Goal: Transaction & Acquisition: Purchase product/service

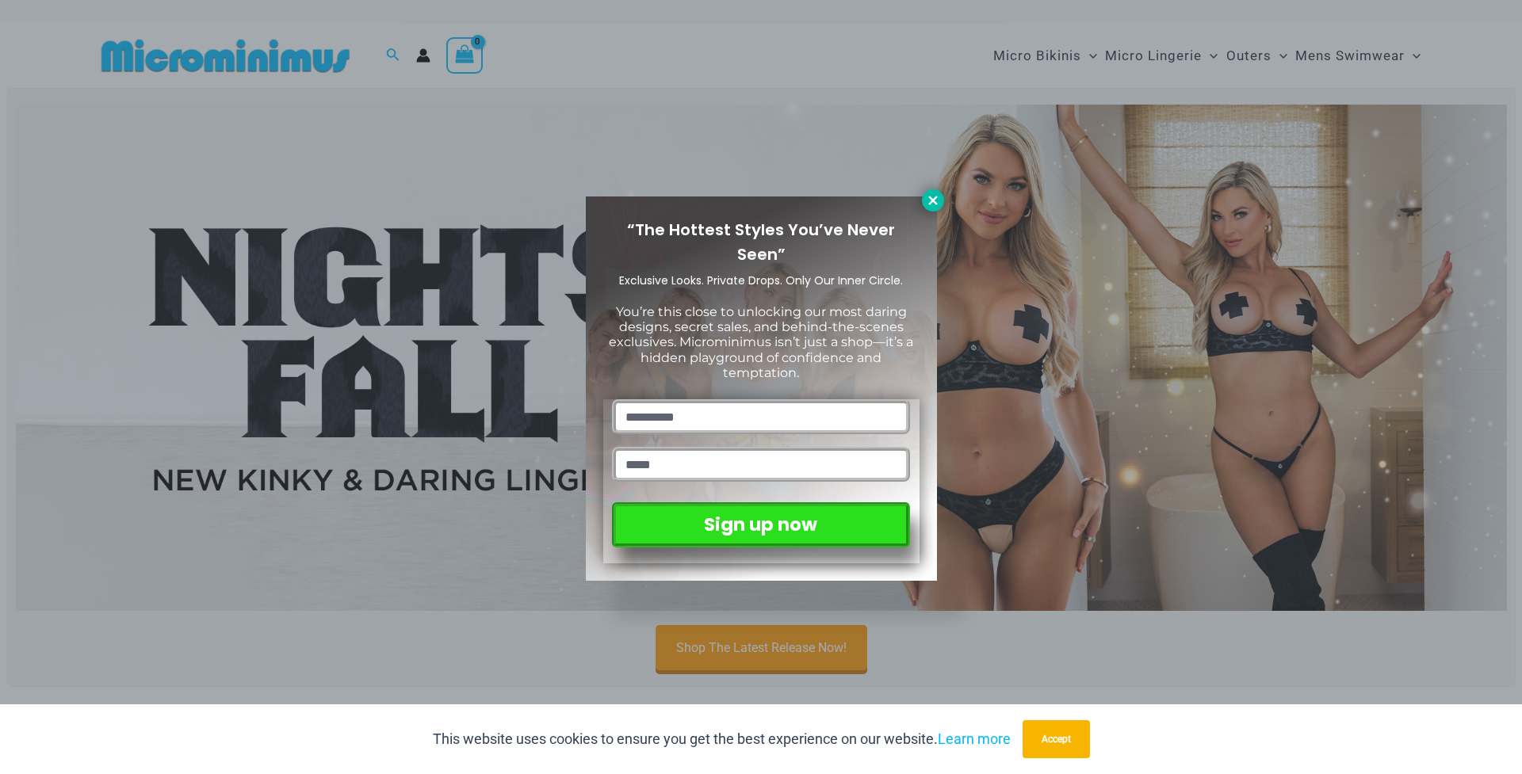
click at [926, 199] on icon at bounding box center [933, 200] width 14 height 14
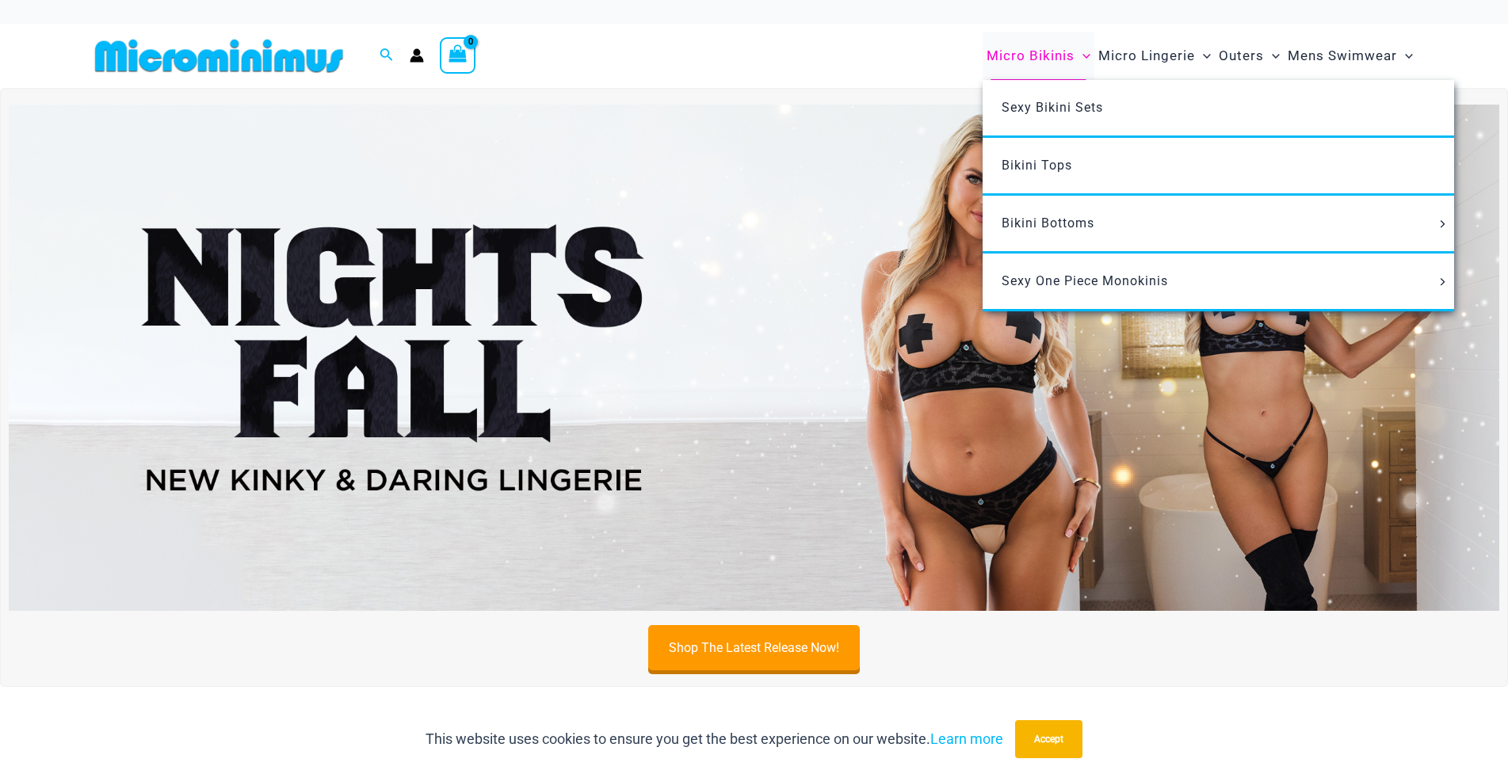
click at [1053, 55] on span "Micro Bikinis" at bounding box center [1031, 56] width 88 height 40
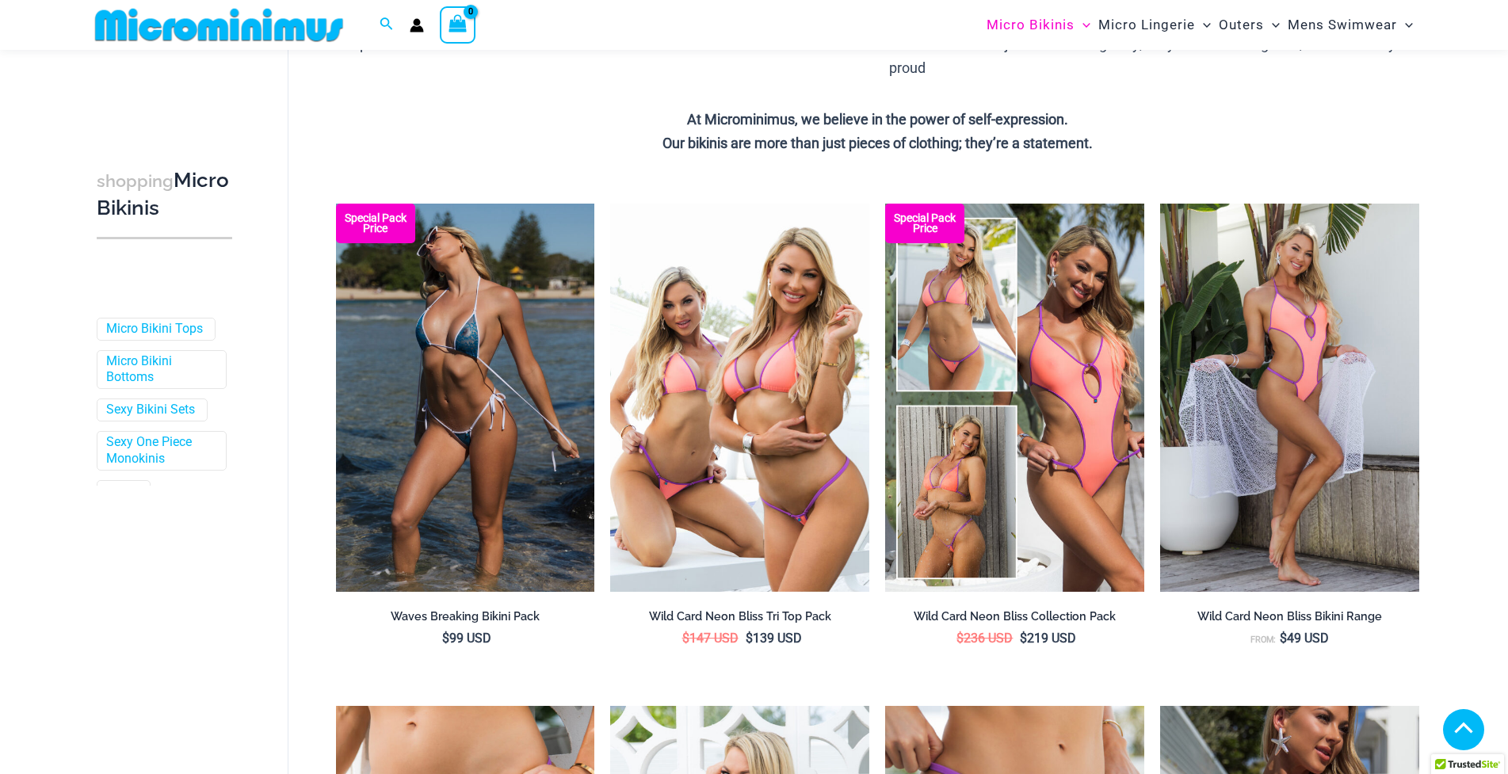
scroll to position [951, 0]
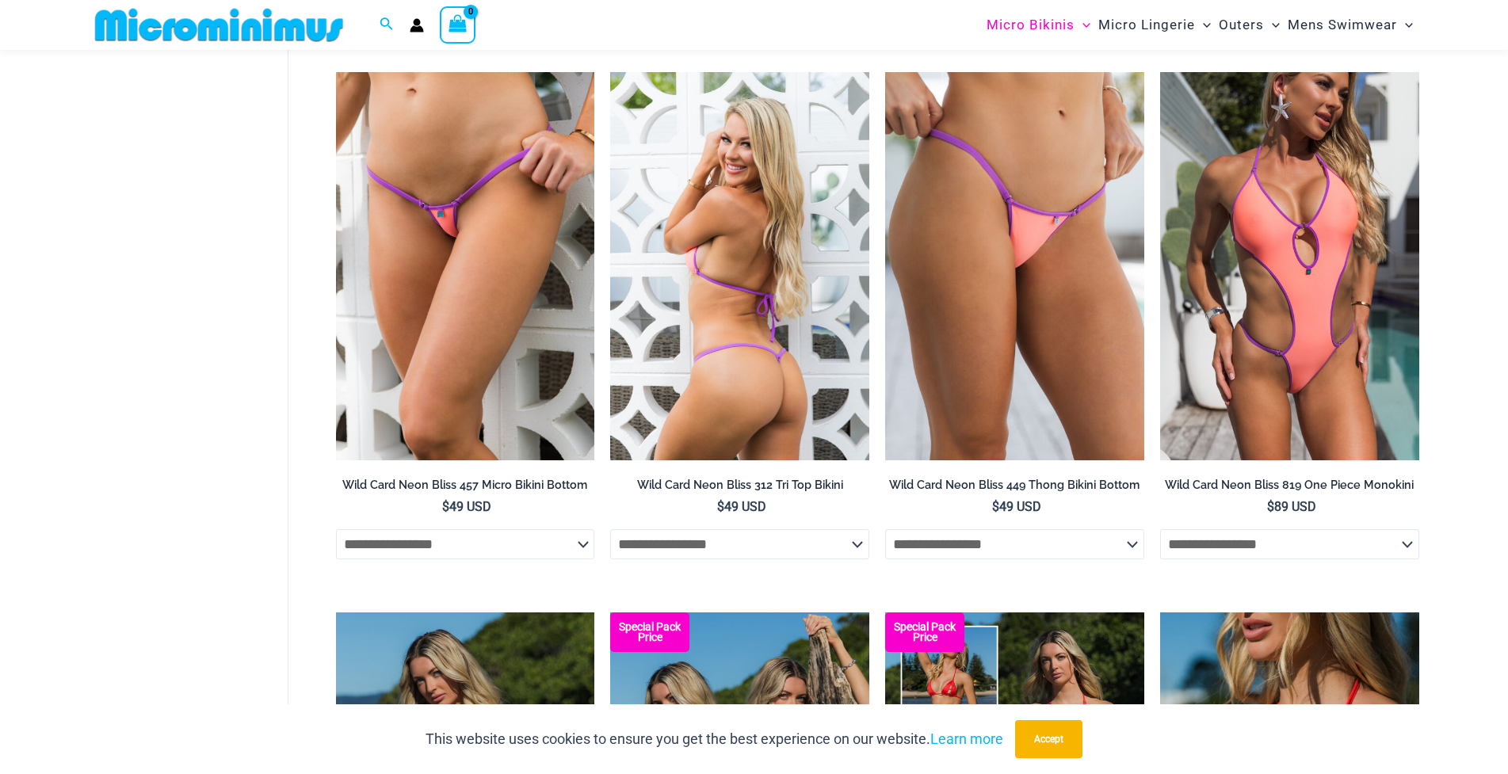
click at [742, 288] on img at bounding box center [739, 266] width 259 height 388
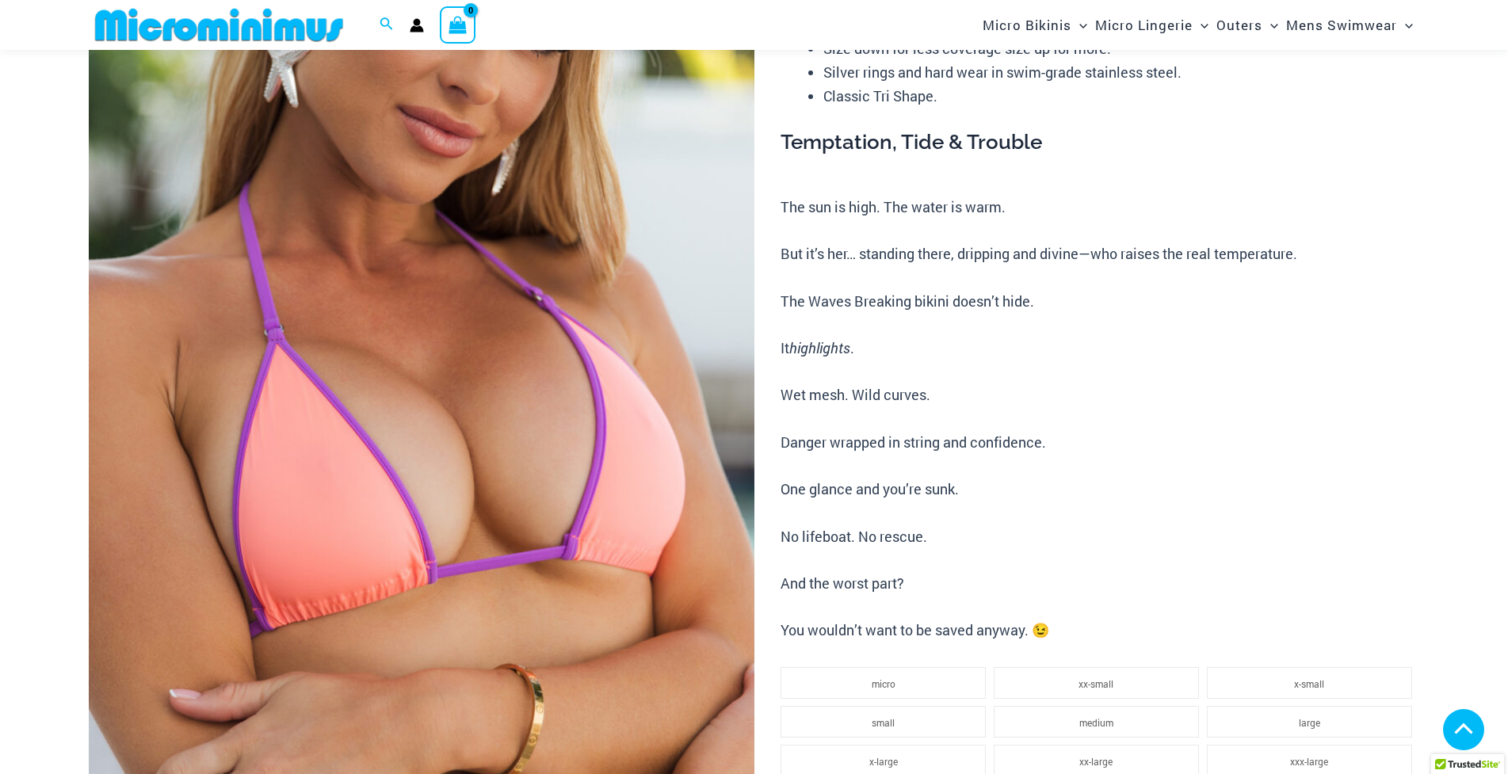
scroll to position [1506, 0]
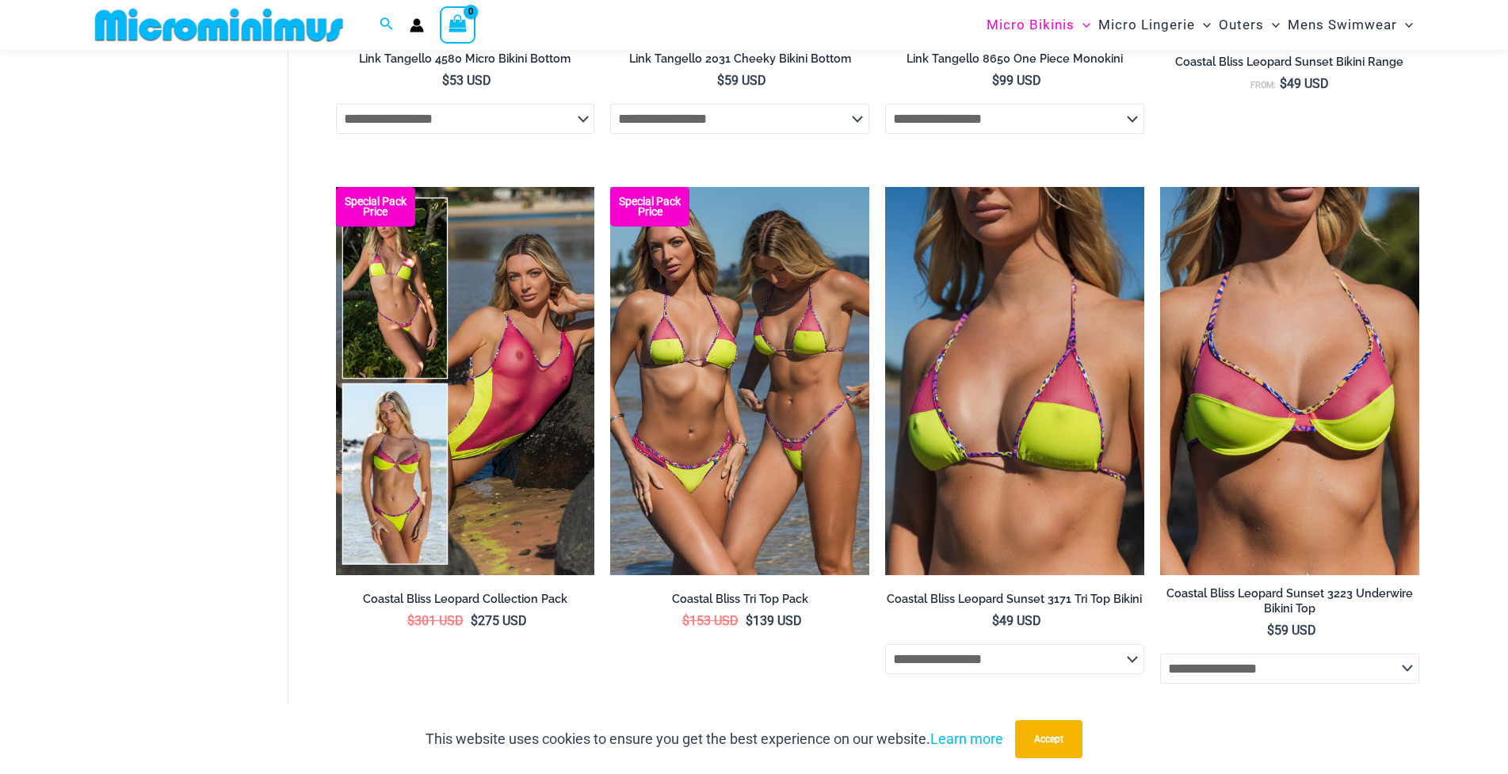
scroll to position [2458, 0]
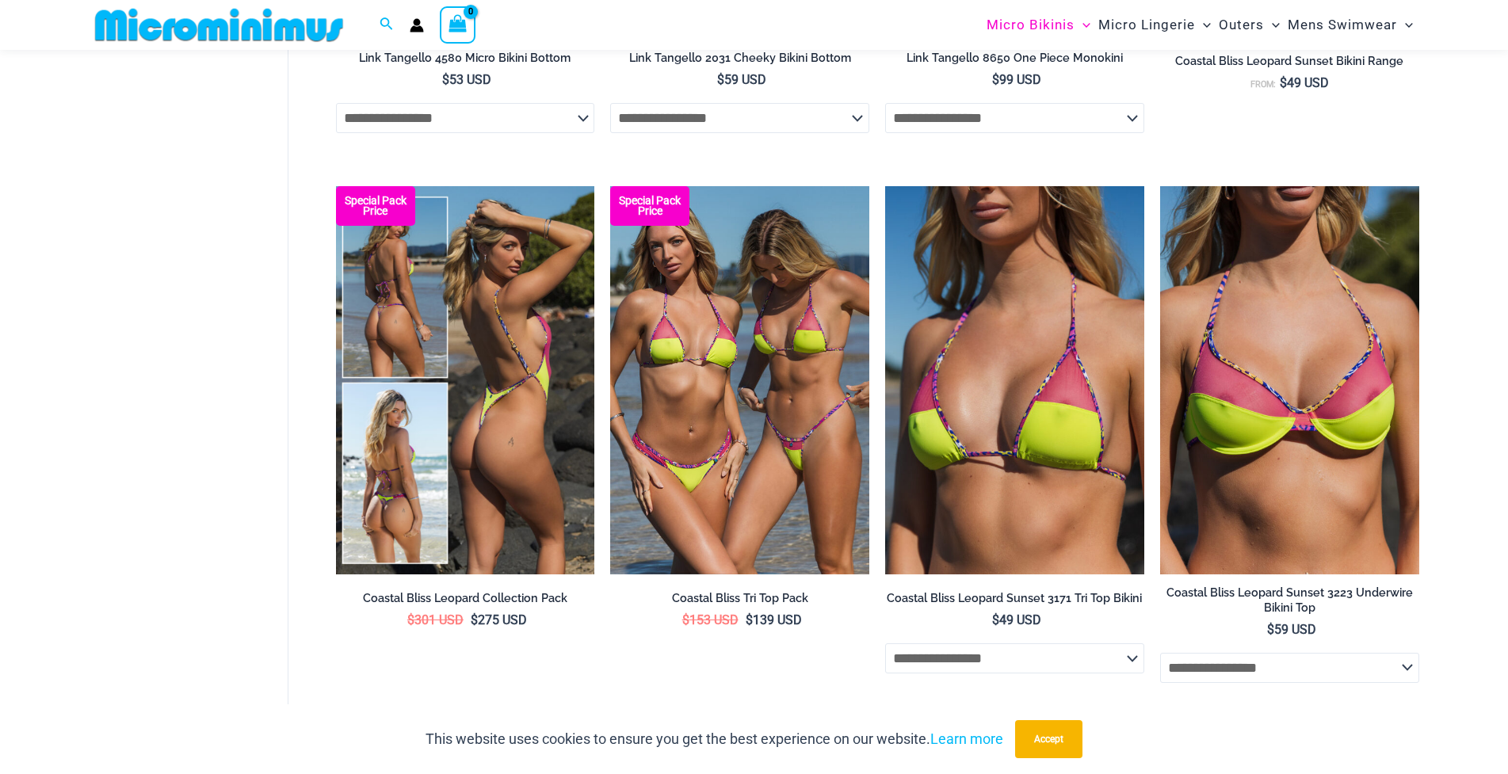
click at [548, 374] on img at bounding box center [465, 380] width 259 height 388
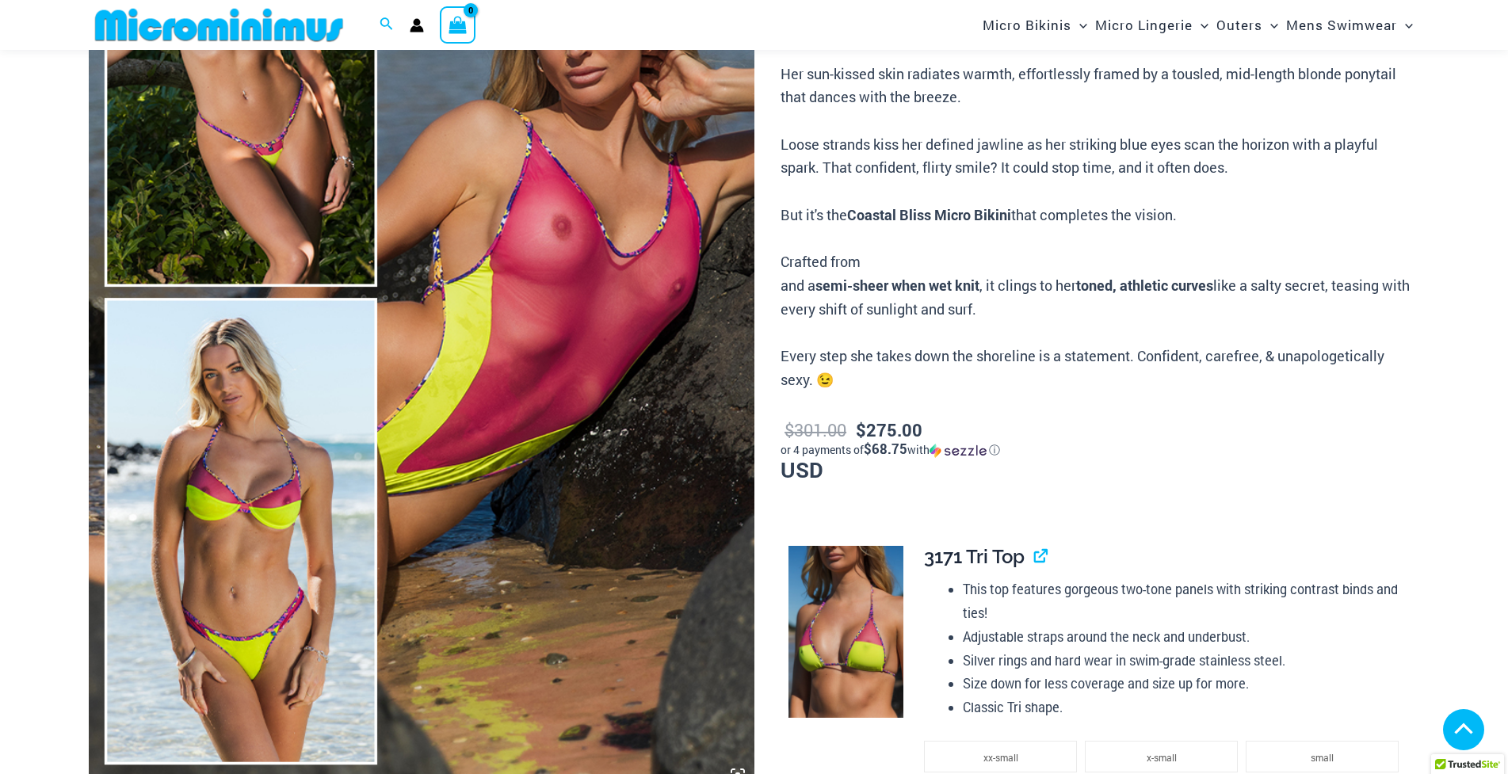
scroll to position [1888, 0]
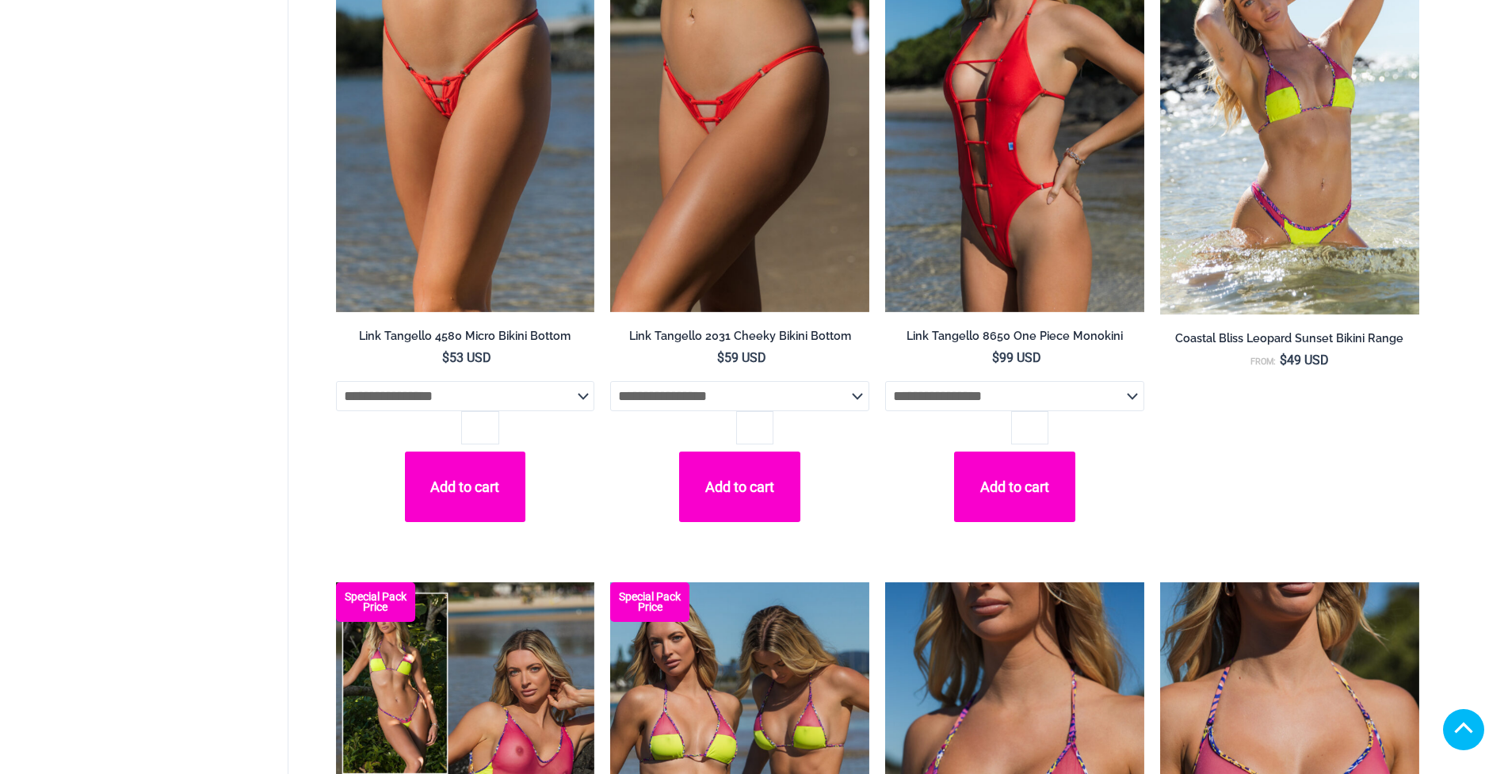
scroll to position [2431, 0]
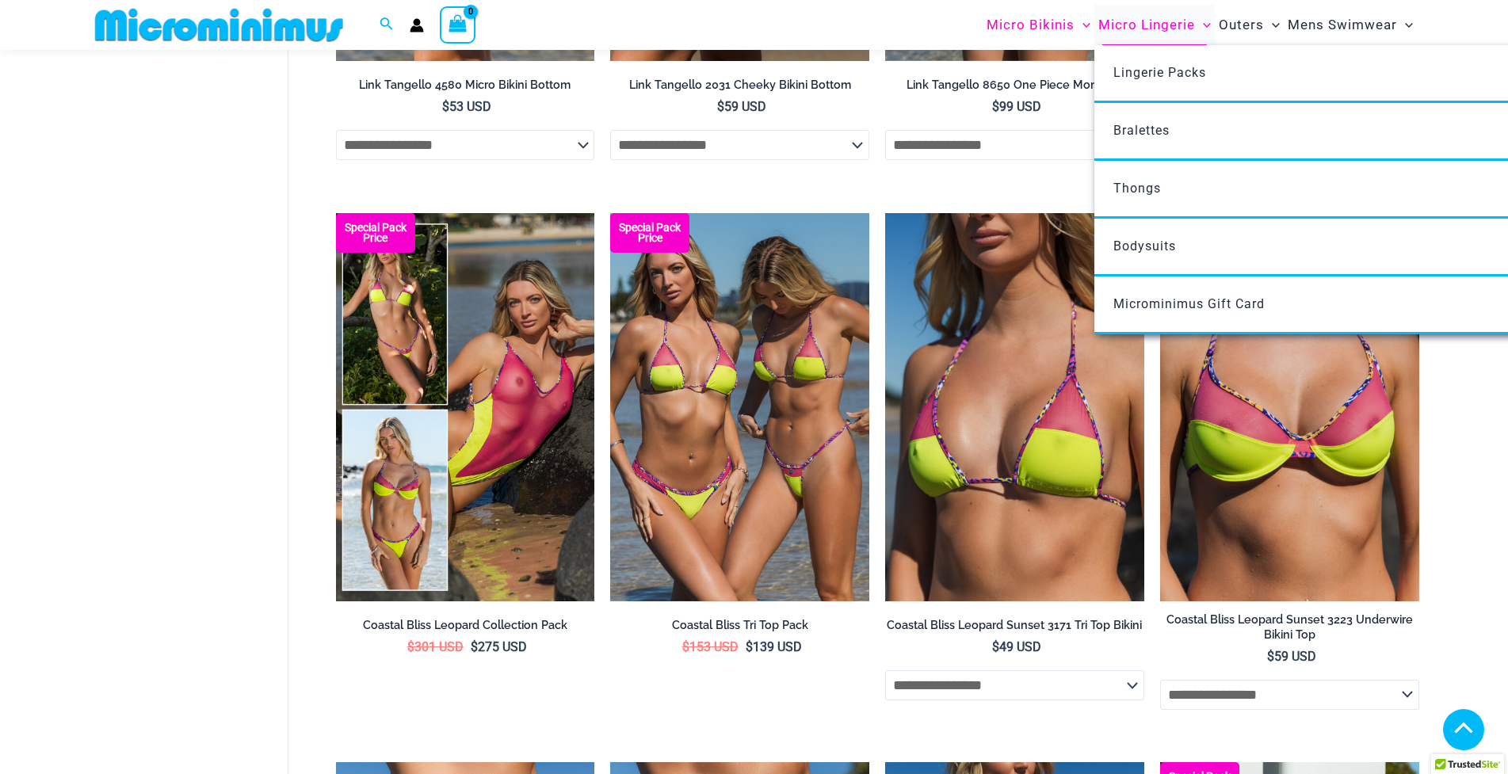
click at [1175, 27] on span "Micro Lingerie" at bounding box center [1146, 25] width 97 height 40
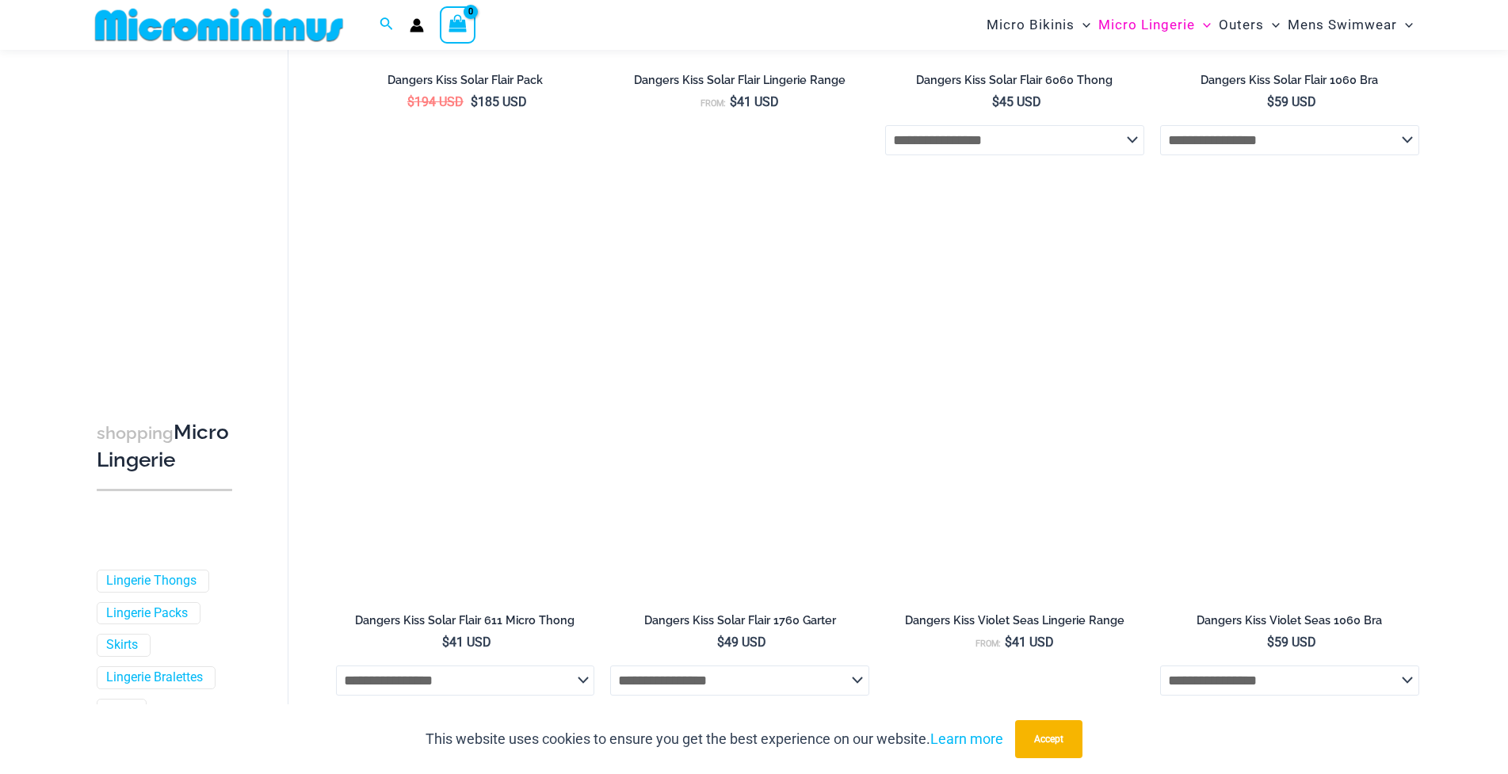
scroll to position [3873, 0]
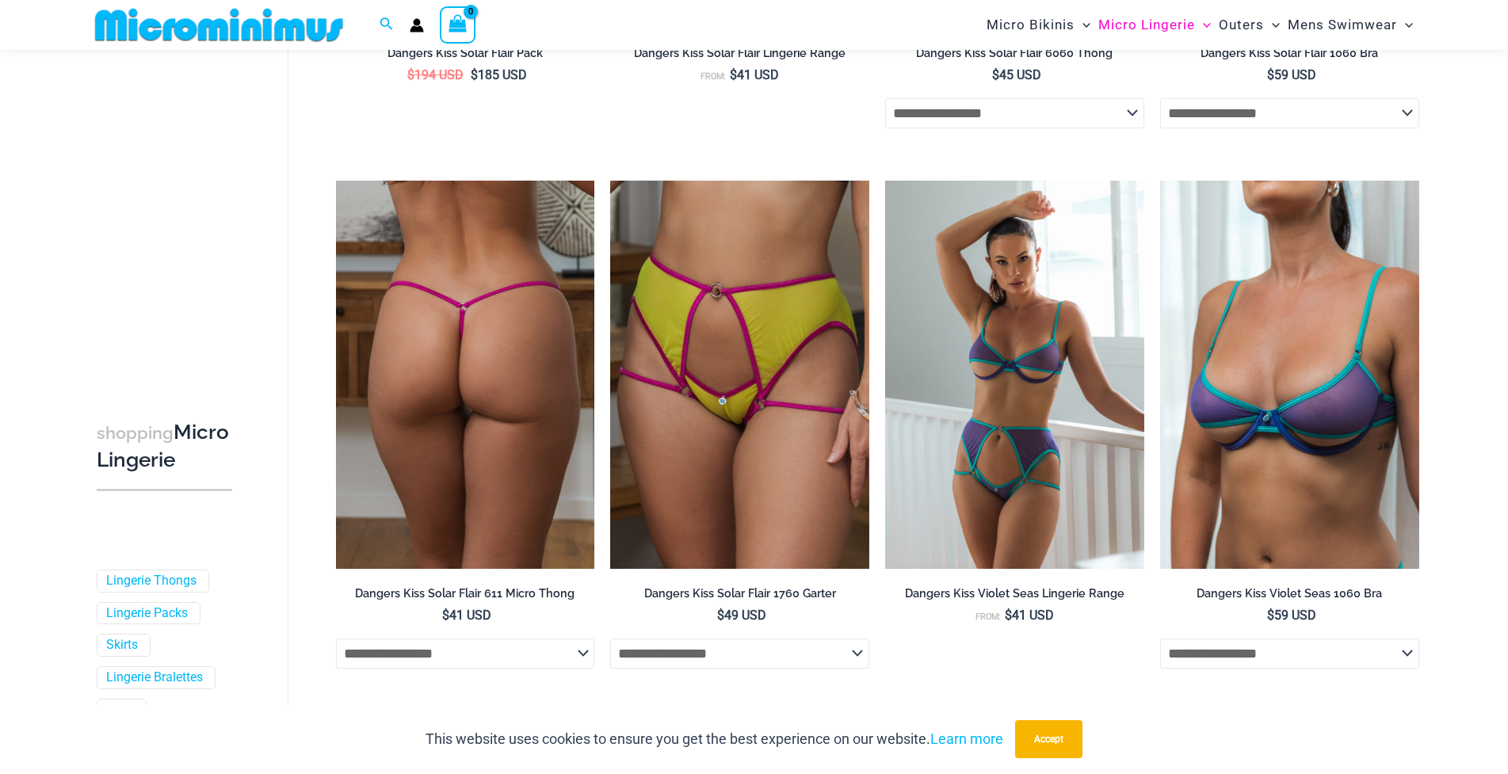
click at [461, 407] on img at bounding box center [465, 375] width 259 height 388
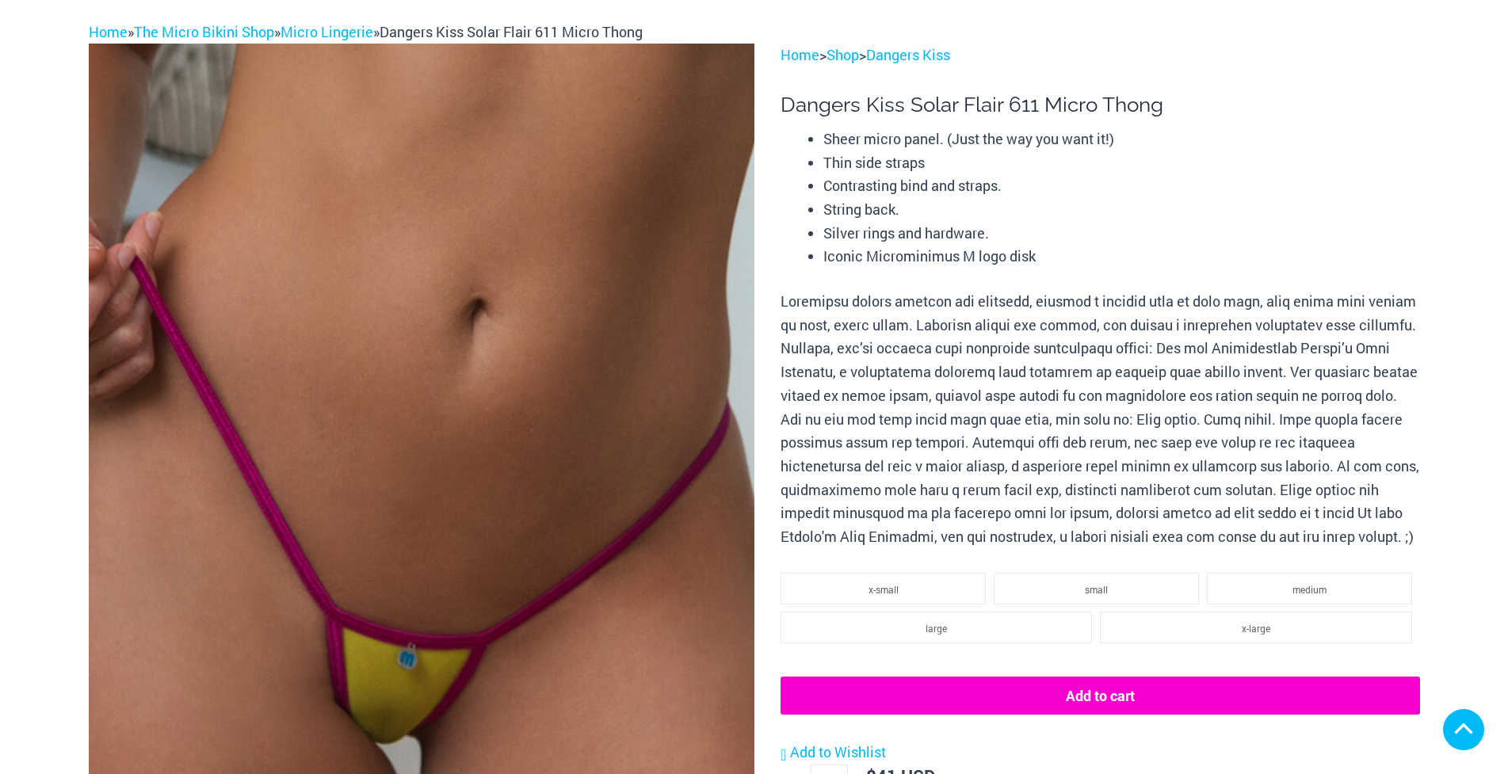
scroll to position [317, 0]
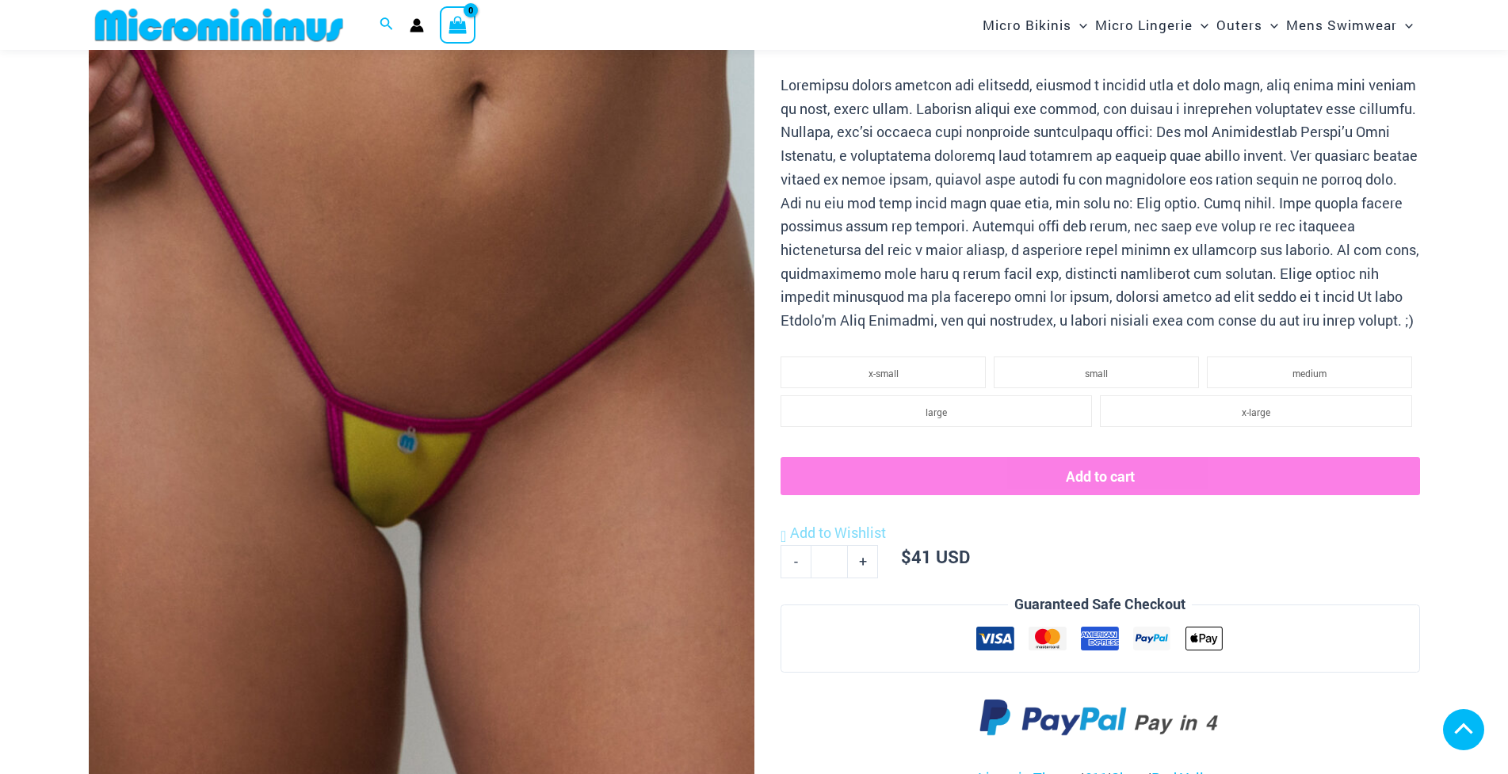
click at [567, 381] on img at bounding box center [422, 326] width 666 height 999
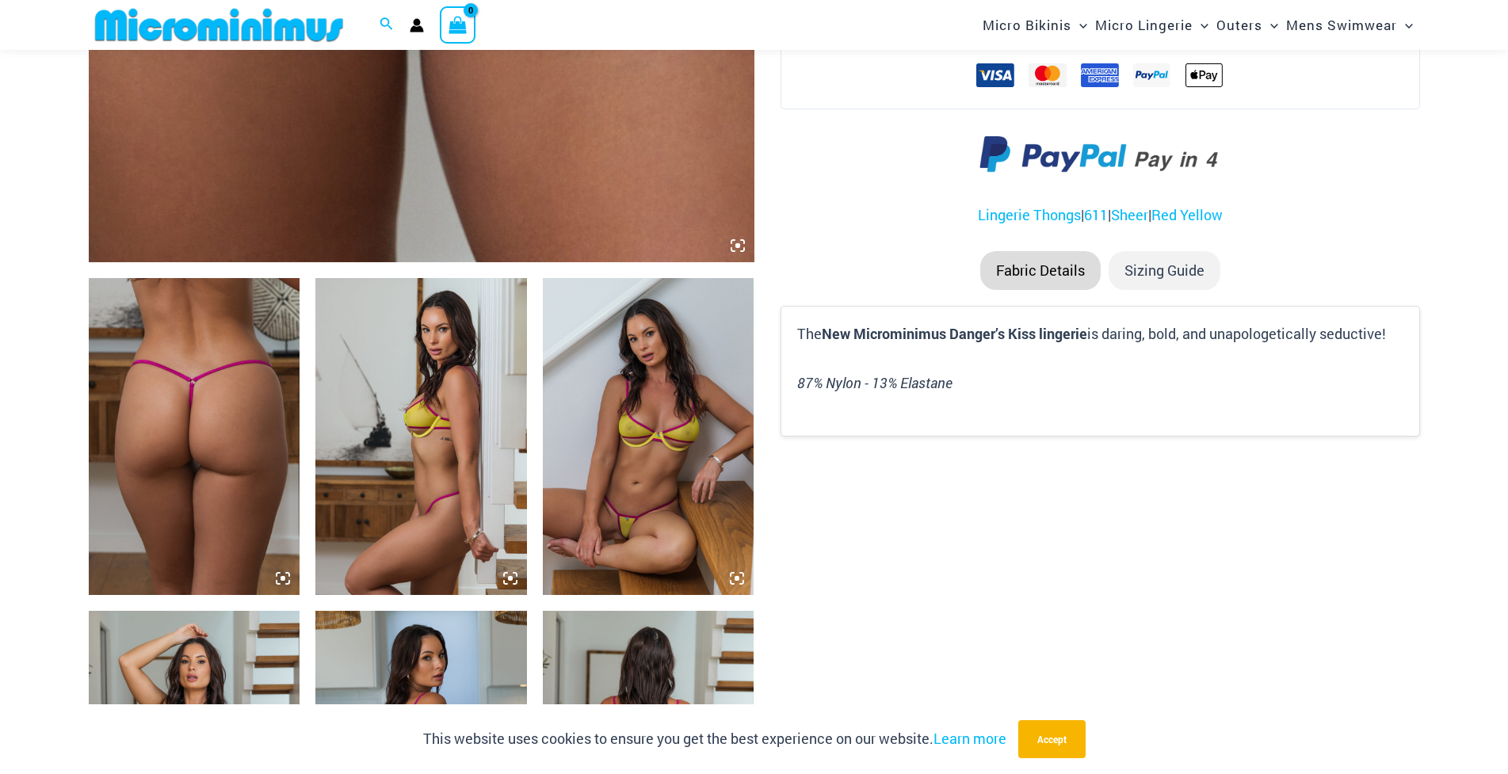
scroll to position [872, 0]
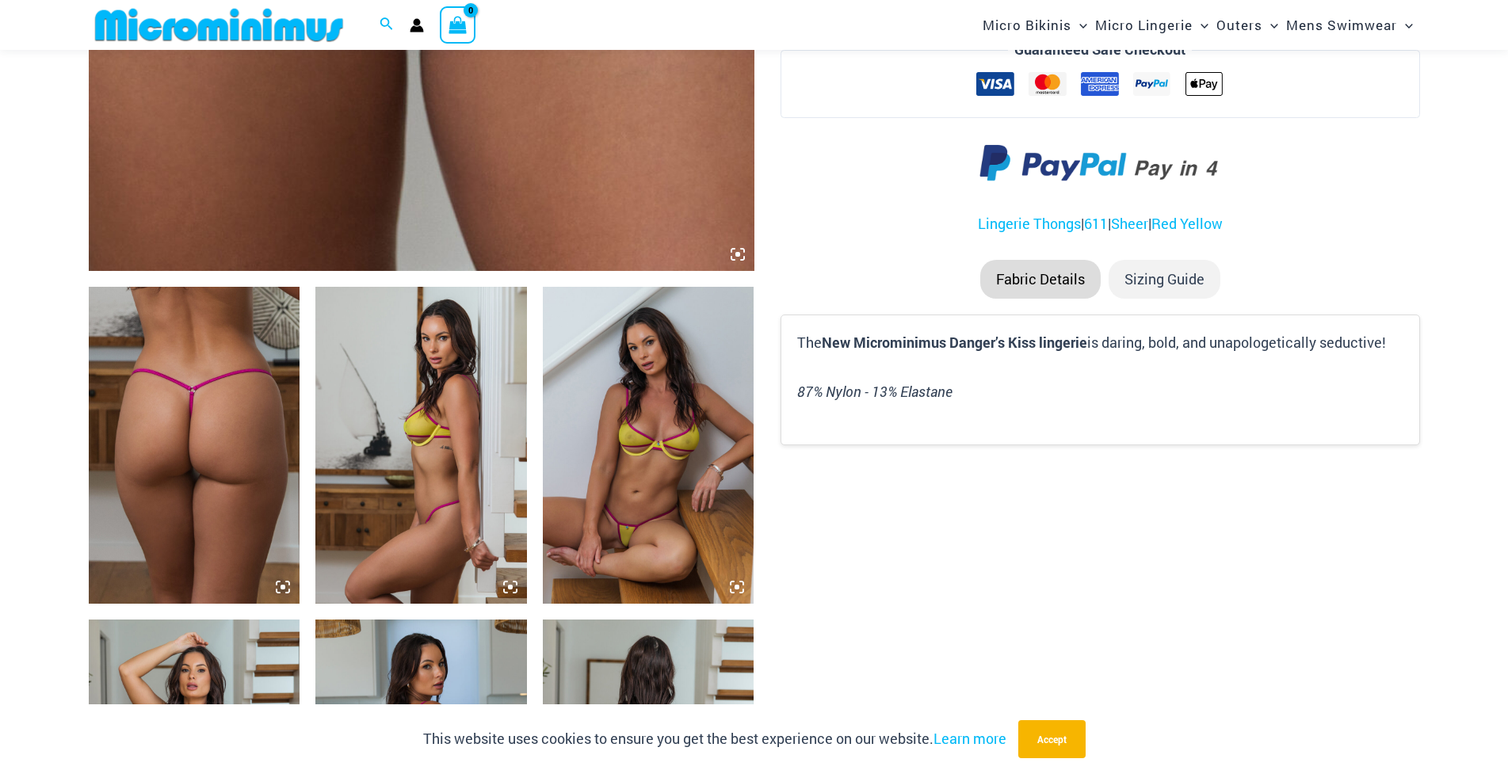
click at [634, 427] on img at bounding box center [649, 445] width 212 height 317
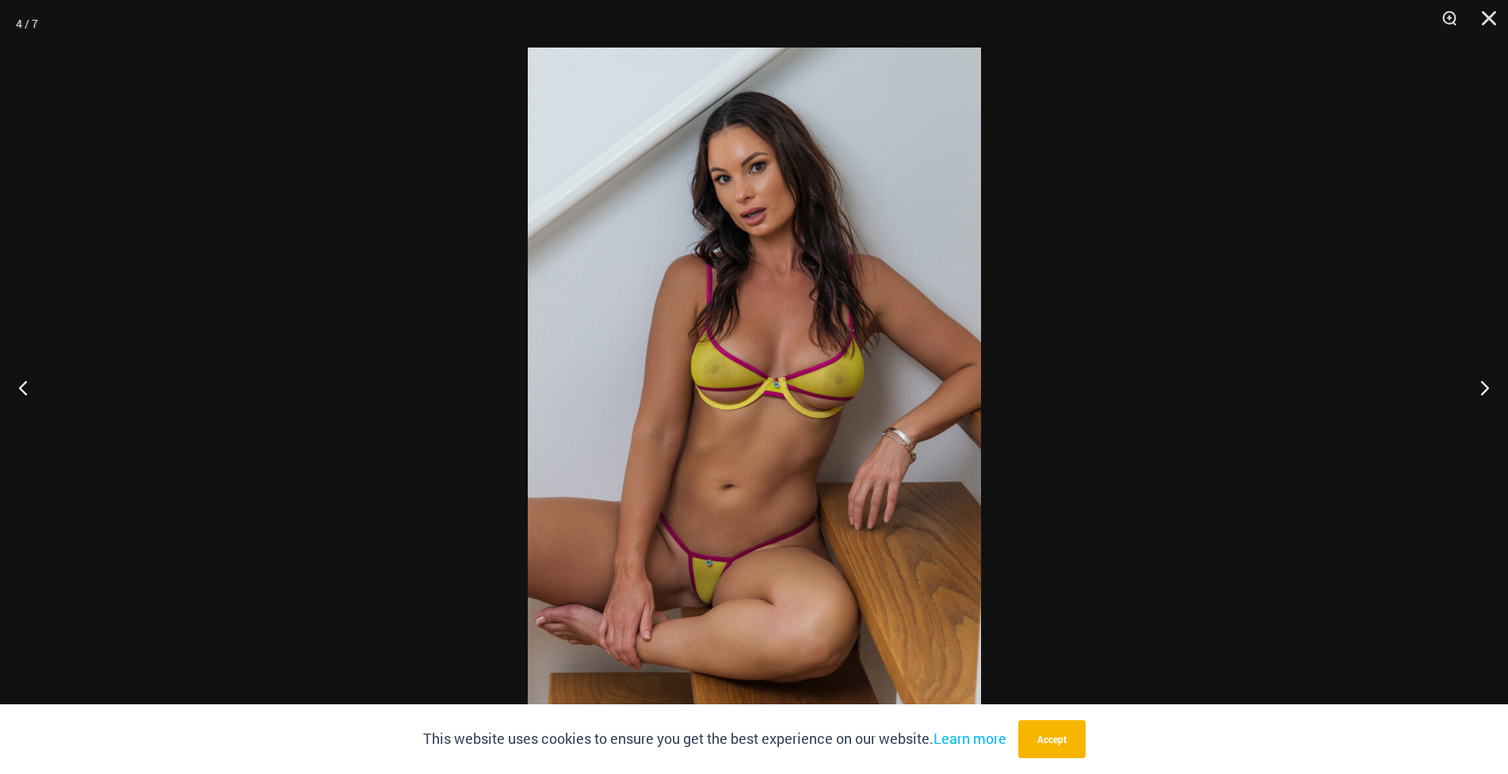
click at [703, 422] on img at bounding box center [754, 387] width 453 height 679
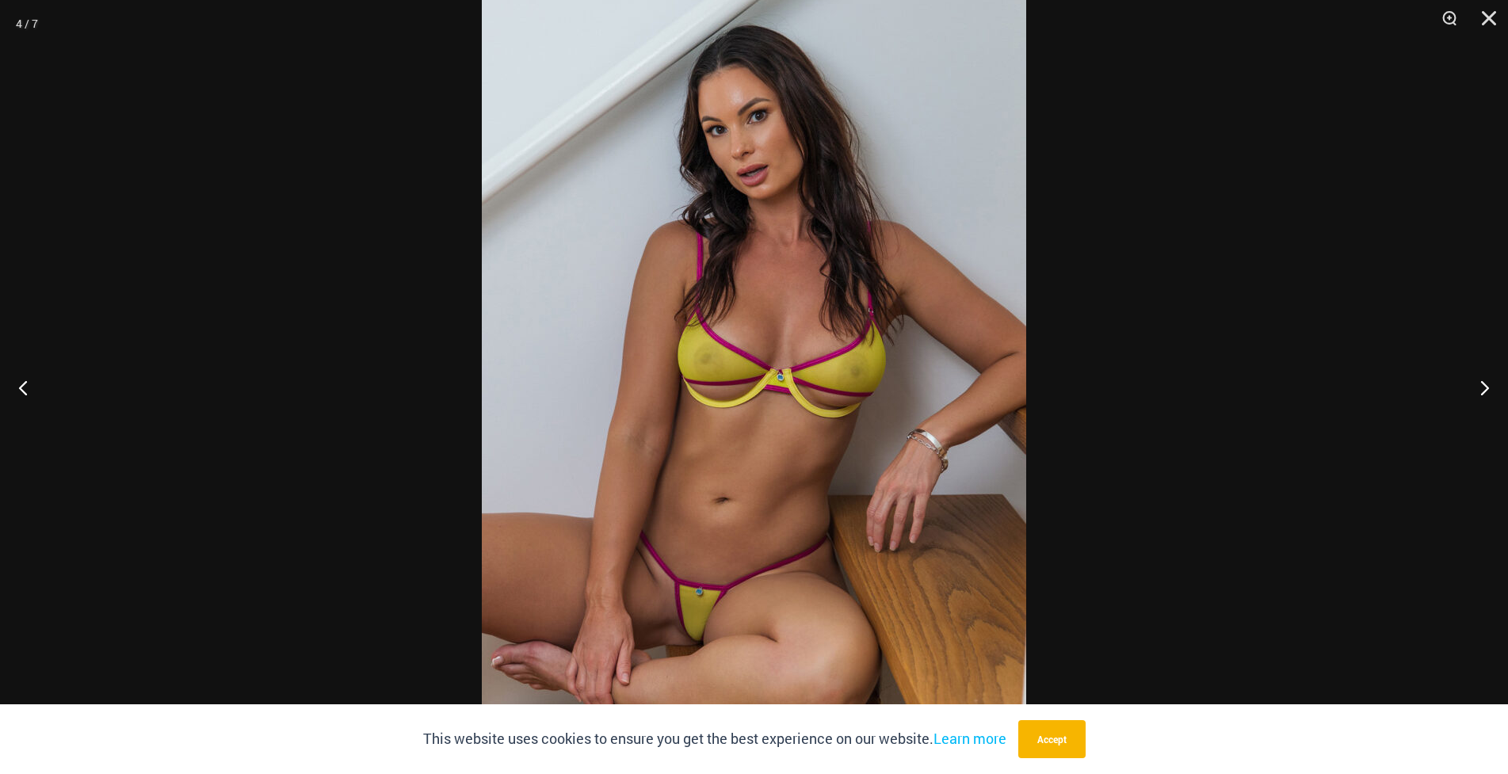
click at [769, 374] on img at bounding box center [754, 380] width 544 height 816
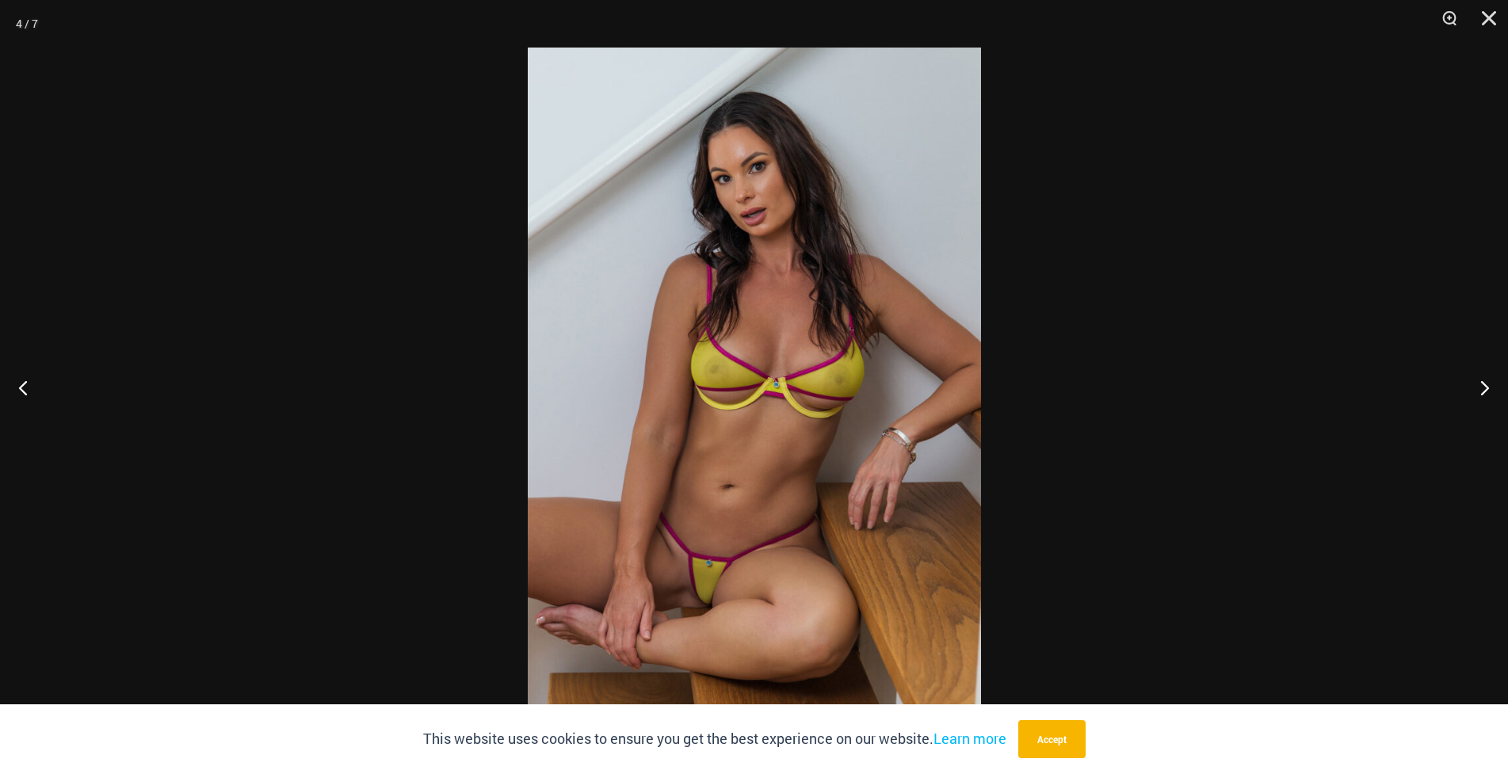
click at [769, 374] on img at bounding box center [754, 387] width 453 height 679
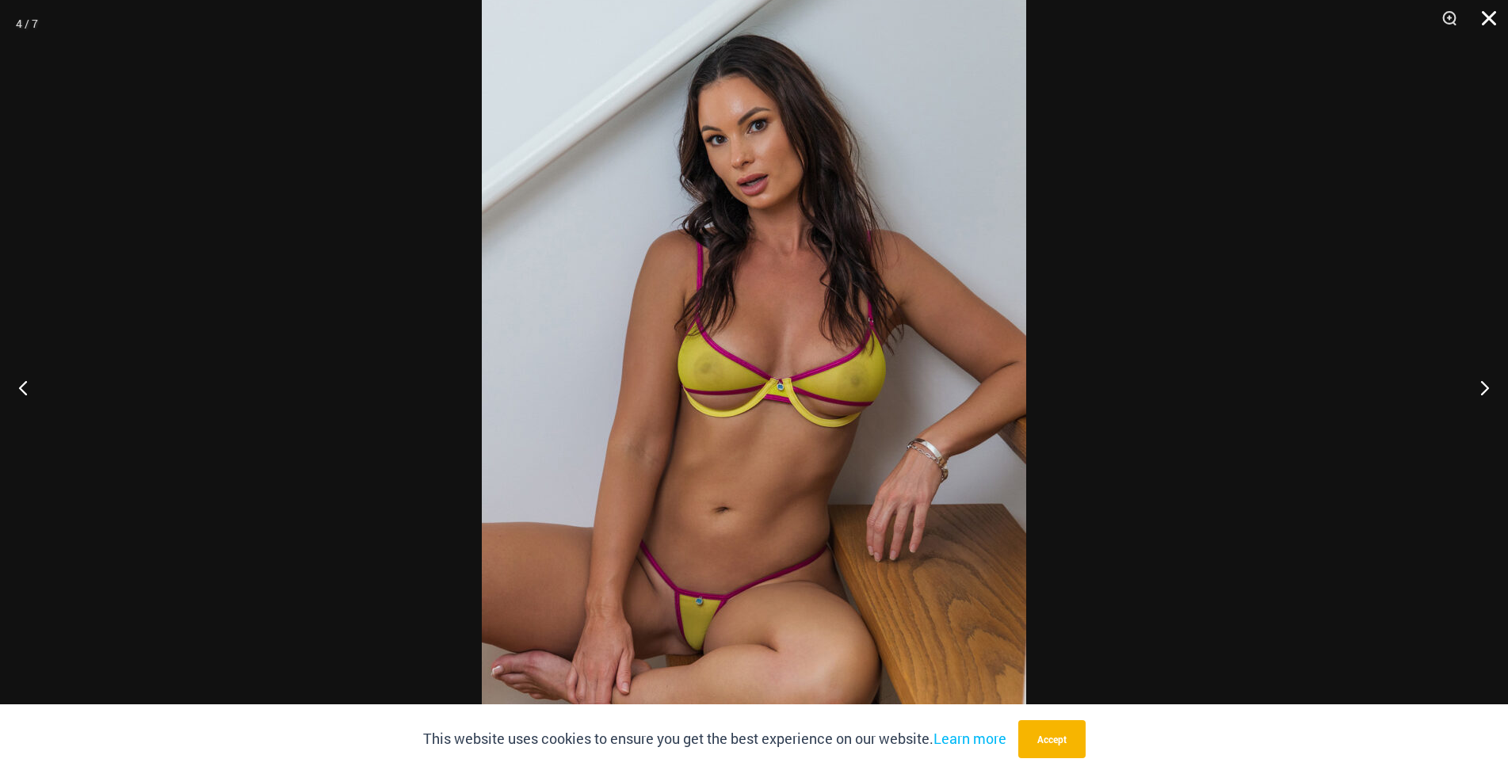
click at [1491, 17] on button "Close" at bounding box center [1484, 24] width 40 height 48
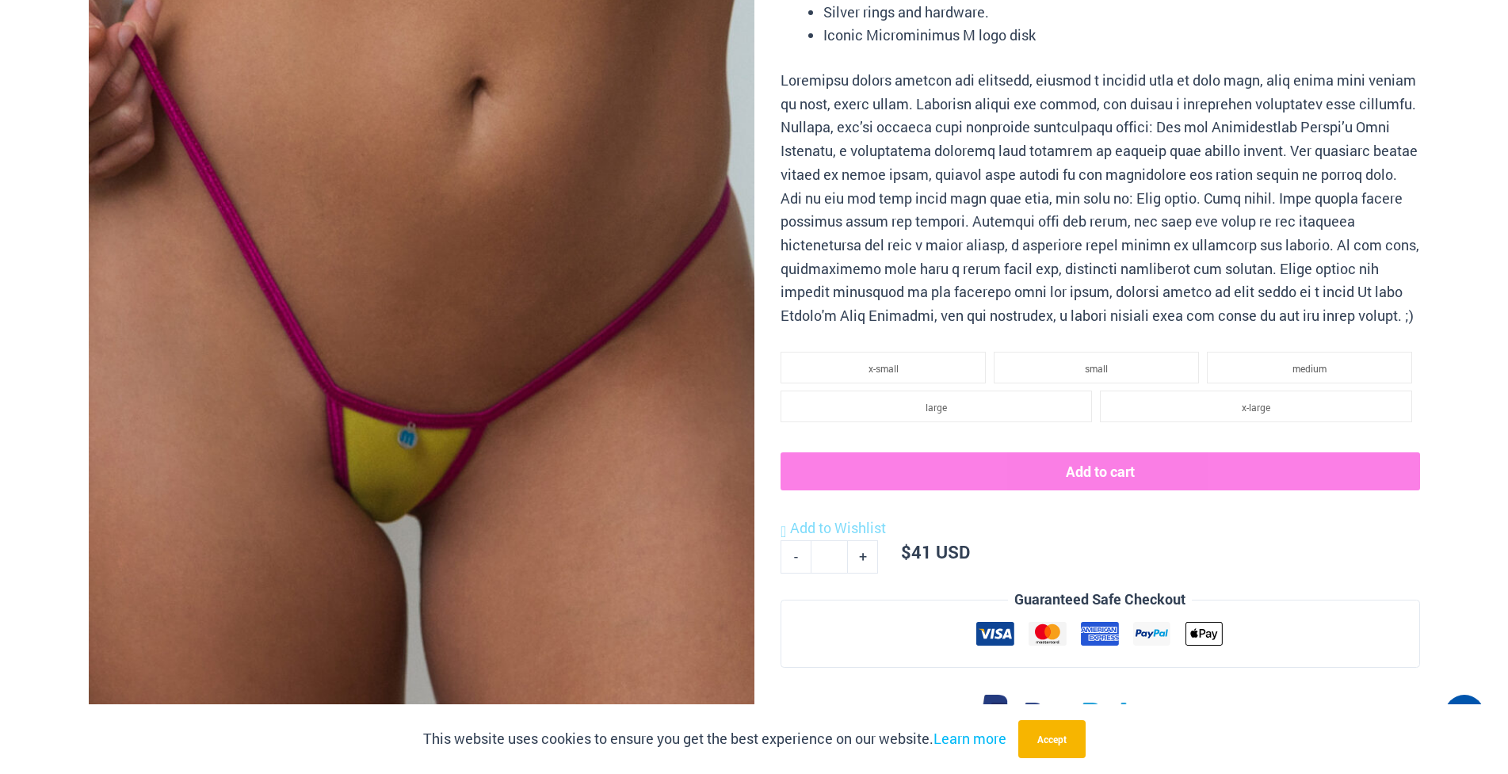
scroll to position [0, 0]
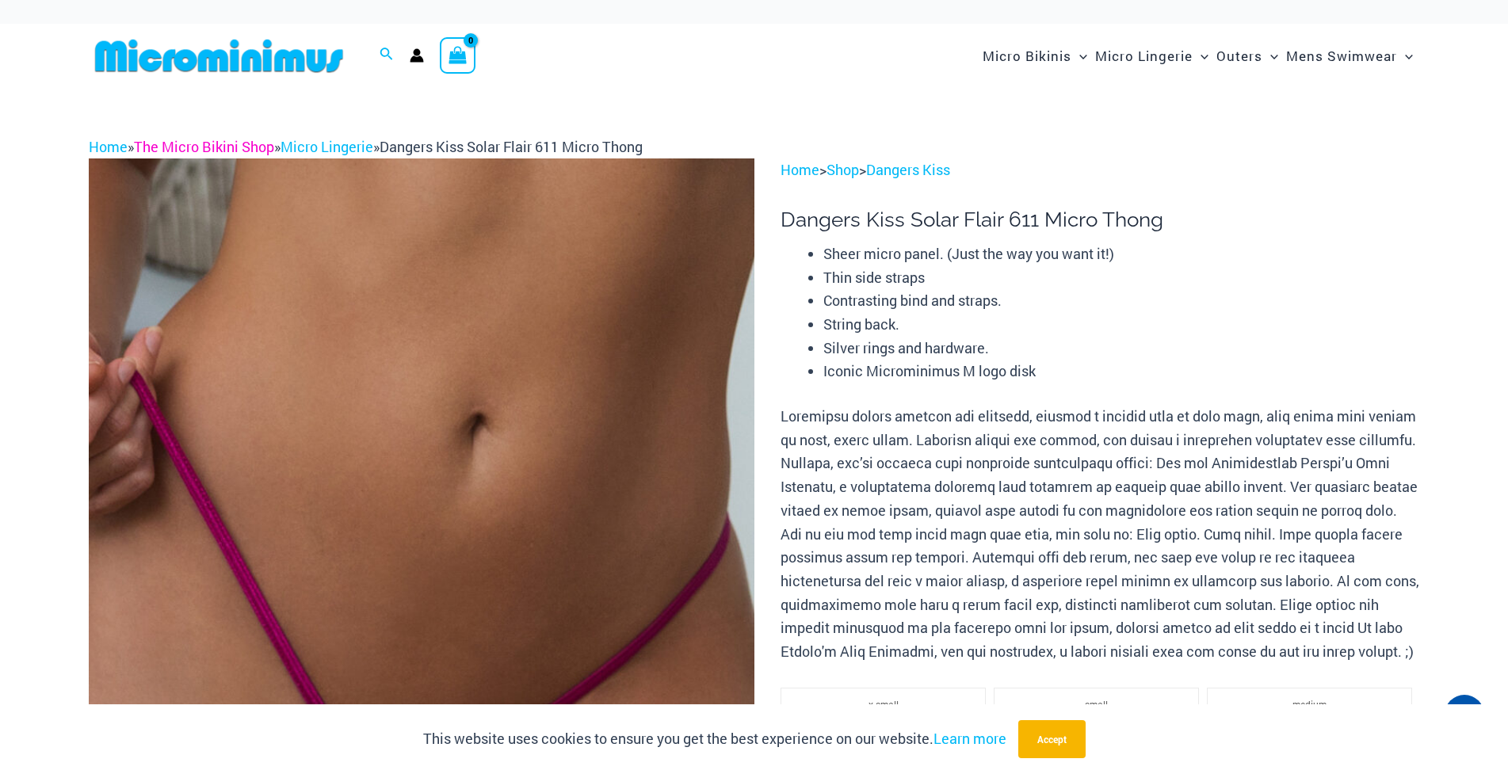
click at [164, 143] on link "The Micro Bikini Shop" at bounding box center [204, 146] width 140 height 19
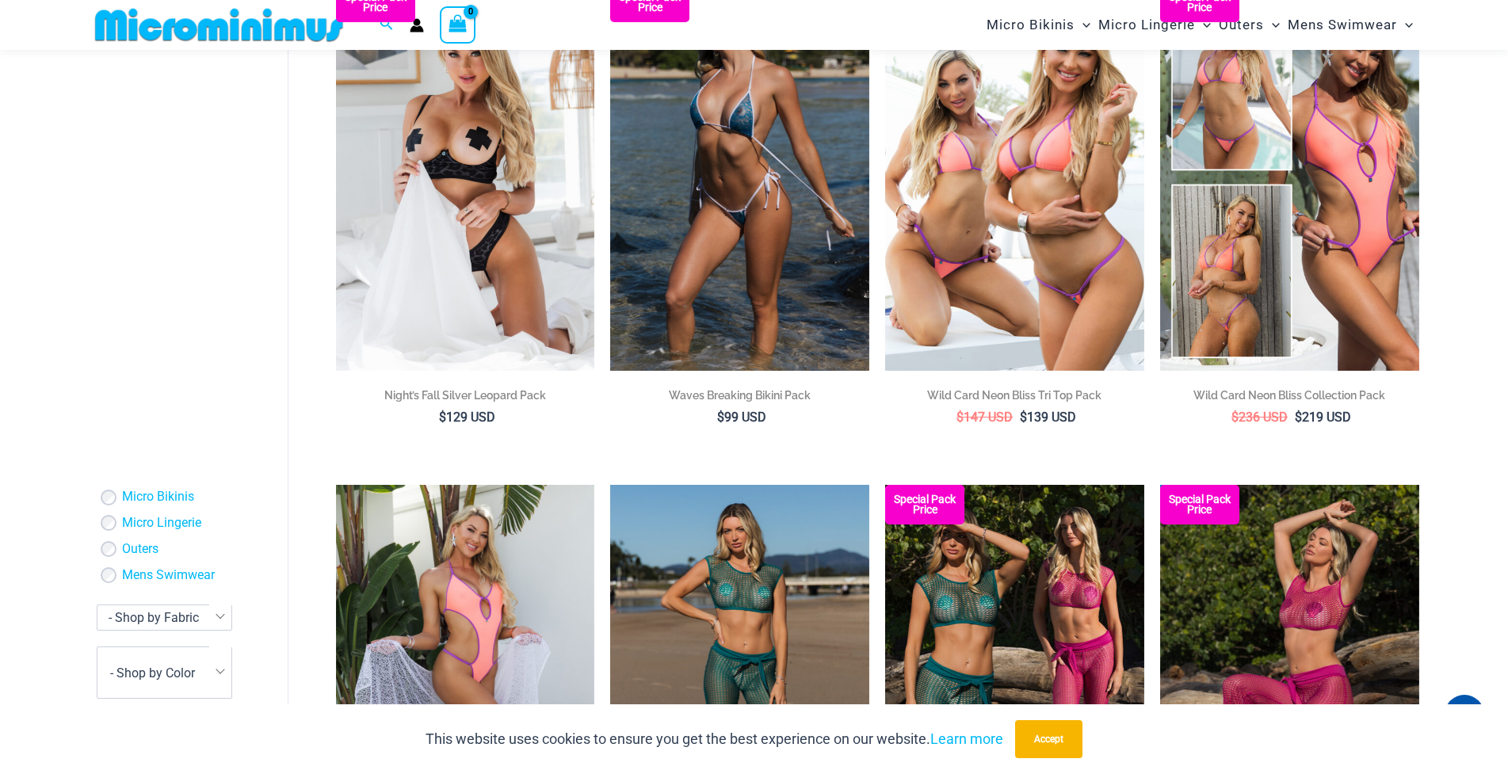
scroll to position [227, 0]
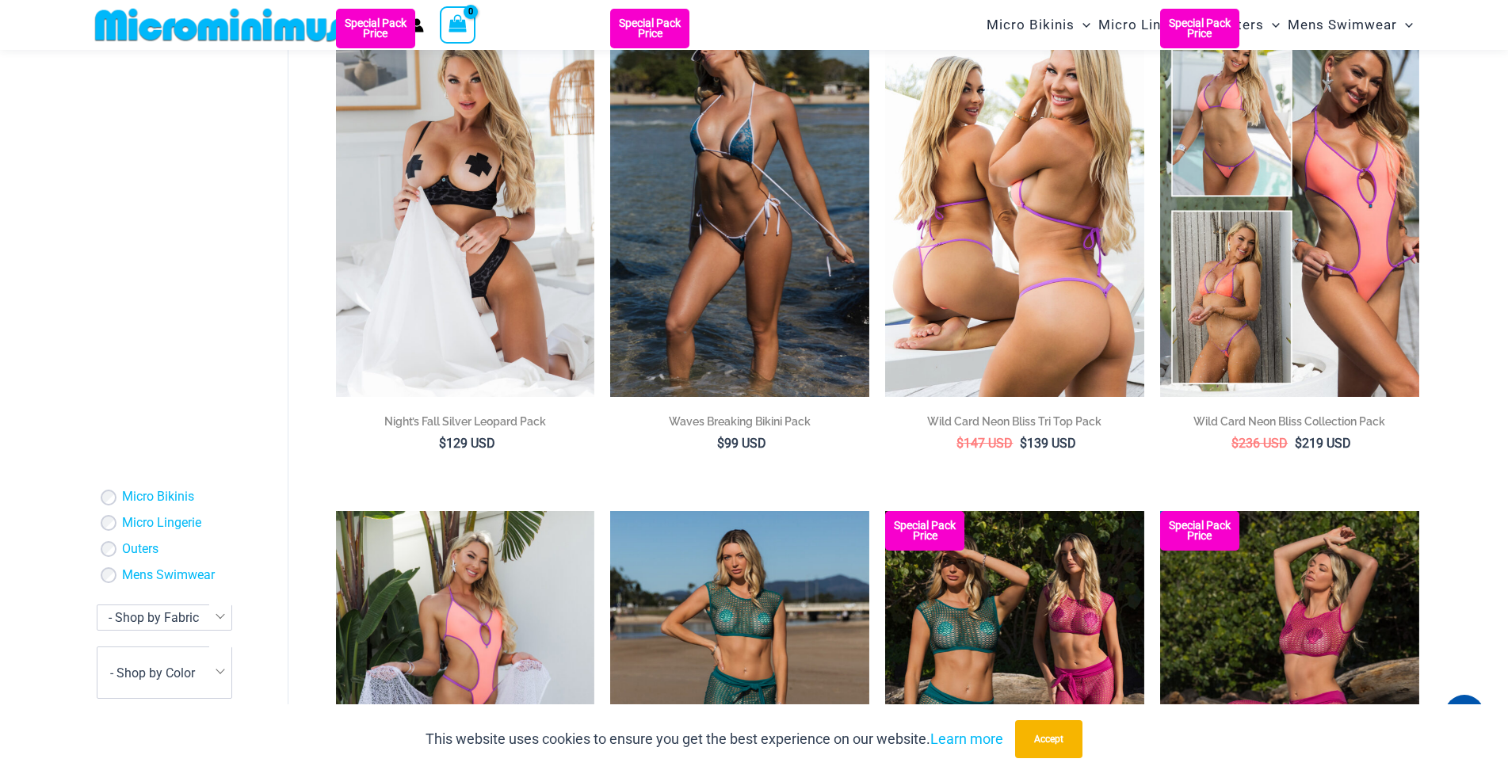
click at [1052, 227] on img at bounding box center [1014, 203] width 259 height 388
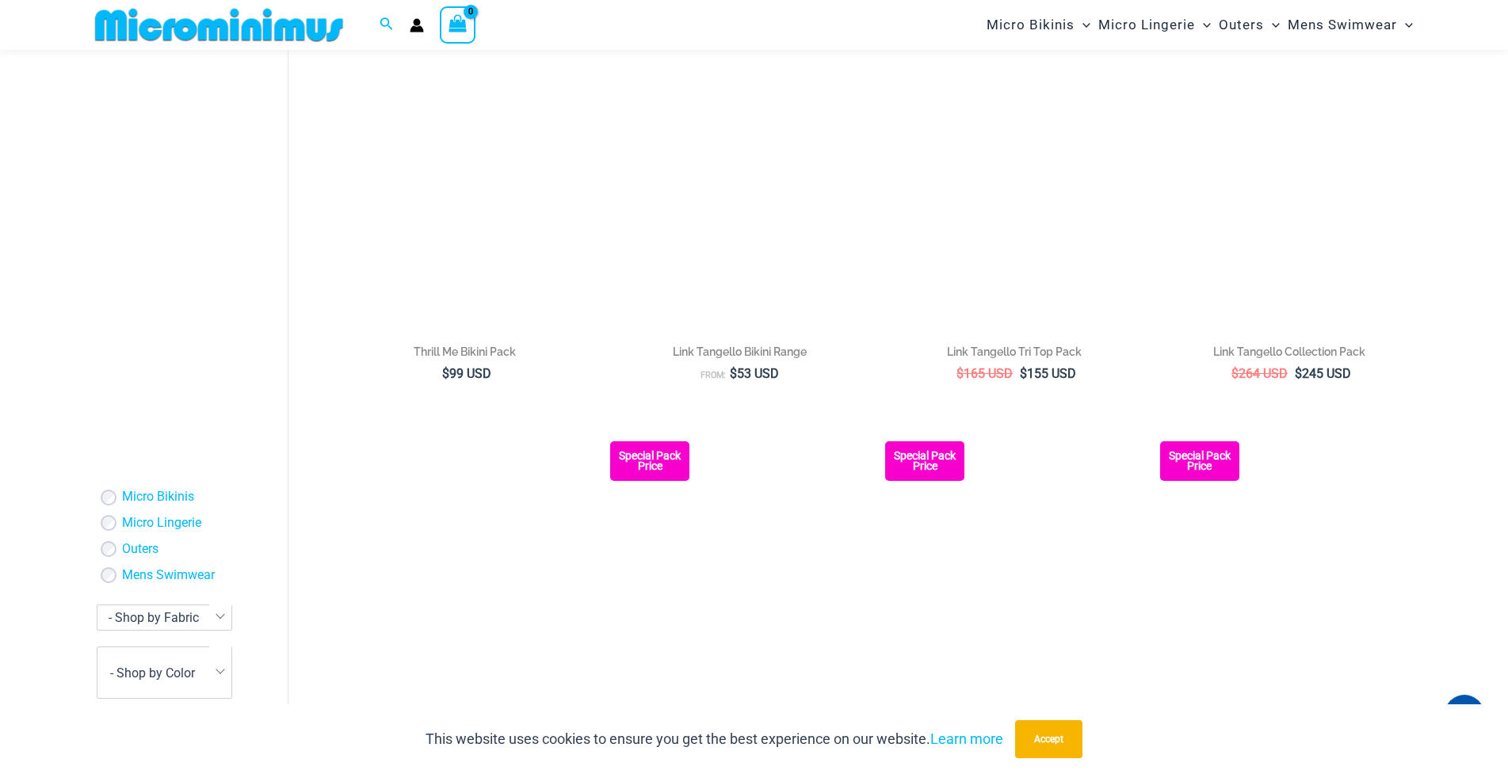
scroll to position [1812, 0]
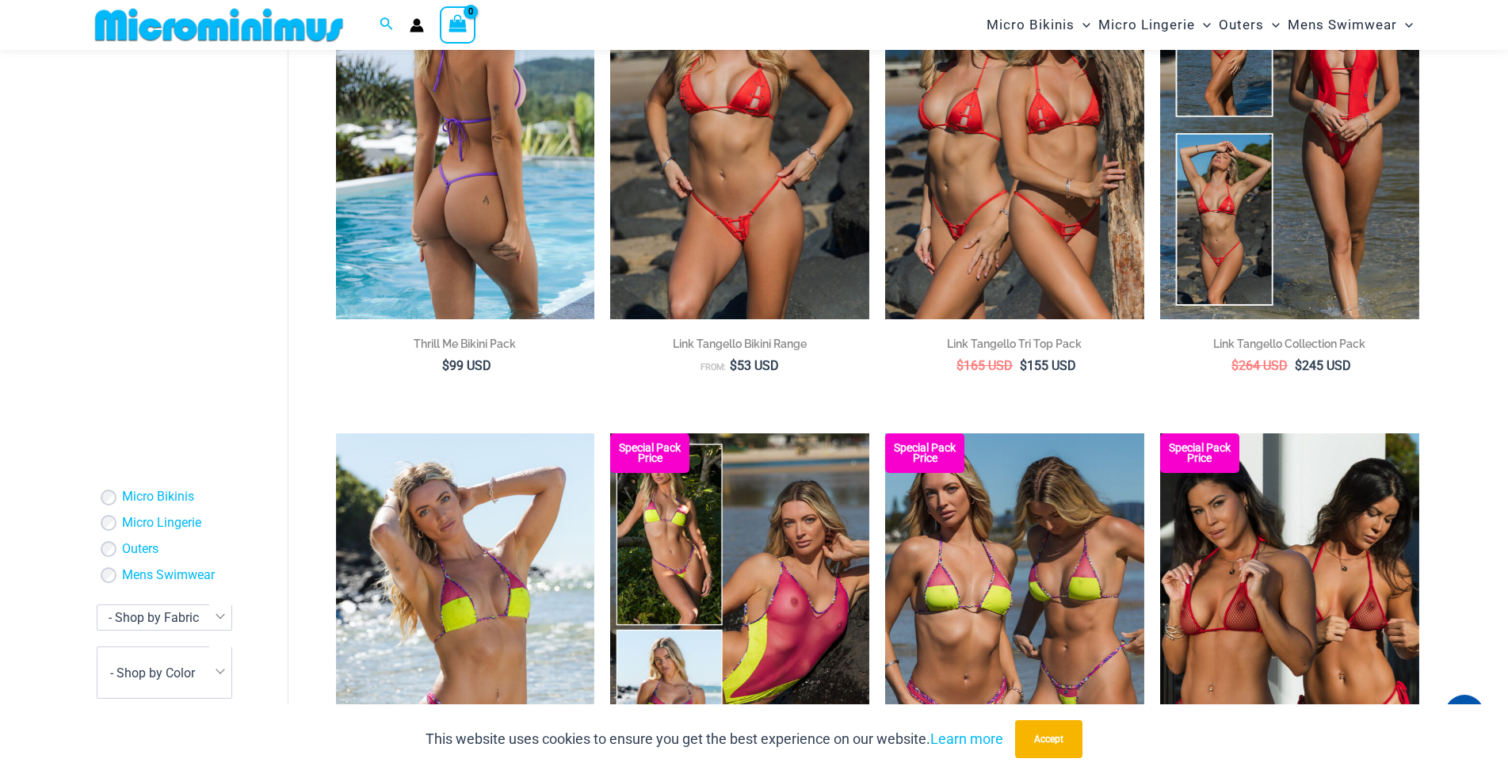
click at [423, 192] on img at bounding box center [465, 125] width 259 height 388
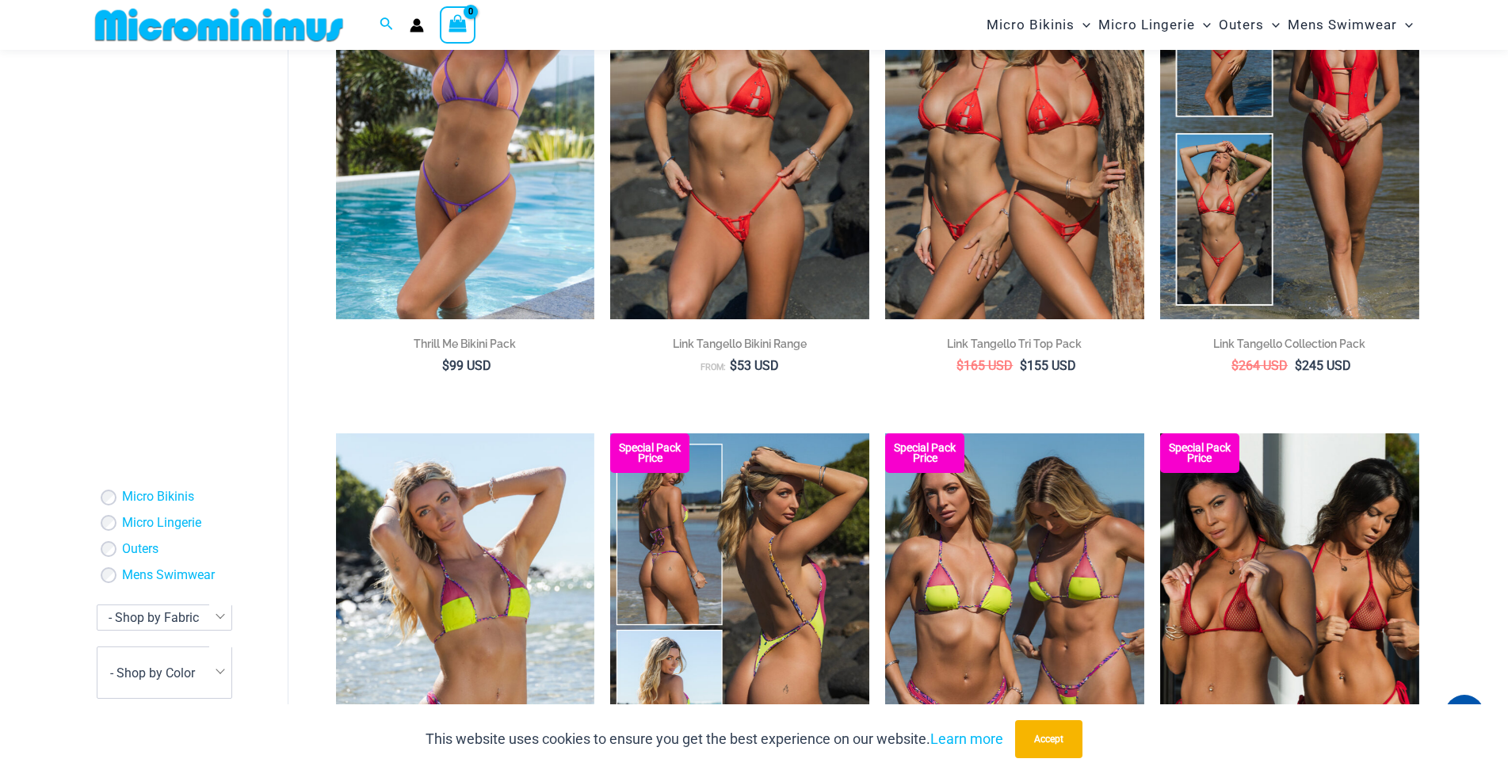
click at [780, 552] on img at bounding box center [739, 627] width 259 height 388
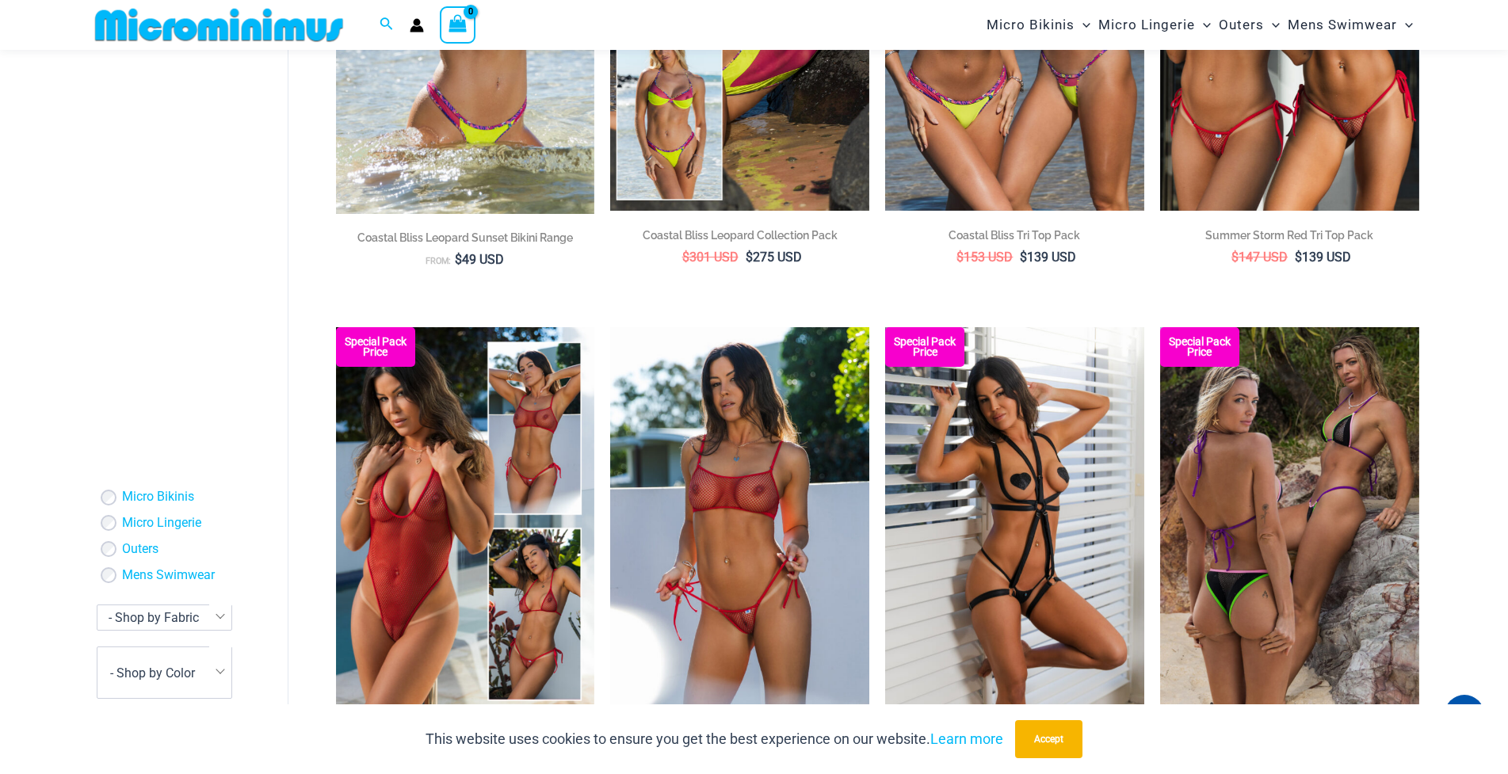
scroll to position [2525, 0]
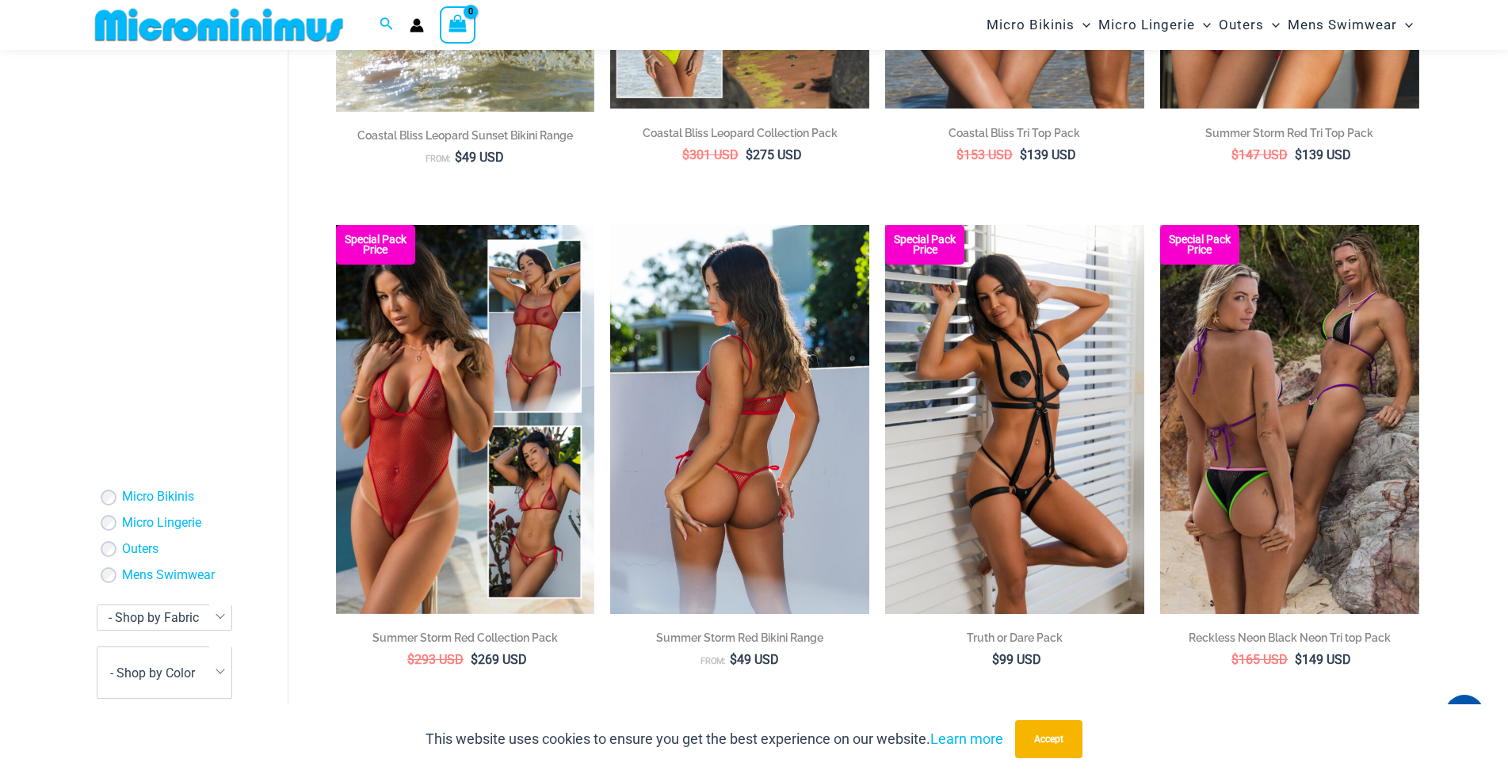
click at [740, 391] on img at bounding box center [739, 419] width 259 height 388
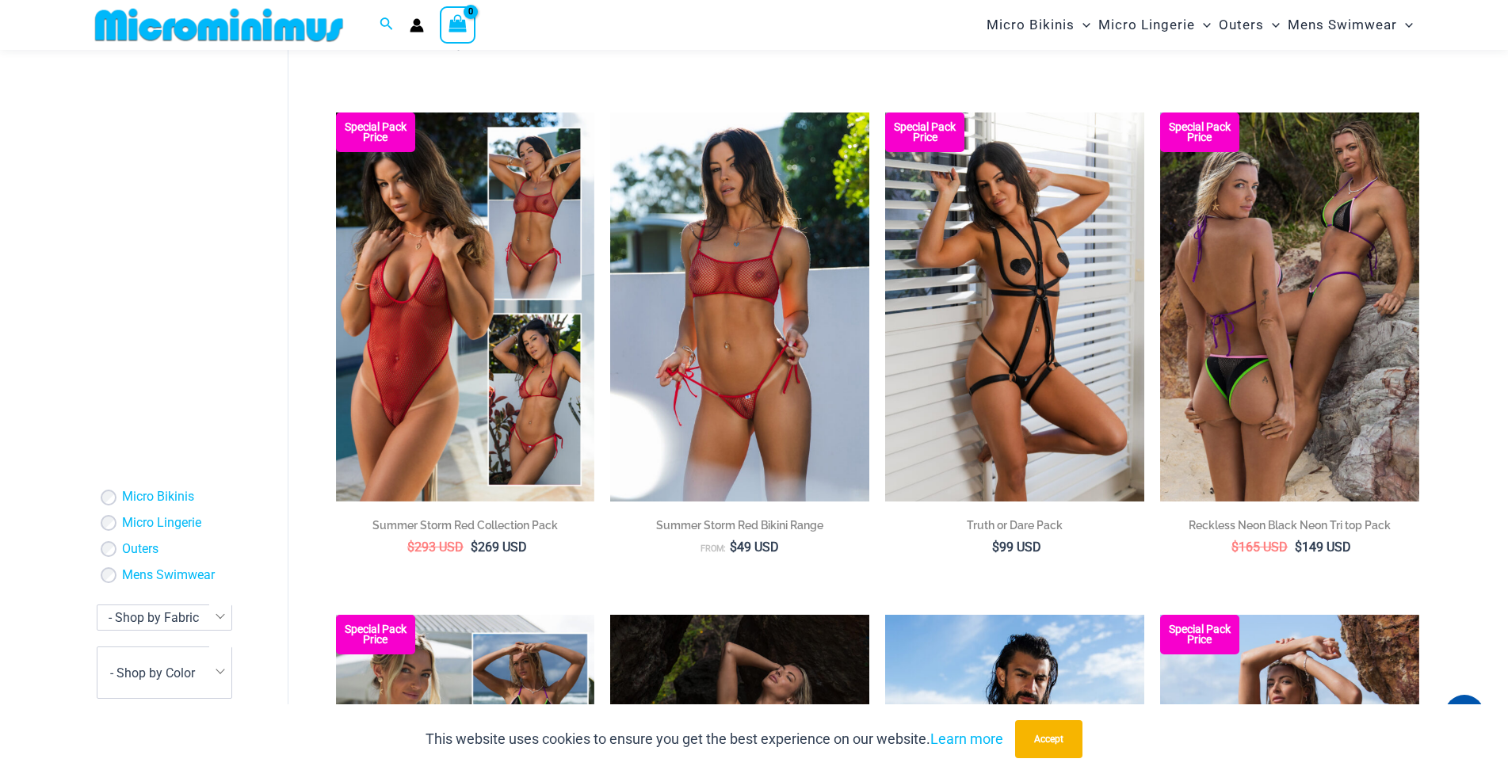
scroll to position [2562, 0]
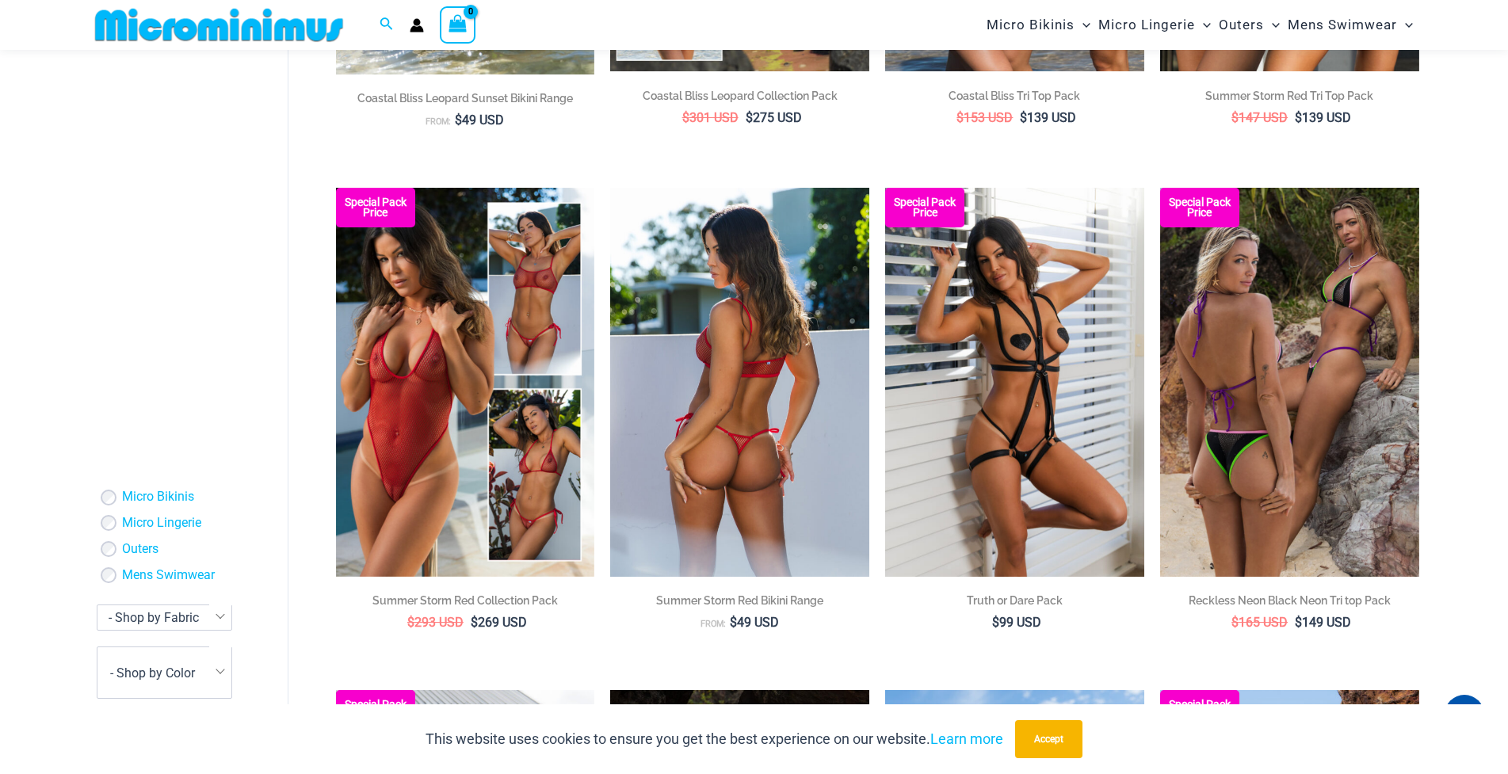
click at [697, 401] on img at bounding box center [739, 382] width 259 height 388
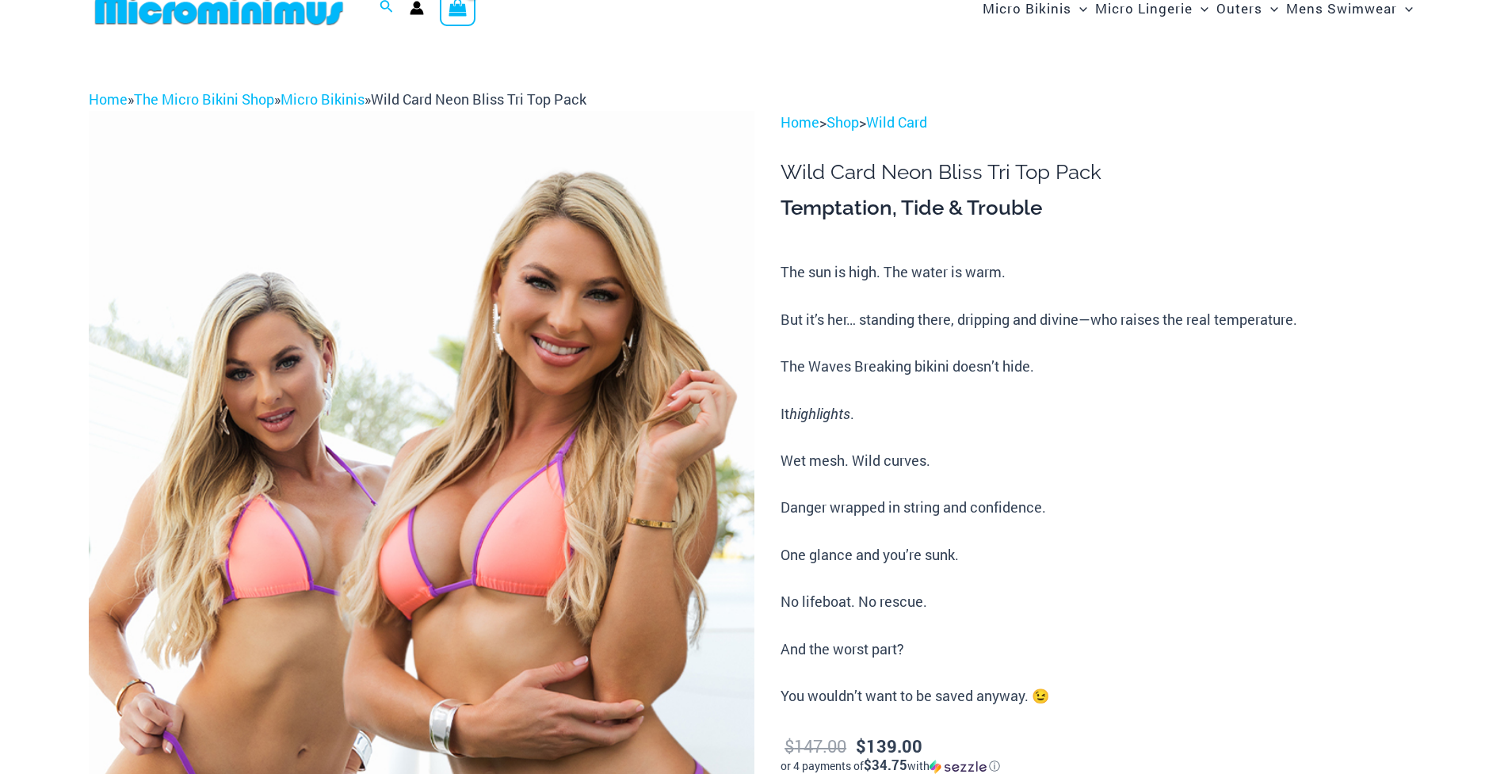
scroll to position [218, 0]
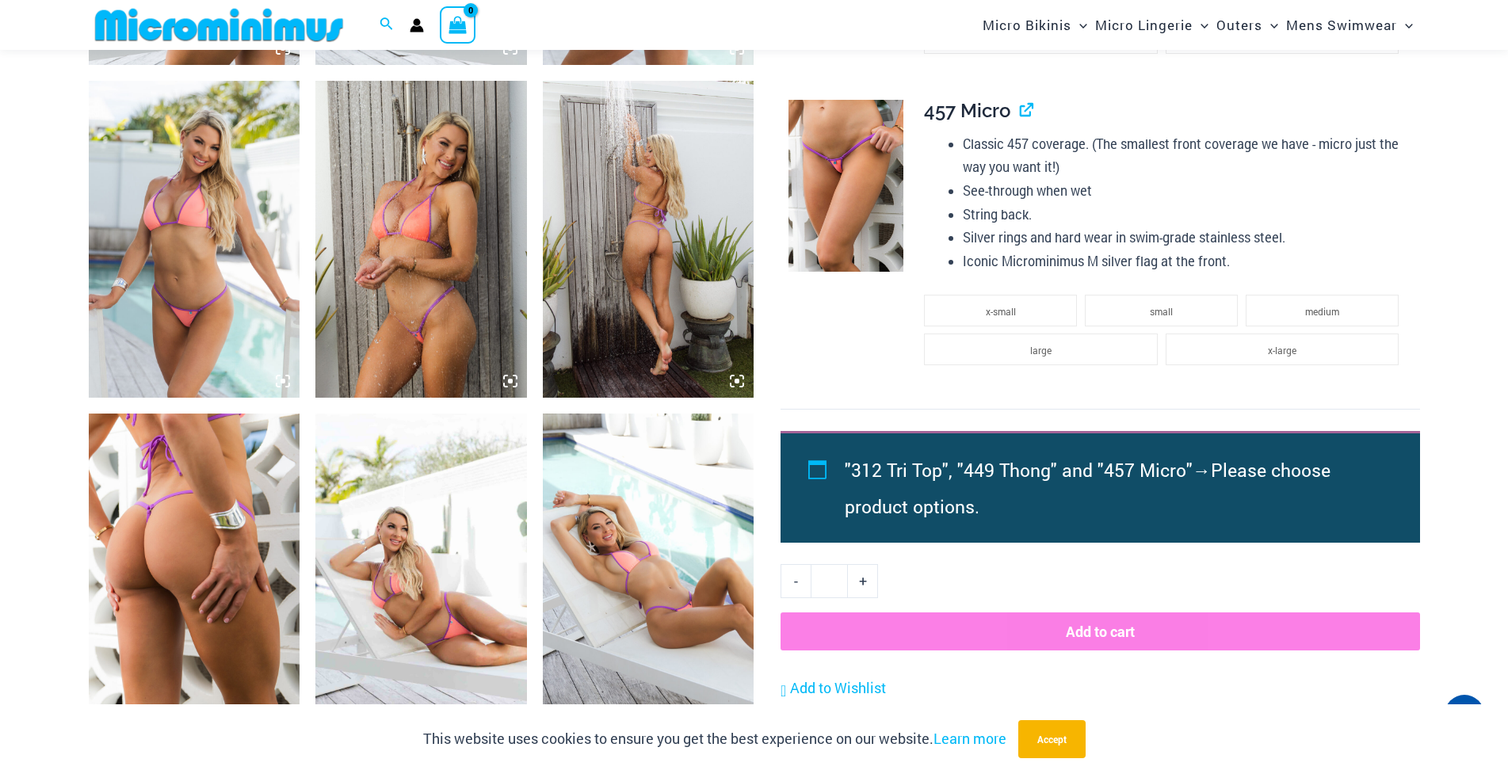
scroll to position [1491, 0]
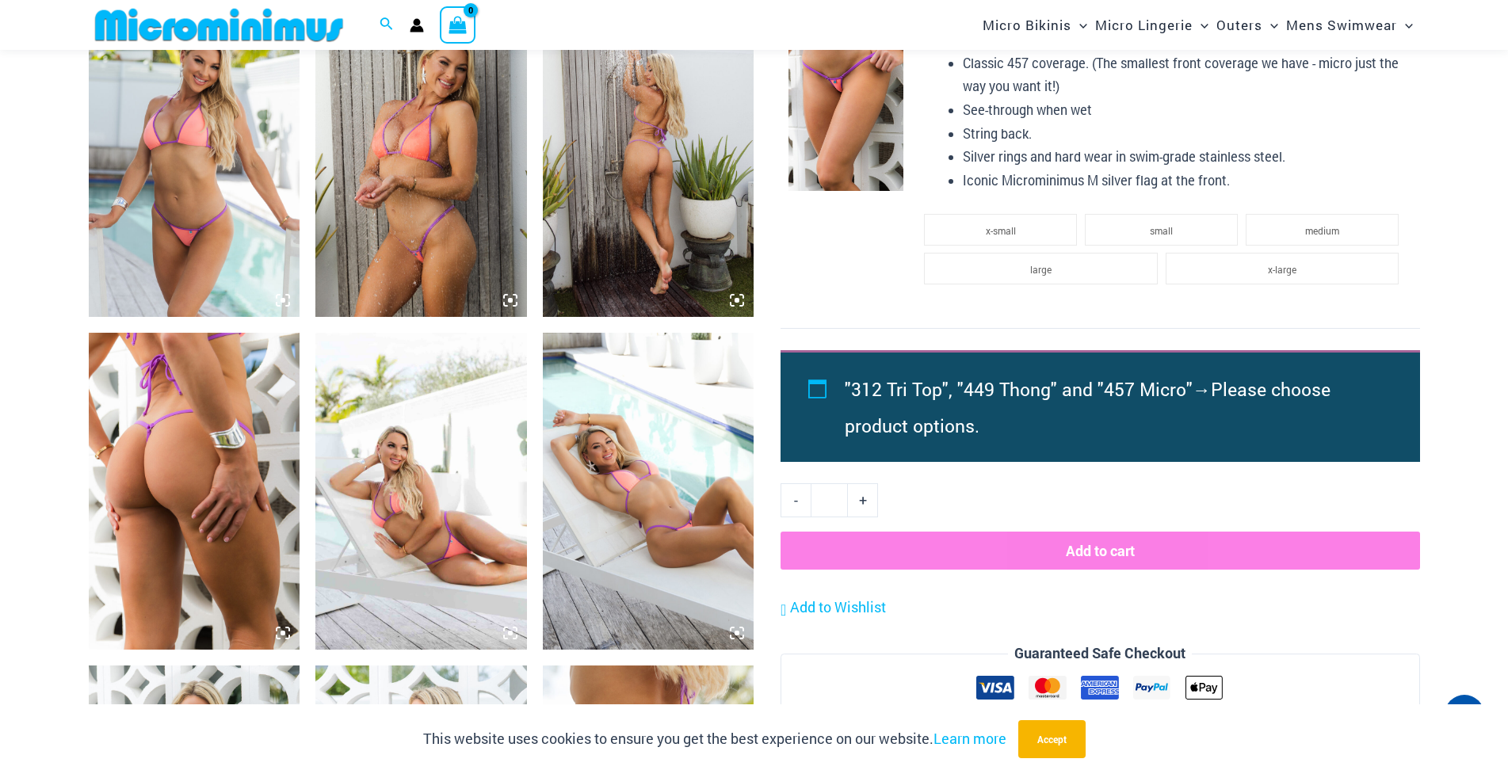
click at [637, 498] on img at bounding box center [649, 491] width 212 height 317
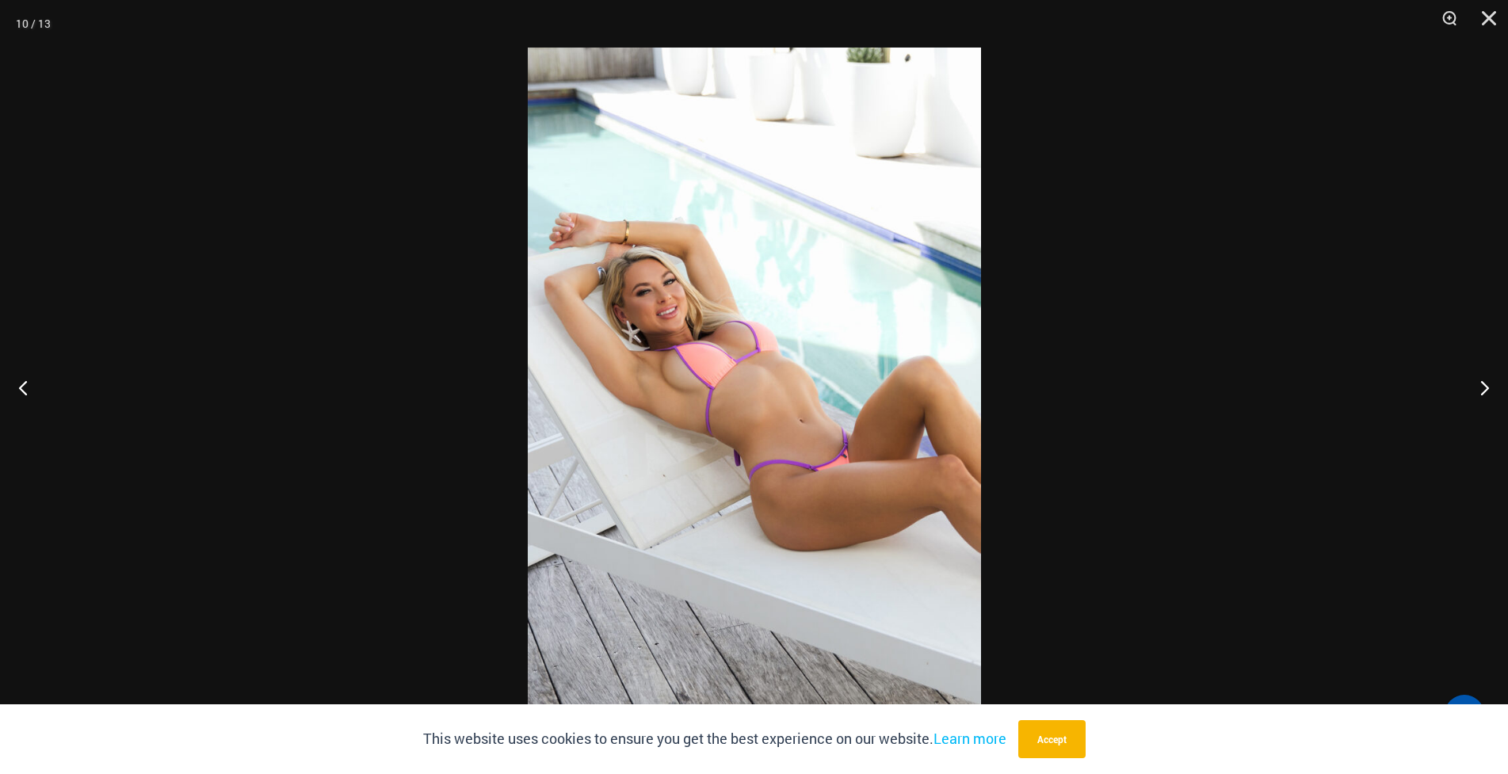
click at [737, 399] on img at bounding box center [754, 387] width 453 height 679
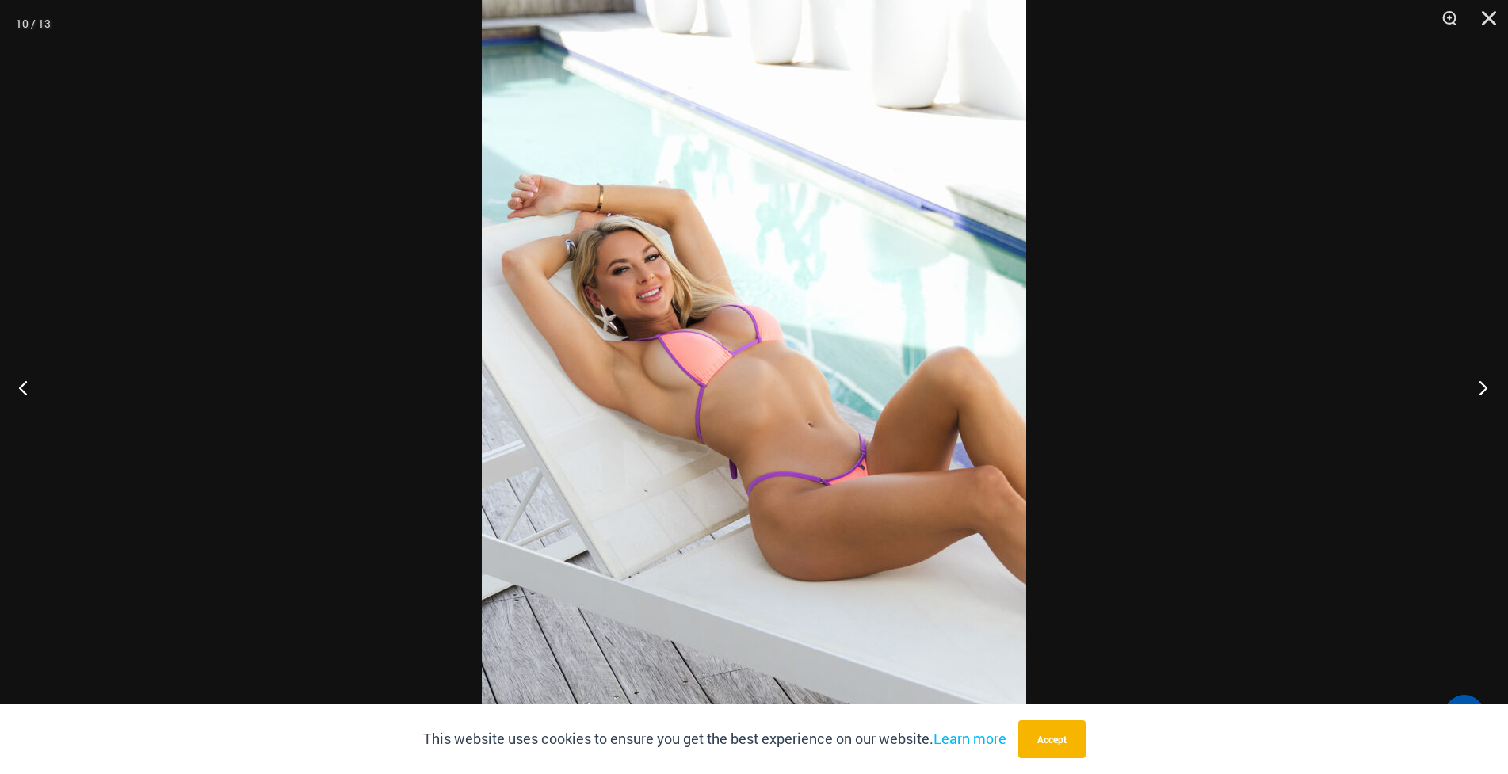
click at [1487, 380] on button "Next" at bounding box center [1478, 387] width 59 height 79
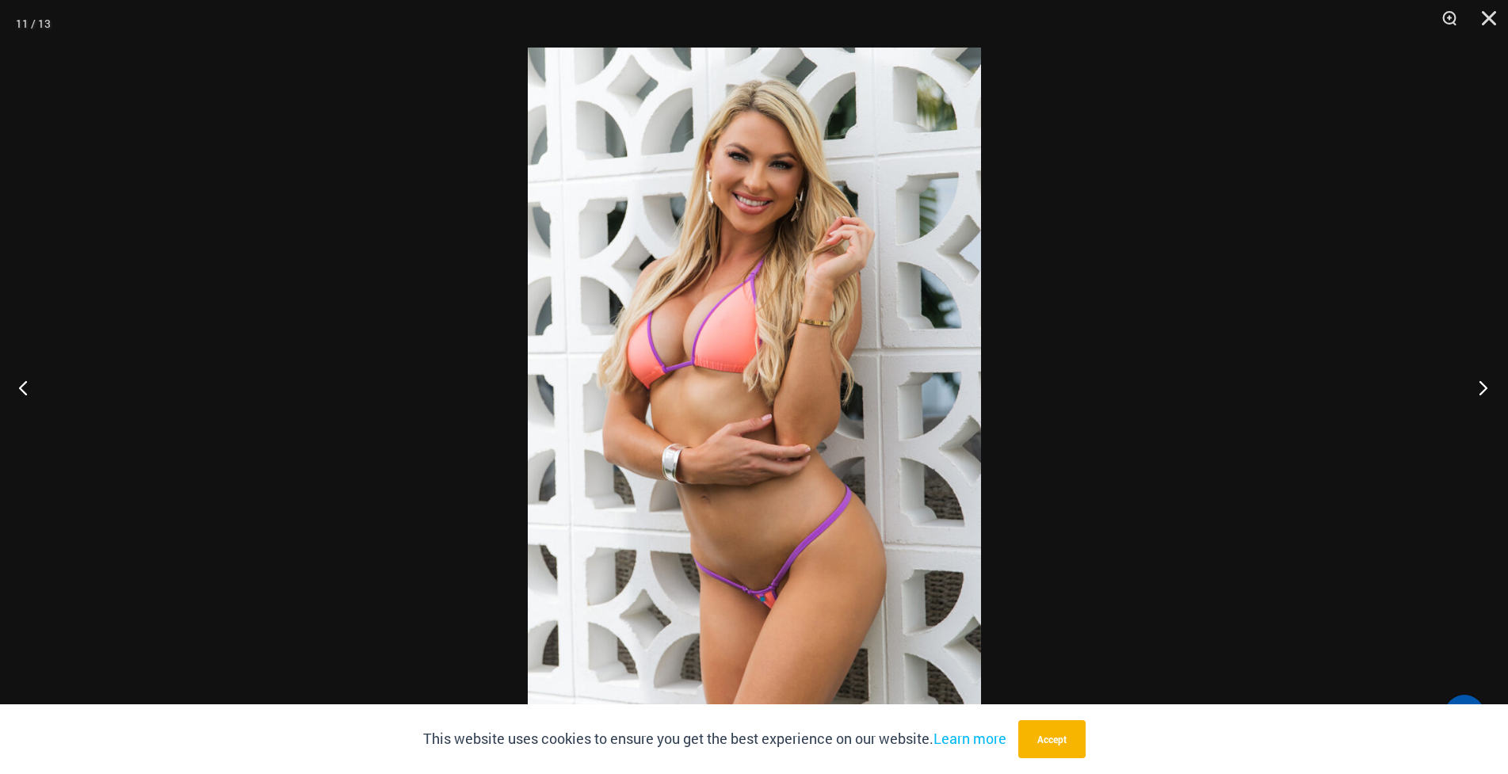
click at [1464, 377] on button "Next" at bounding box center [1478, 387] width 59 height 79
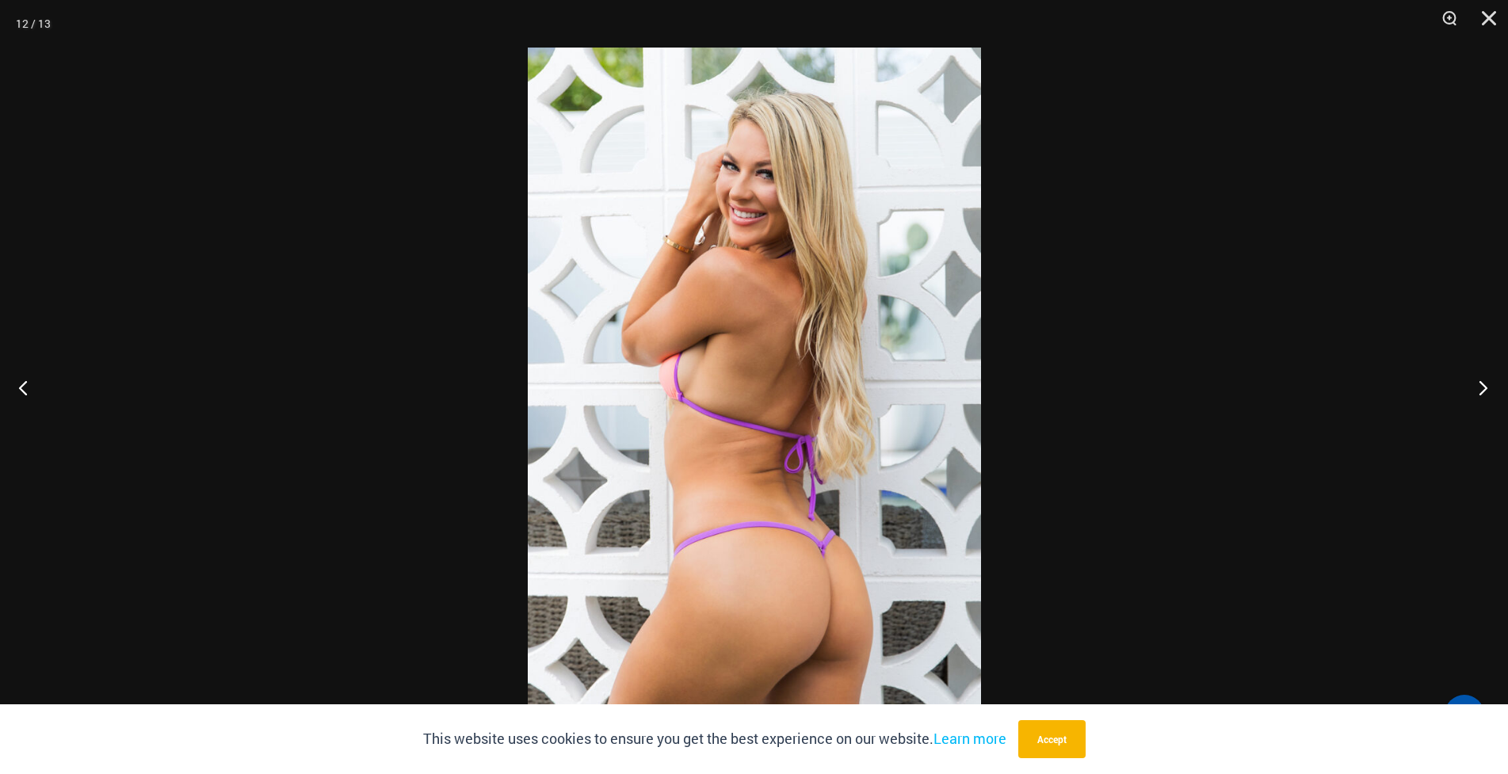
click at [1464, 377] on button "Next" at bounding box center [1478, 387] width 59 height 79
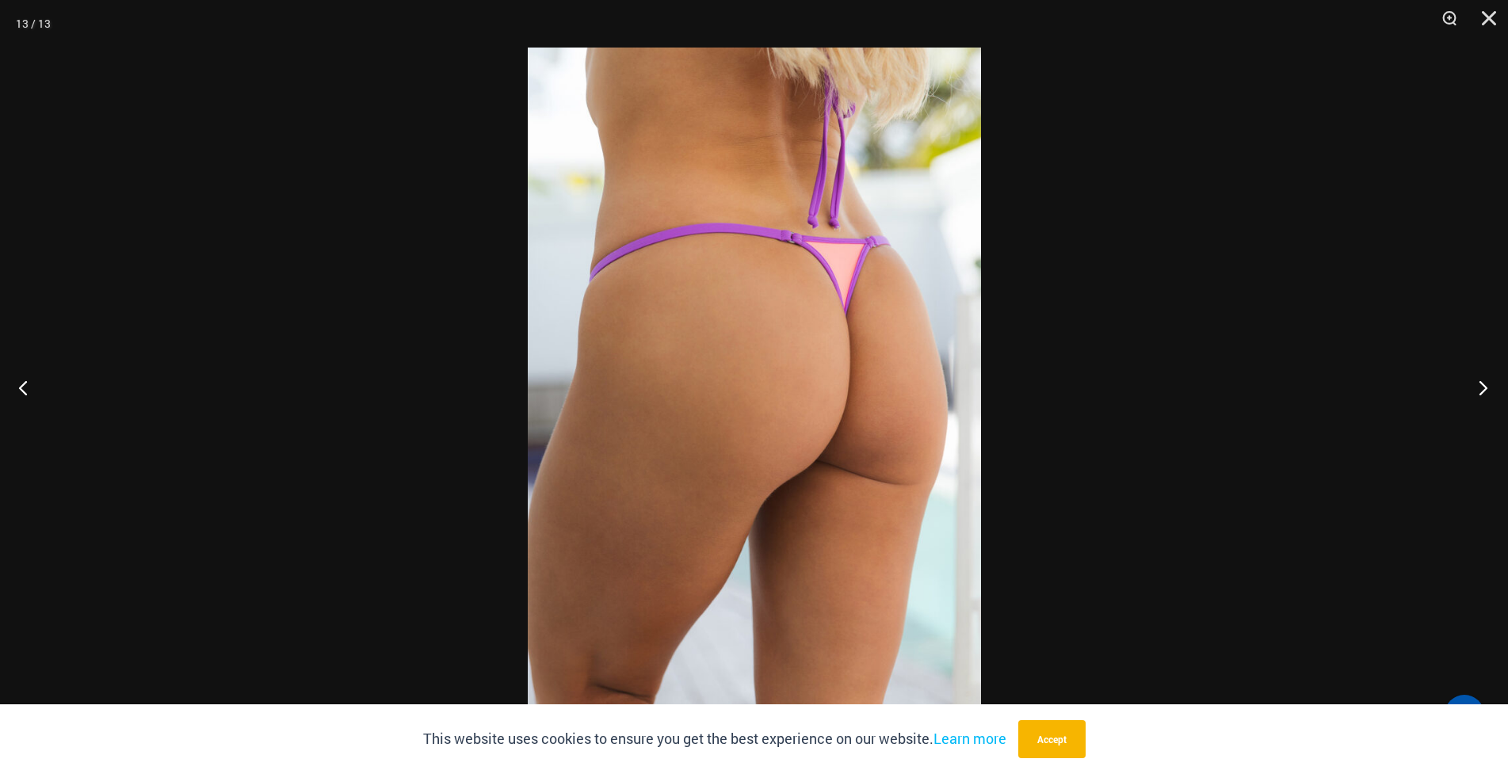
click at [1484, 382] on button "Next" at bounding box center [1478, 387] width 59 height 79
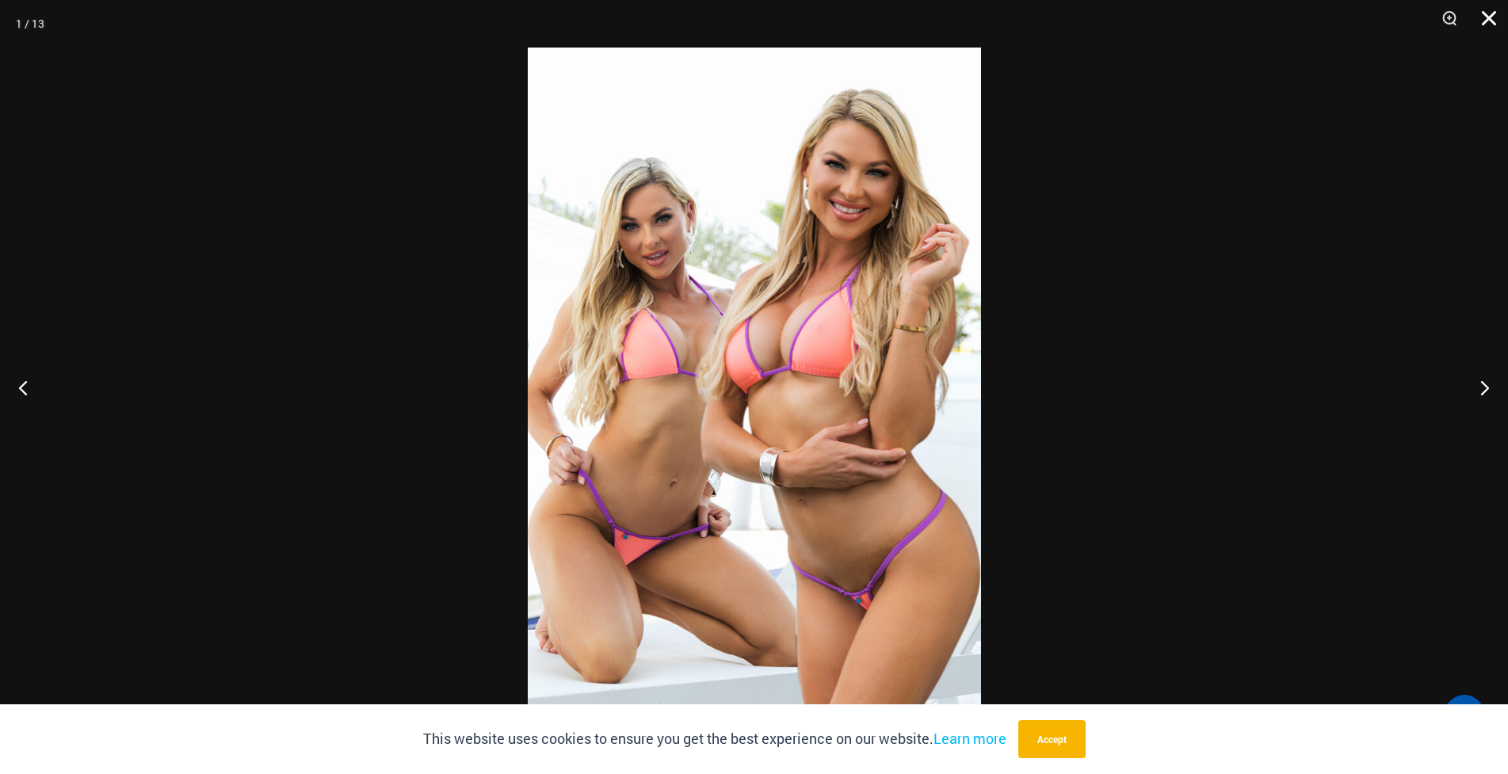
click at [1486, 13] on button "Close" at bounding box center [1484, 24] width 40 height 48
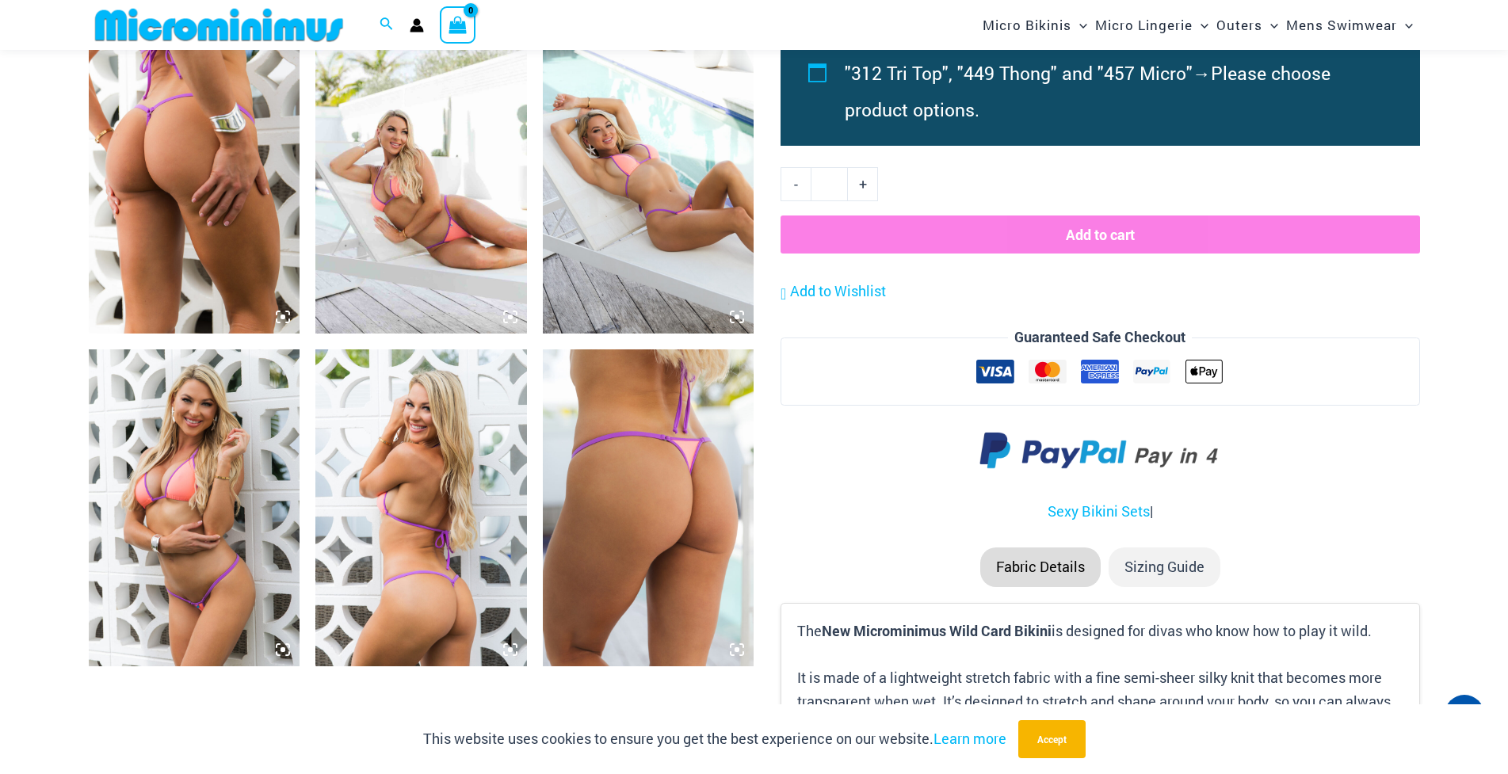
scroll to position [1888, 0]
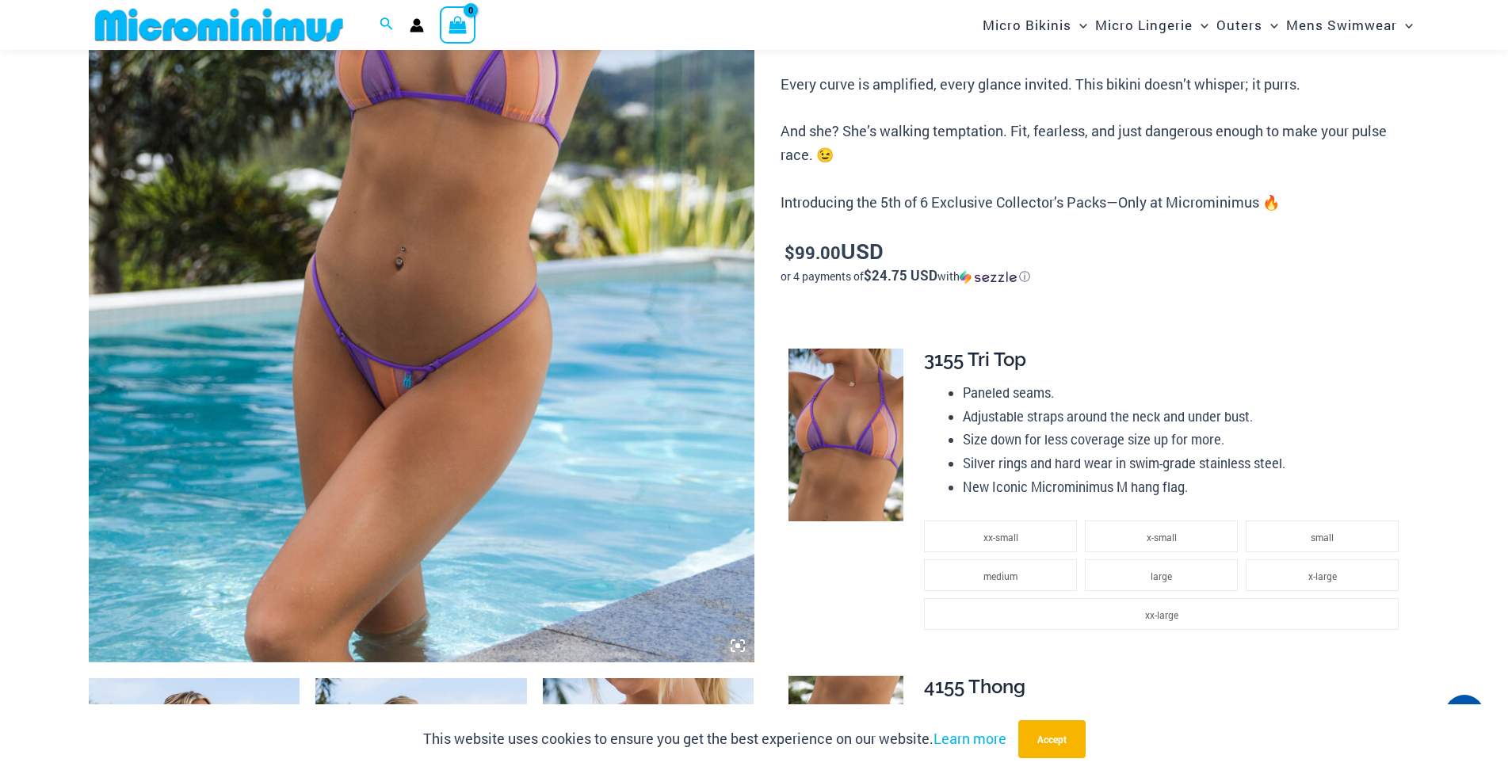
scroll to position [621, 0]
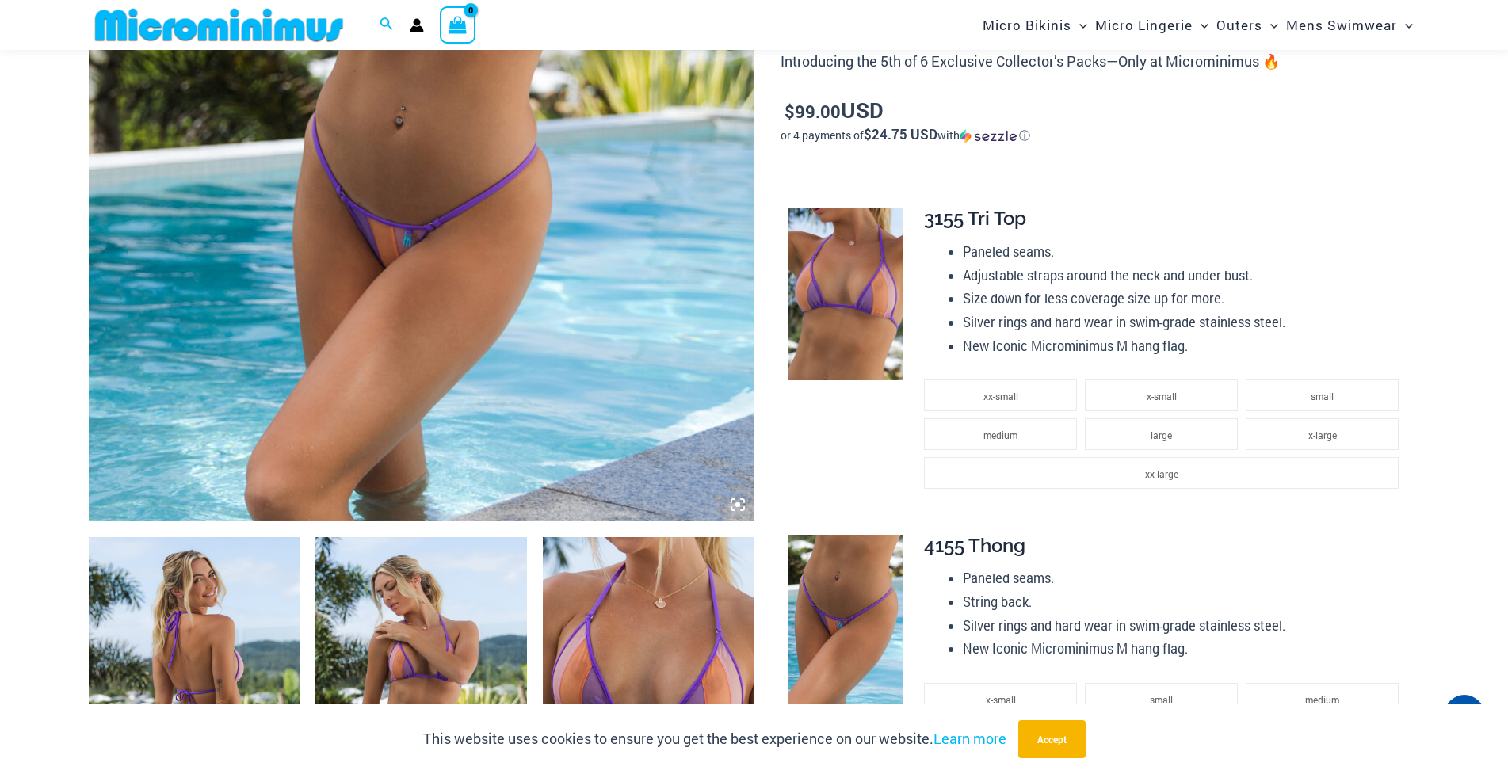
click at [605, 321] on img at bounding box center [422, 22] width 666 height 999
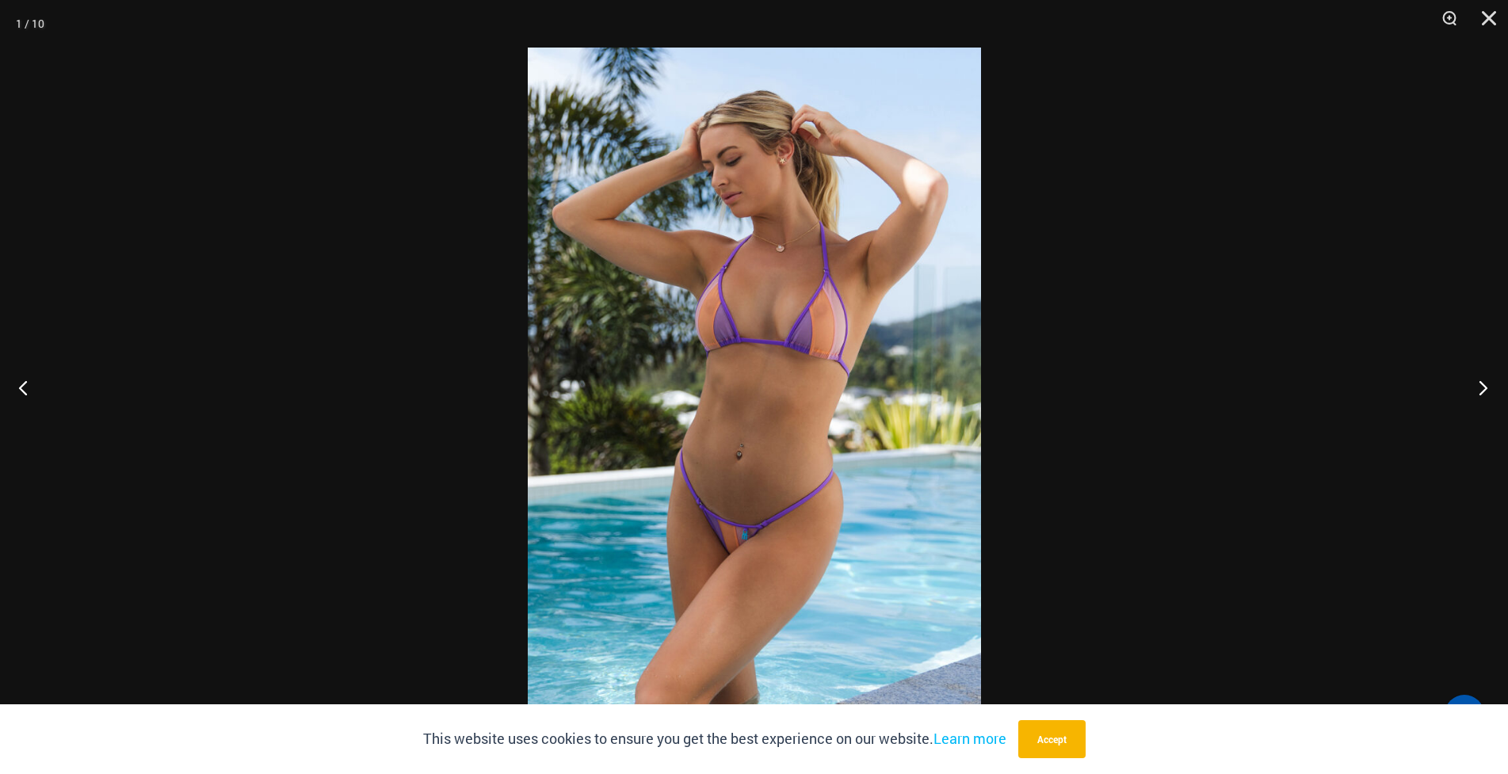
click at [1482, 380] on button "Next" at bounding box center [1478, 387] width 59 height 79
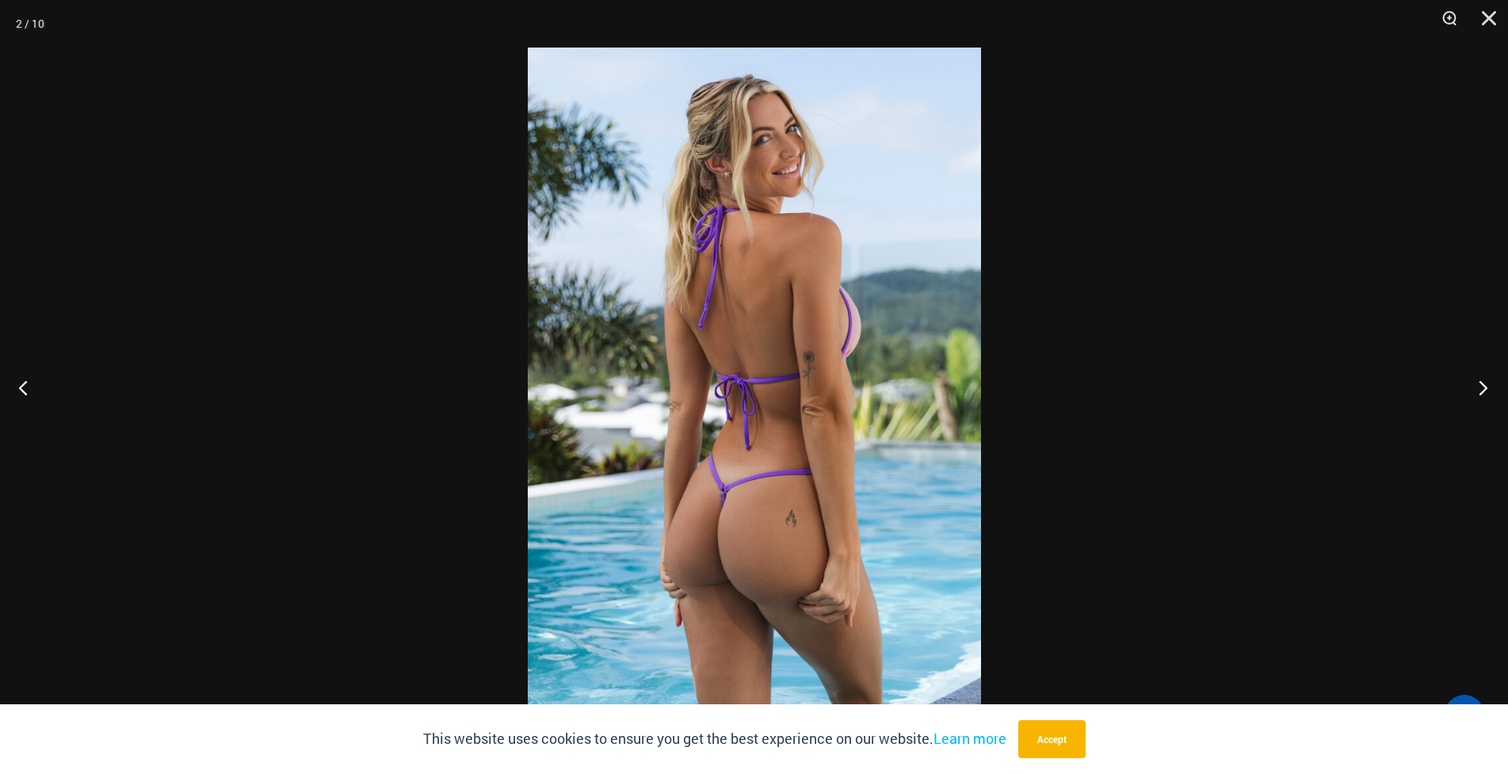
click at [1477, 382] on button "Next" at bounding box center [1478, 387] width 59 height 79
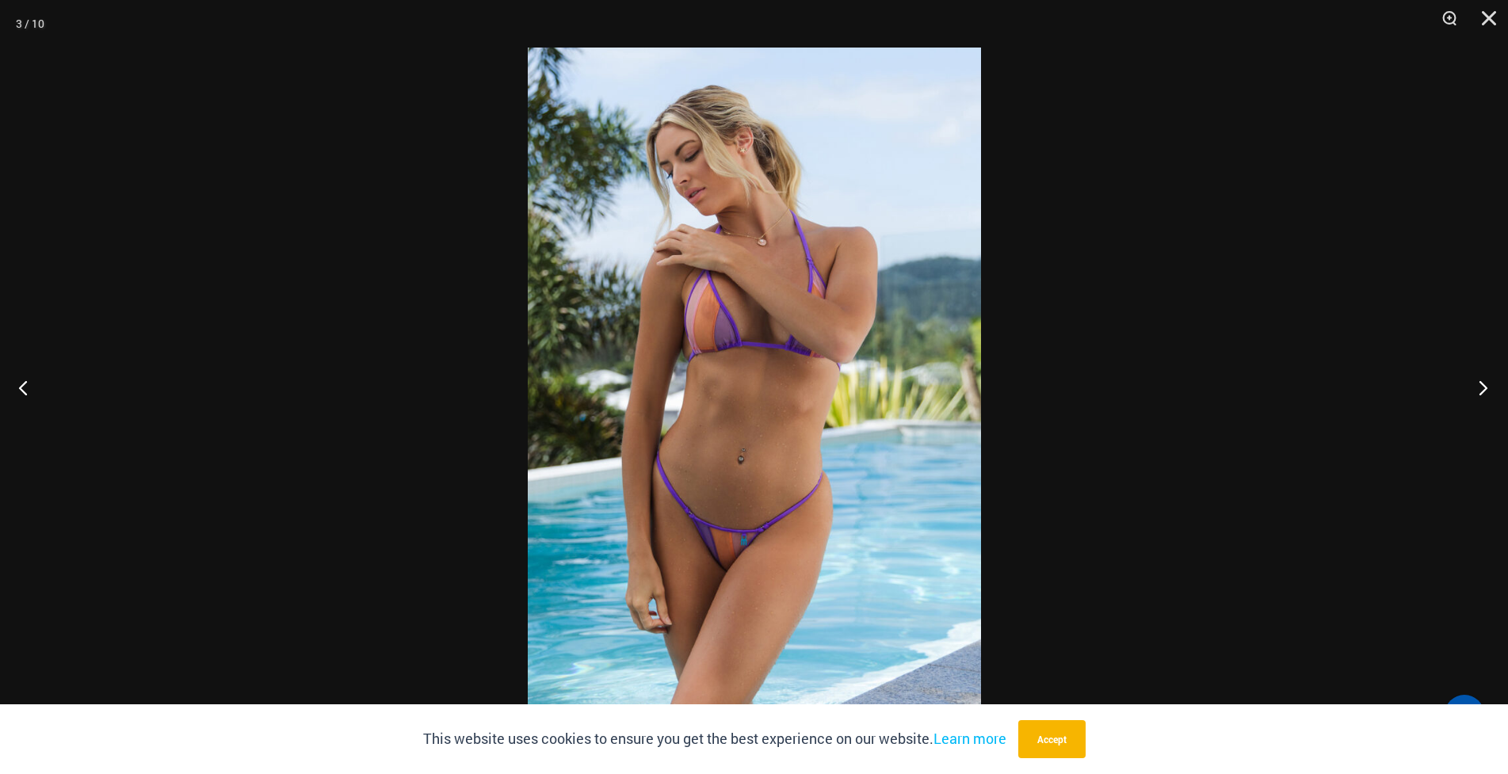
click at [1477, 382] on button "Next" at bounding box center [1478, 387] width 59 height 79
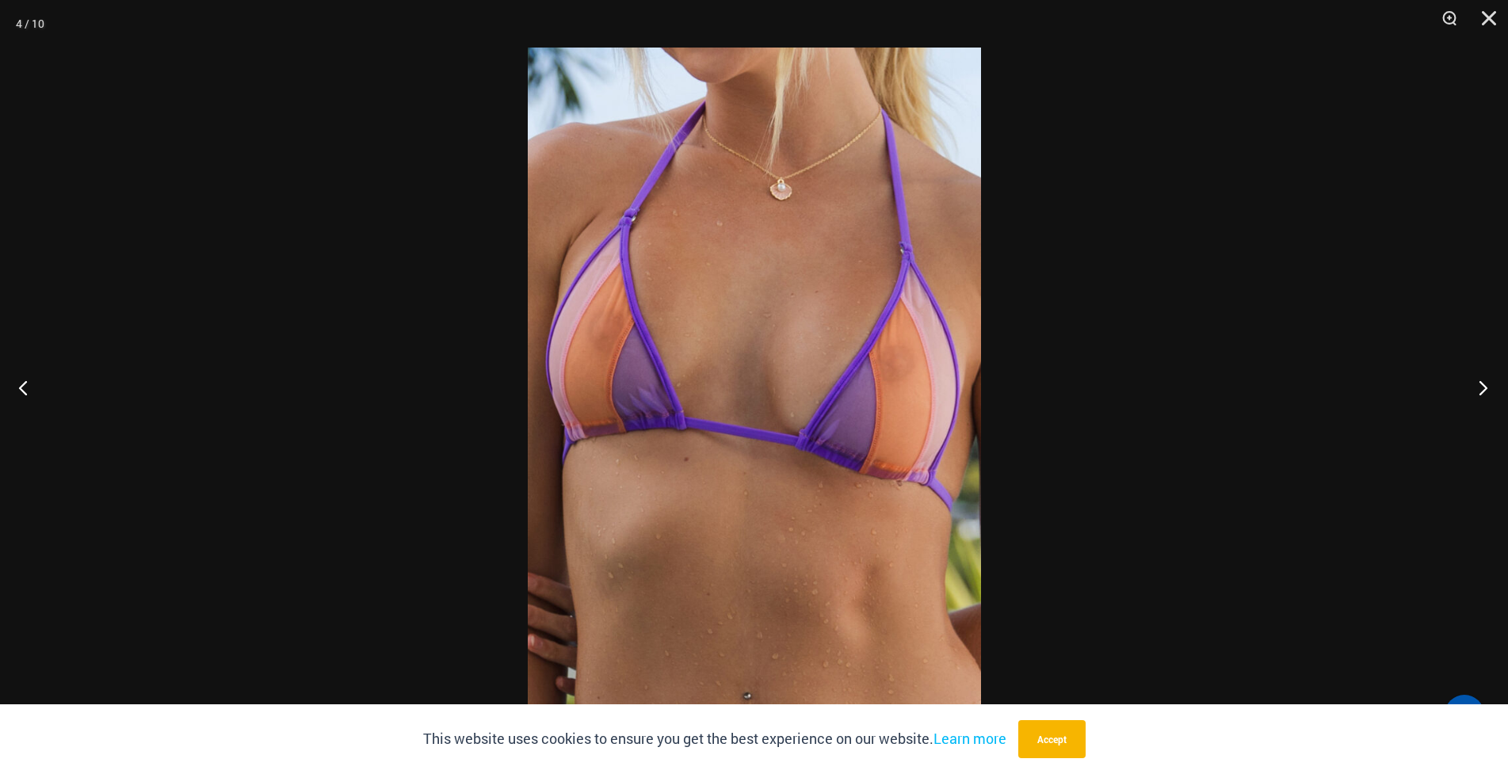
click at [1477, 382] on button "Next" at bounding box center [1478, 387] width 59 height 79
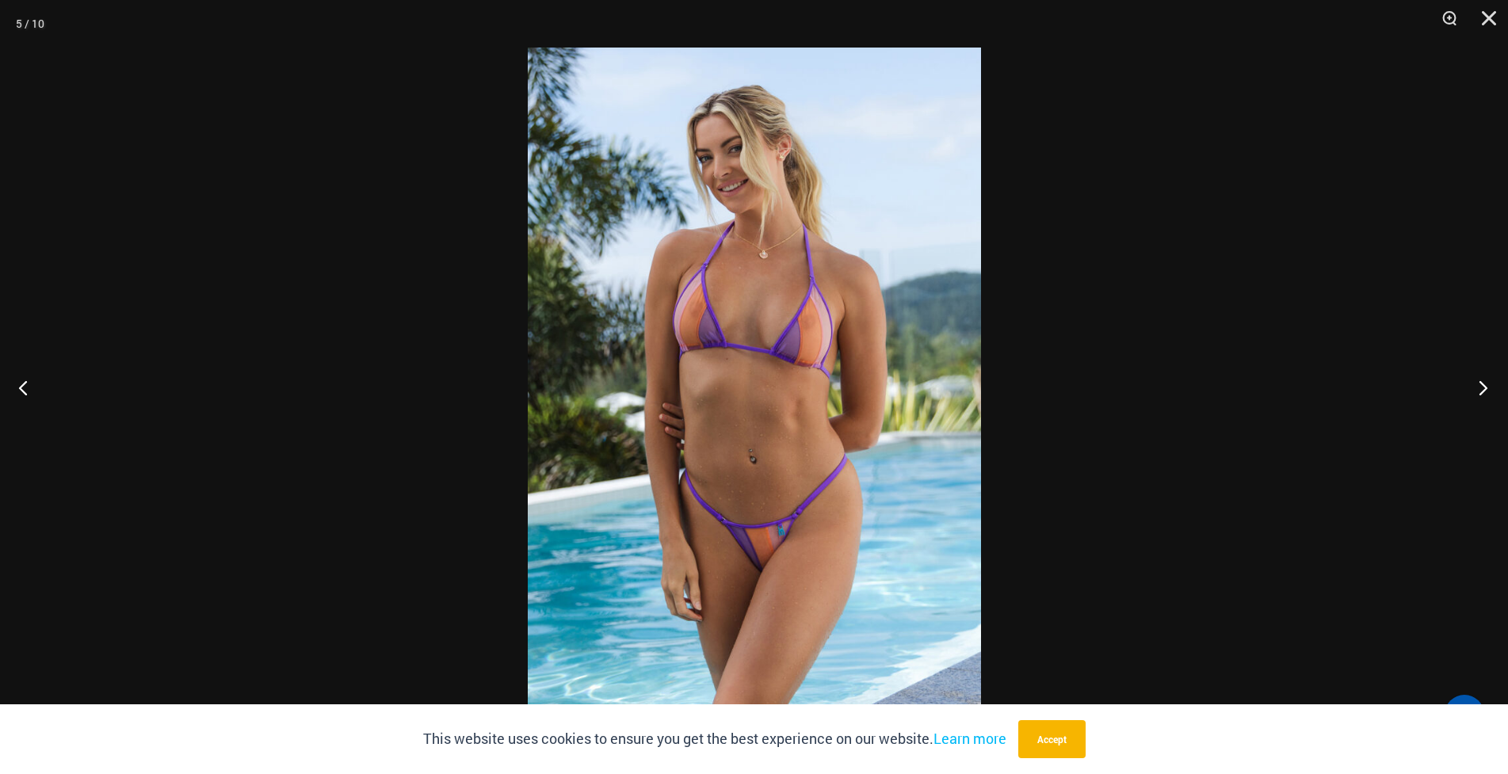
click at [1477, 382] on button "Next" at bounding box center [1478, 387] width 59 height 79
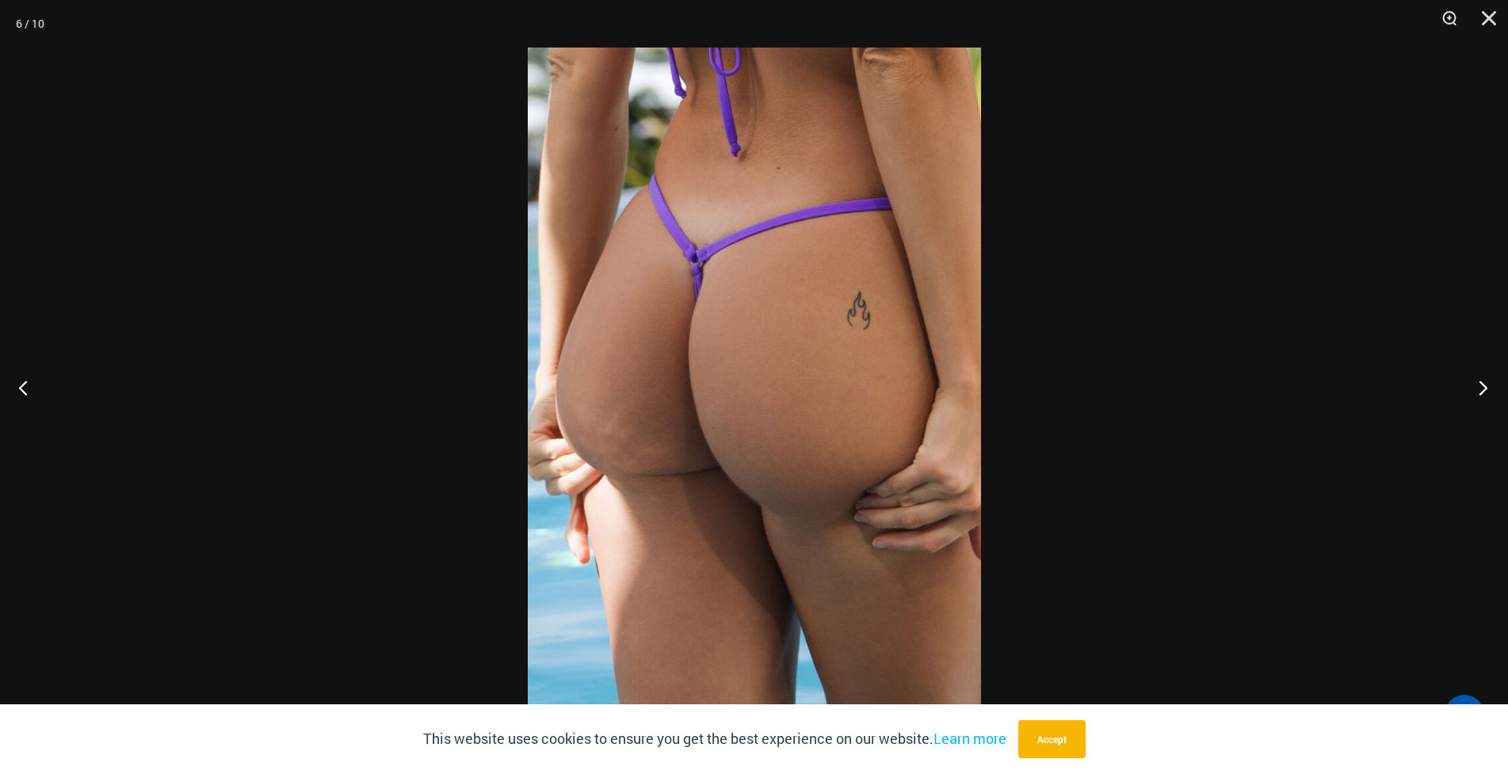
click at [1476, 384] on button "Next" at bounding box center [1478, 387] width 59 height 79
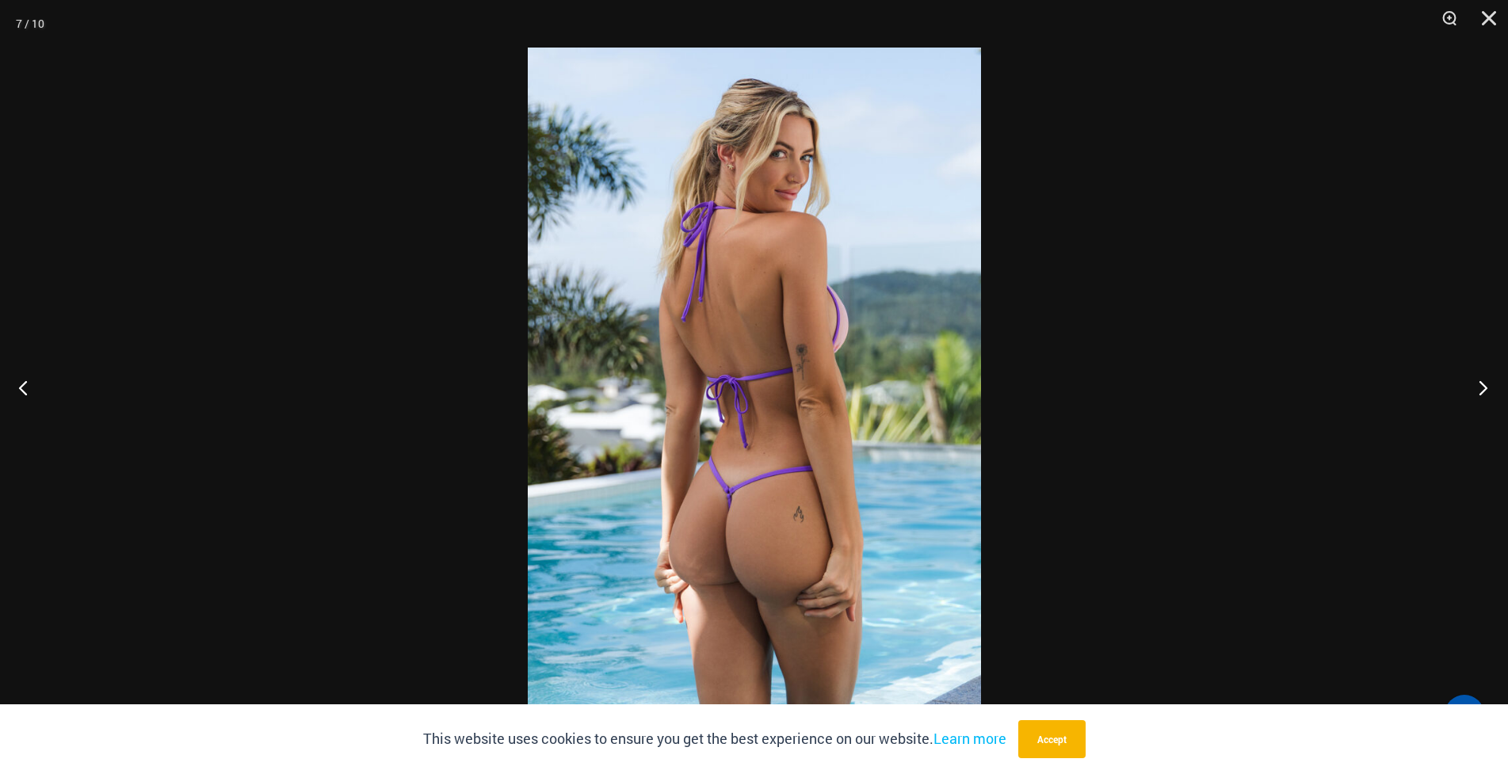
click at [1475, 384] on button "Next" at bounding box center [1478, 387] width 59 height 79
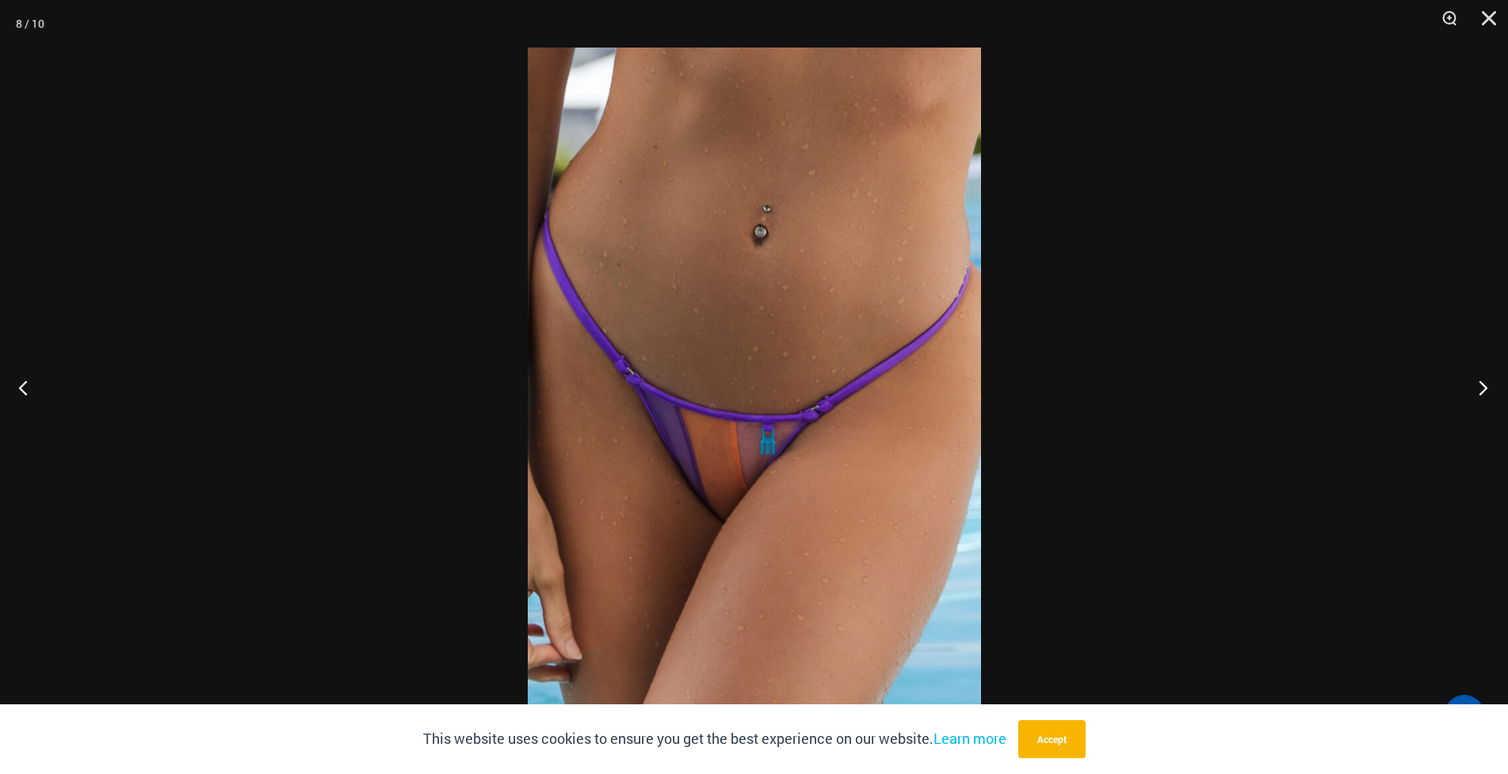
click at [1486, 391] on button "Next" at bounding box center [1478, 387] width 59 height 79
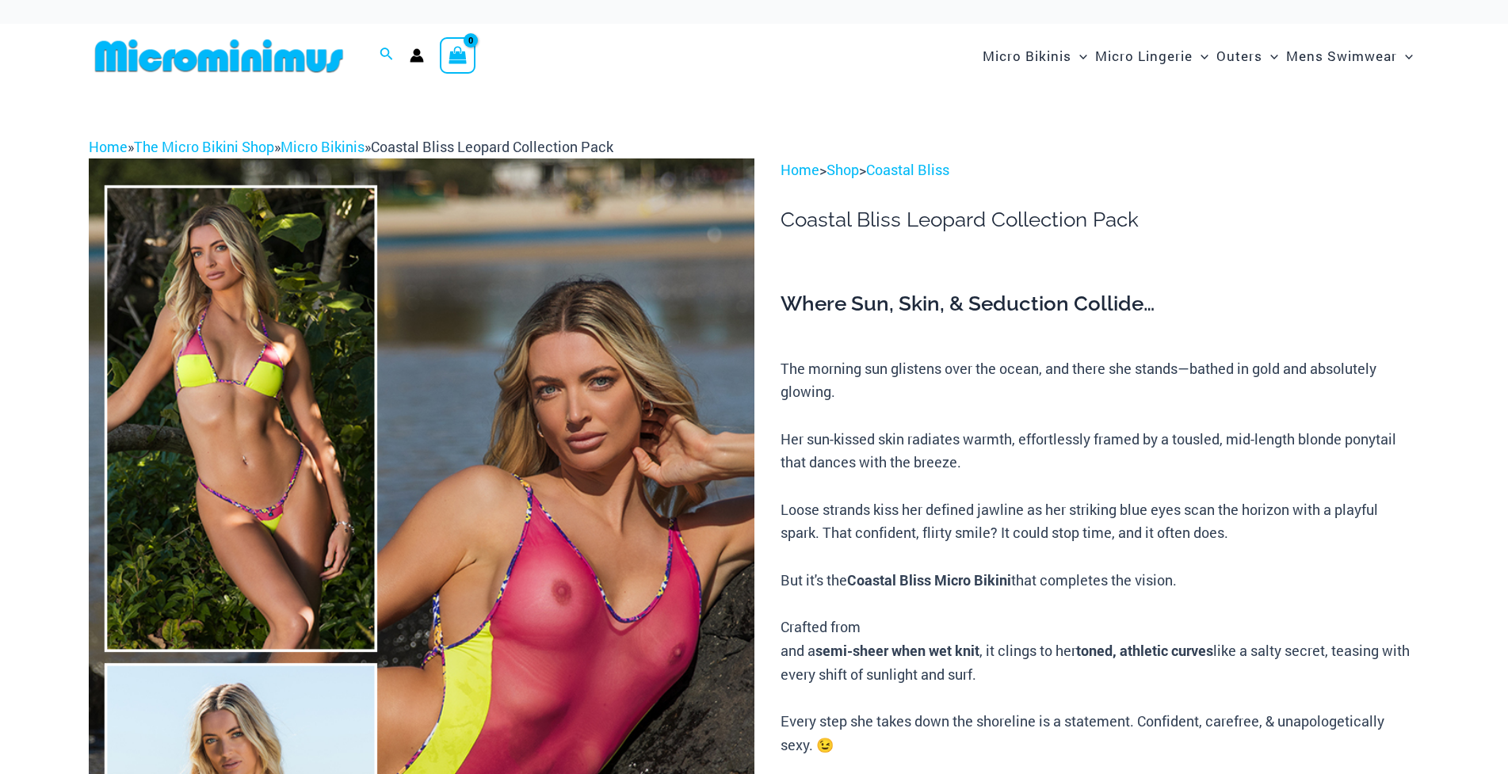
click at [572, 516] on img at bounding box center [422, 657] width 666 height 999
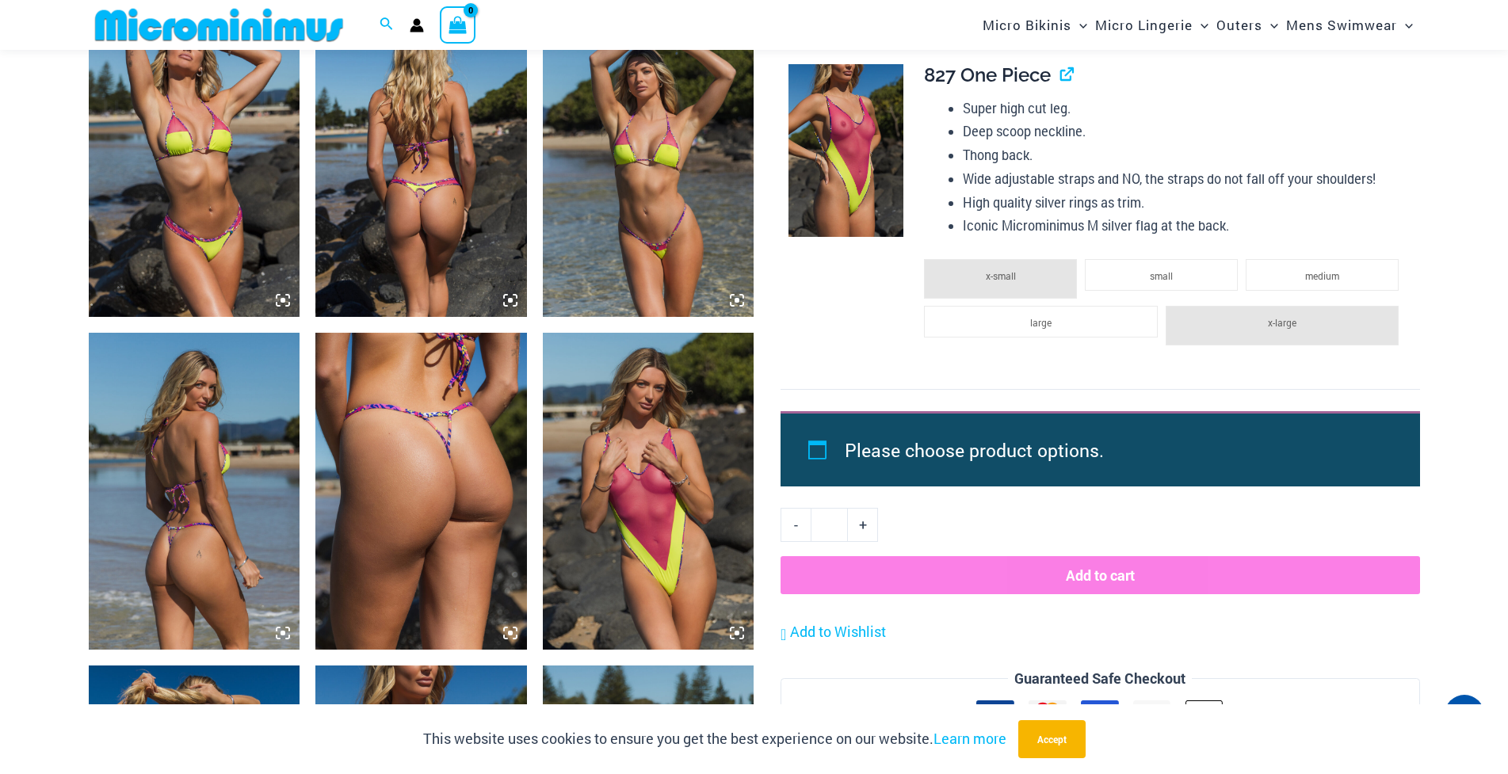
scroll to position [2295, 0]
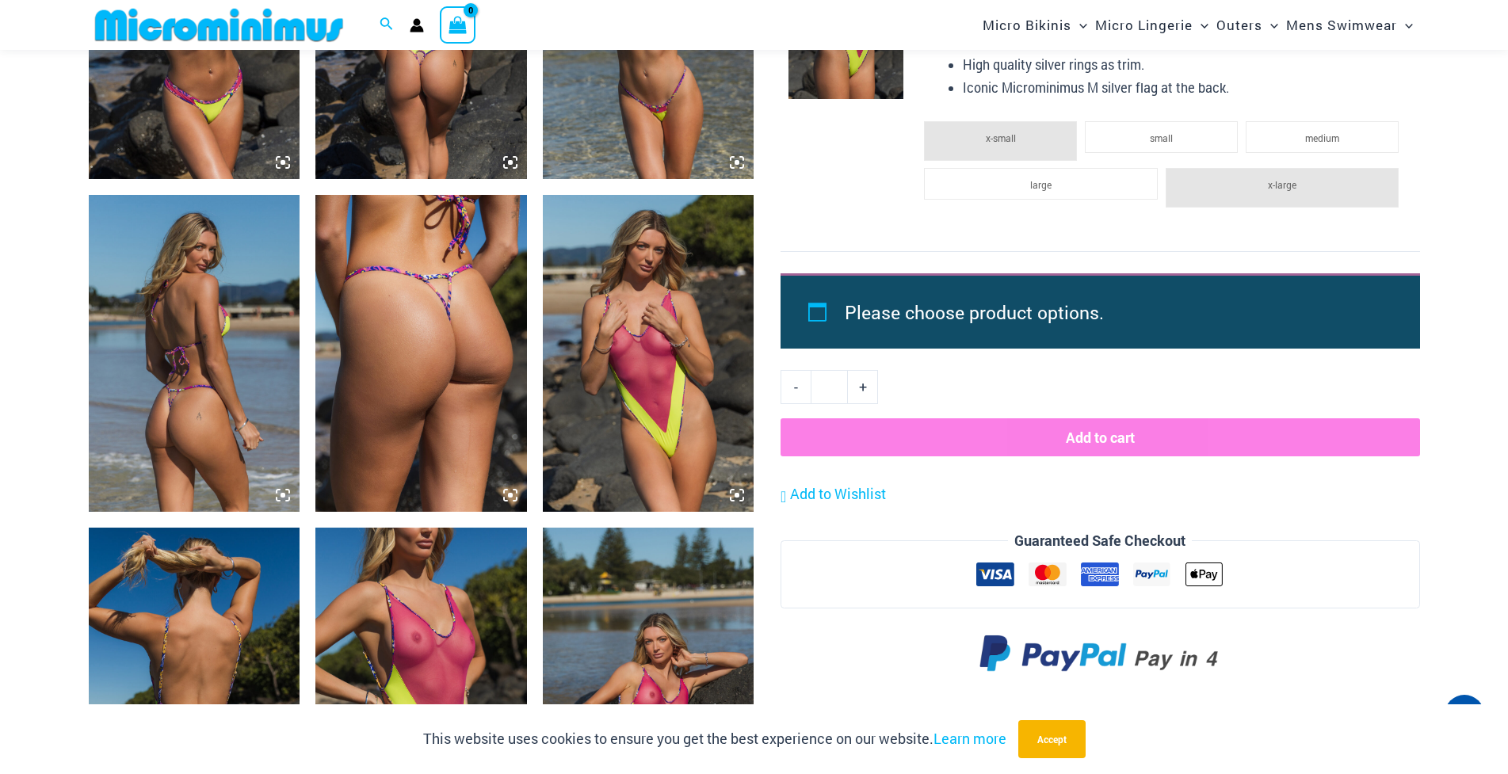
click at [668, 366] on img at bounding box center [649, 353] width 212 height 317
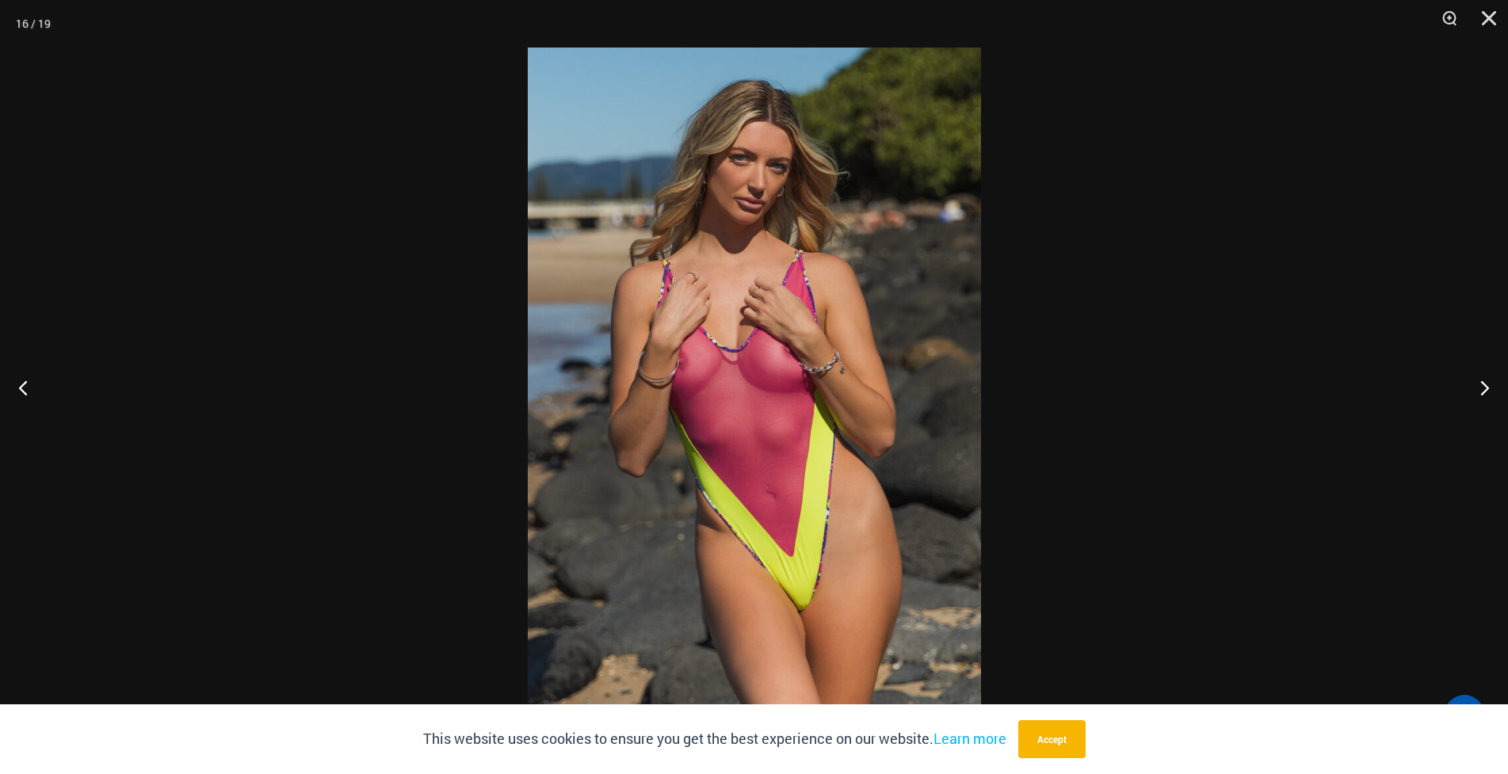
click at [783, 385] on img at bounding box center [754, 387] width 453 height 679
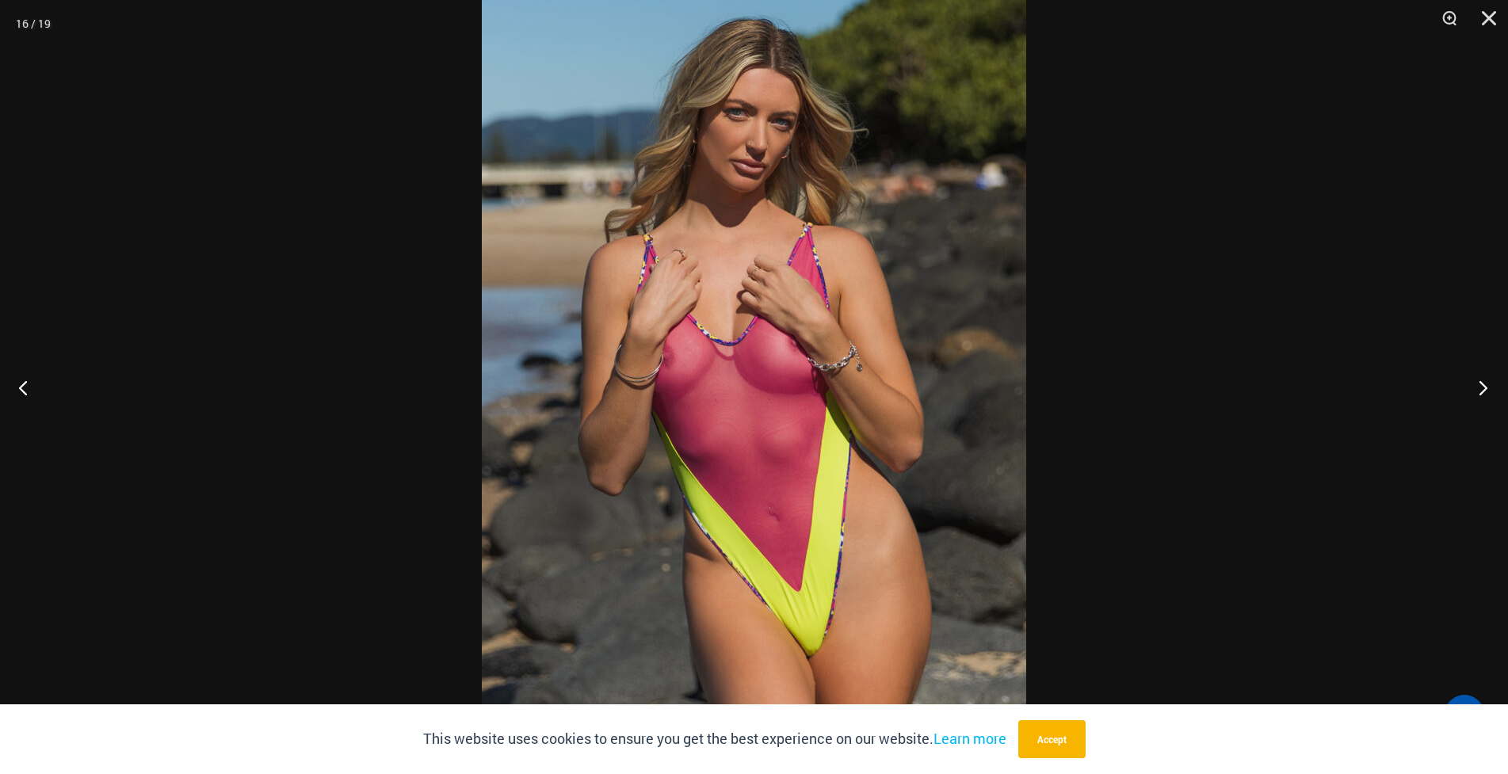
click at [1484, 380] on button "Next" at bounding box center [1478, 387] width 59 height 79
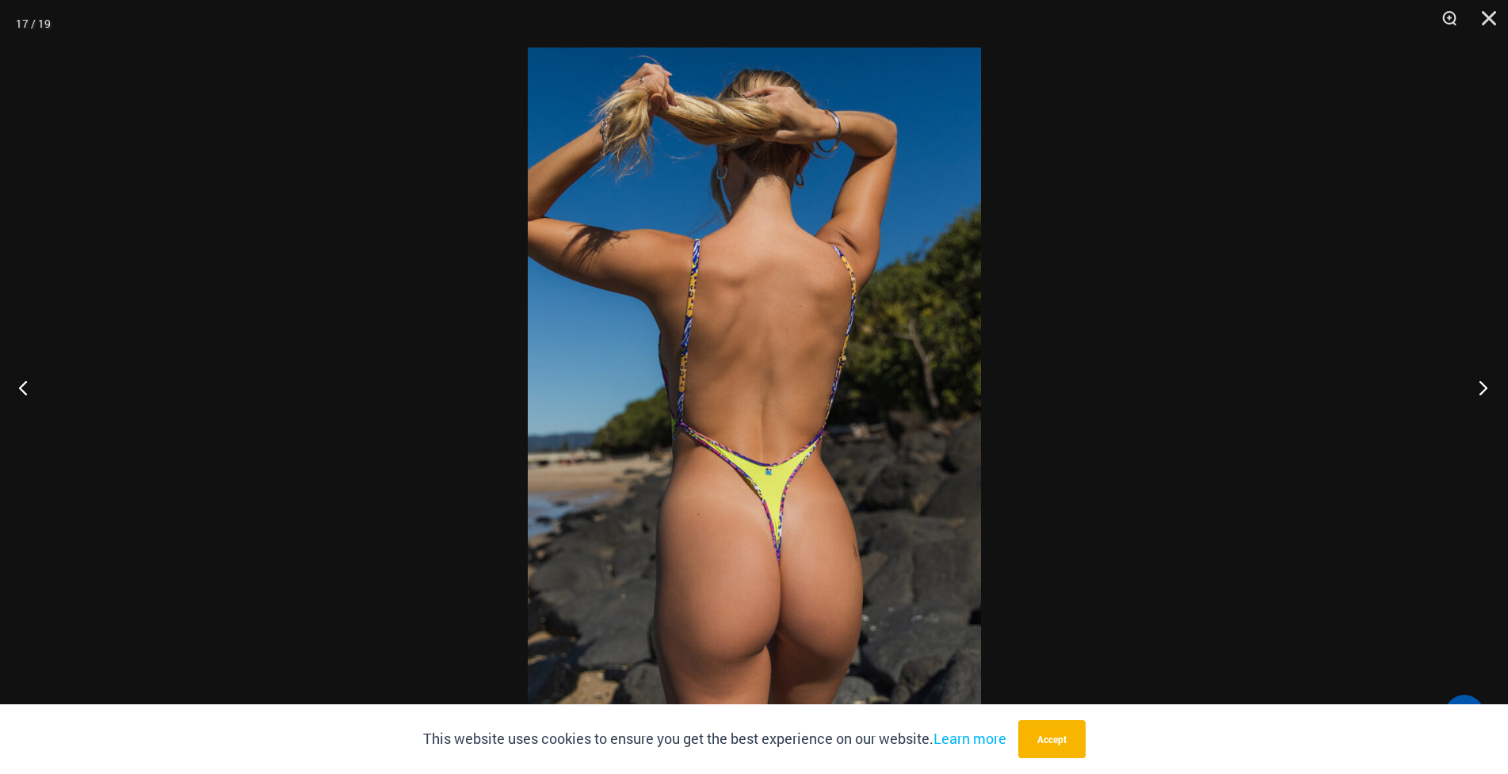
click at [1480, 380] on button "Next" at bounding box center [1478, 387] width 59 height 79
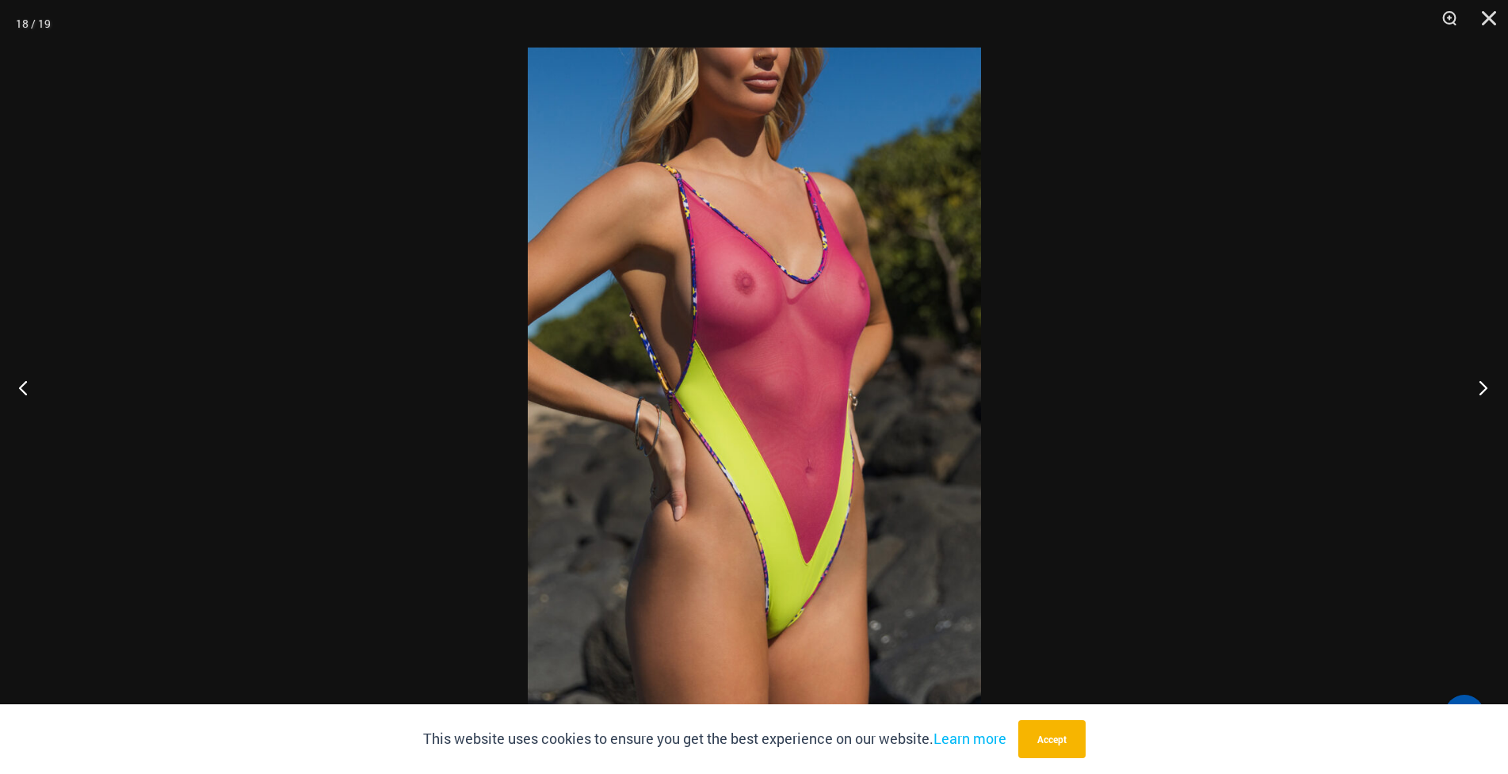
click at [1480, 380] on button "Next" at bounding box center [1478, 387] width 59 height 79
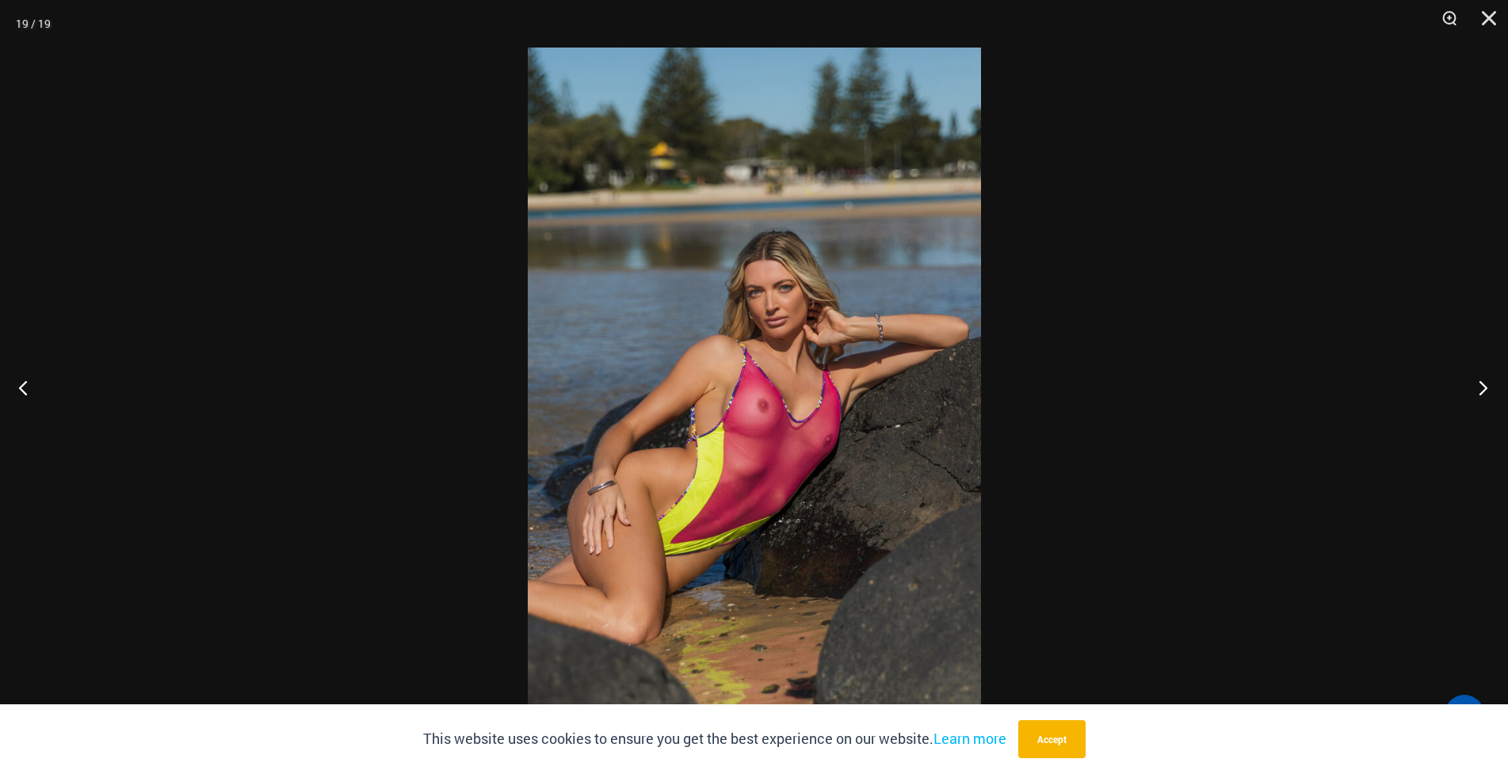
click at [1480, 380] on button "Next" at bounding box center [1478, 387] width 59 height 79
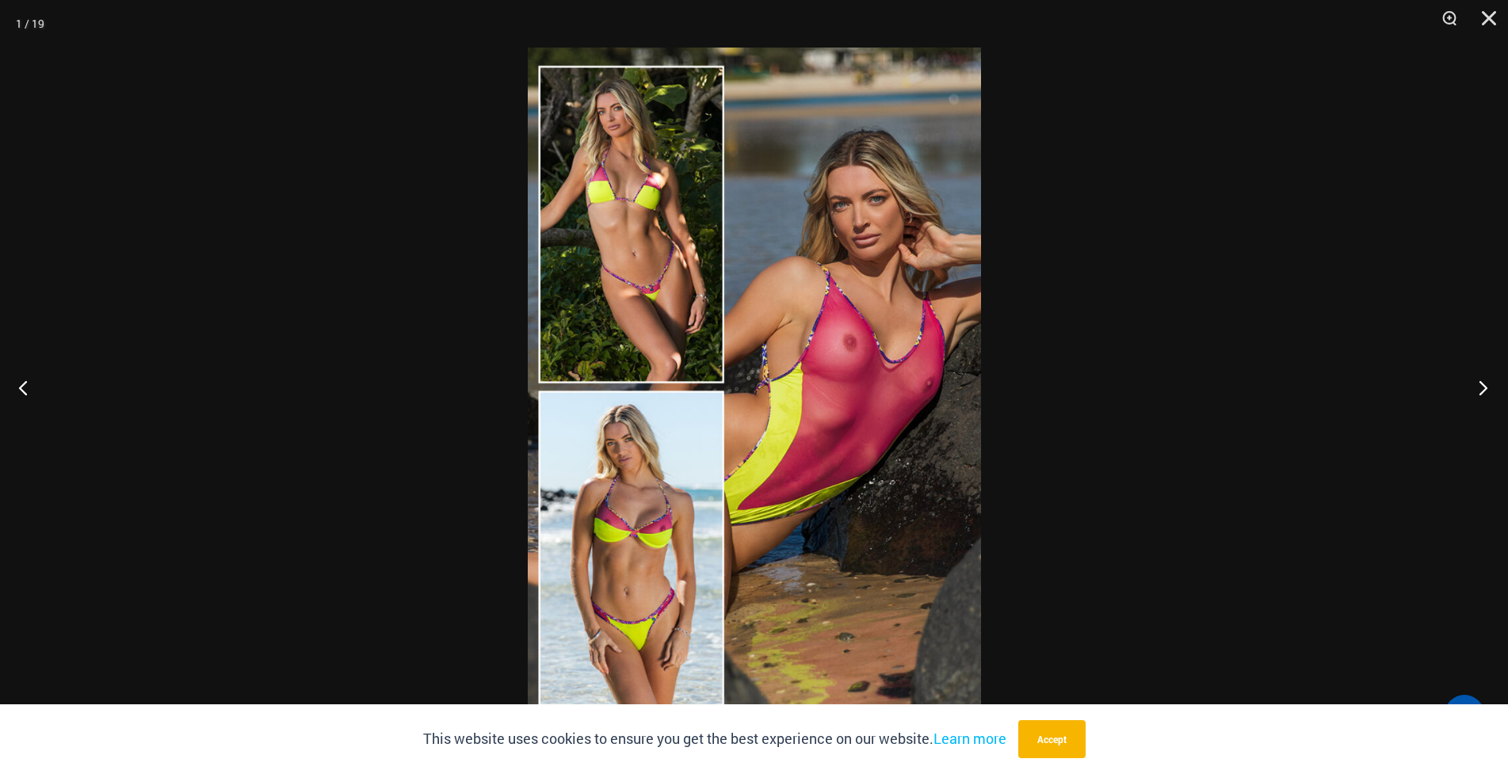
click at [1478, 381] on button "Next" at bounding box center [1478, 387] width 59 height 79
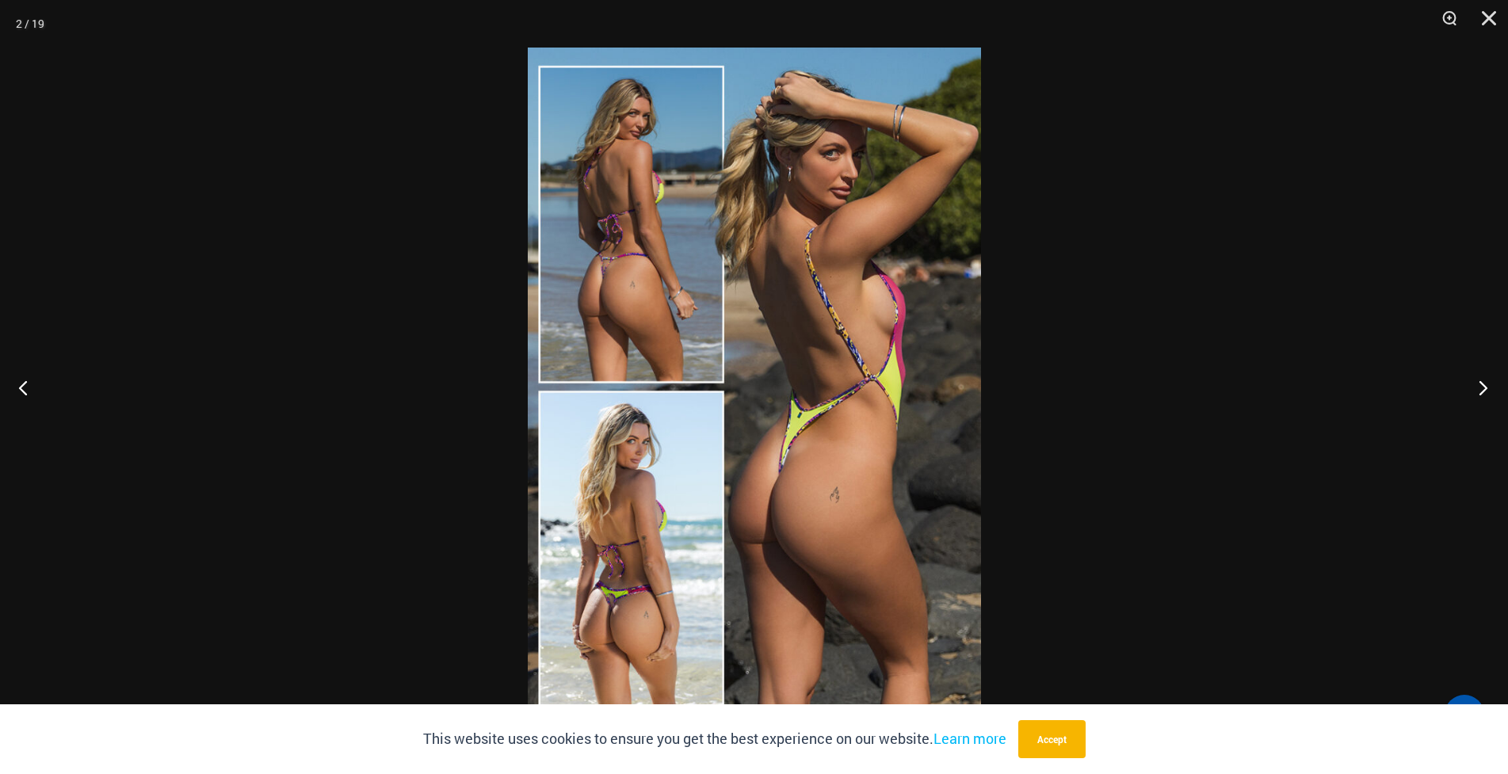
click at [1478, 381] on button "Next" at bounding box center [1478, 387] width 59 height 79
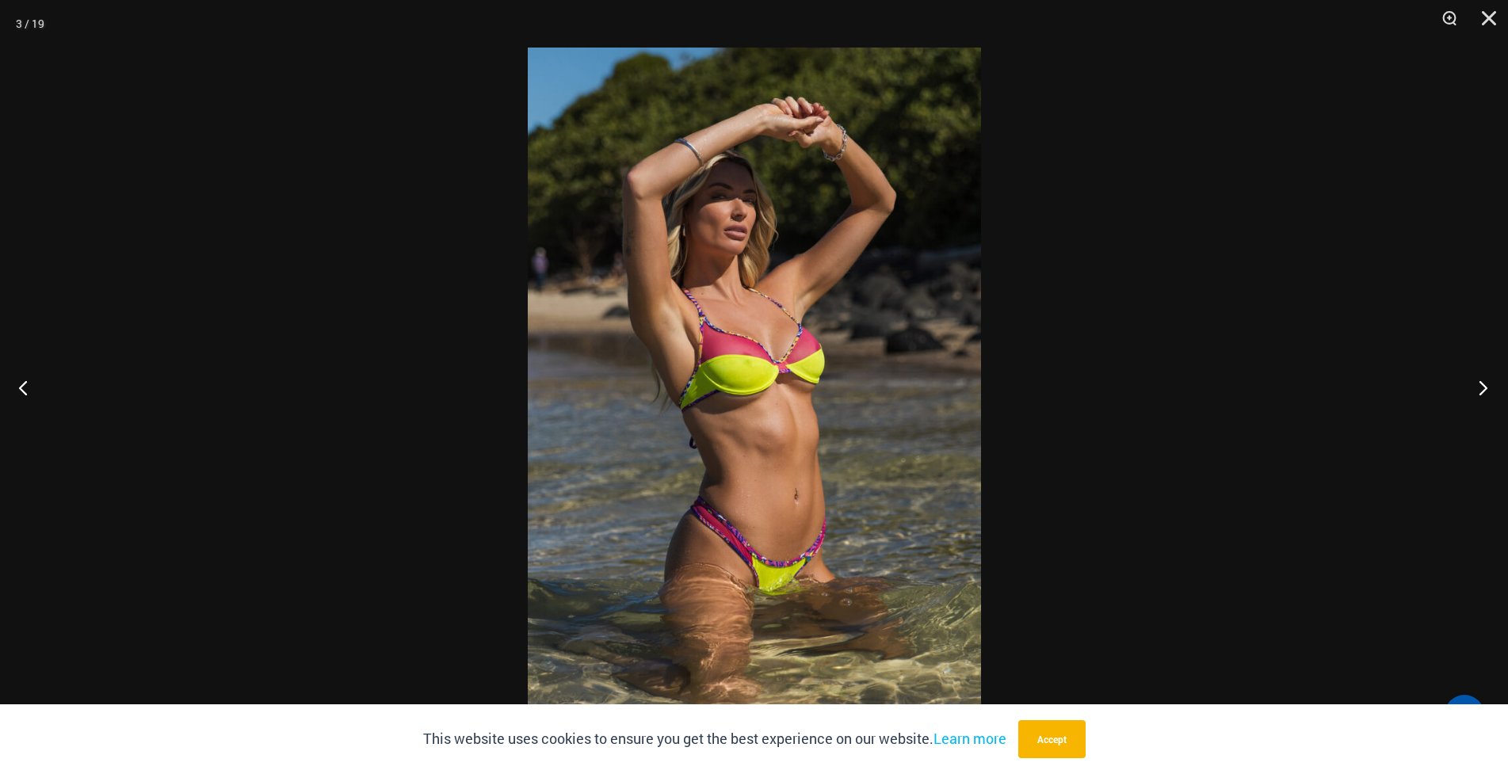
click at [1478, 381] on button "Next" at bounding box center [1478, 387] width 59 height 79
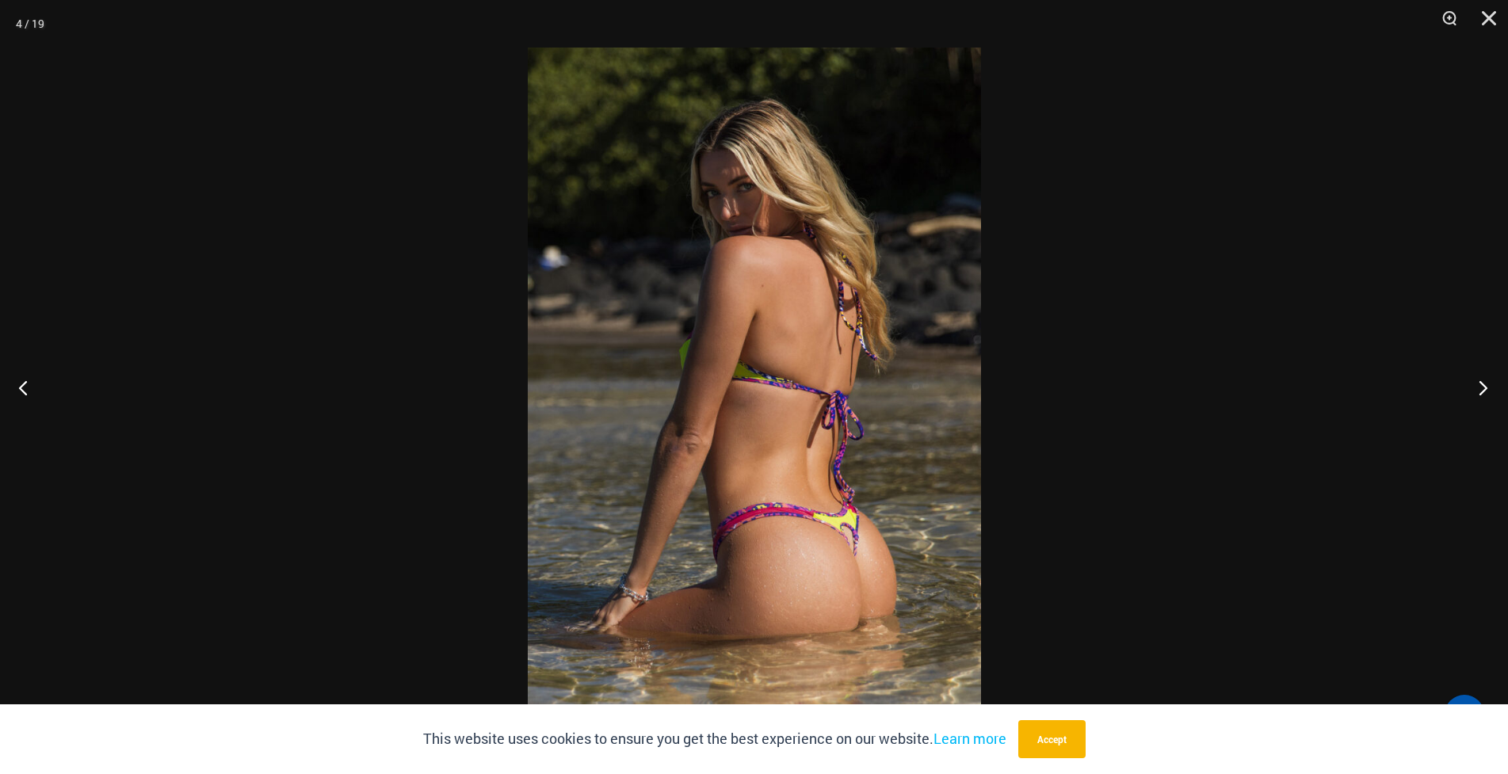
click at [1478, 381] on button "Next" at bounding box center [1478, 387] width 59 height 79
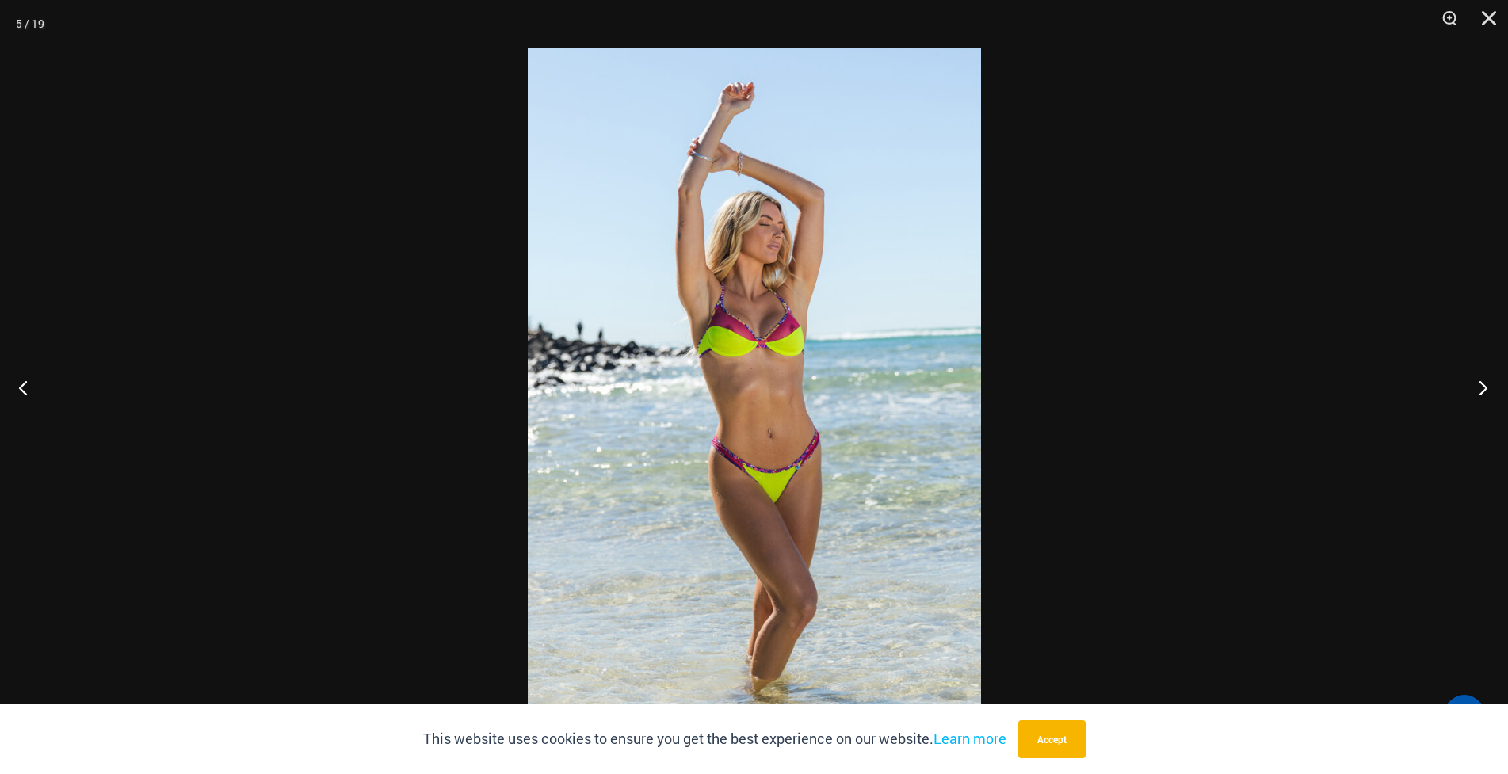
click at [1491, 379] on button "Next" at bounding box center [1478, 387] width 59 height 79
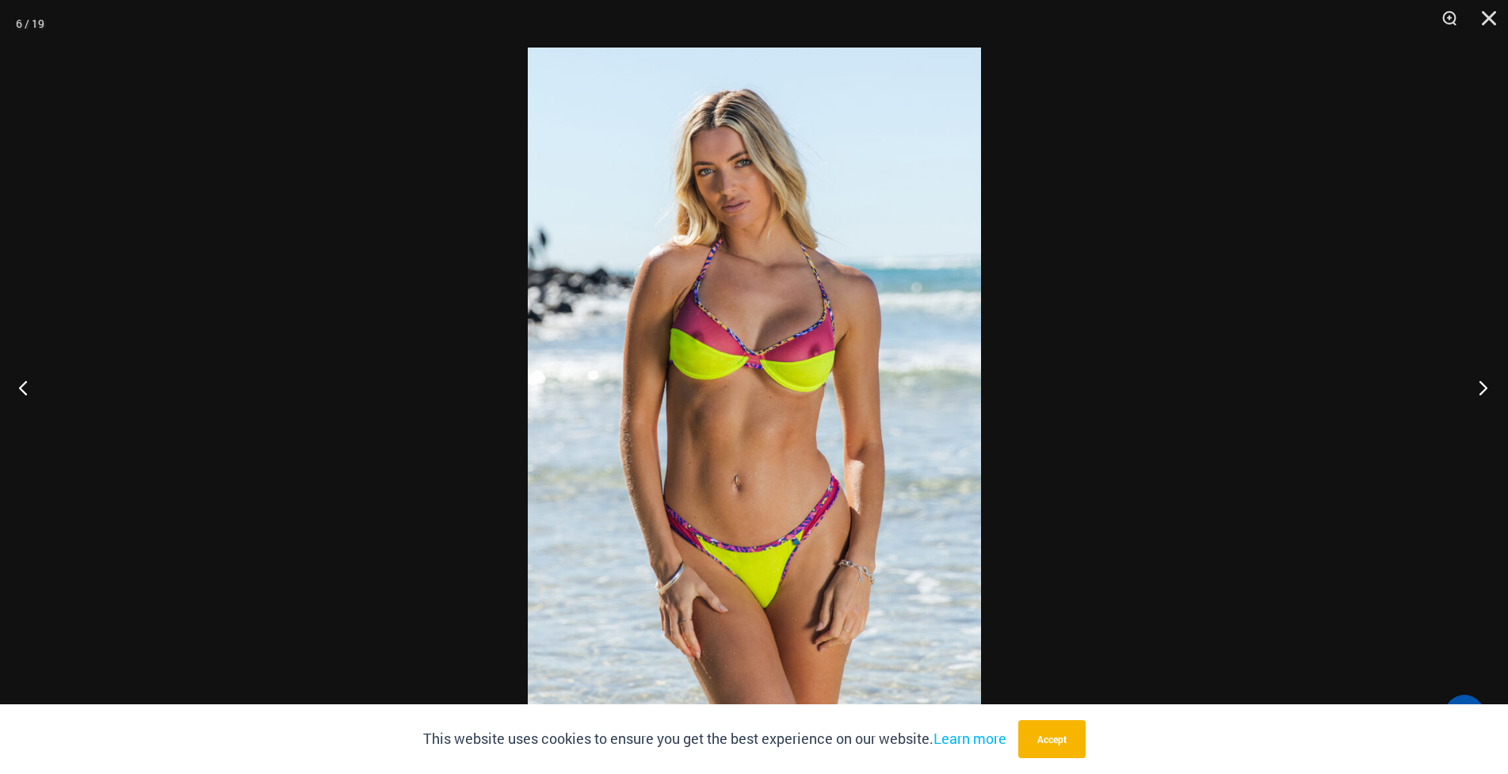
click at [1492, 377] on button "Next" at bounding box center [1478, 387] width 59 height 79
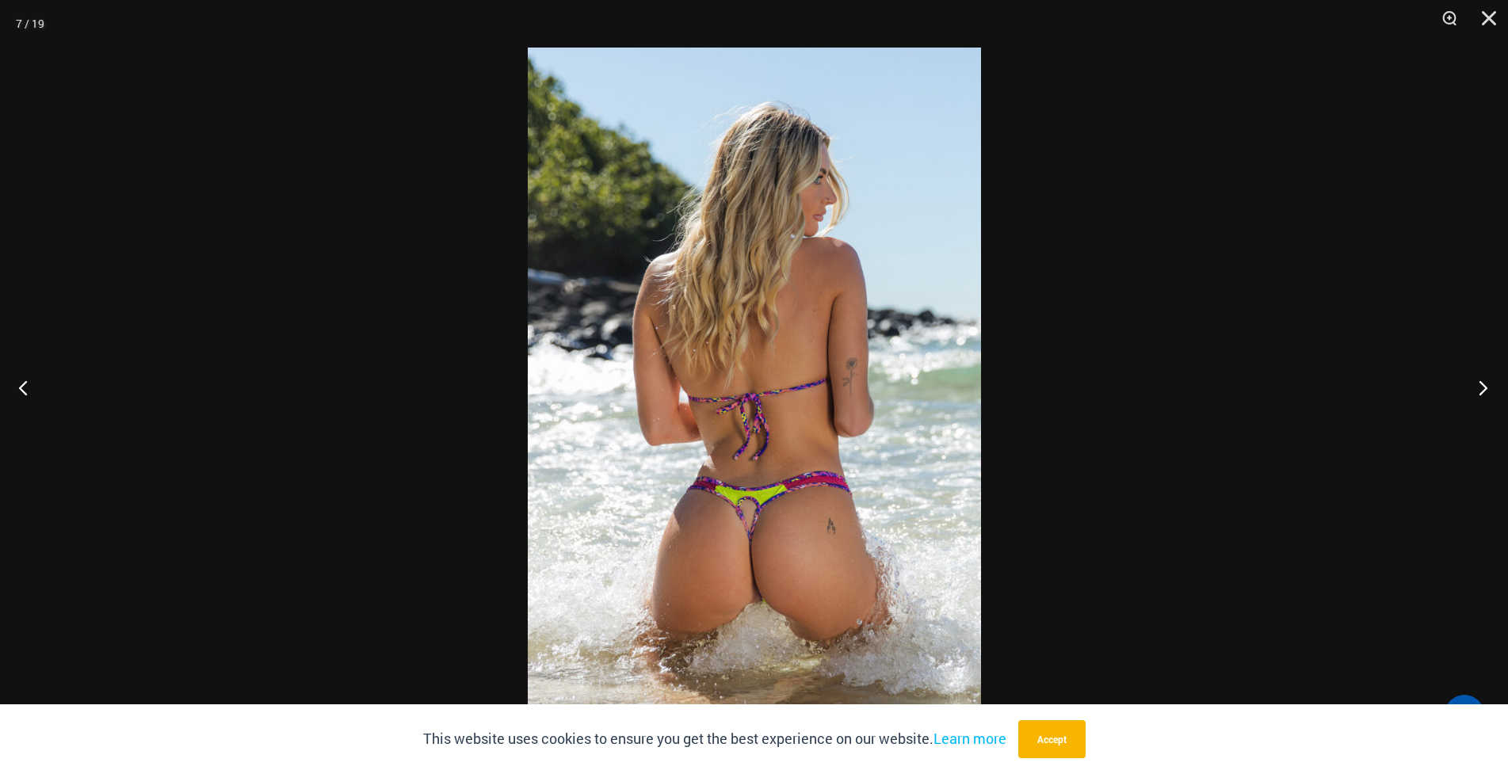
click at [1492, 377] on button "Next" at bounding box center [1478, 387] width 59 height 79
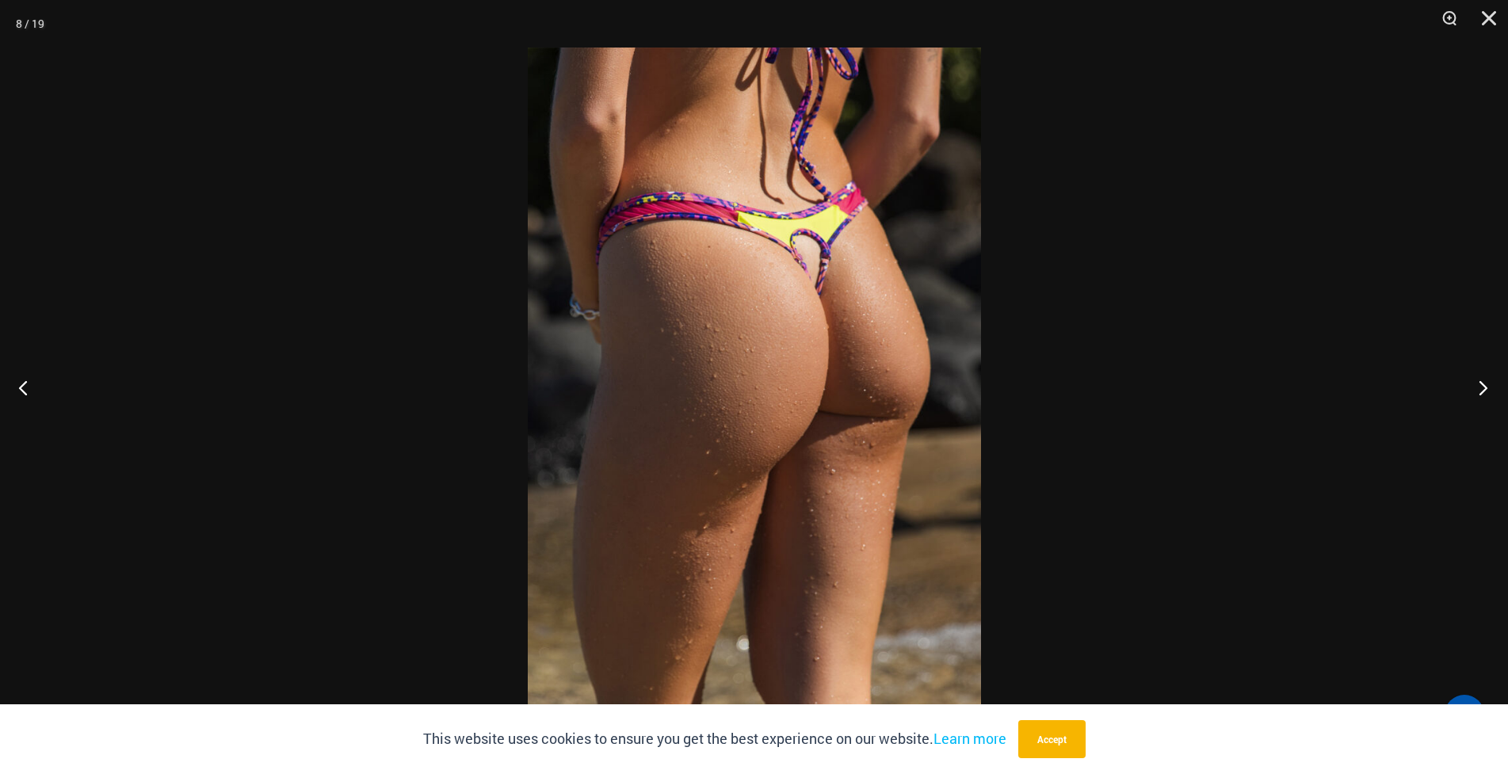
click at [1492, 377] on button "Next" at bounding box center [1478, 387] width 59 height 79
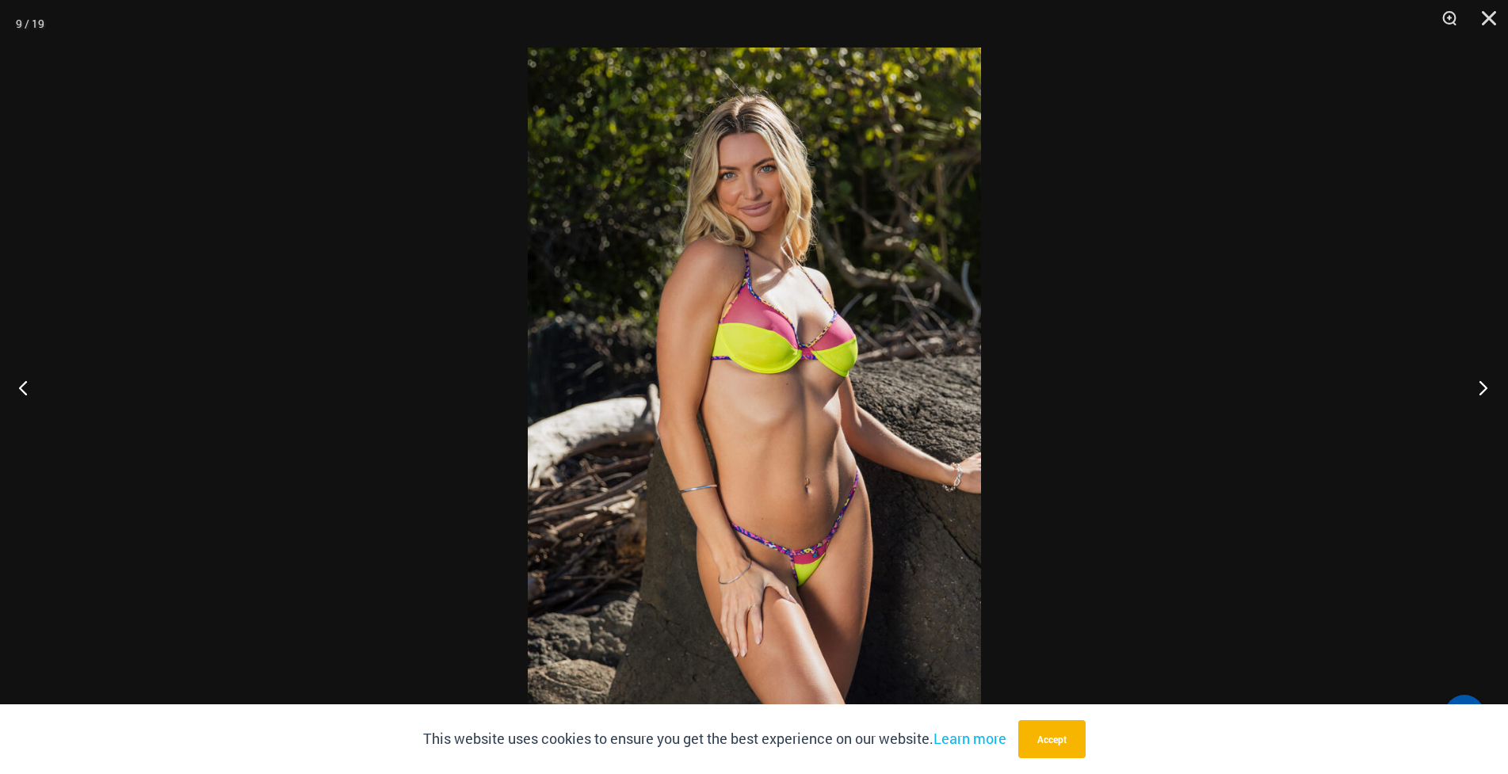
click at [1492, 377] on button "Next" at bounding box center [1478, 387] width 59 height 79
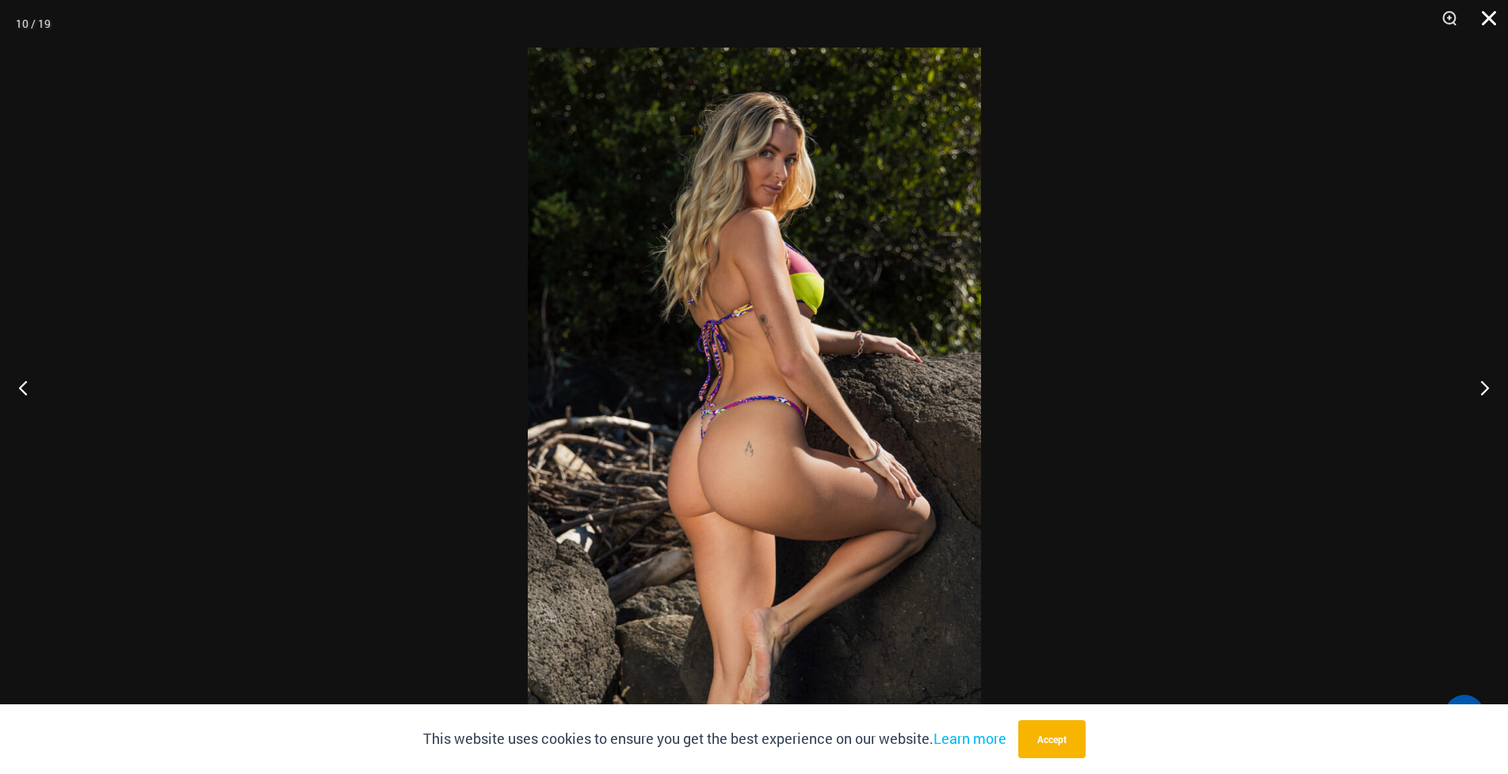
click at [1486, 11] on button "Close" at bounding box center [1484, 24] width 40 height 48
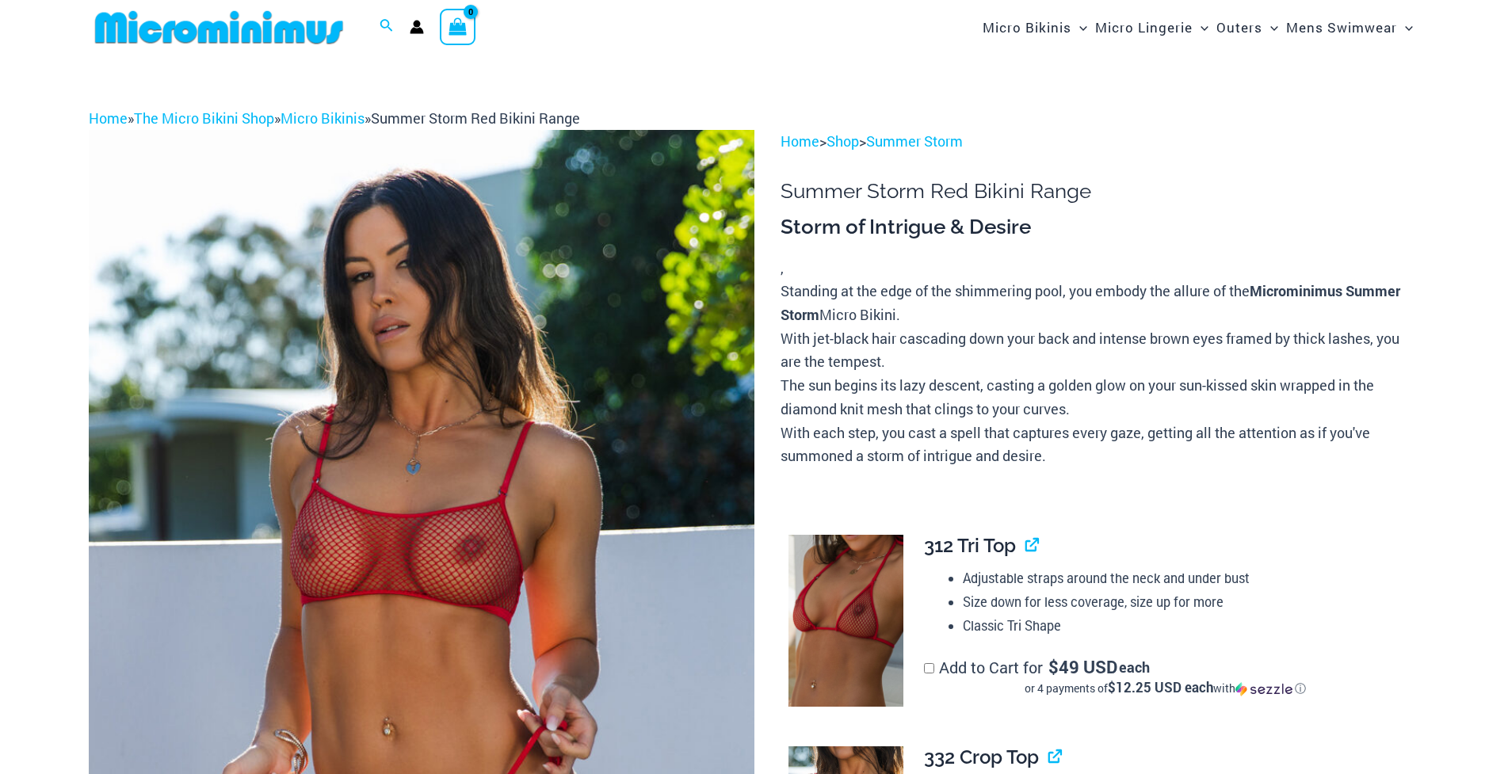
scroll to position [79, 0]
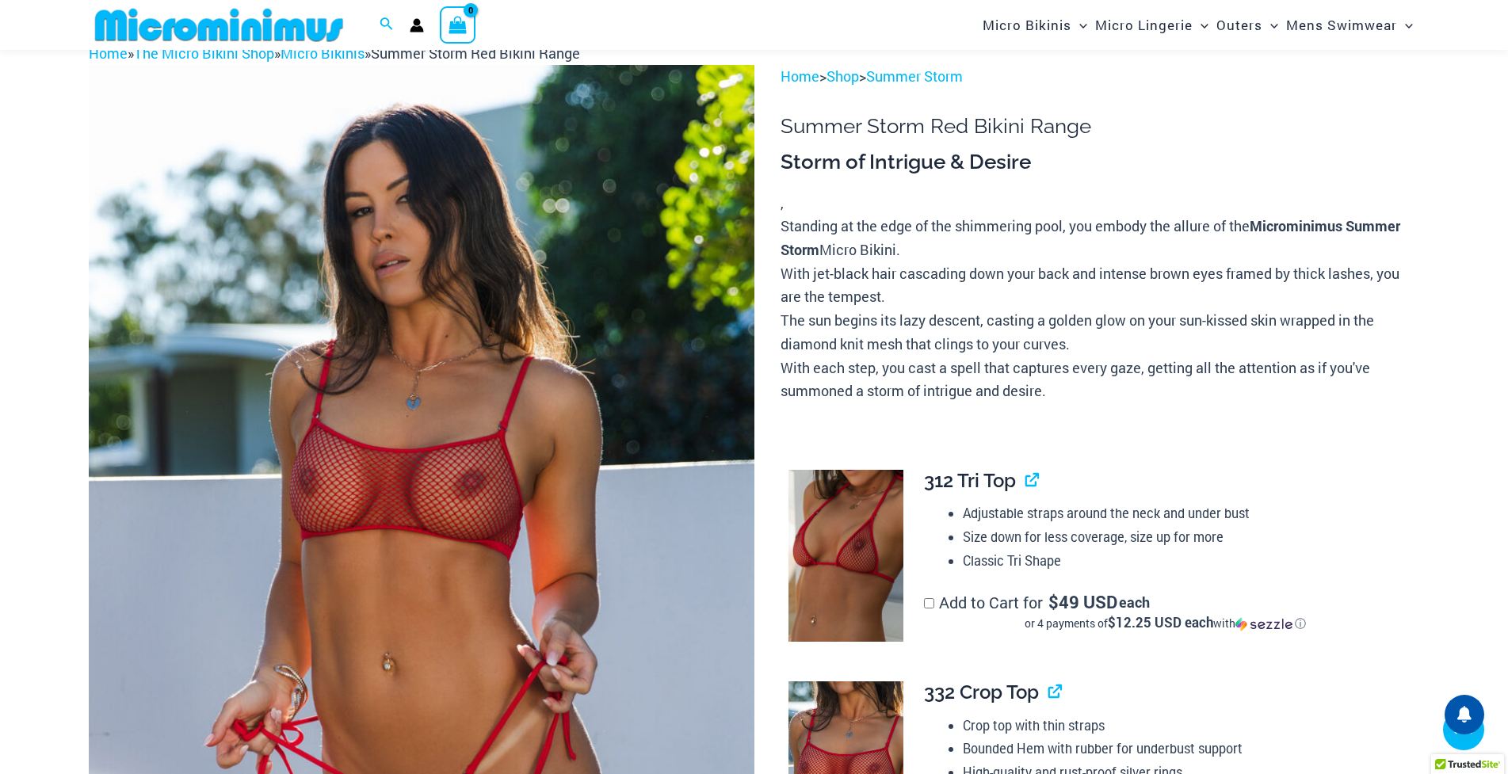
click at [336, 210] on img at bounding box center [422, 564] width 666 height 999
click at [426, 263] on img at bounding box center [422, 564] width 666 height 999
click at [851, 470] on img at bounding box center [846, 556] width 115 height 173
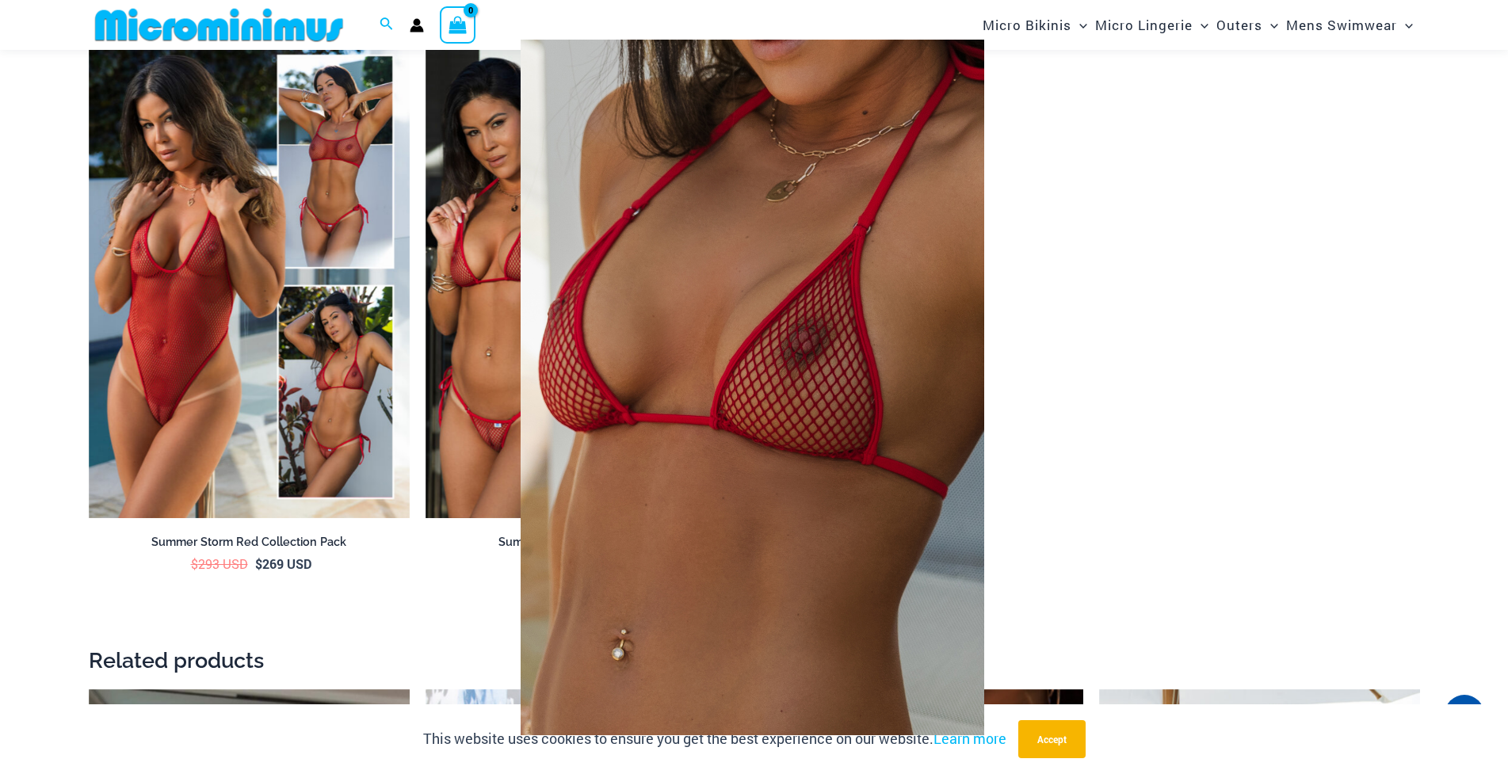
scroll to position [2839, 0]
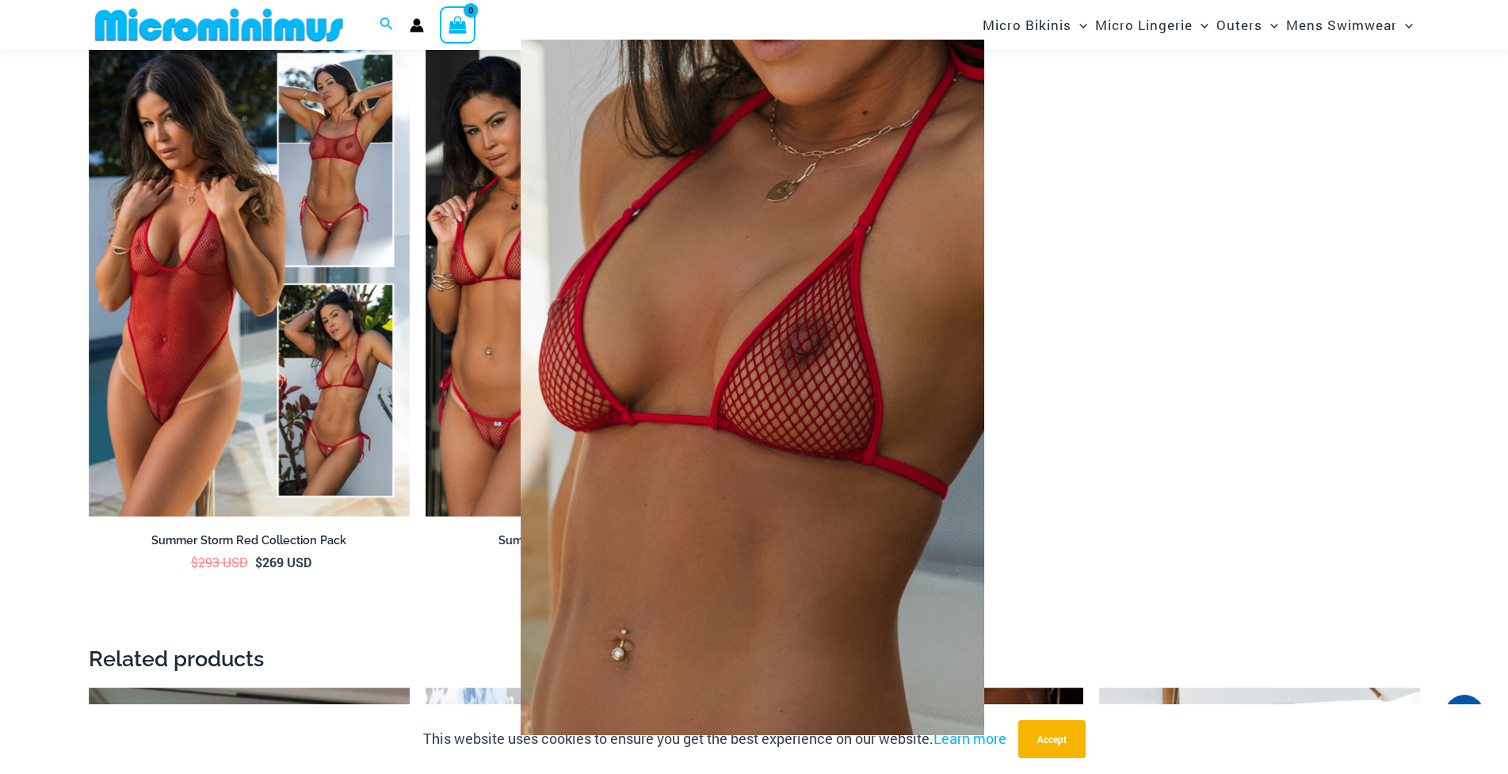
click at [682, 490] on img at bounding box center [753, 388] width 464 height 696
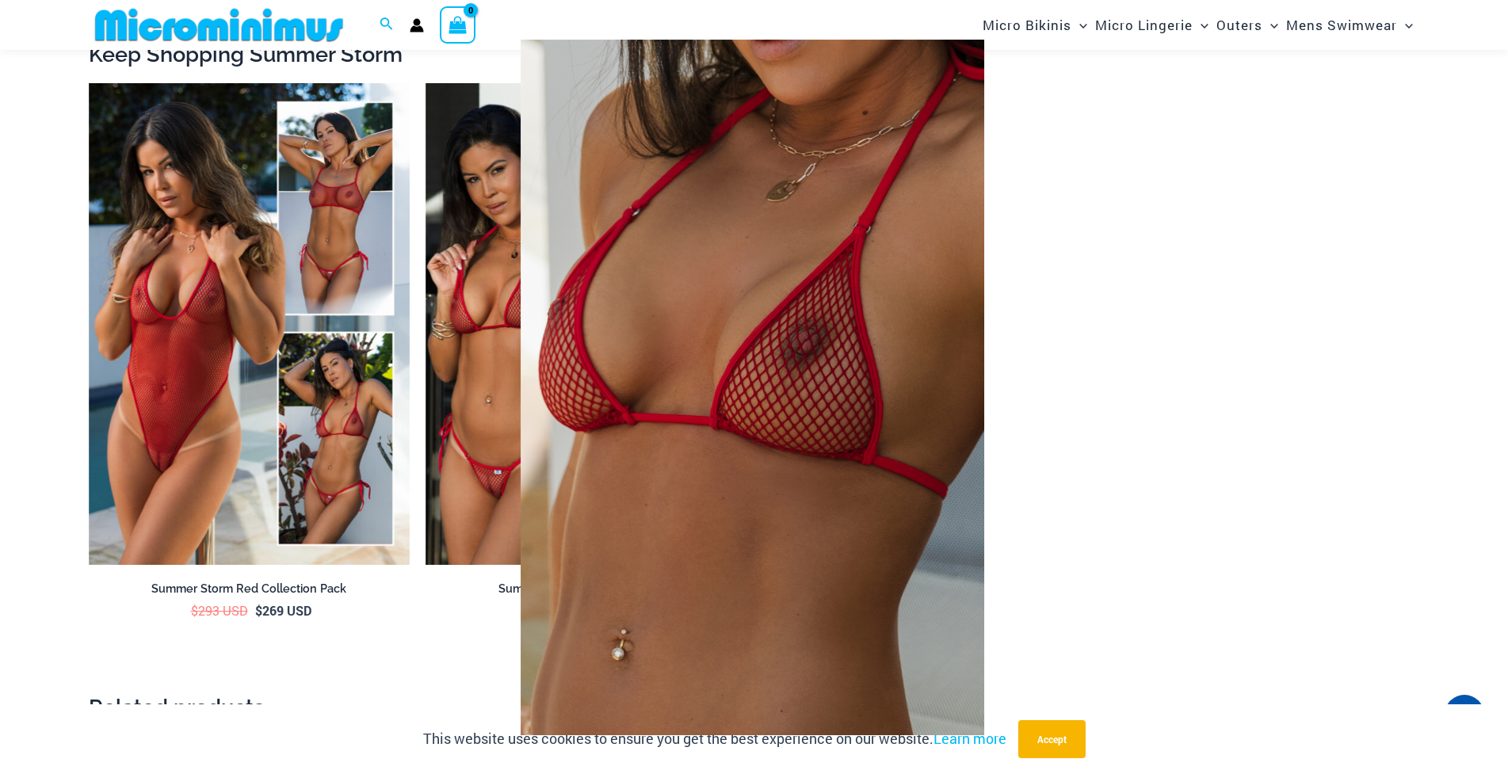
scroll to position [2759, 0]
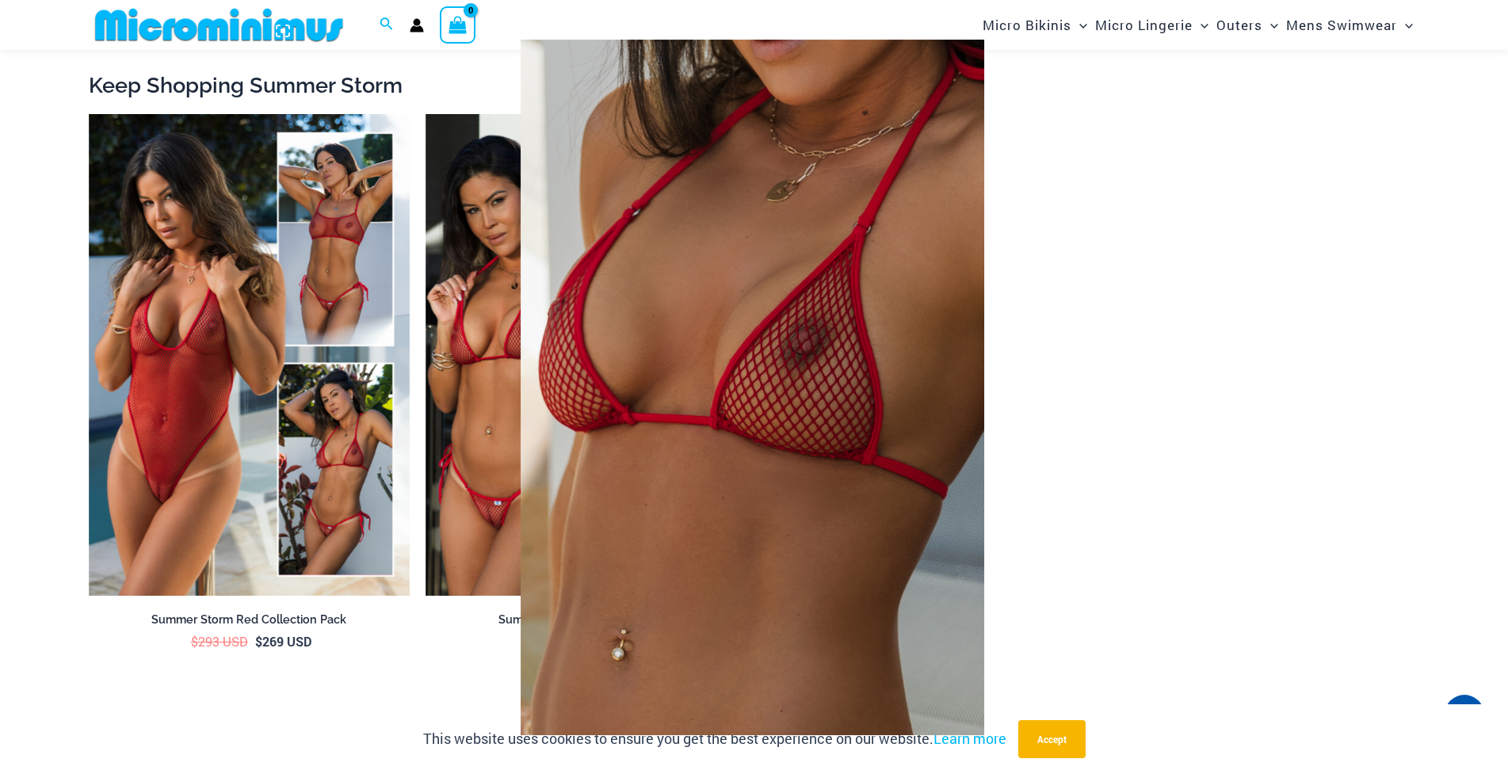
click at [789, 365] on img at bounding box center [753, 388] width 464 height 696
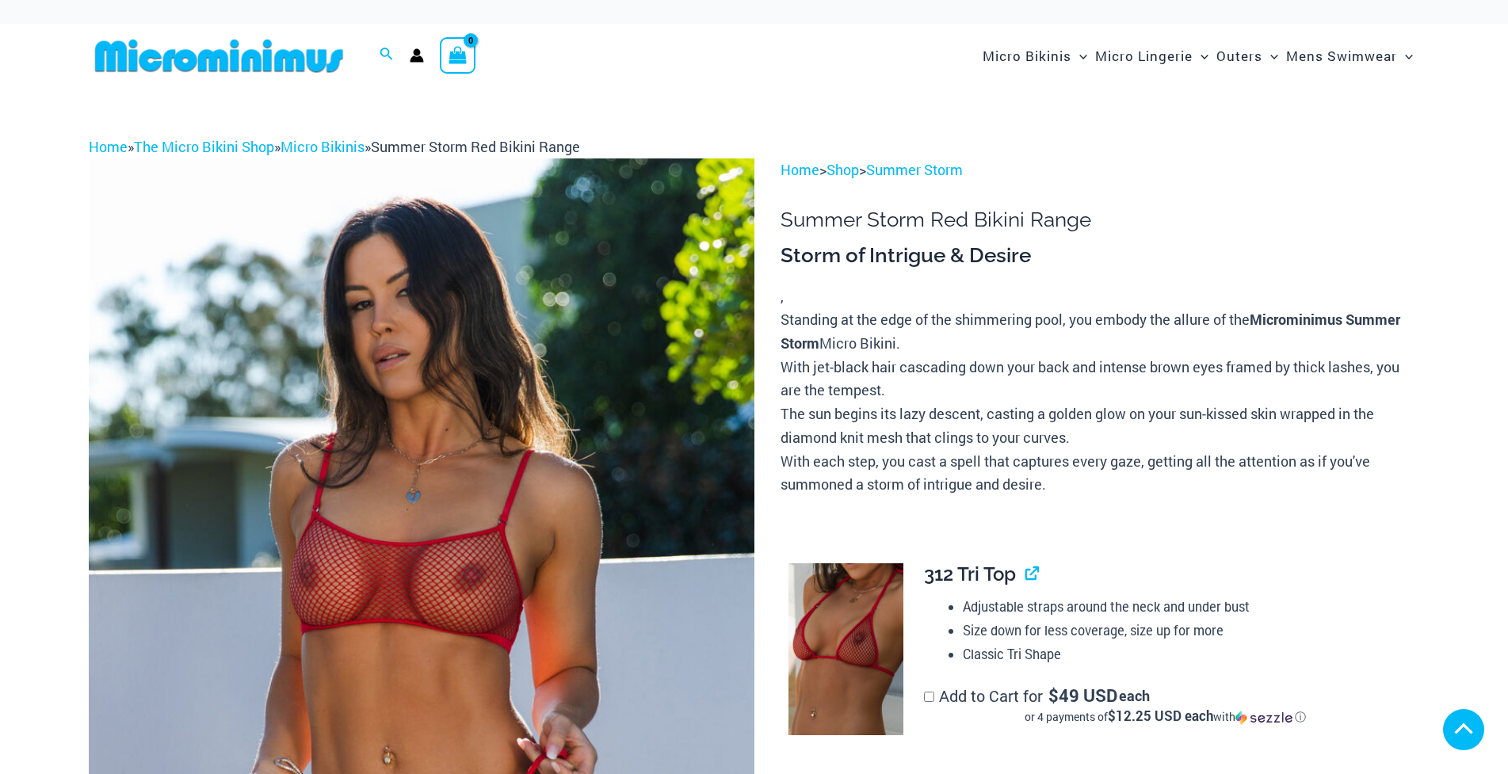
scroll to position [475, 0]
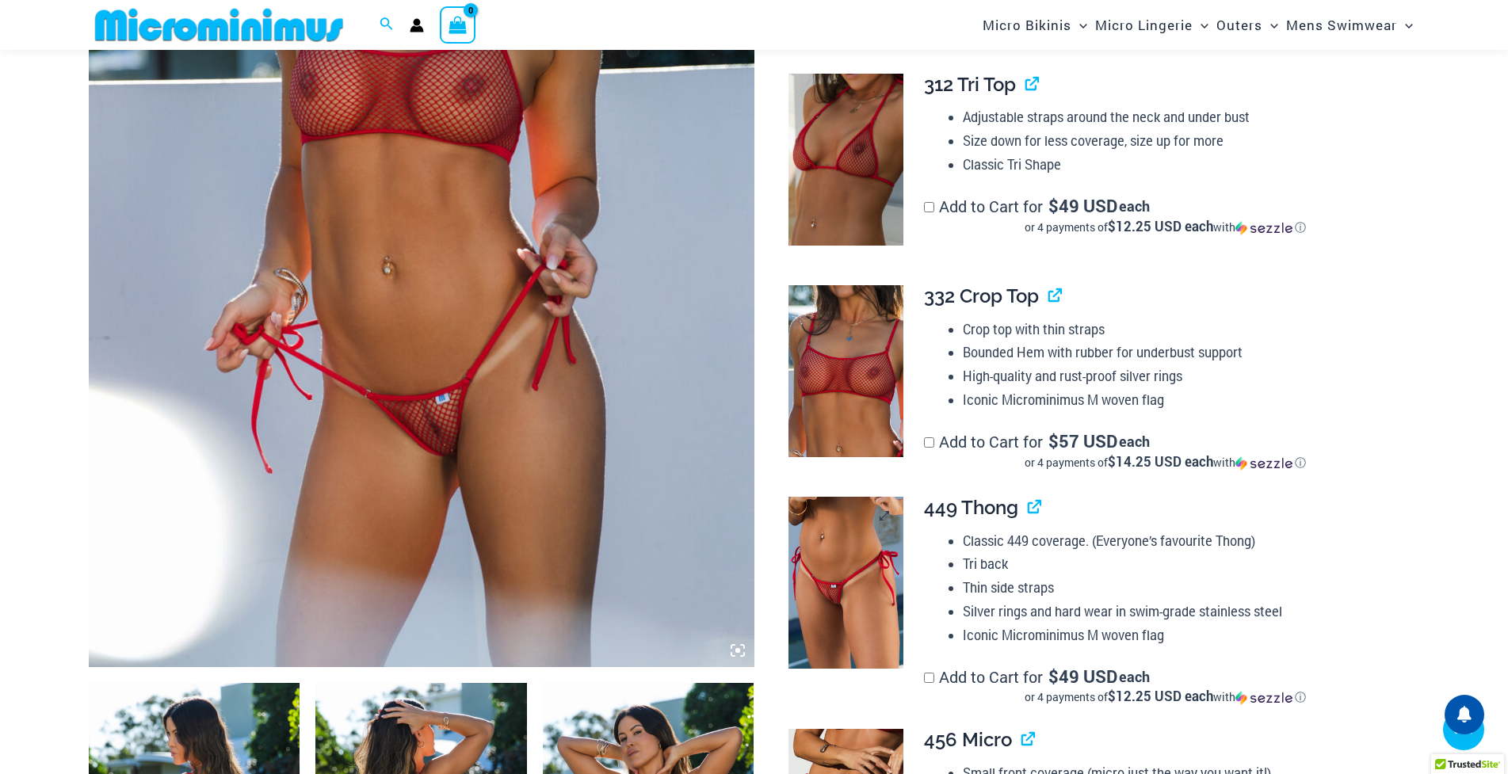
click at [842, 505] on img at bounding box center [846, 583] width 115 height 172
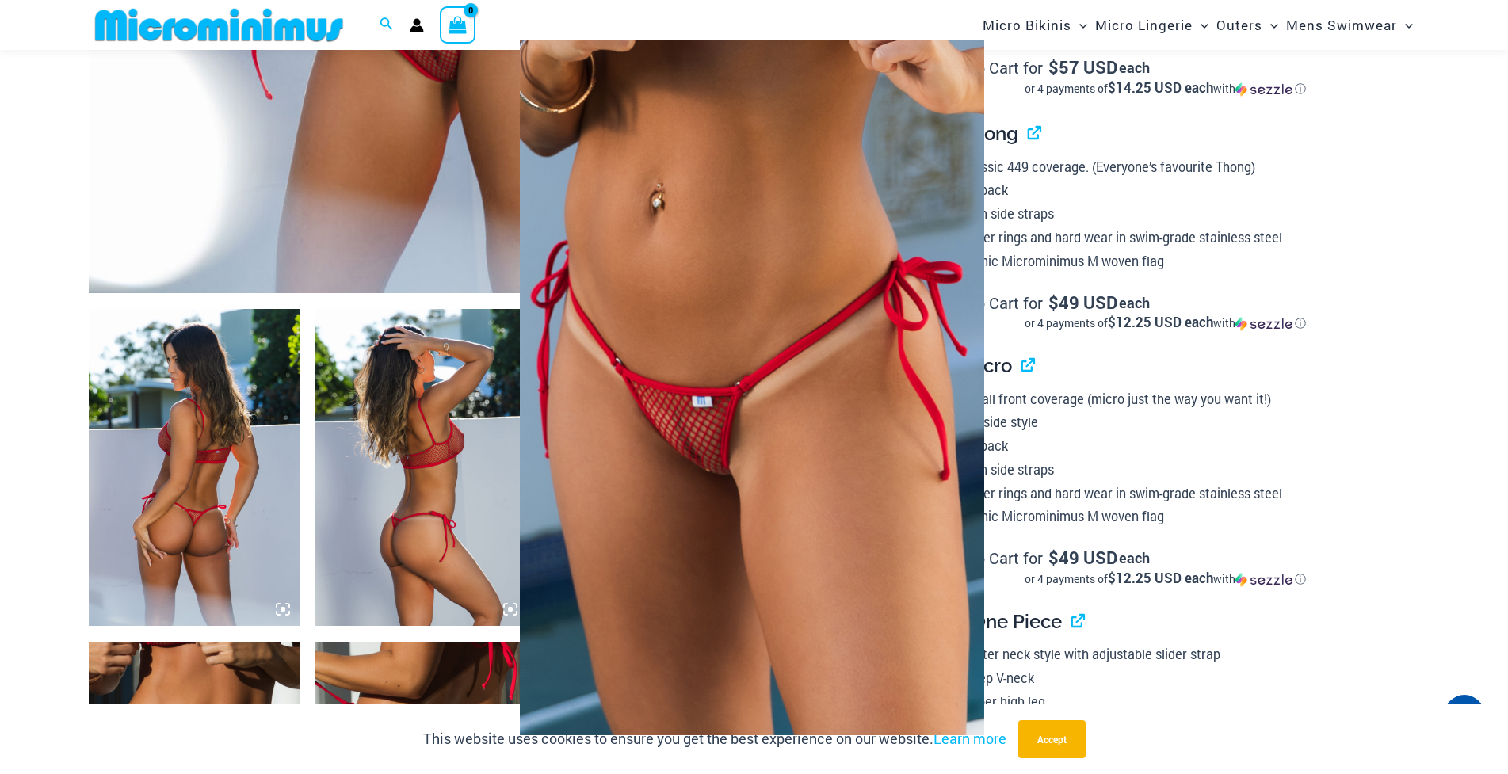
scroll to position [857, 0]
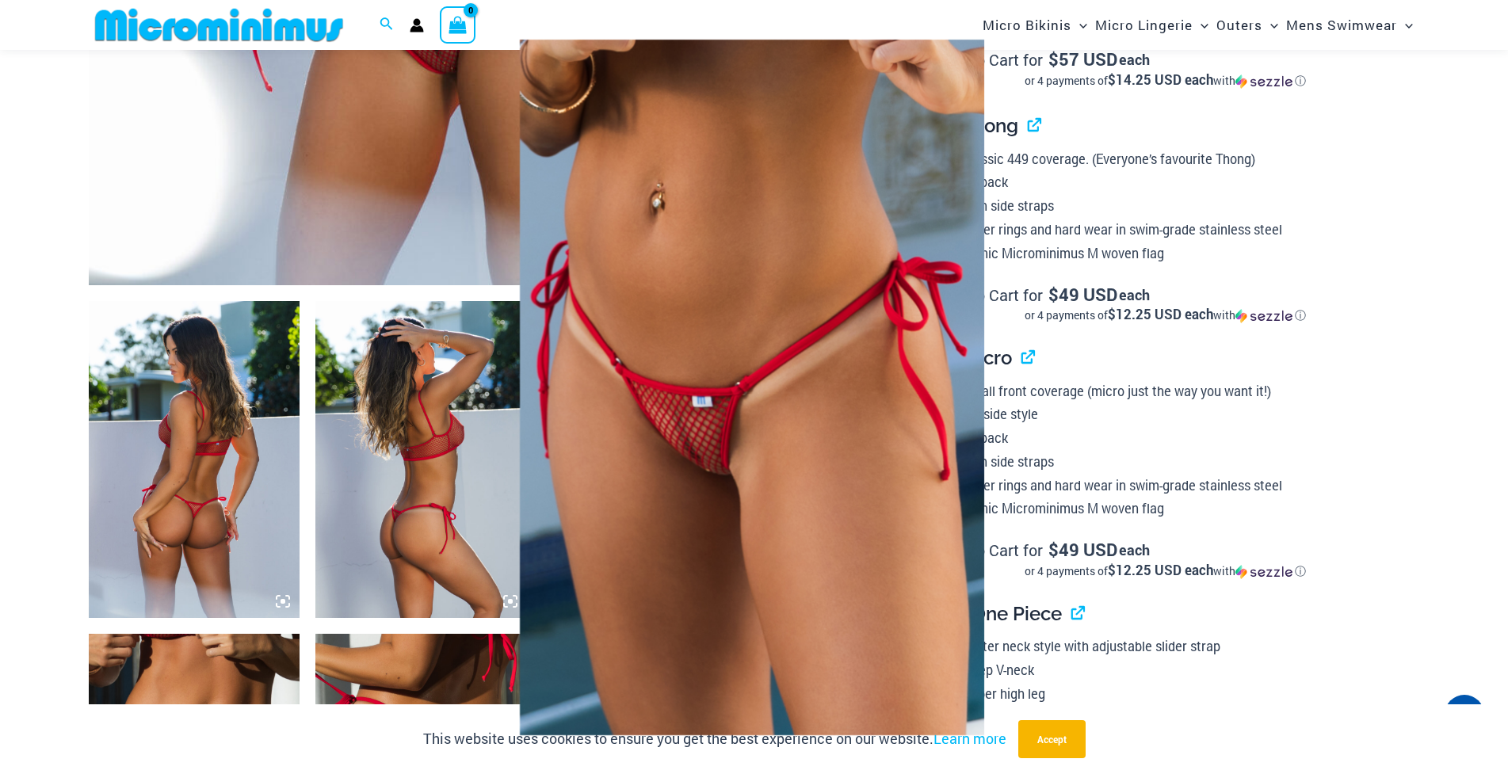
click at [182, 502] on div at bounding box center [754, 387] width 1508 height 774
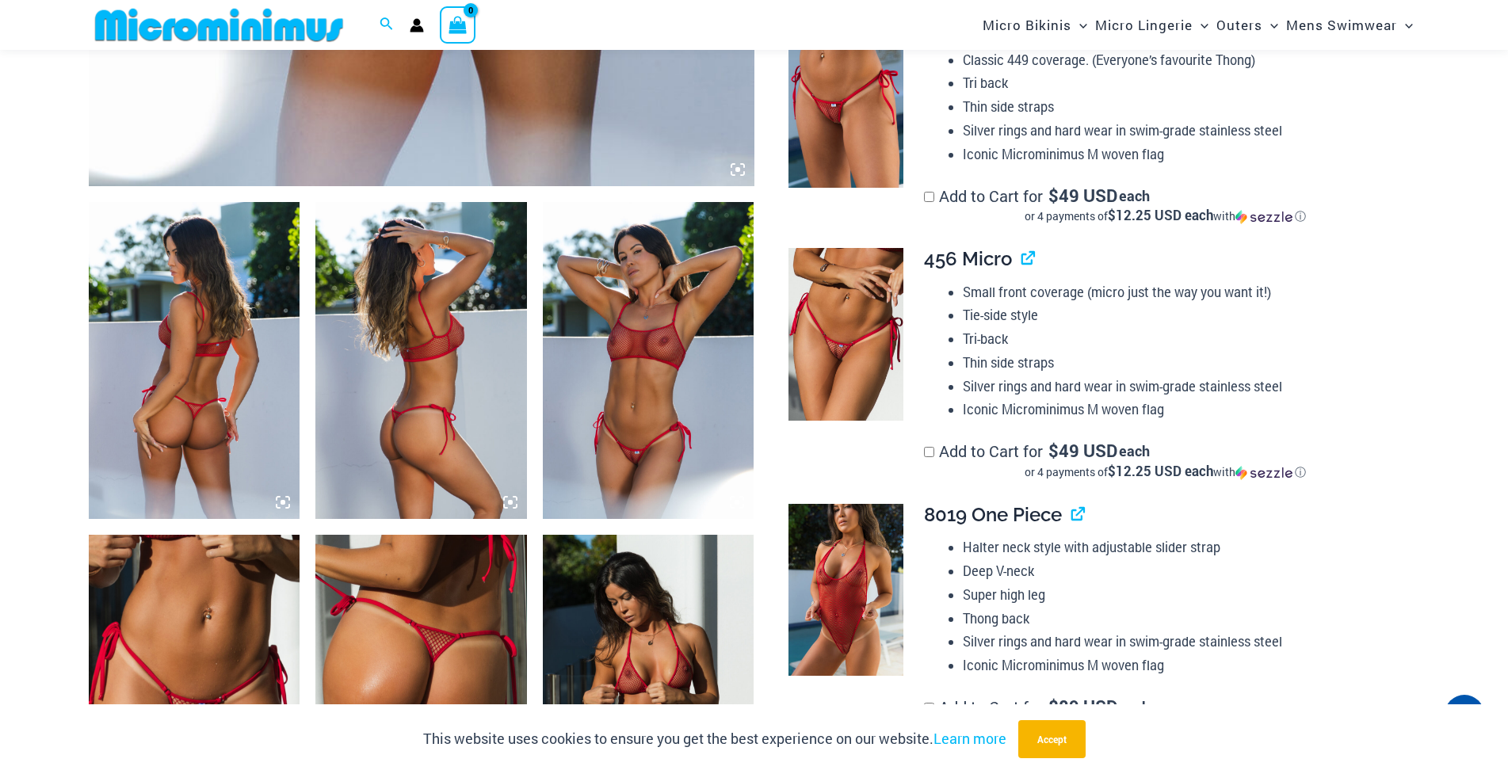
scroll to position [1095, 0]
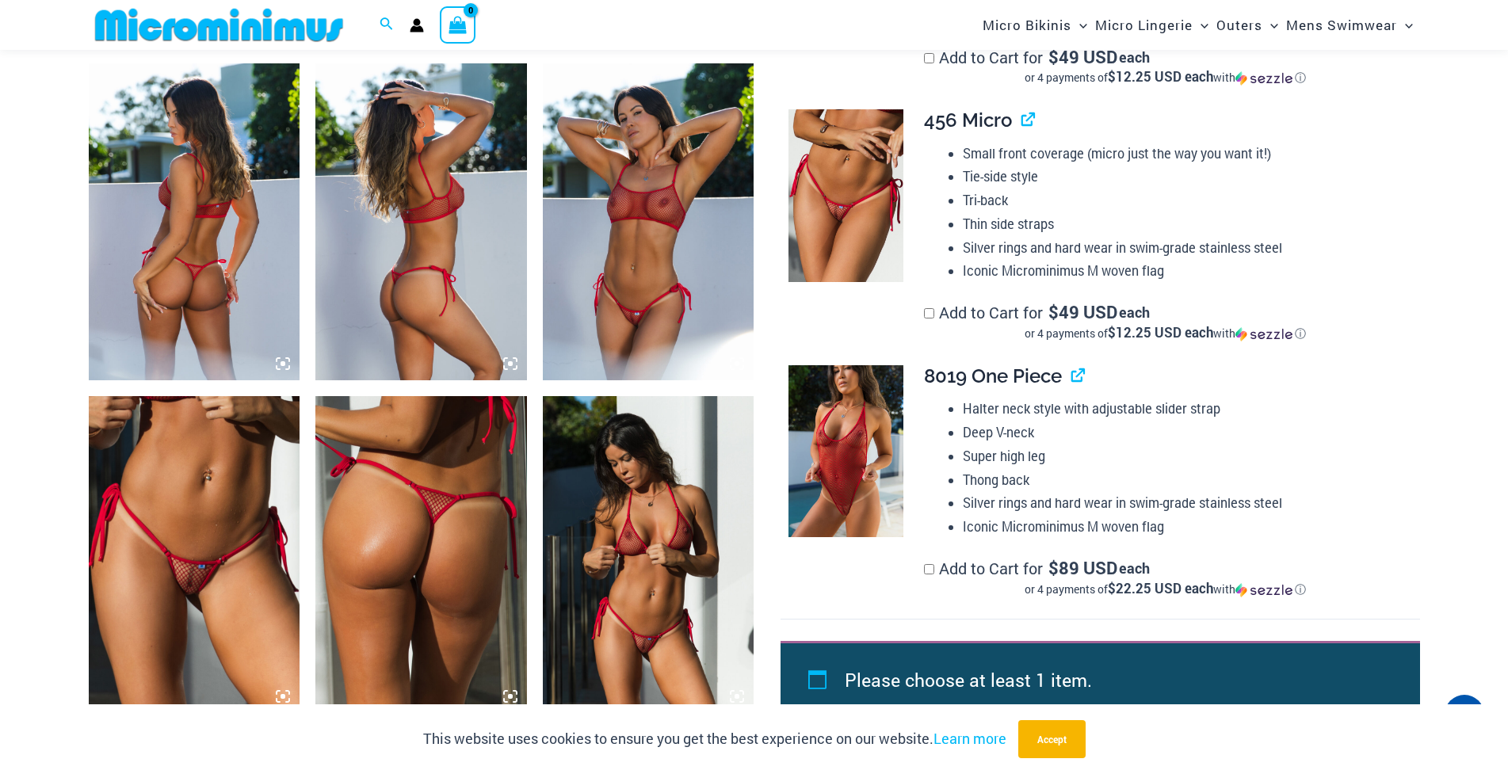
click at [642, 559] on img at bounding box center [649, 554] width 212 height 317
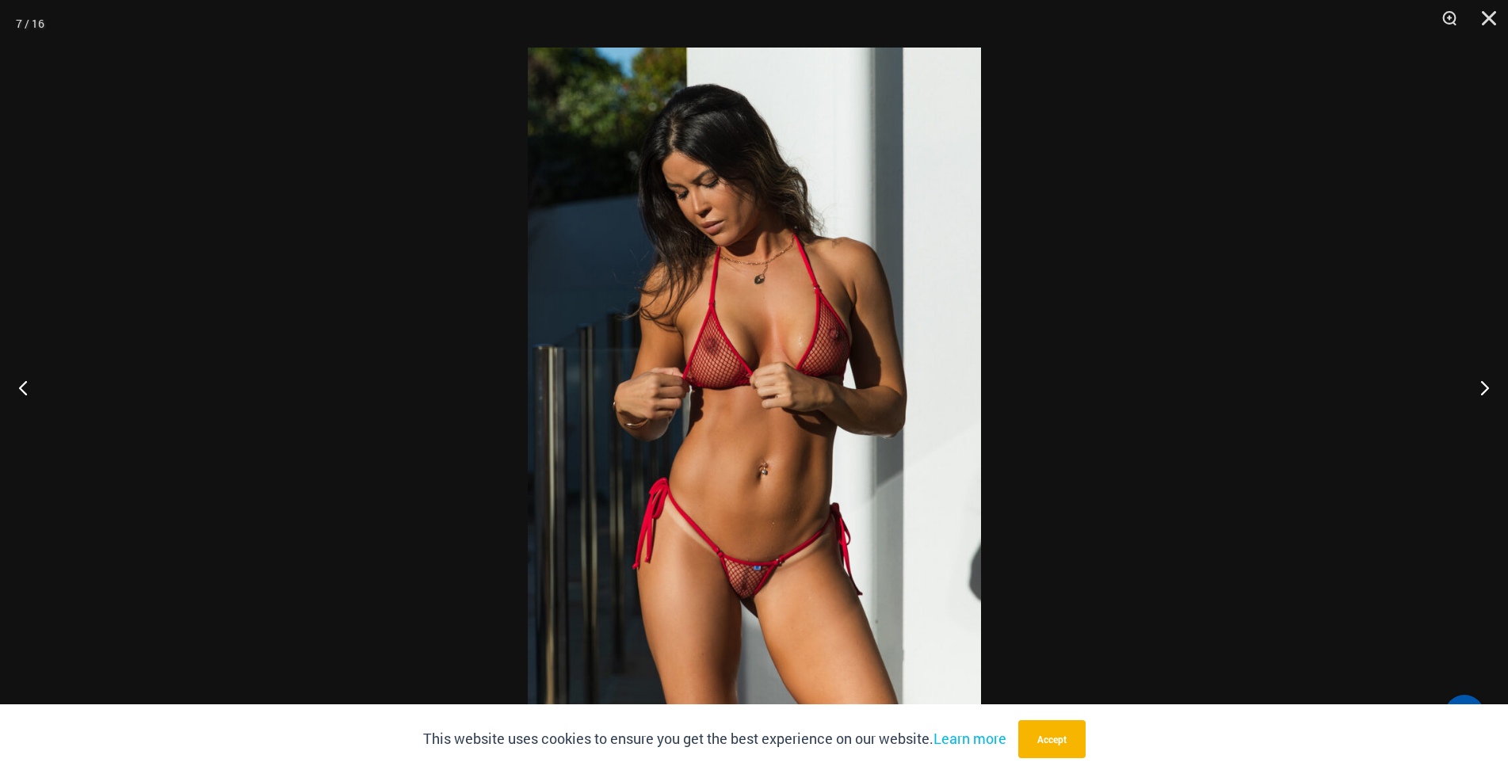
click at [732, 382] on img at bounding box center [754, 387] width 453 height 679
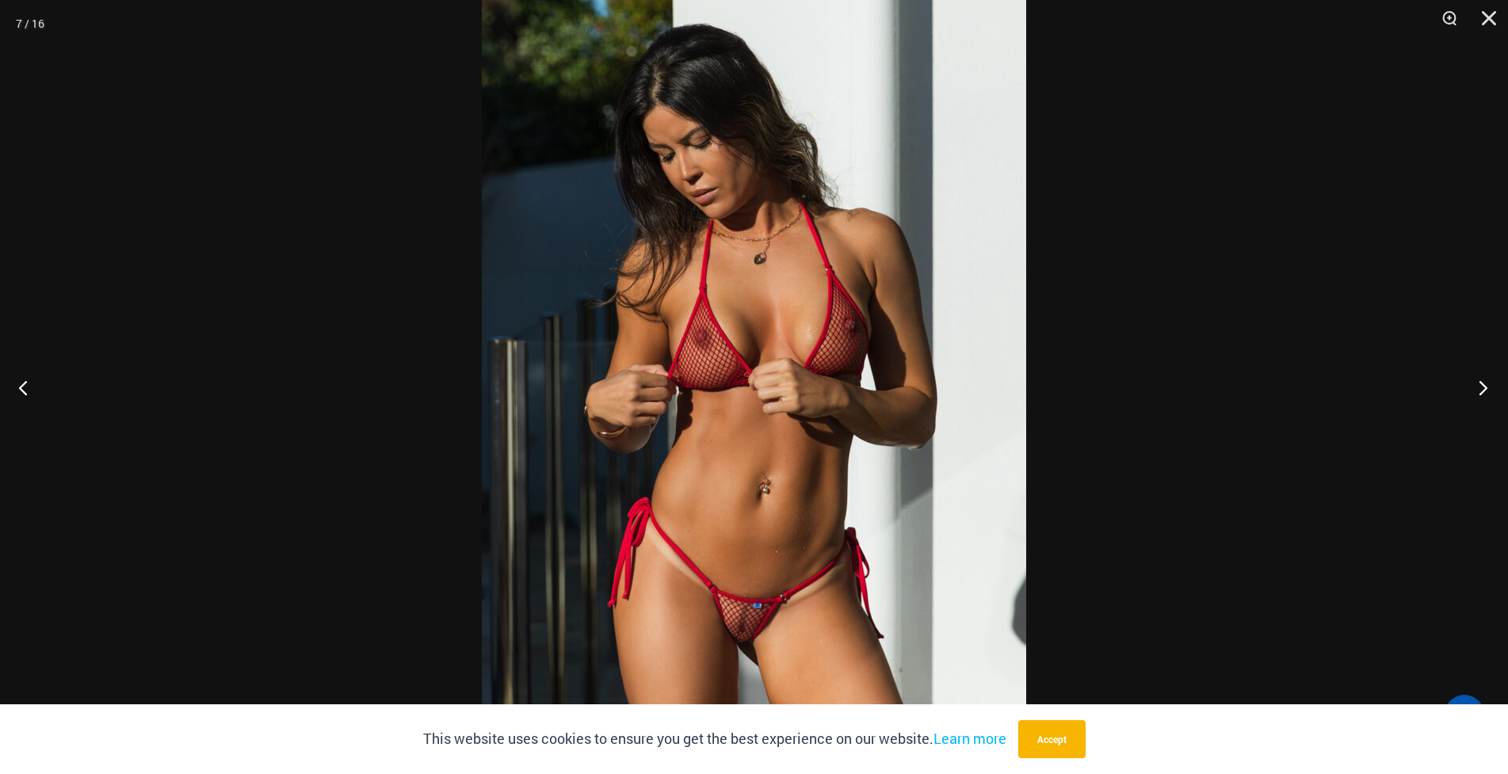
click at [1483, 384] on button "Next" at bounding box center [1478, 387] width 59 height 79
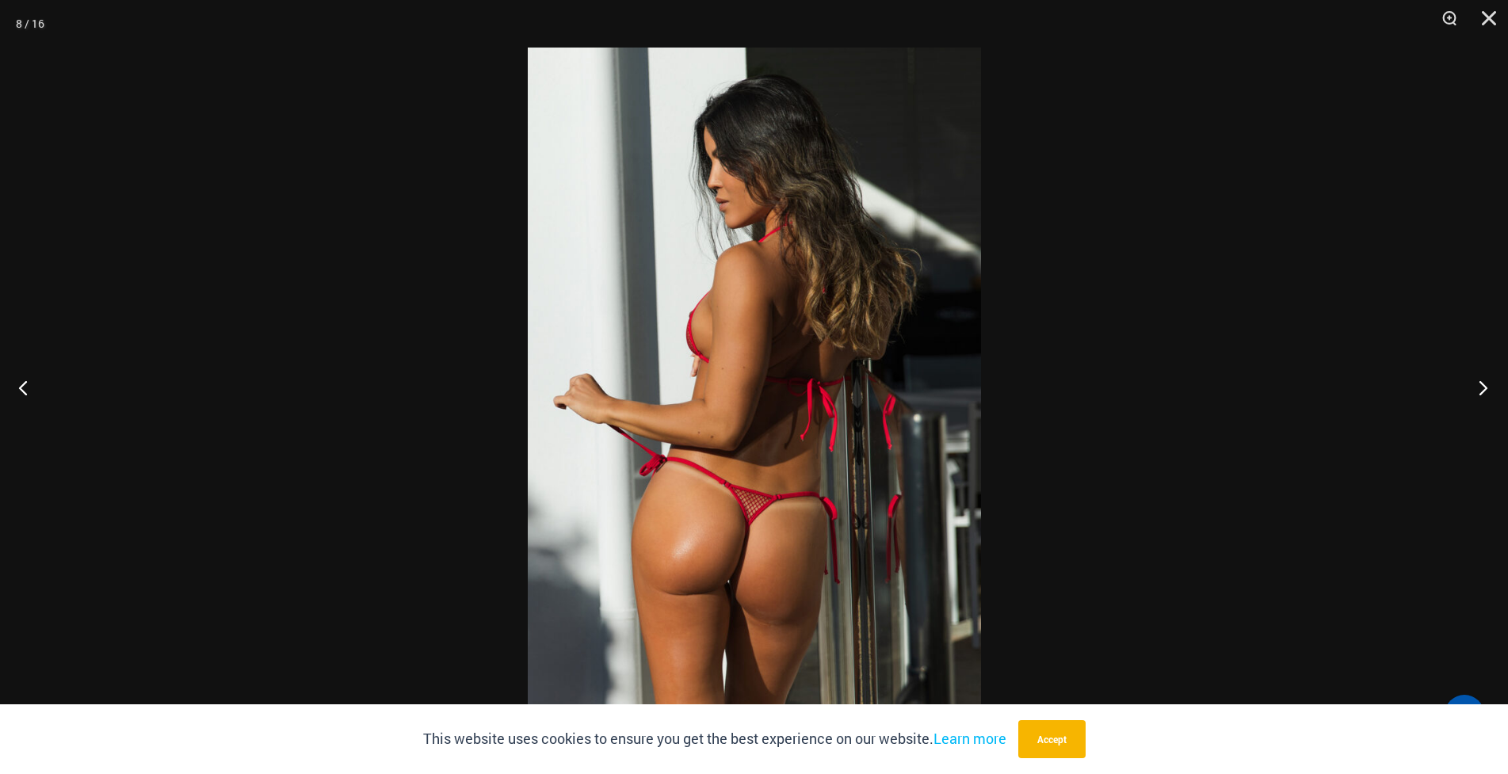
click at [1483, 384] on button "Next" at bounding box center [1478, 387] width 59 height 79
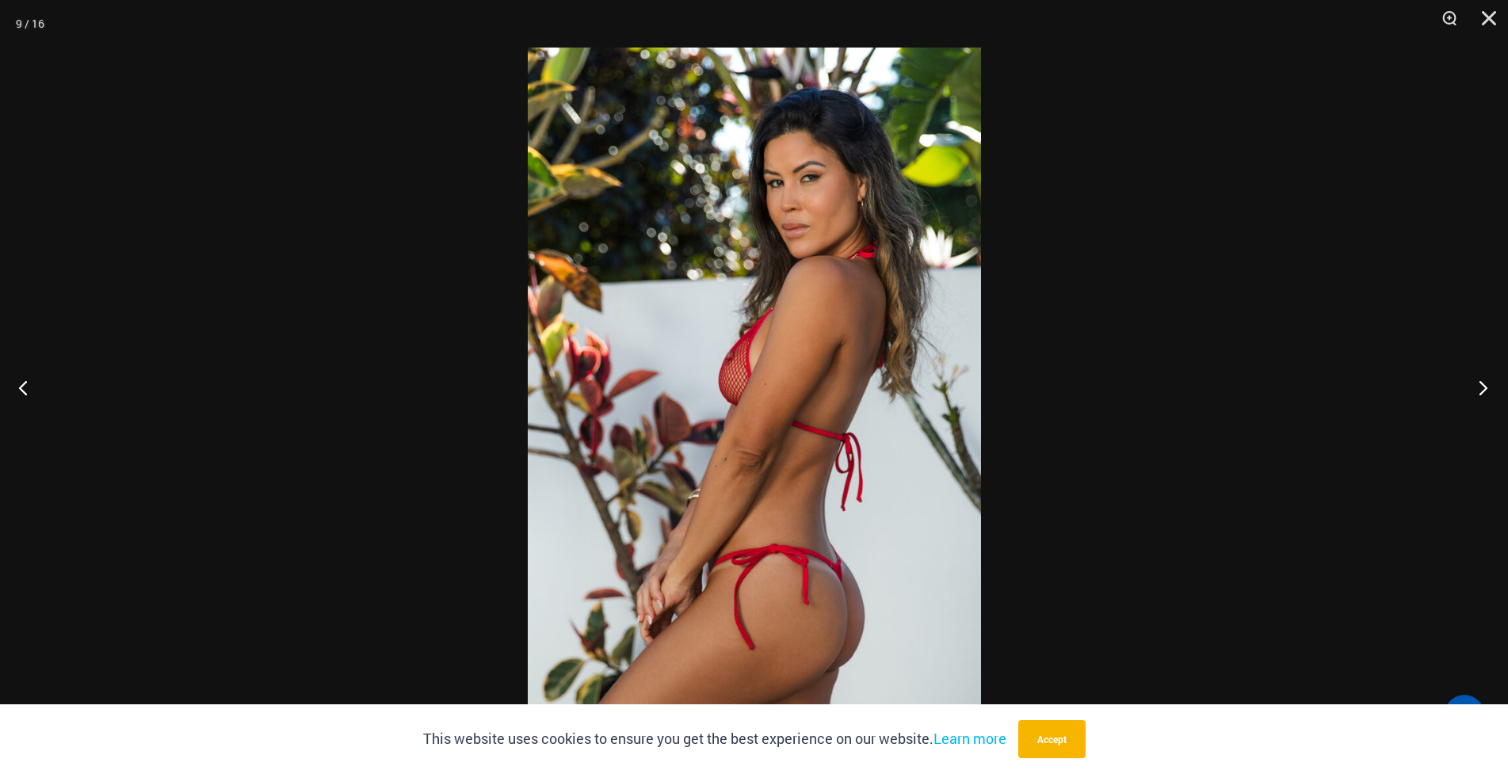
click at [1483, 384] on button "Next" at bounding box center [1478, 387] width 59 height 79
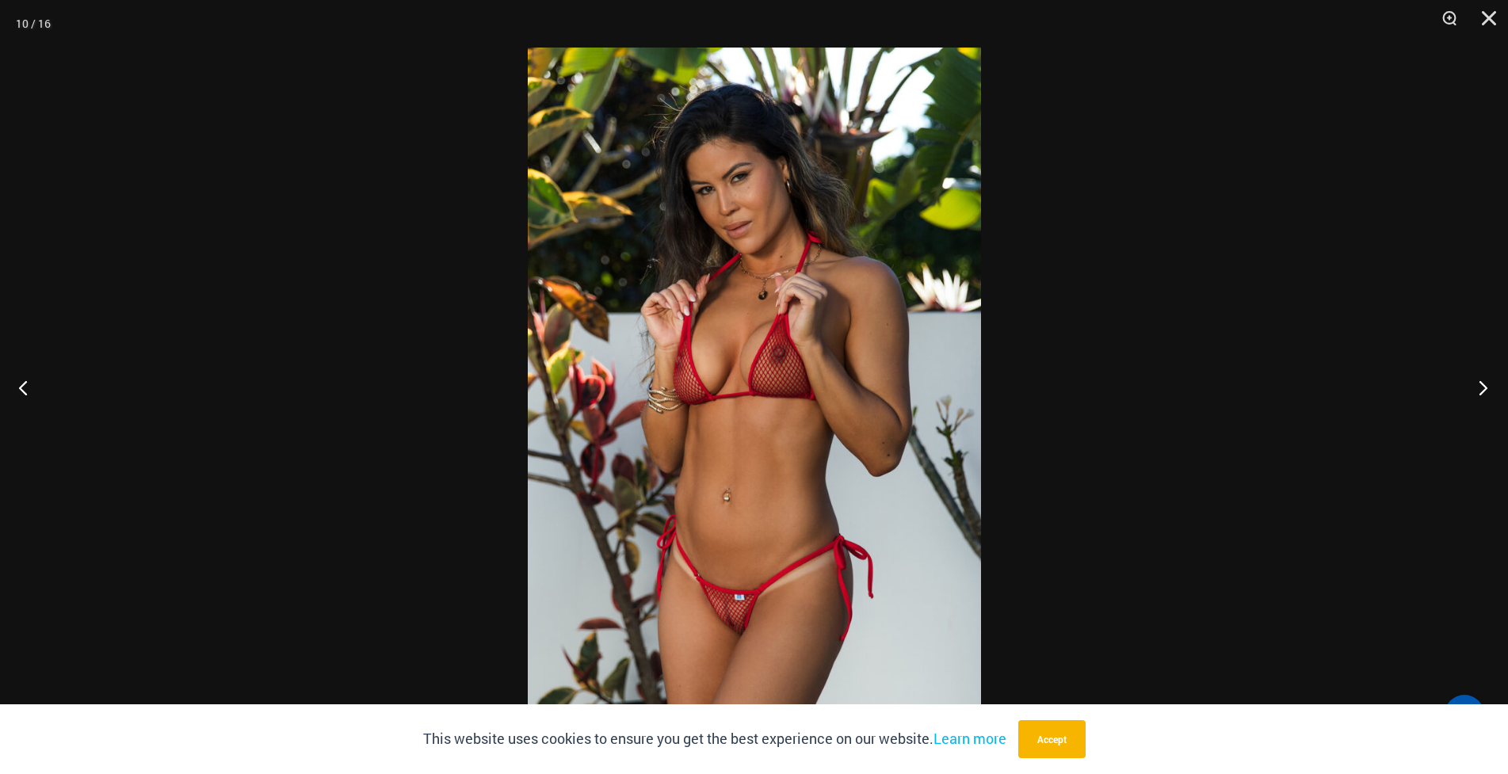
click at [1483, 384] on button "Next" at bounding box center [1478, 387] width 59 height 79
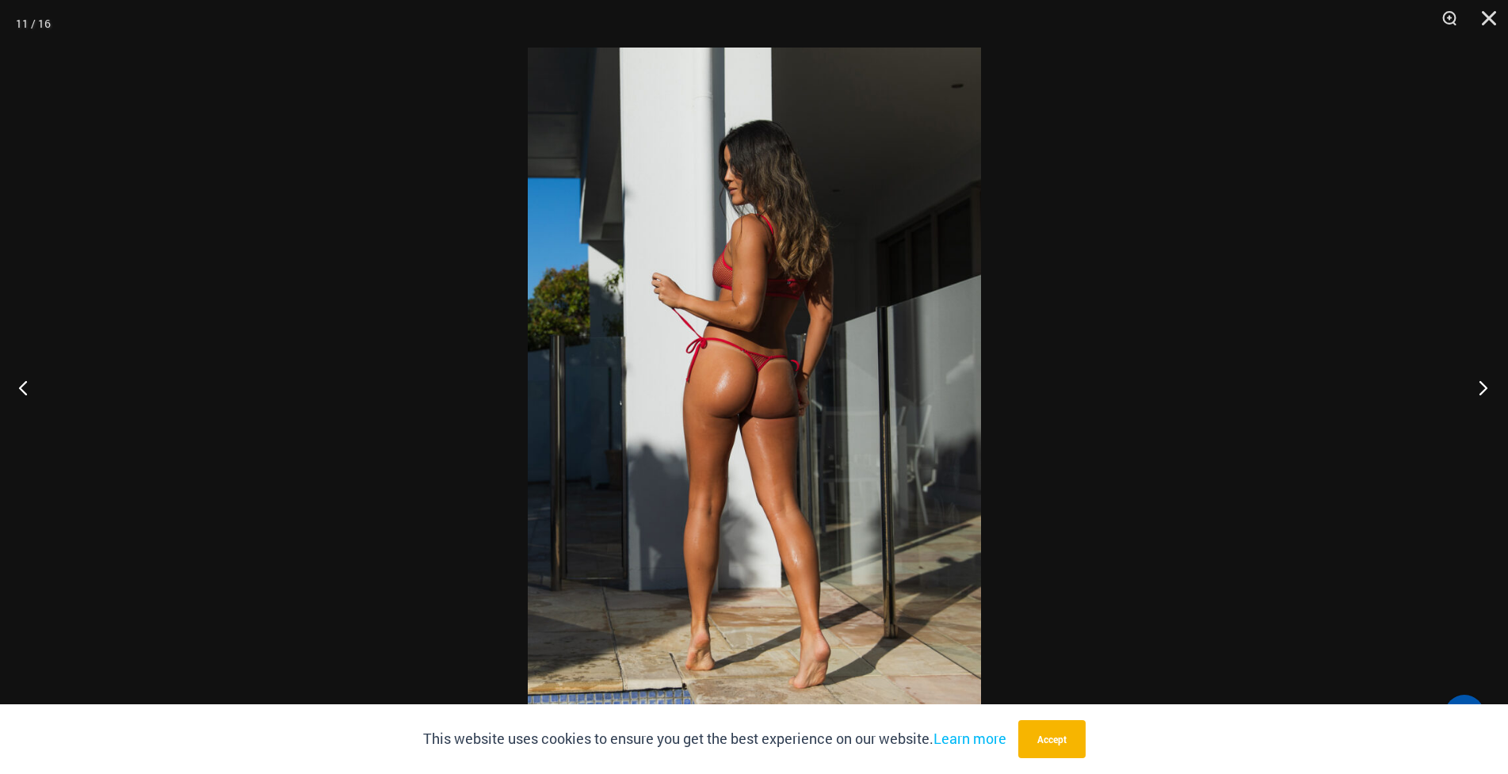
click at [1482, 384] on button "Next" at bounding box center [1478, 387] width 59 height 79
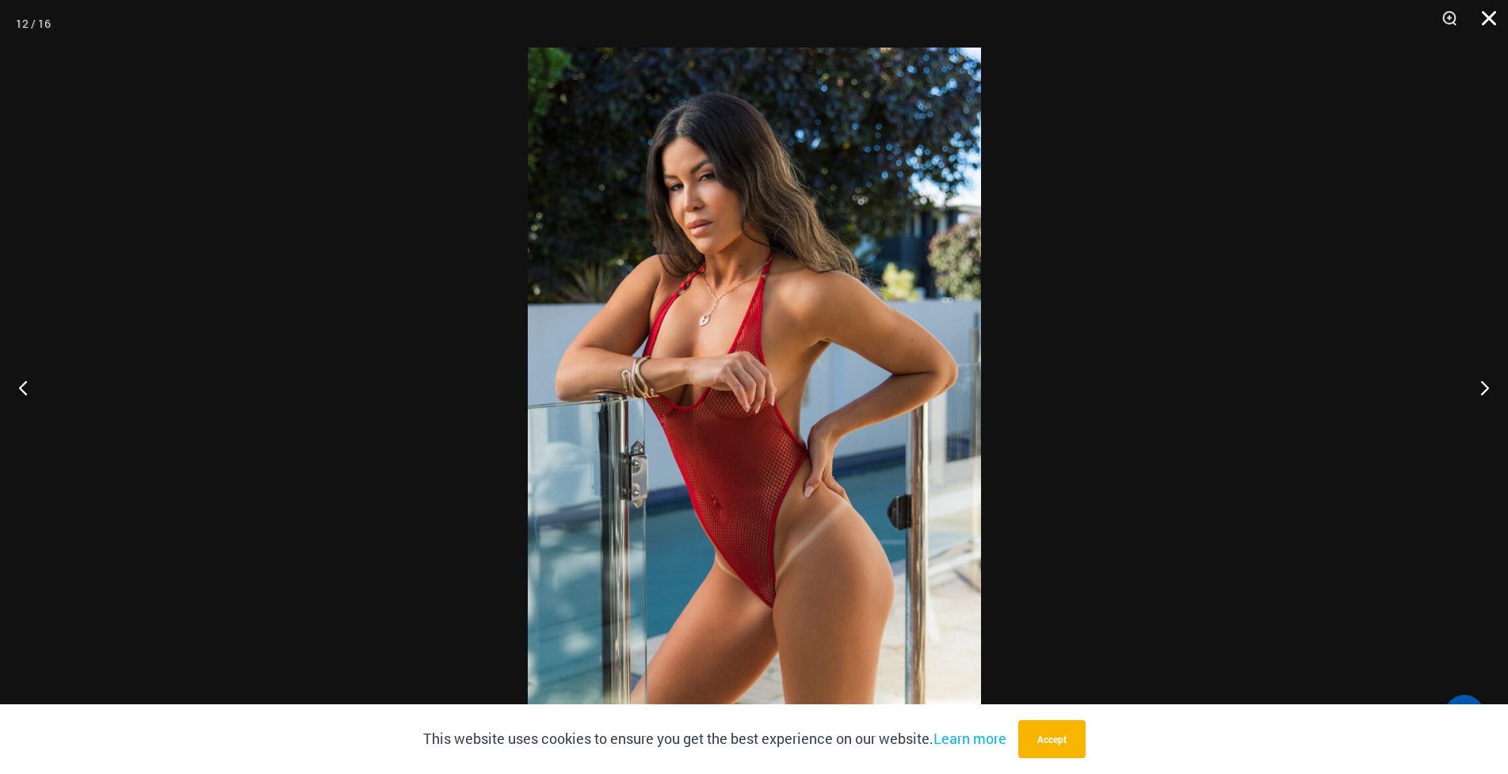
click at [1484, 14] on button "Close" at bounding box center [1484, 24] width 40 height 48
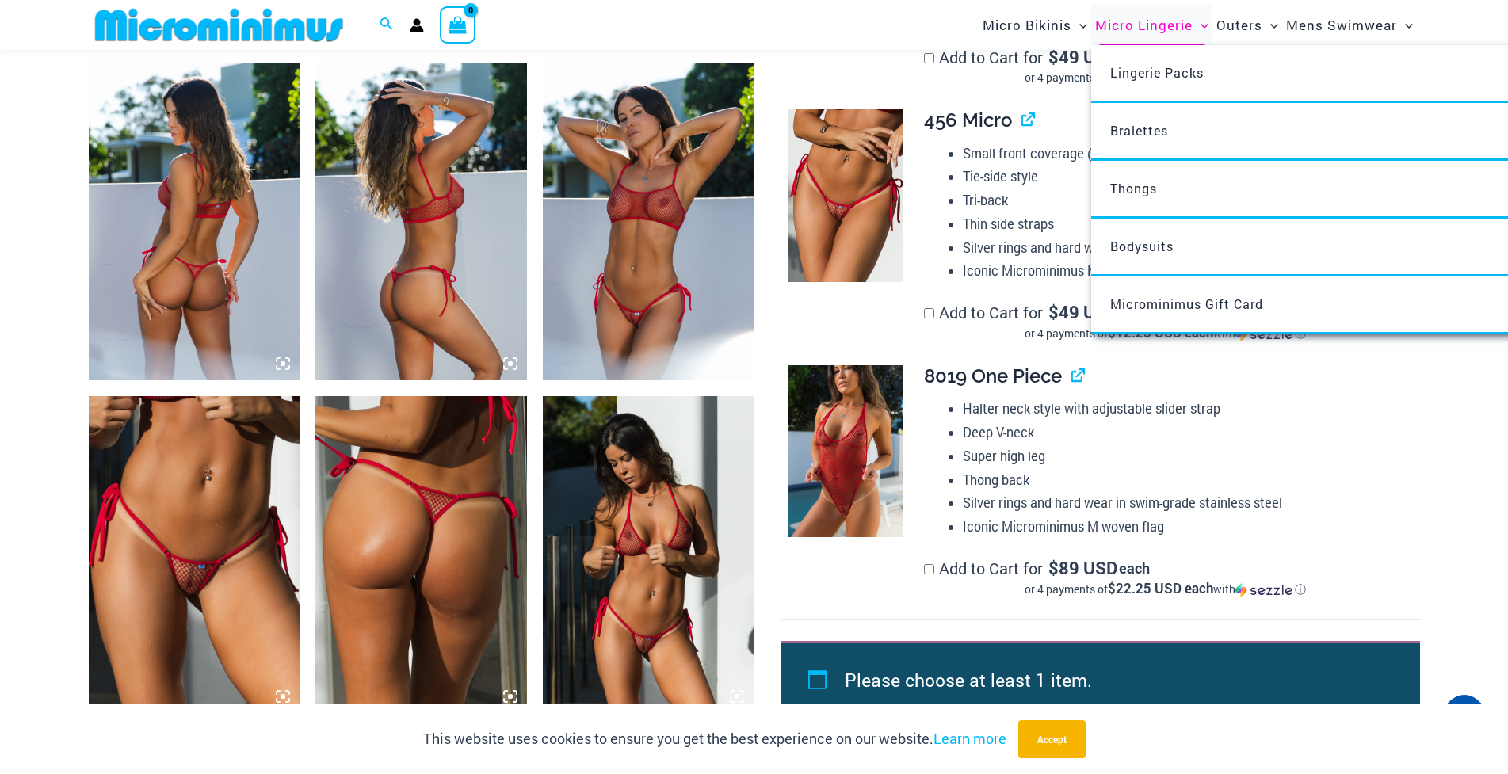
click at [1144, 25] on span "Micro Lingerie" at bounding box center [1143, 25] width 97 height 40
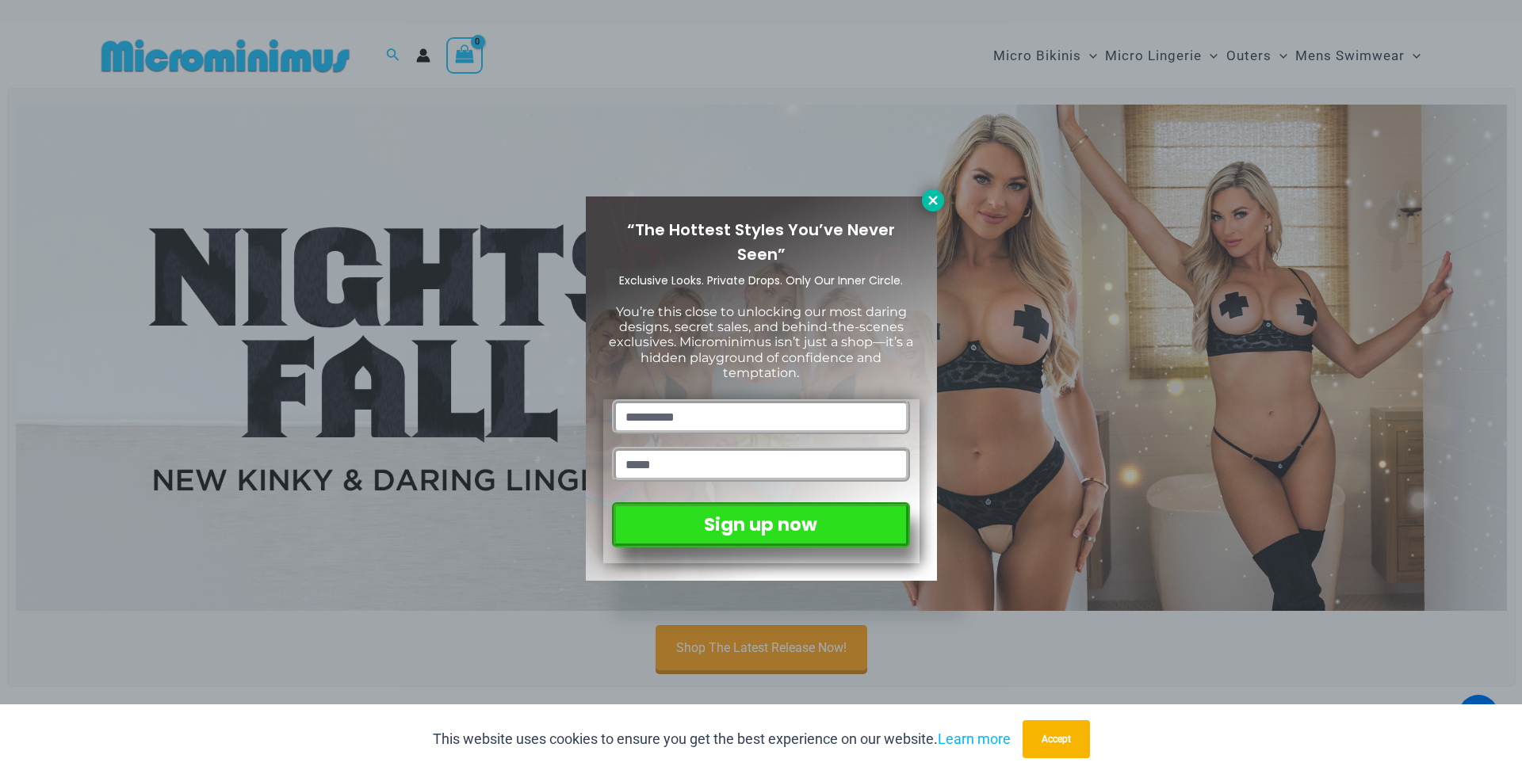
click at [933, 196] on icon at bounding box center [933, 200] width 14 height 14
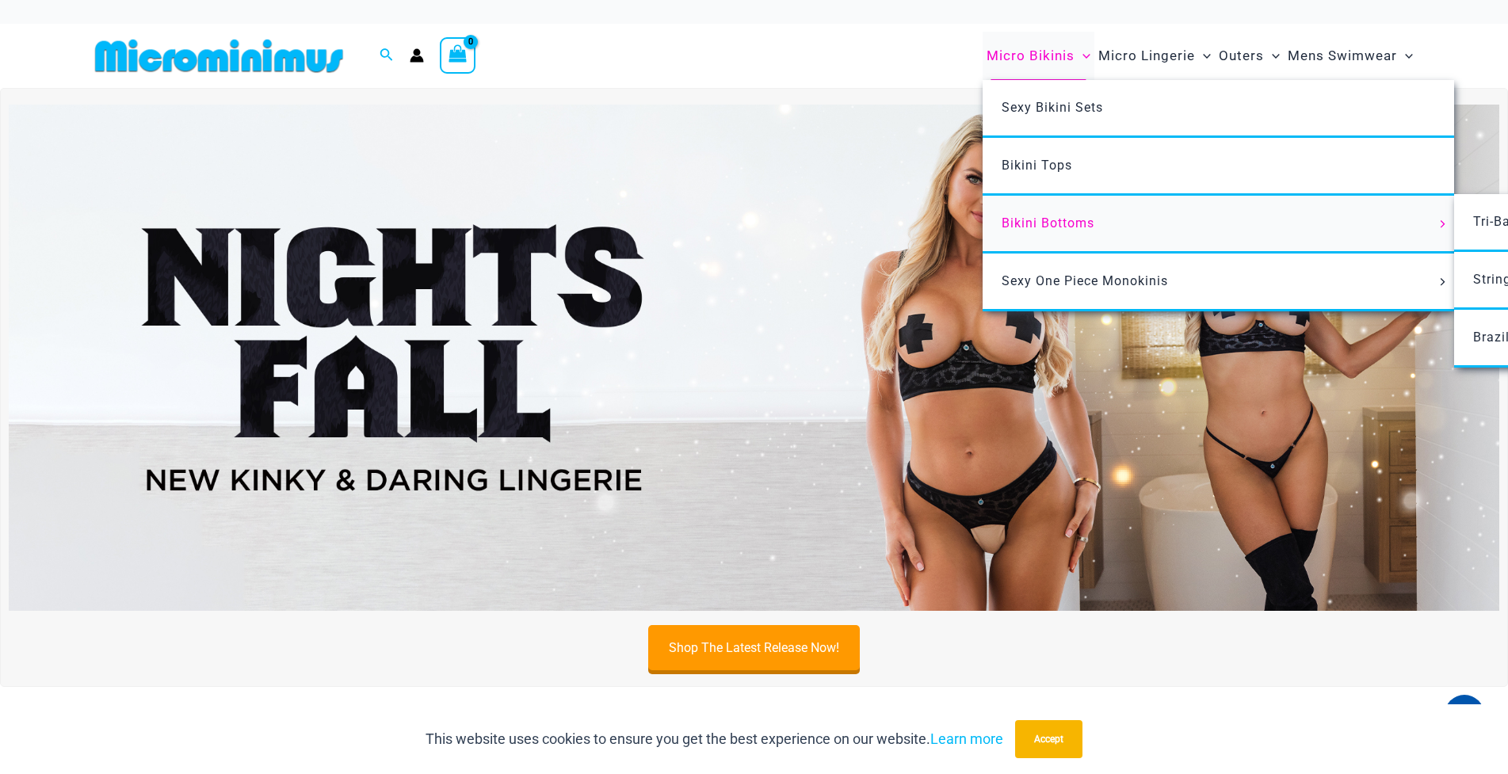
click at [1044, 217] on span "Bikini Bottoms" at bounding box center [1048, 223] width 93 height 15
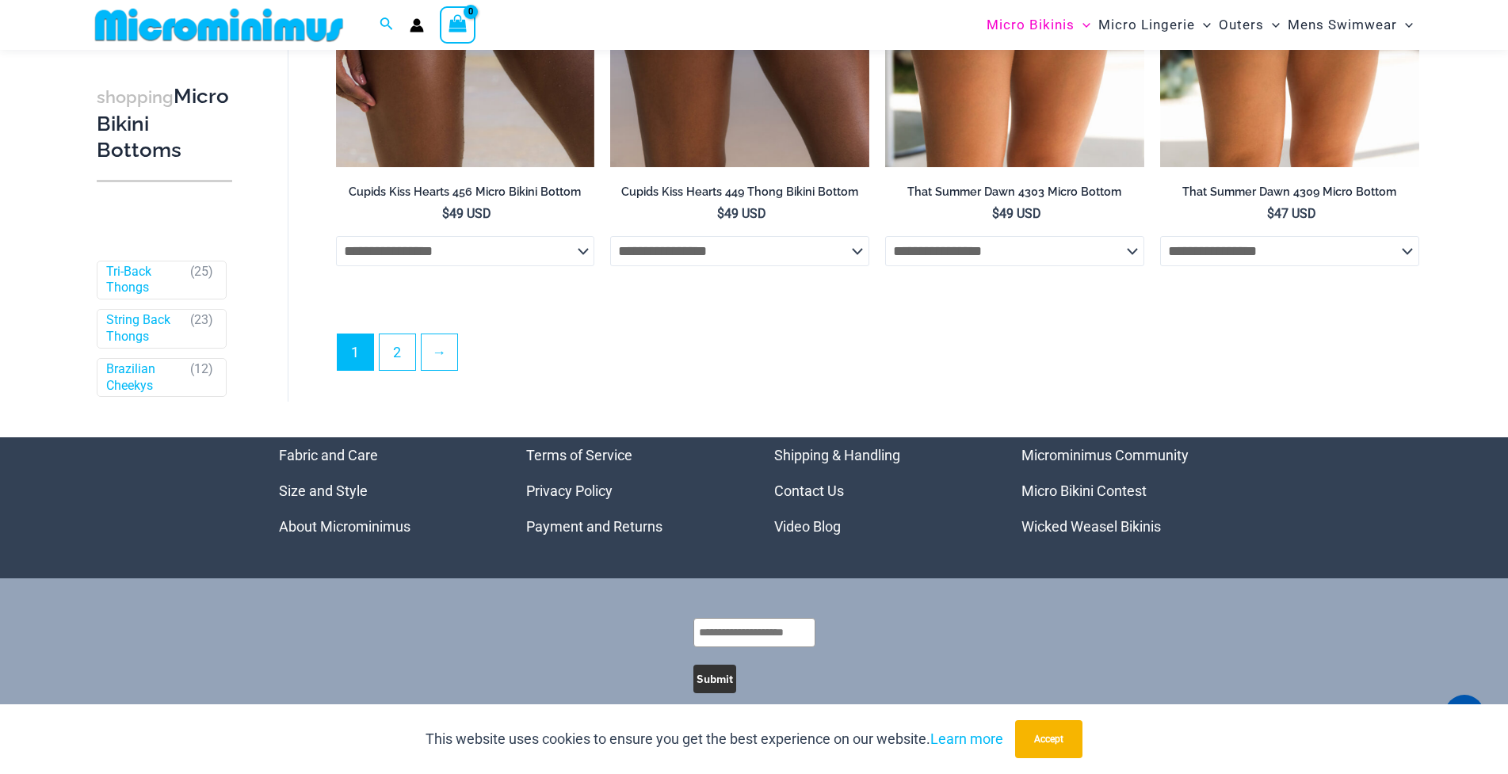
scroll to position [4915, 0]
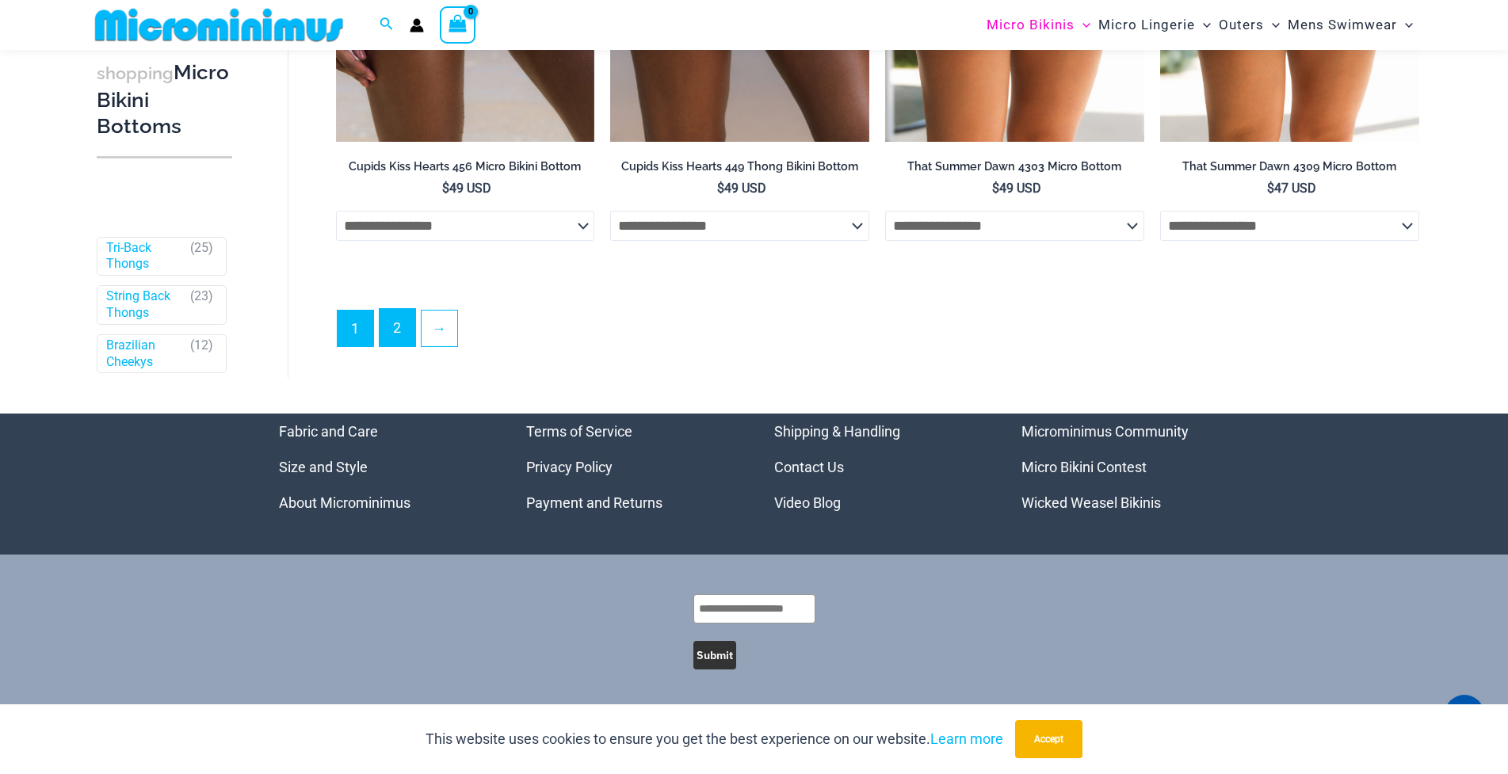
click at [395, 334] on link "2" at bounding box center [398, 327] width 36 height 37
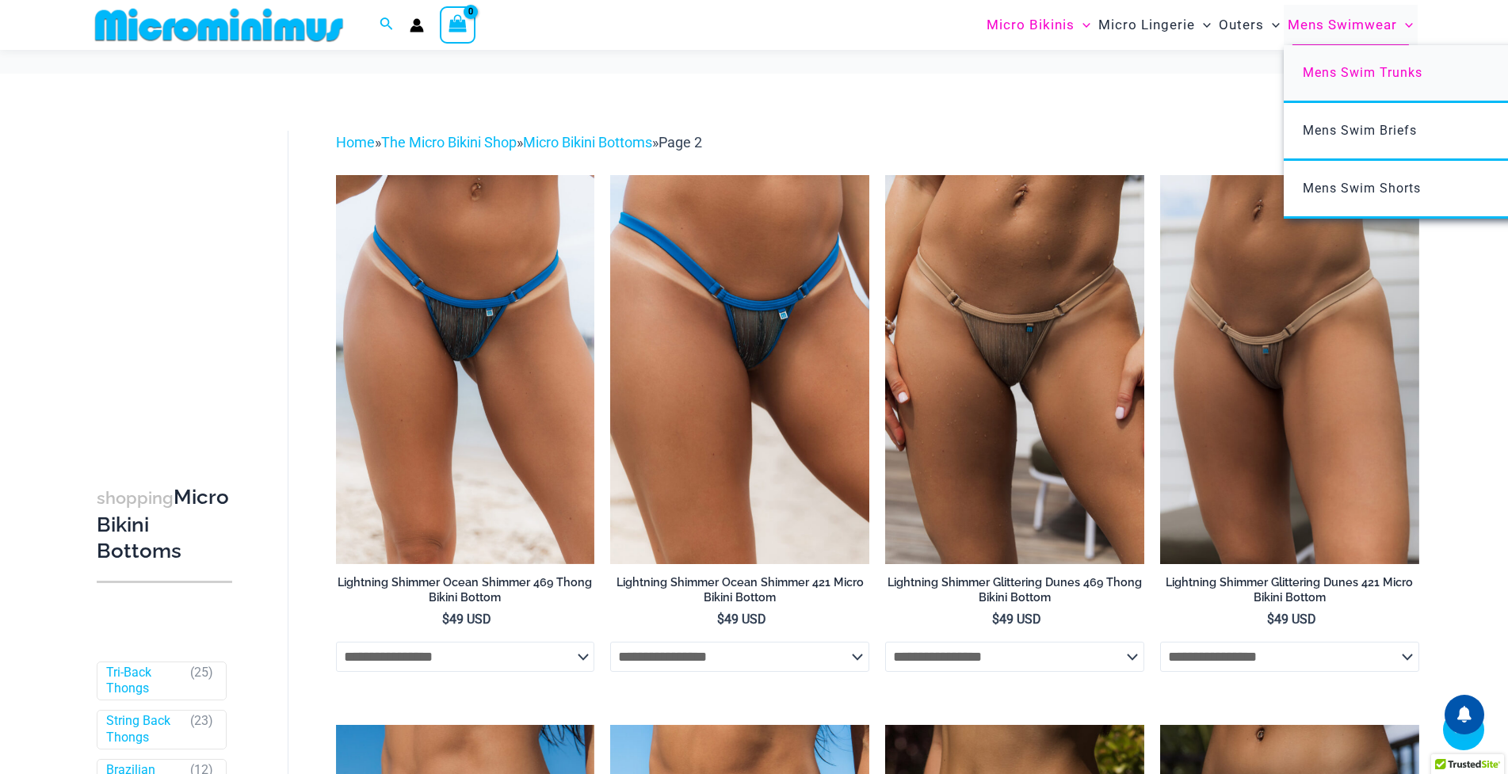
scroll to position [1422, 0]
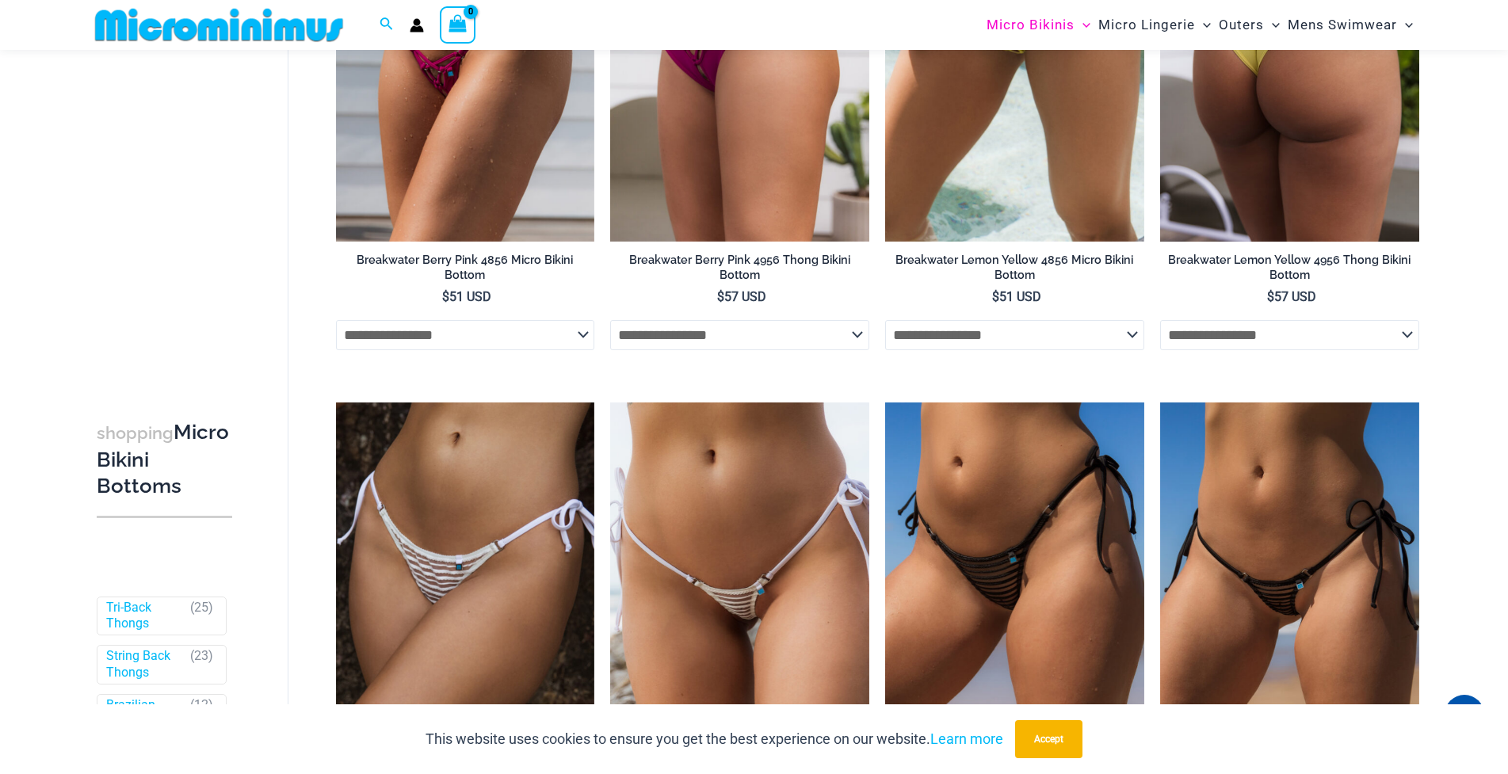
click at [1261, 69] on img at bounding box center [1289, 47] width 259 height 388
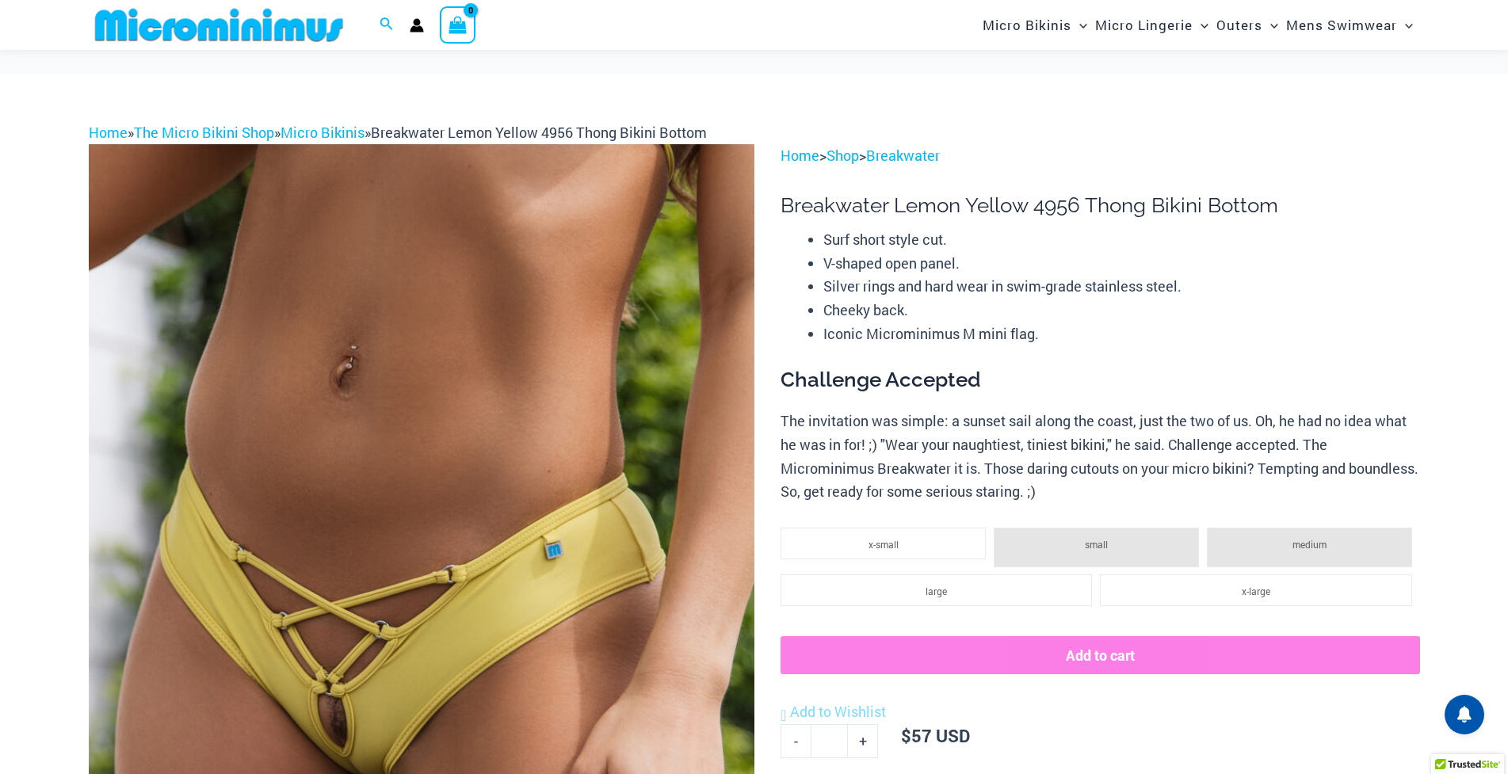
click at [417, 484] on img at bounding box center [422, 643] width 666 height 999
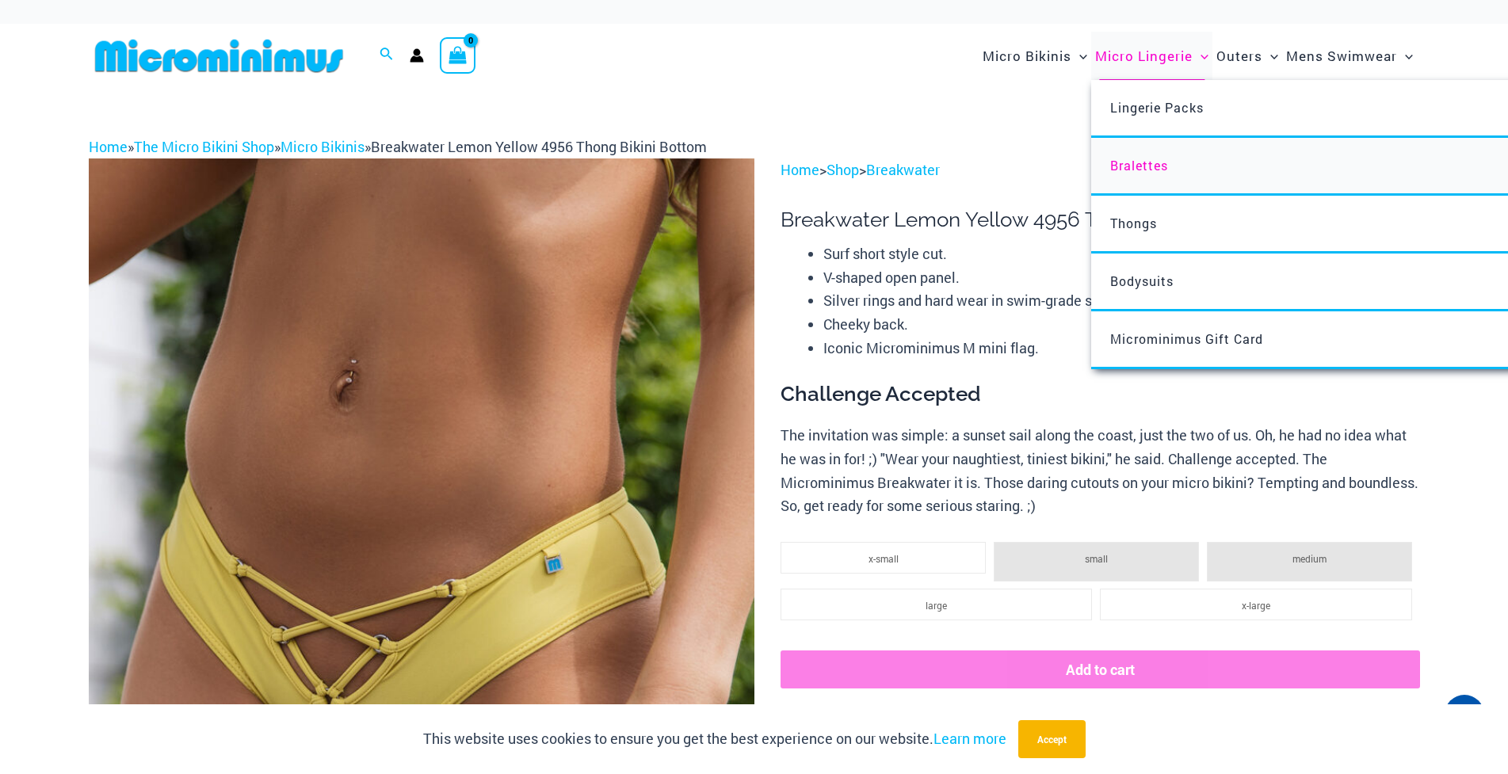
click at [1132, 167] on span "Bralettes" at bounding box center [1139, 165] width 58 height 17
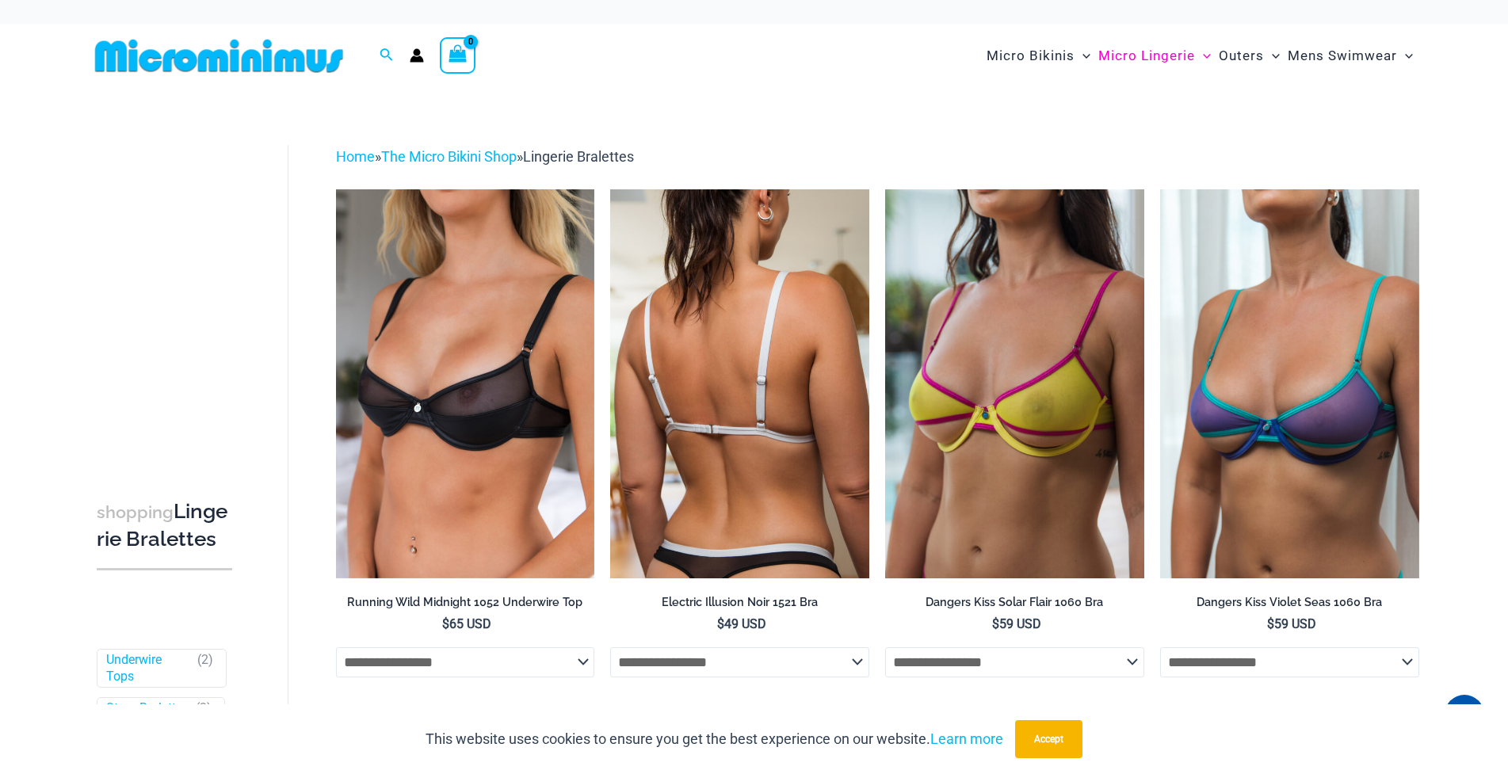
click at [784, 407] on img at bounding box center [739, 383] width 259 height 388
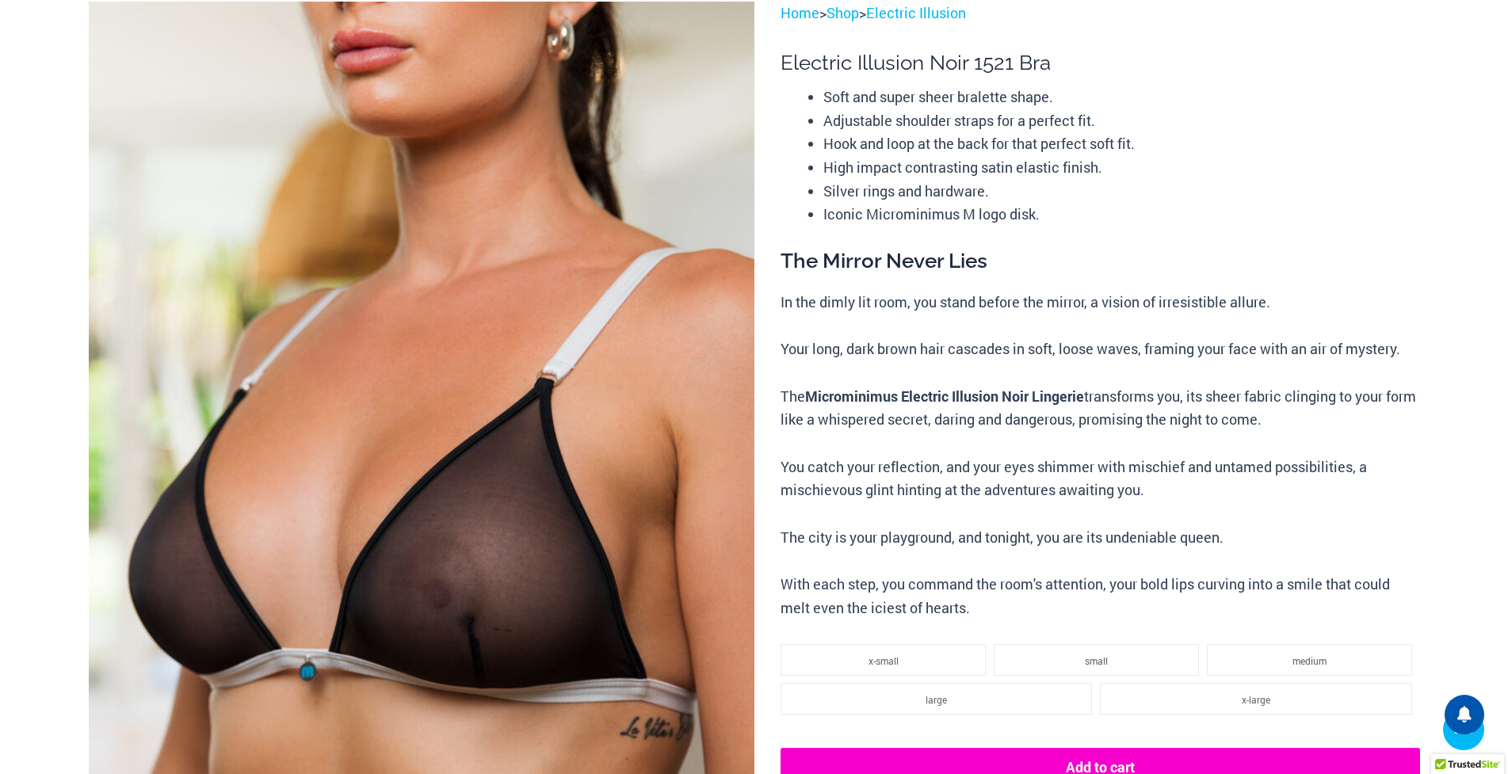
scroll to position [396, 0]
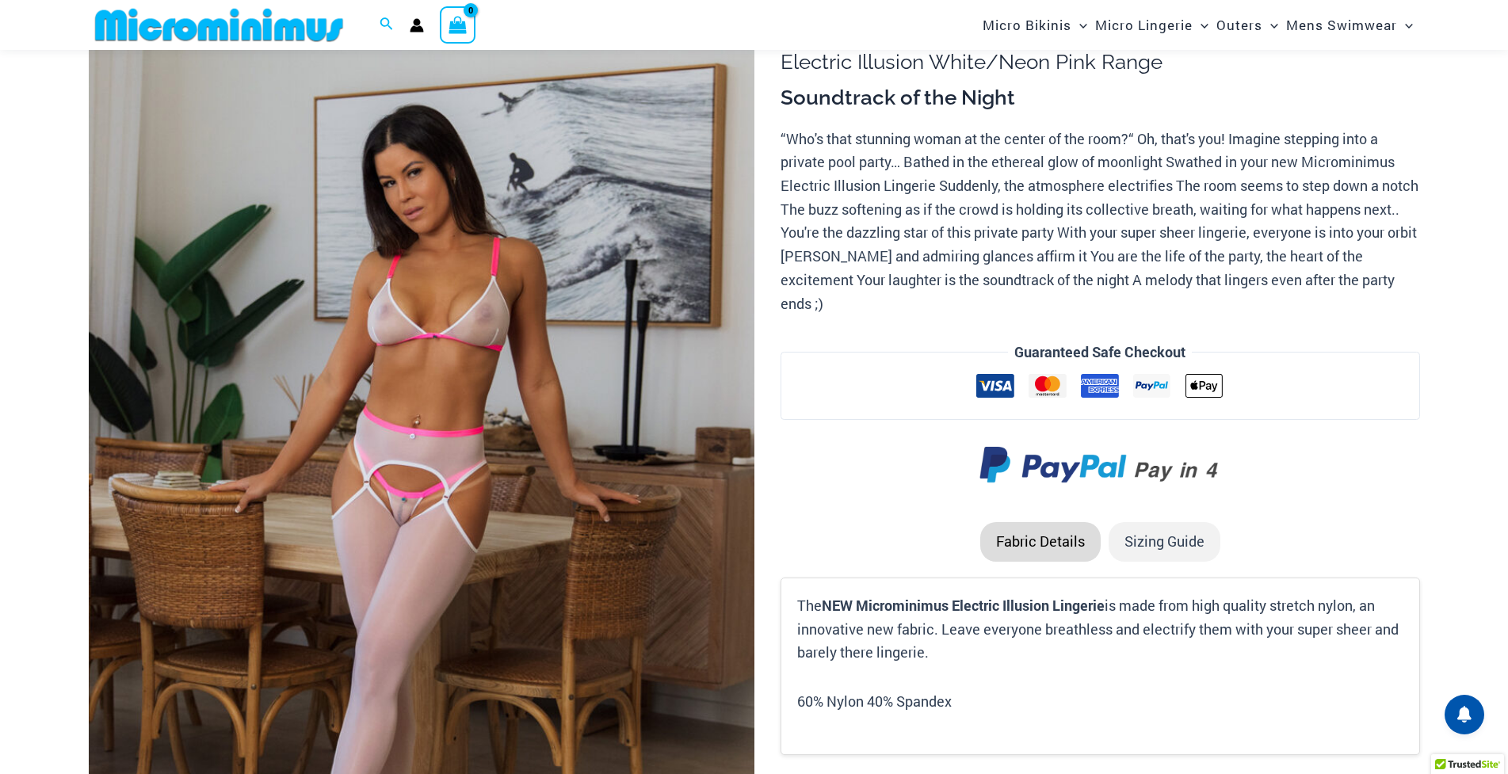
scroll to position [158, 0]
click at [422, 404] on img at bounding box center [422, 499] width 666 height 999
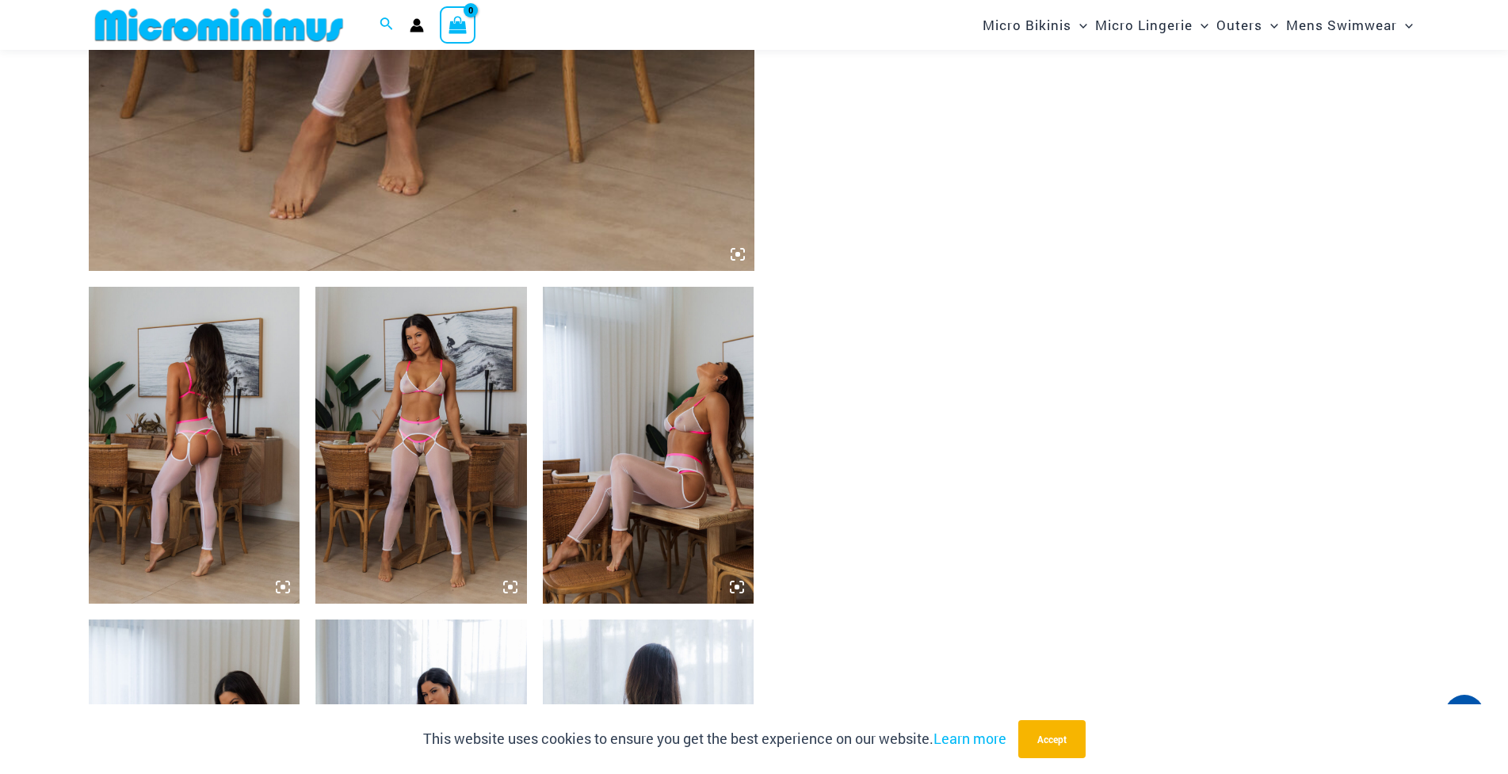
click at [510, 586] on icon at bounding box center [510, 587] width 5 height 5
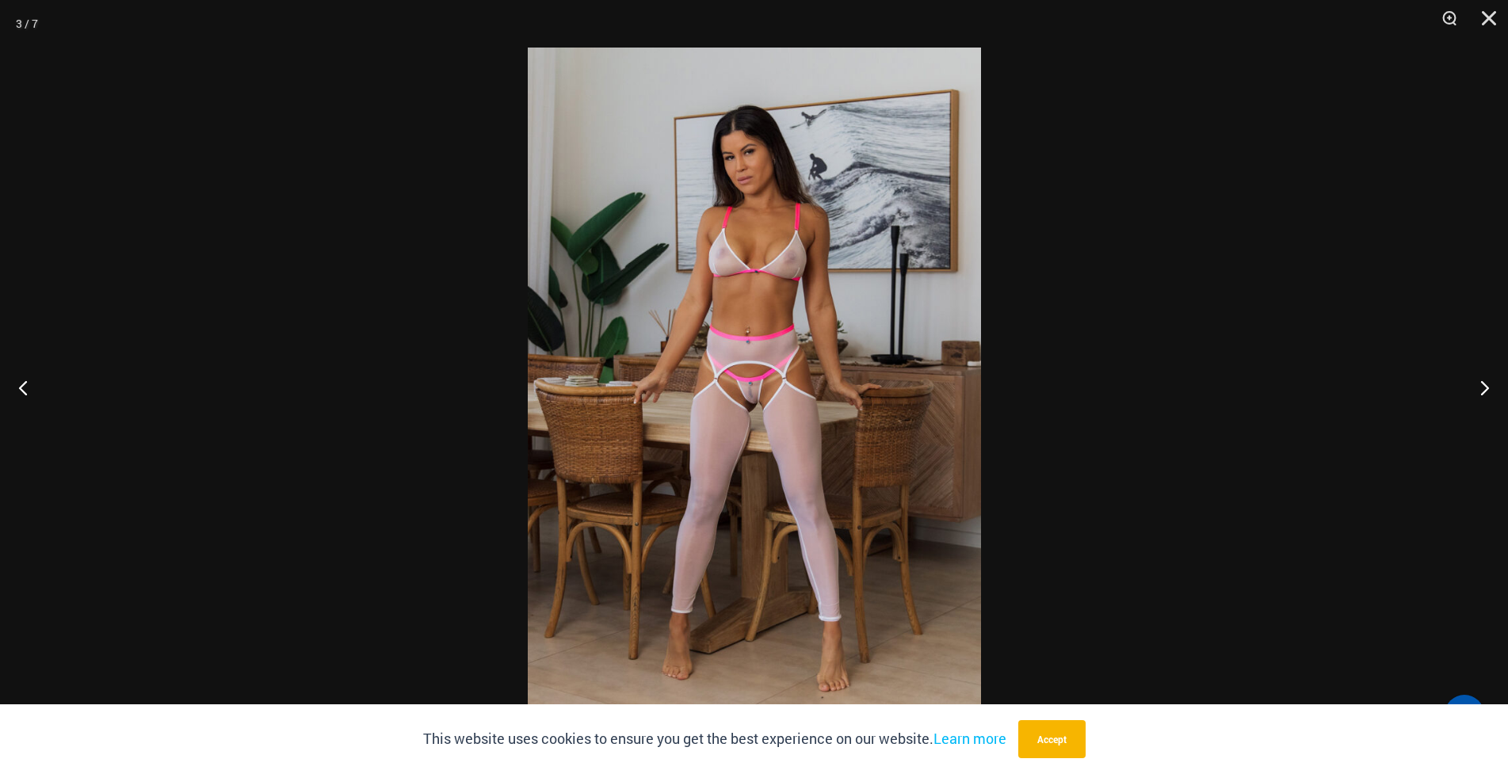
click at [735, 381] on img at bounding box center [754, 387] width 453 height 679
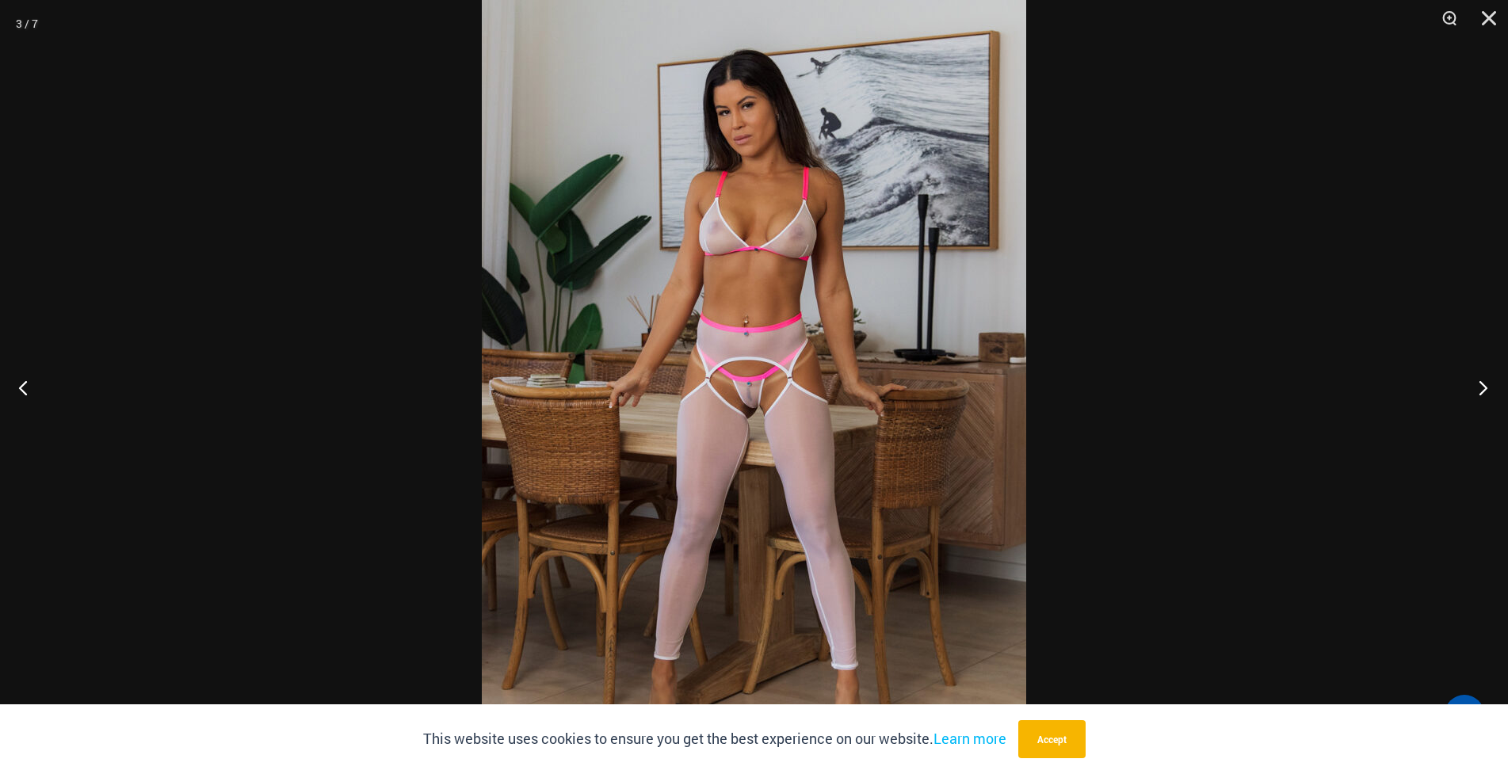
click at [1483, 391] on button "Next" at bounding box center [1478, 387] width 59 height 79
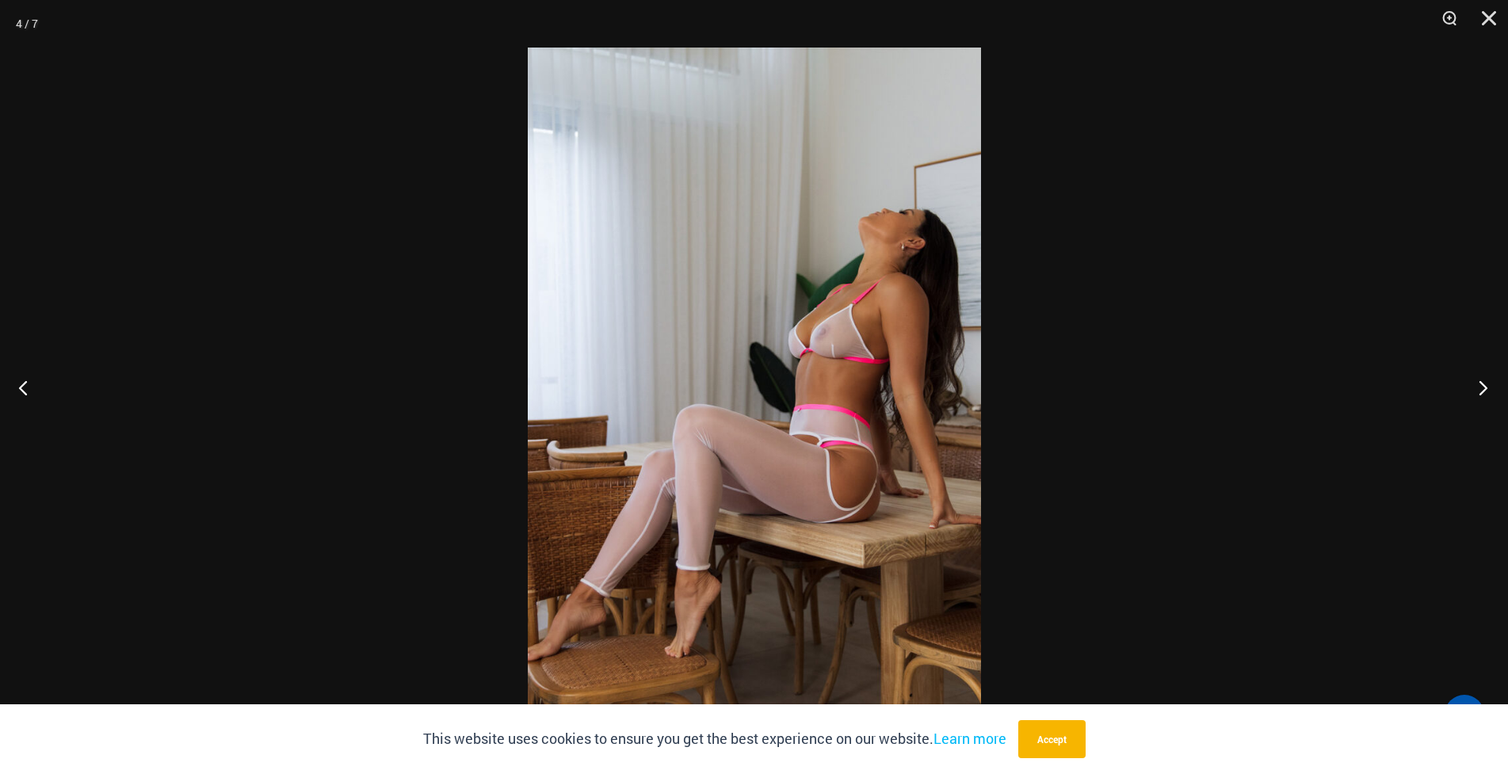
click at [1483, 391] on button "Next" at bounding box center [1478, 387] width 59 height 79
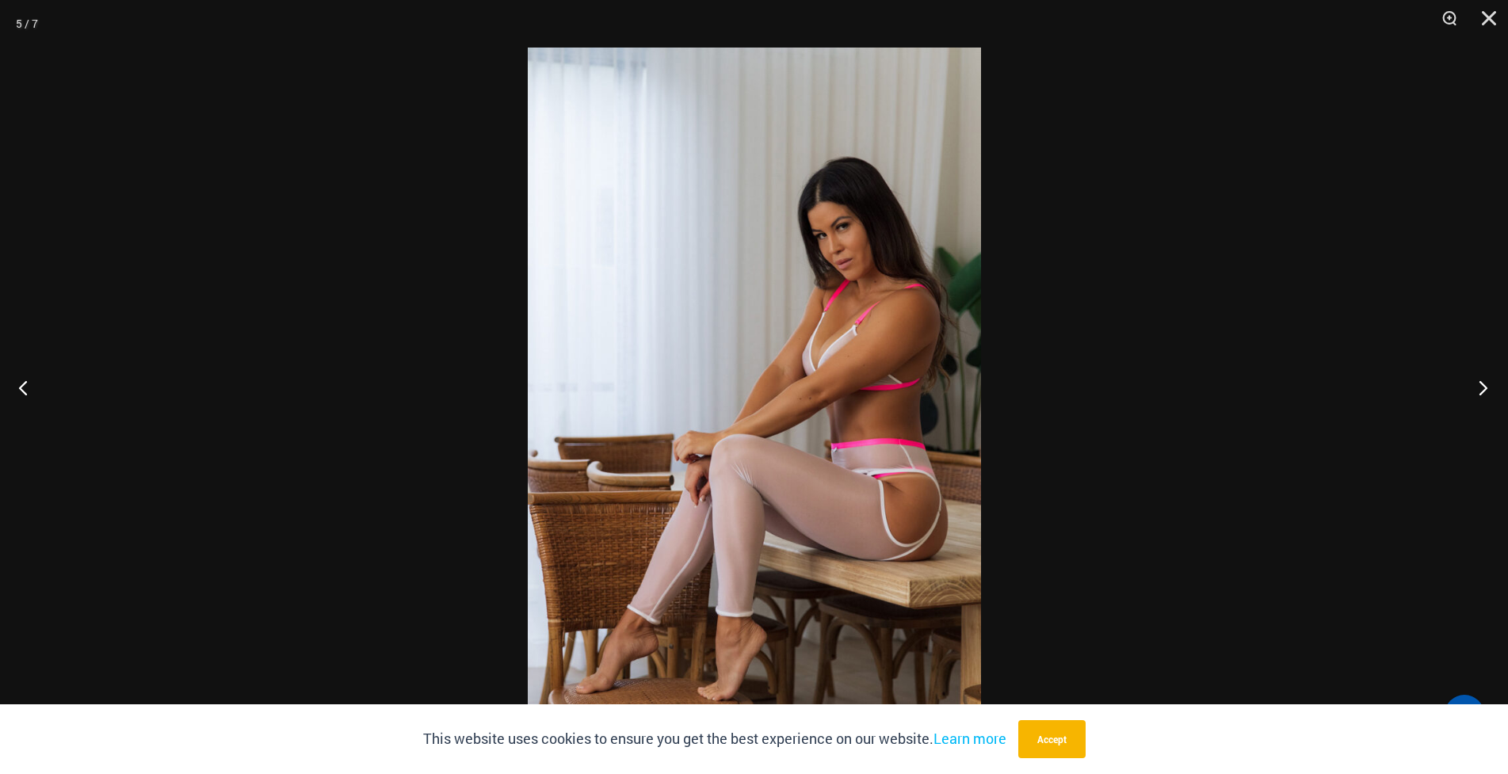
click at [1483, 391] on button "Next" at bounding box center [1478, 387] width 59 height 79
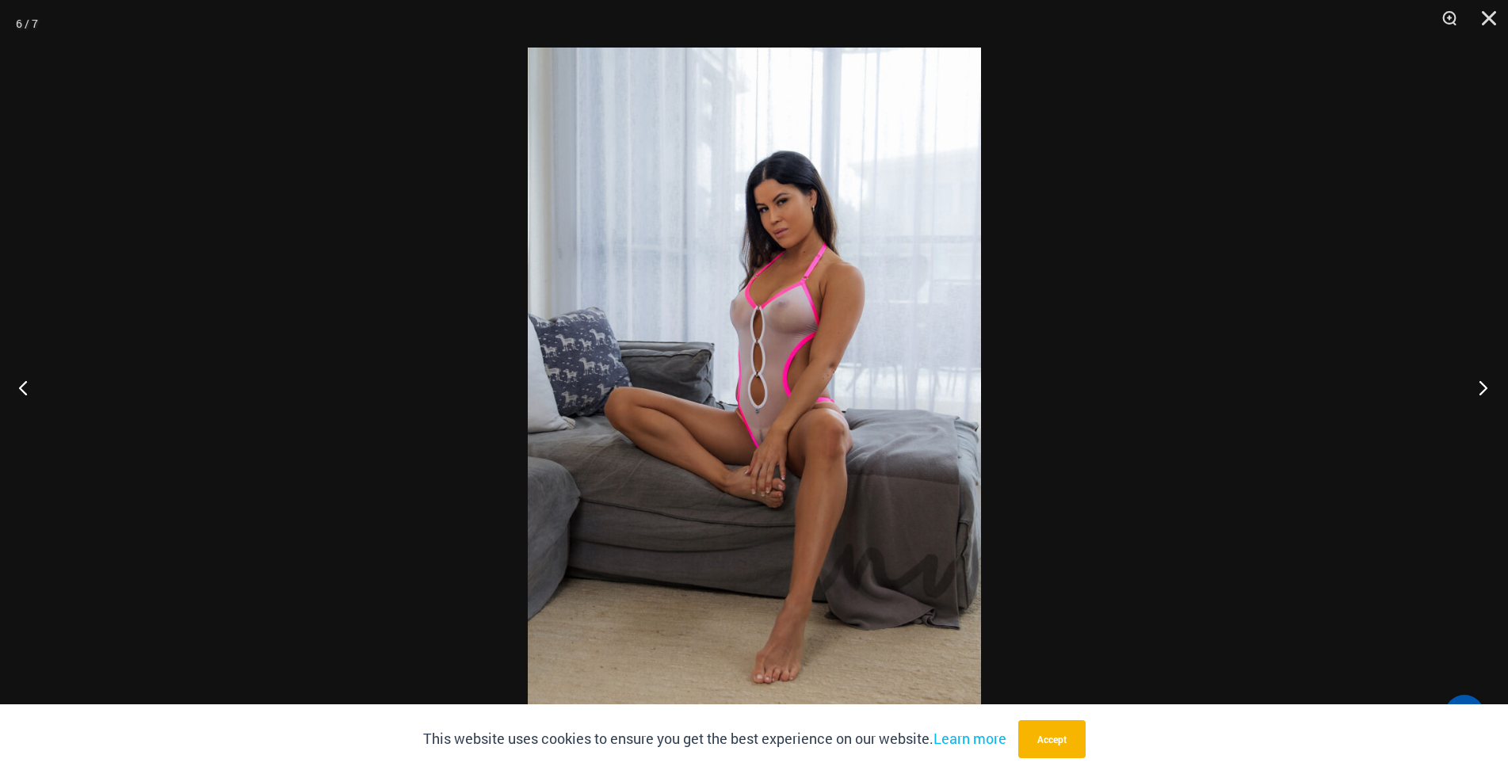
click at [1483, 391] on button "Next" at bounding box center [1478, 387] width 59 height 79
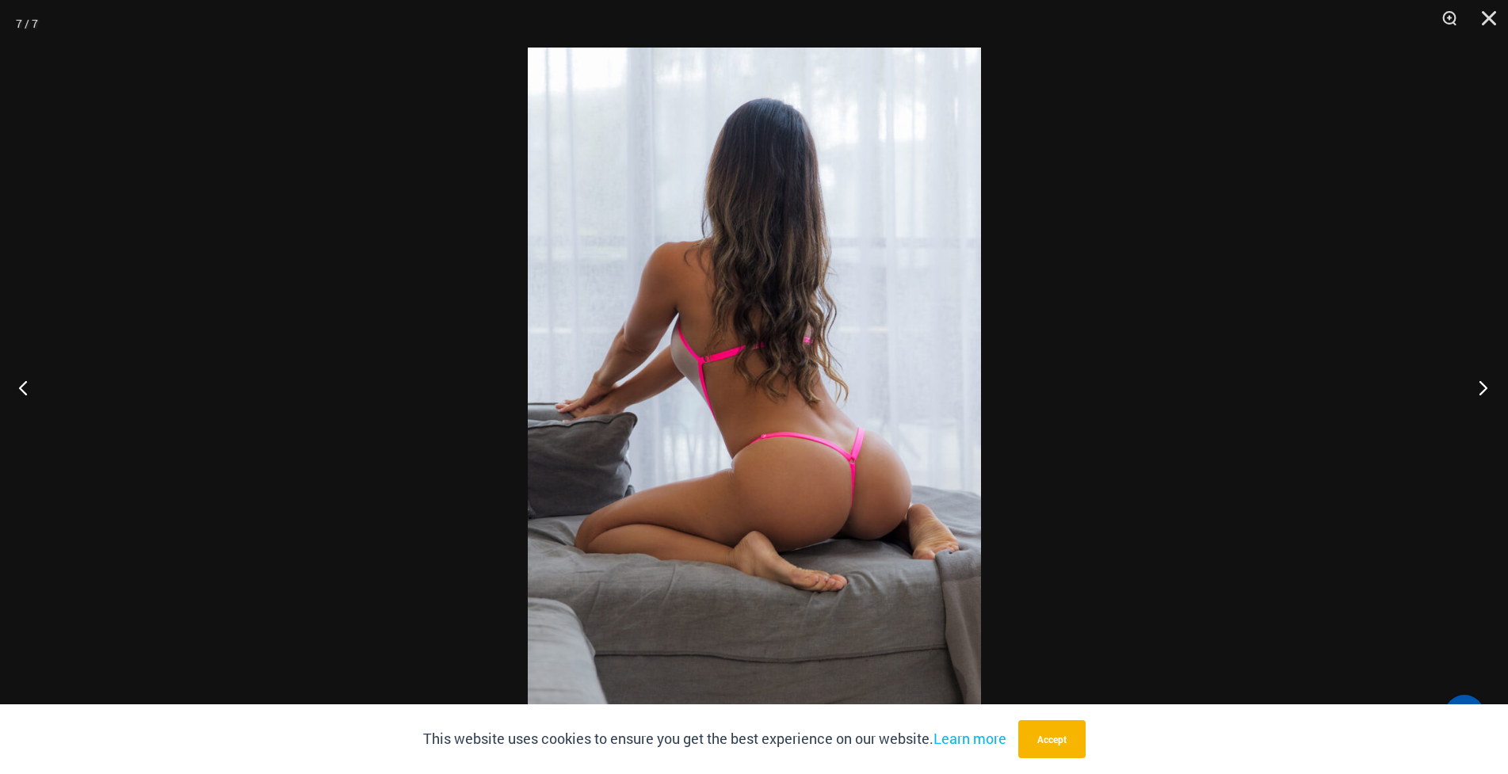
click at [1483, 391] on button "Next" at bounding box center [1478, 387] width 59 height 79
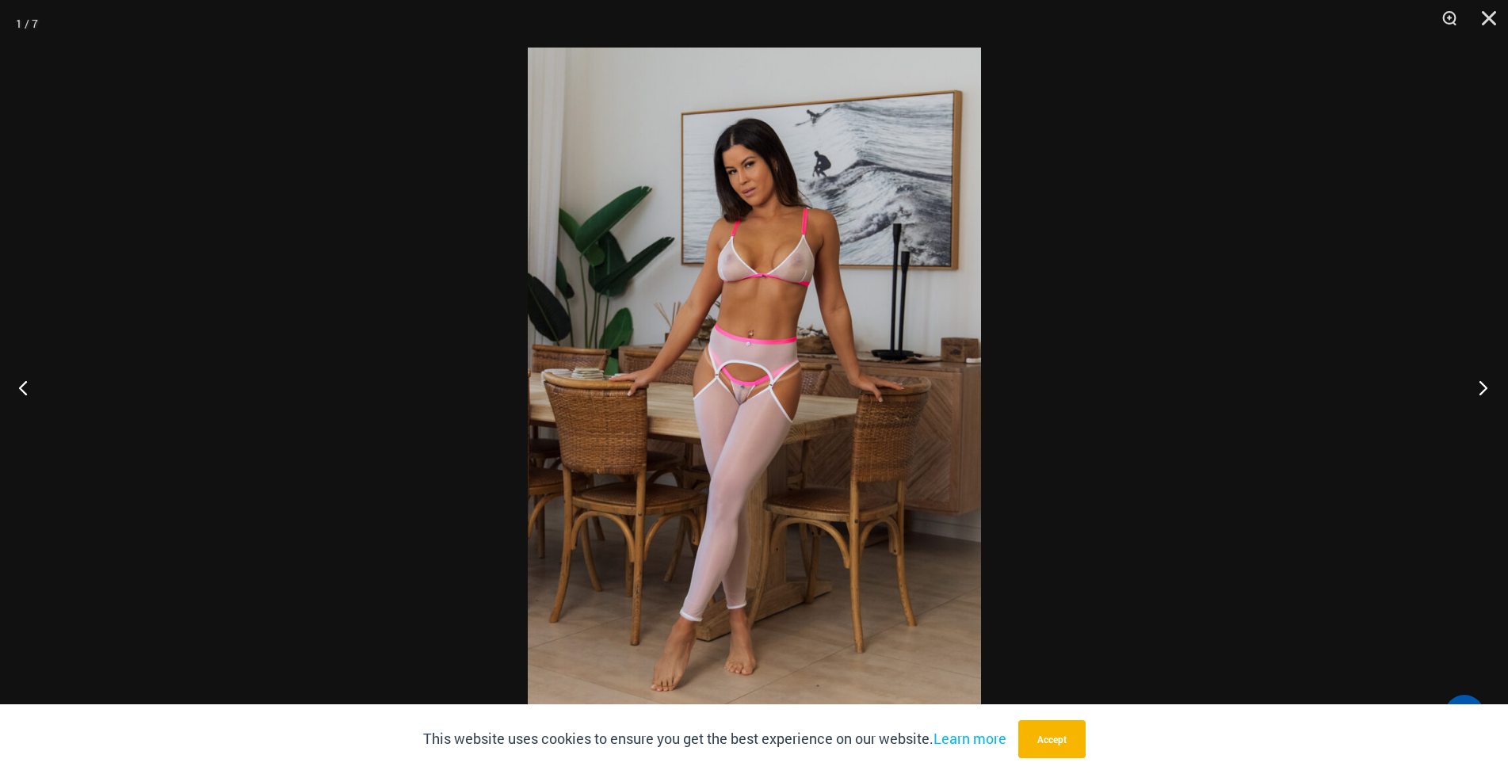
click at [1483, 391] on button "Next" at bounding box center [1478, 387] width 59 height 79
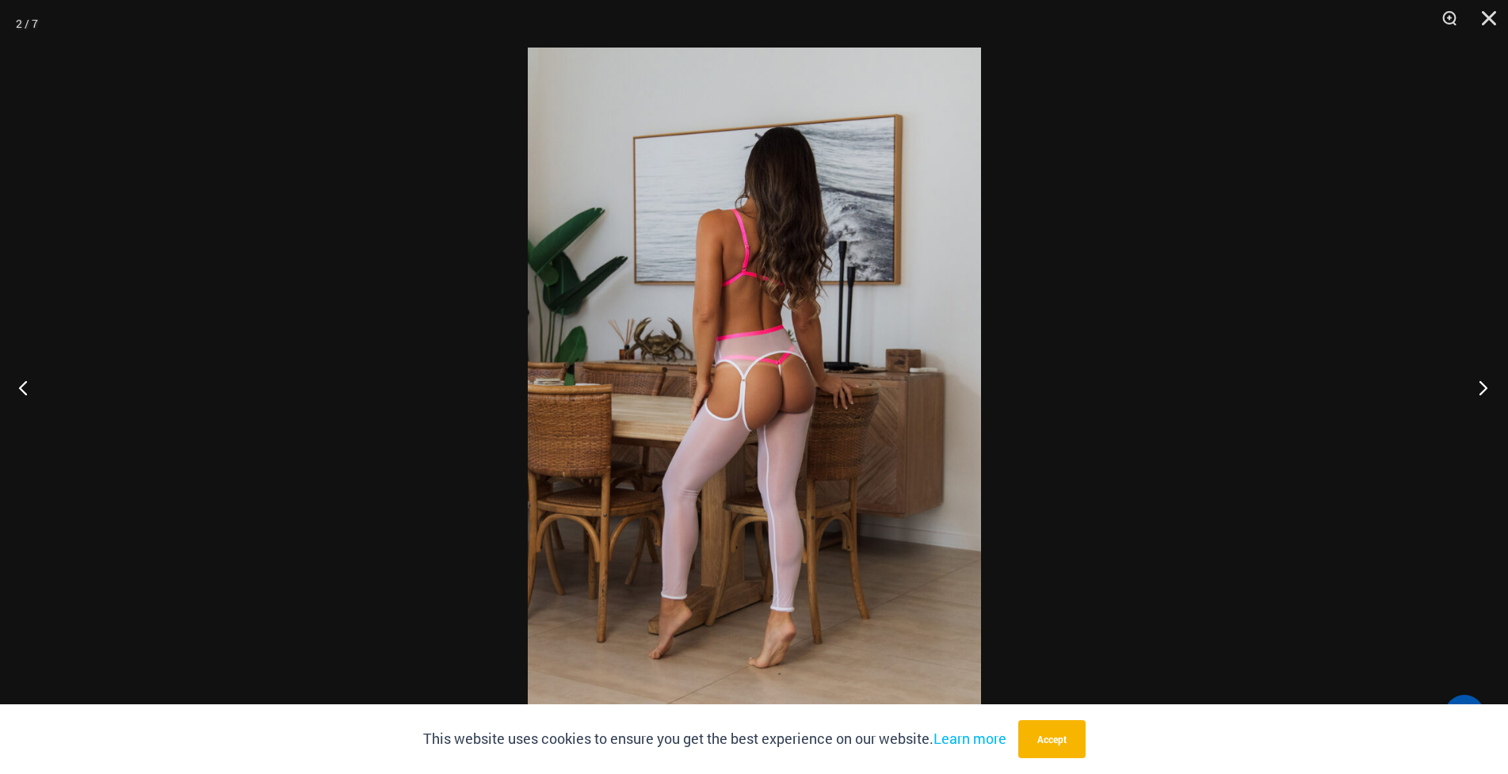
click at [1483, 391] on button "Next" at bounding box center [1478, 387] width 59 height 79
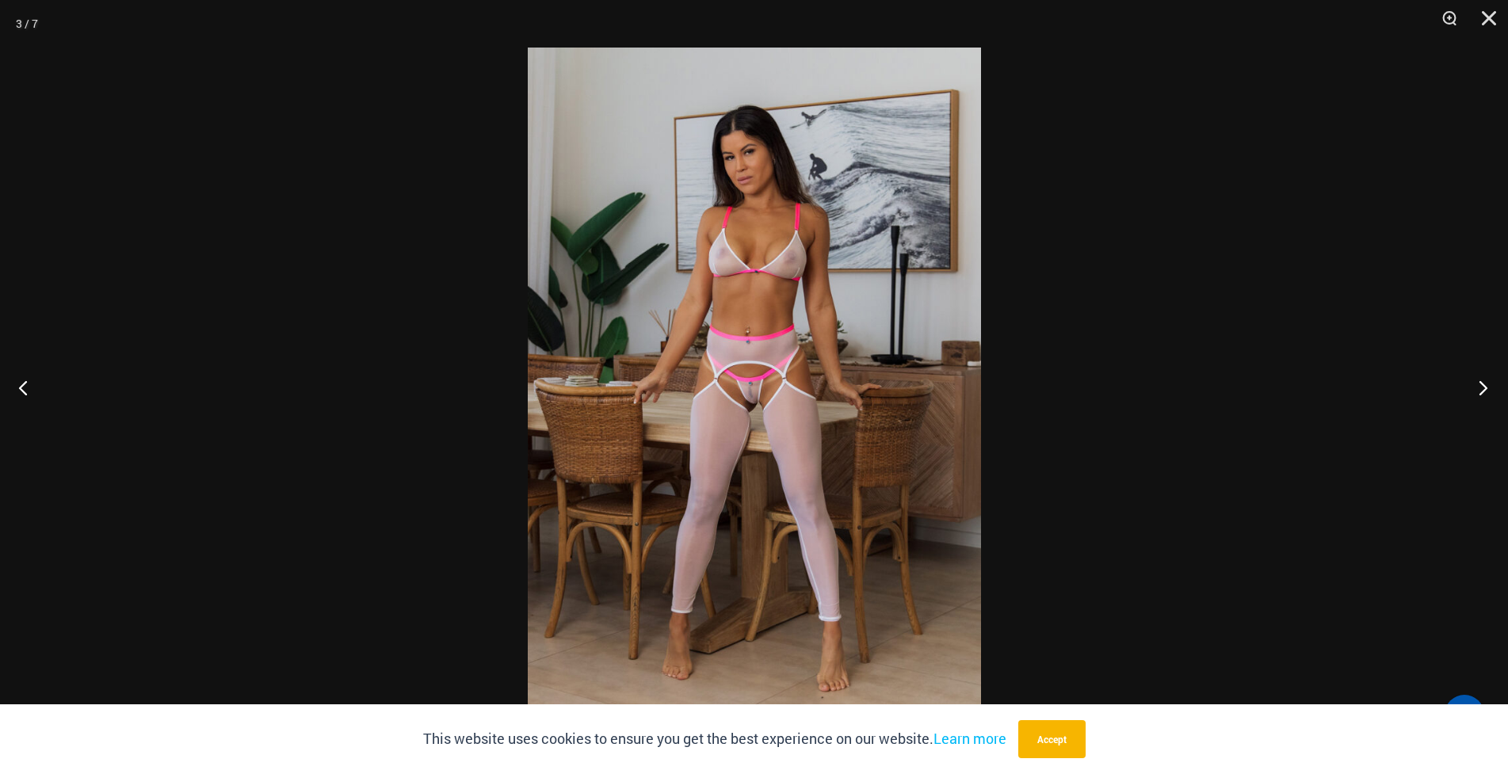
click at [1483, 391] on button "Next" at bounding box center [1478, 387] width 59 height 79
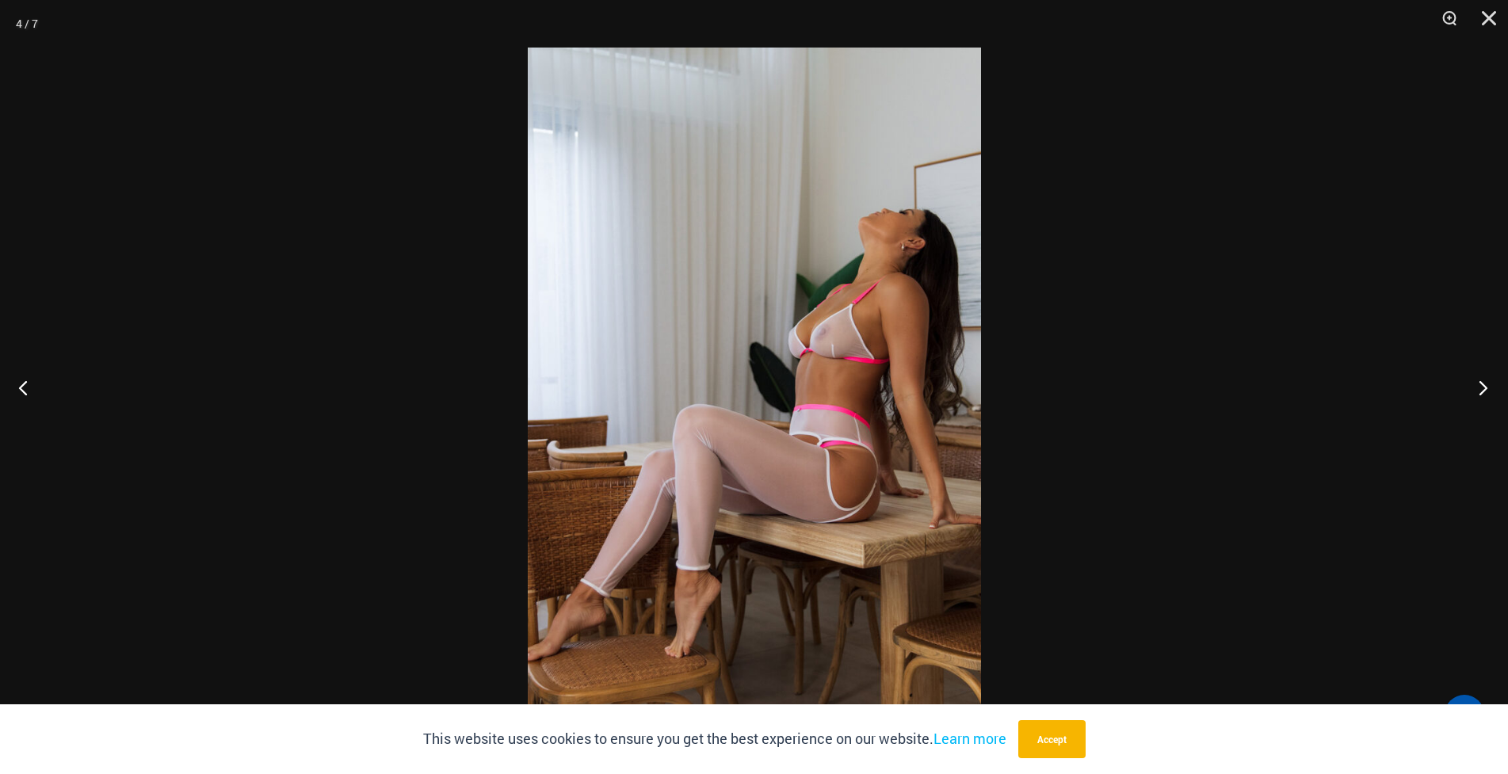
click at [1483, 391] on button "Next" at bounding box center [1478, 387] width 59 height 79
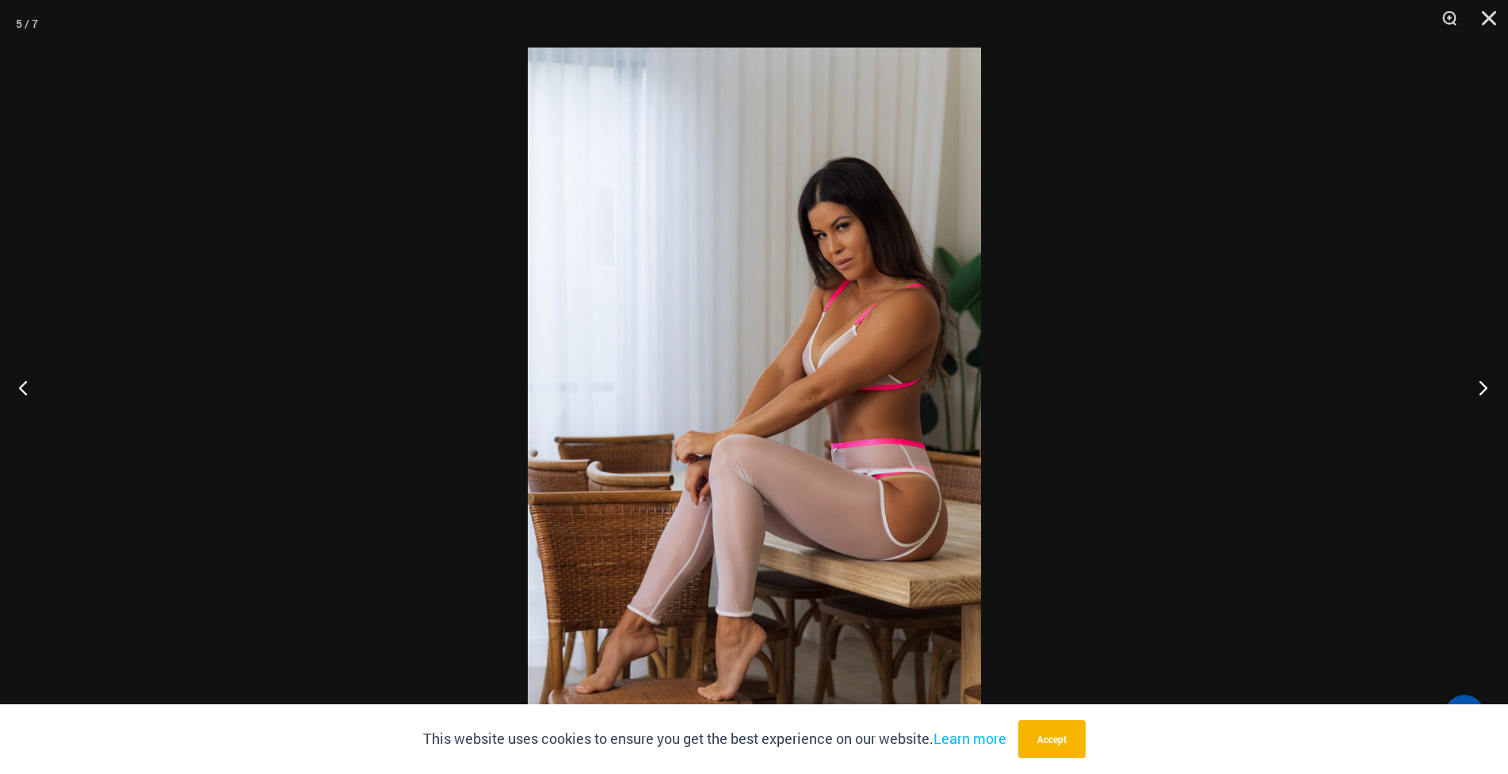
click at [1483, 391] on button "Next" at bounding box center [1478, 387] width 59 height 79
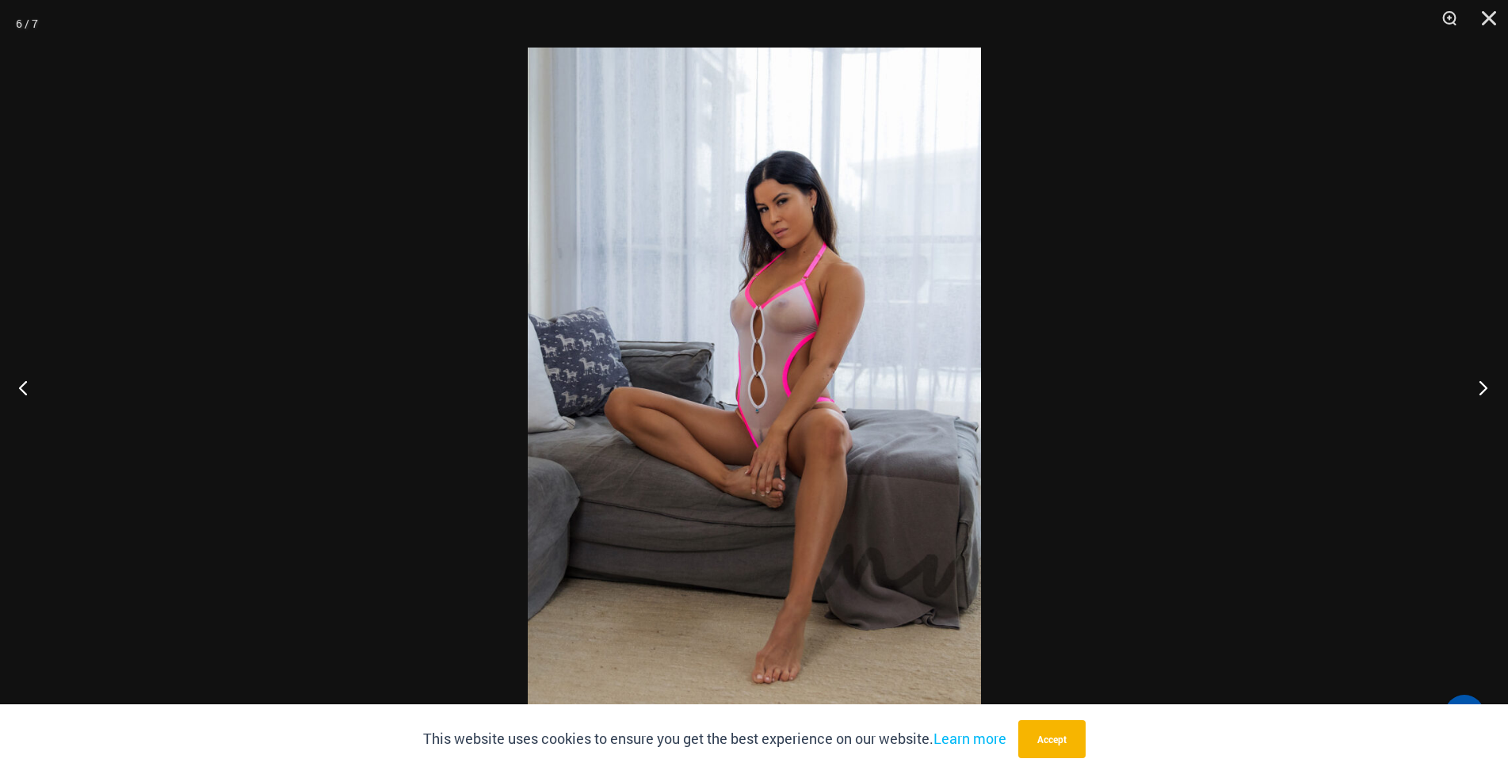
click at [1483, 391] on button "Next" at bounding box center [1478, 387] width 59 height 79
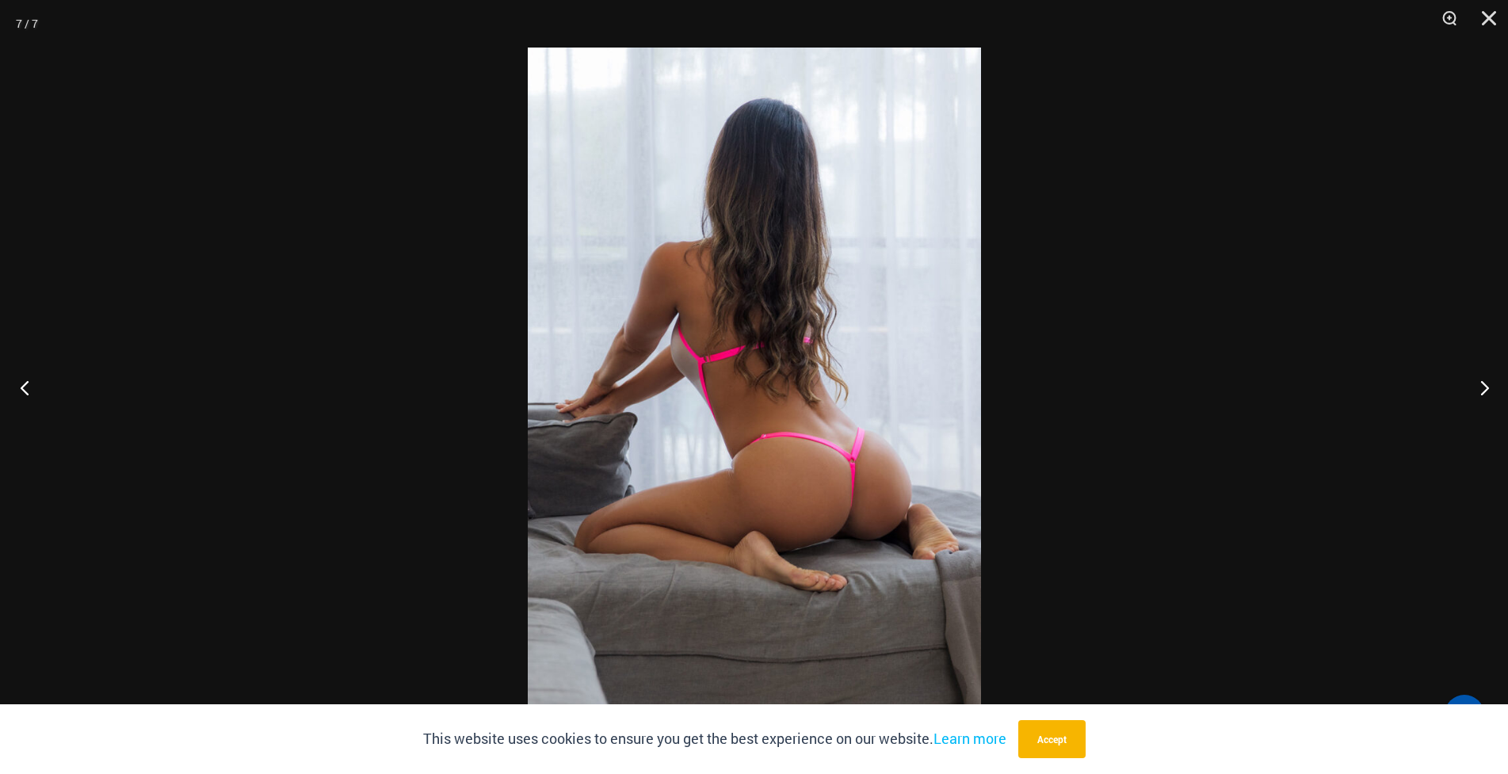
click at [20, 388] on button "Previous" at bounding box center [29, 387] width 59 height 79
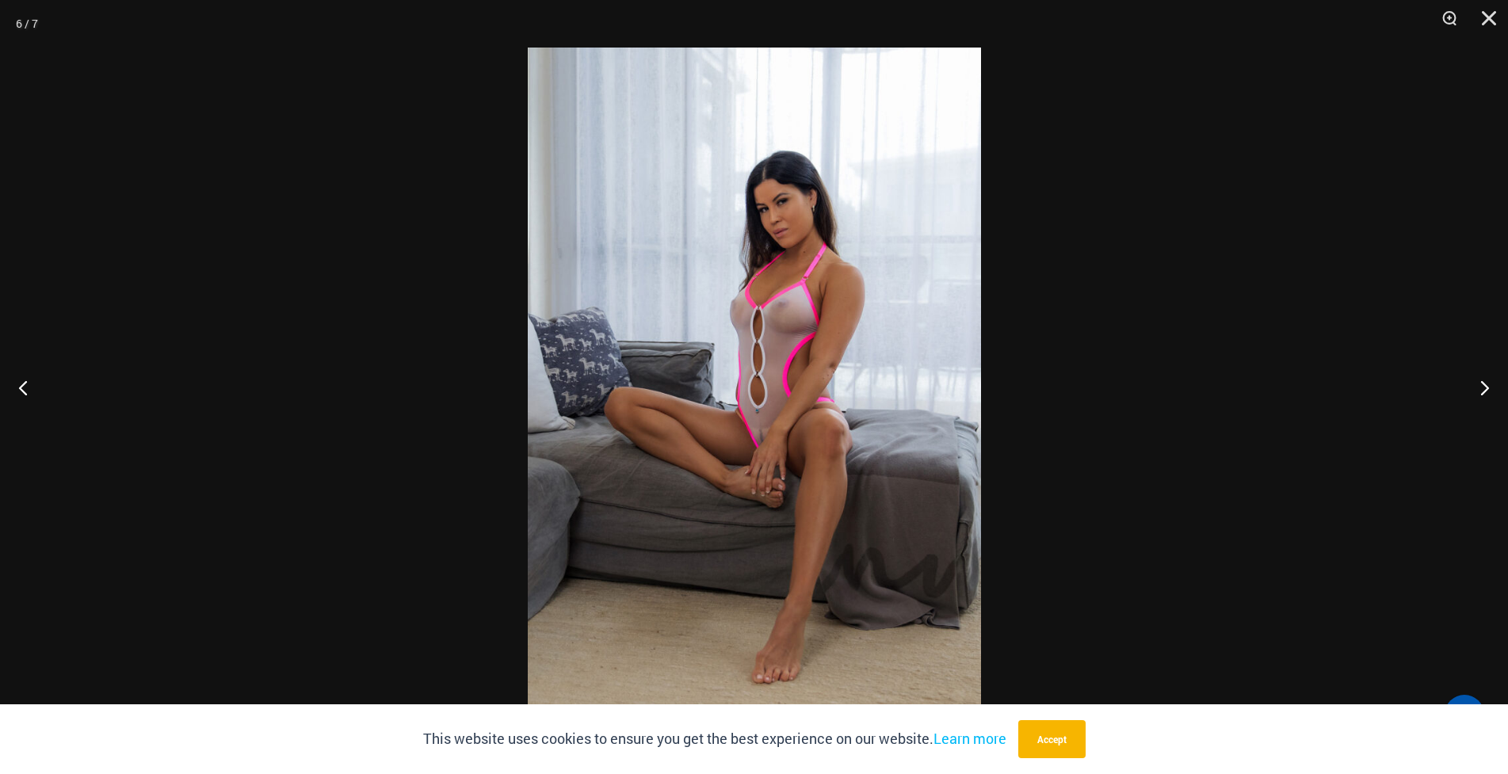
click at [744, 403] on img at bounding box center [754, 387] width 453 height 679
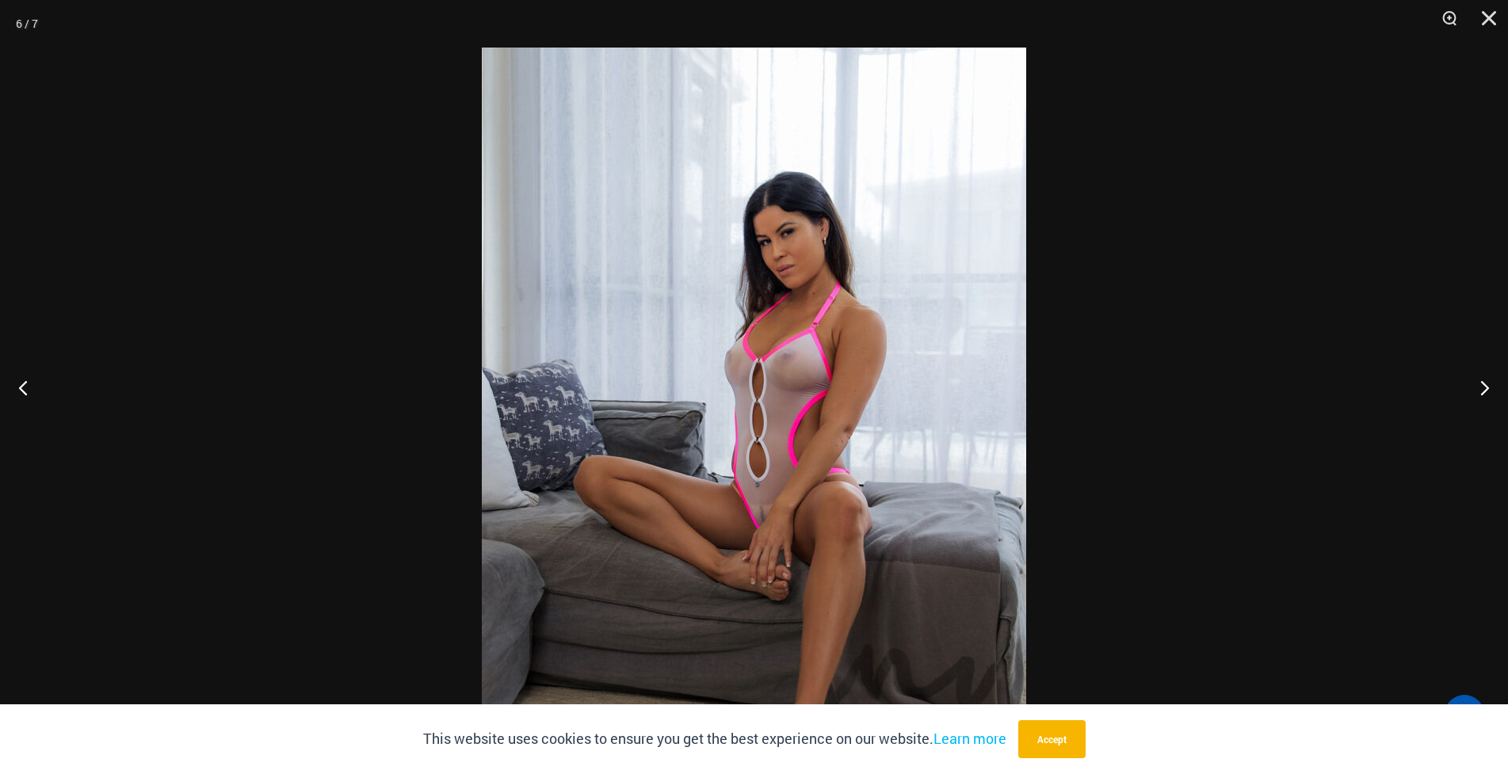
click at [791, 405] on img at bounding box center [754, 456] width 544 height 816
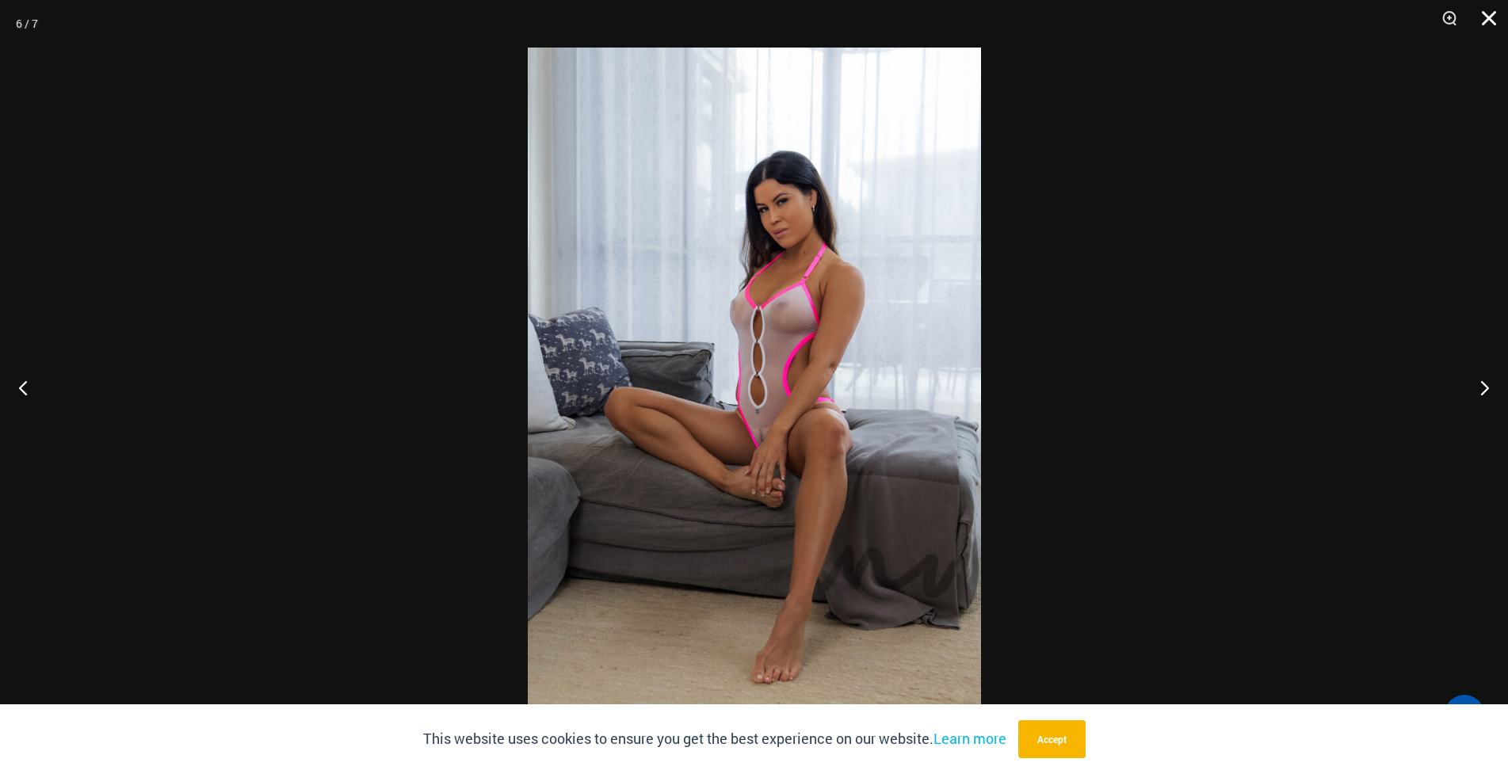
click at [1492, 9] on button "Close" at bounding box center [1484, 24] width 40 height 48
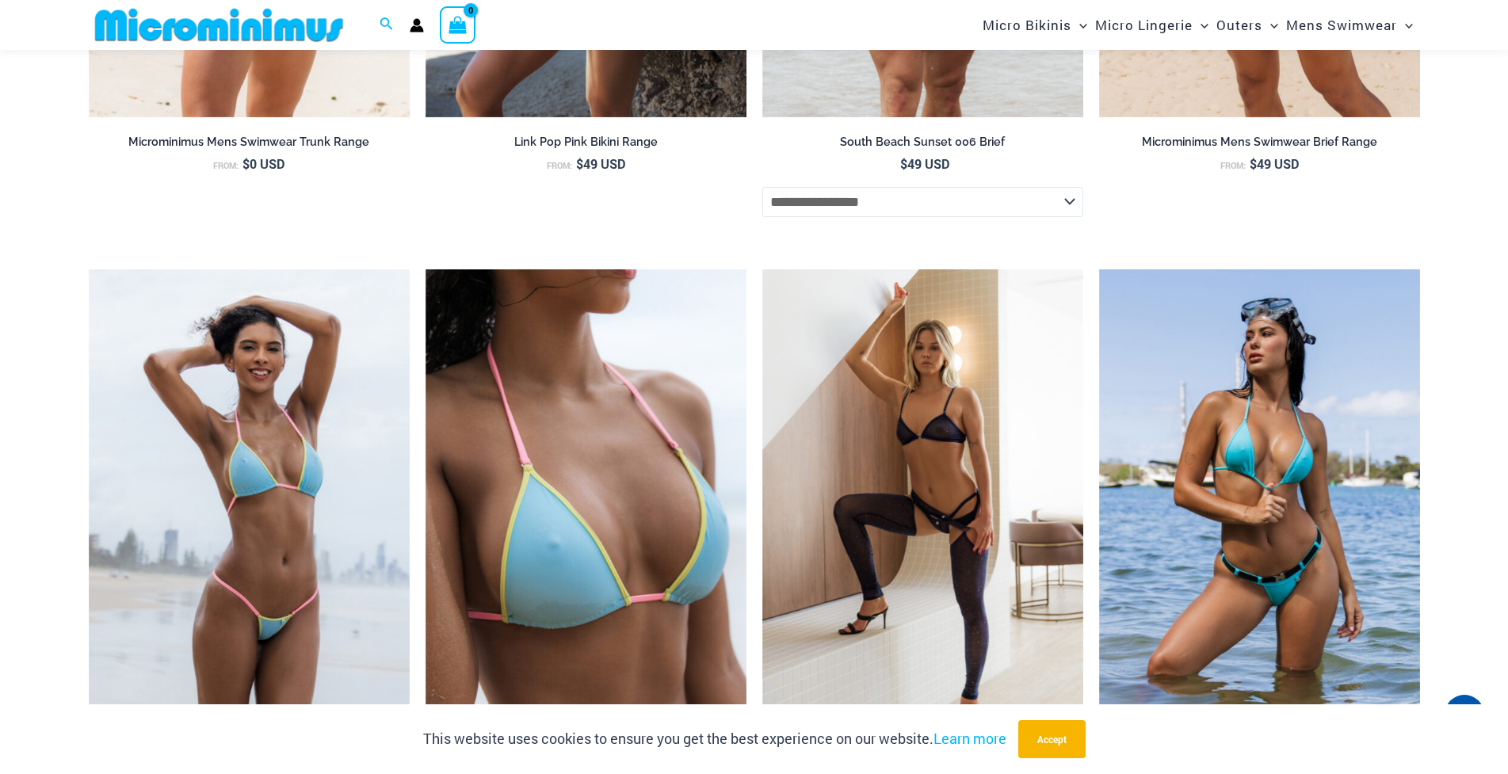
scroll to position [3566, 0]
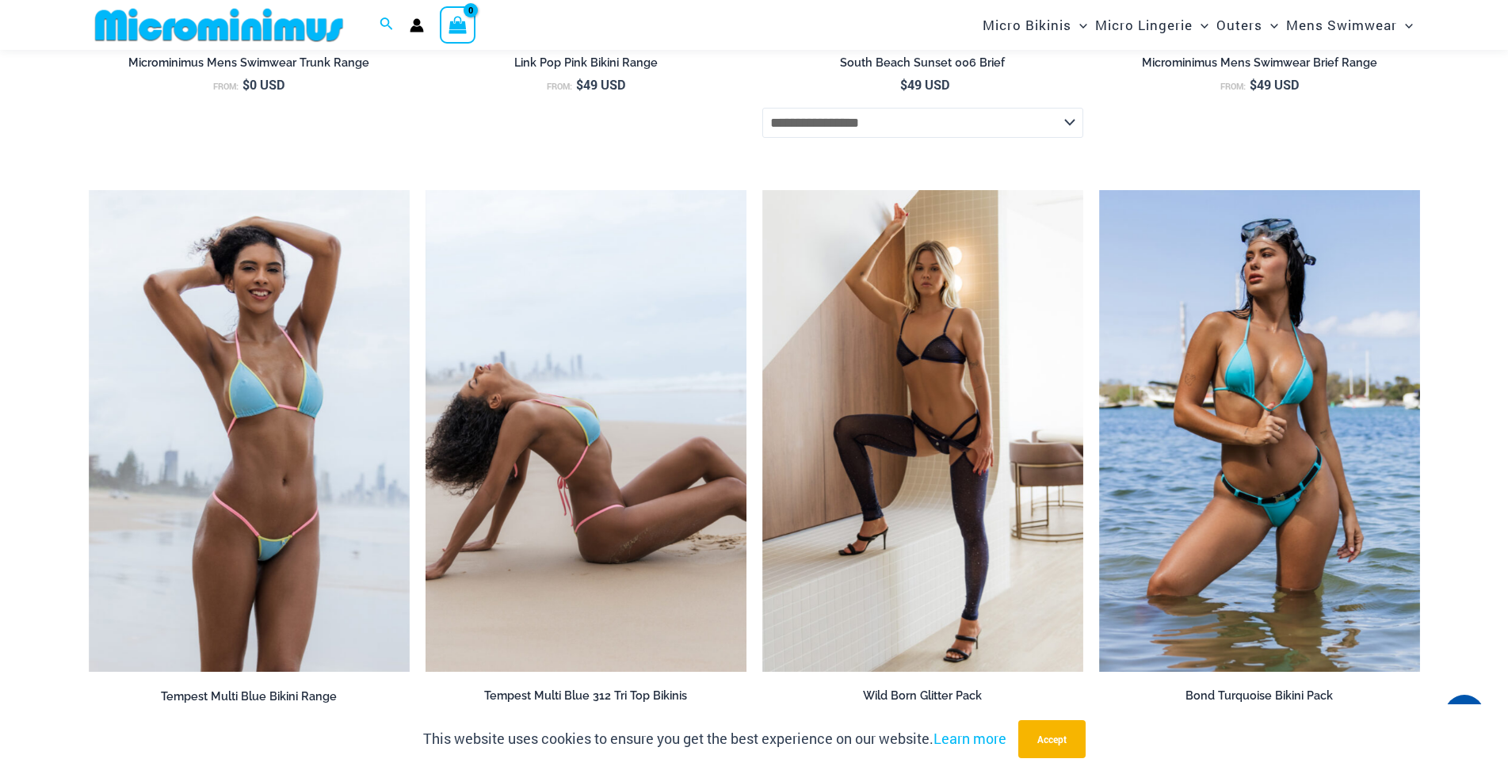
click at [525, 475] on img at bounding box center [586, 431] width 321 height 482
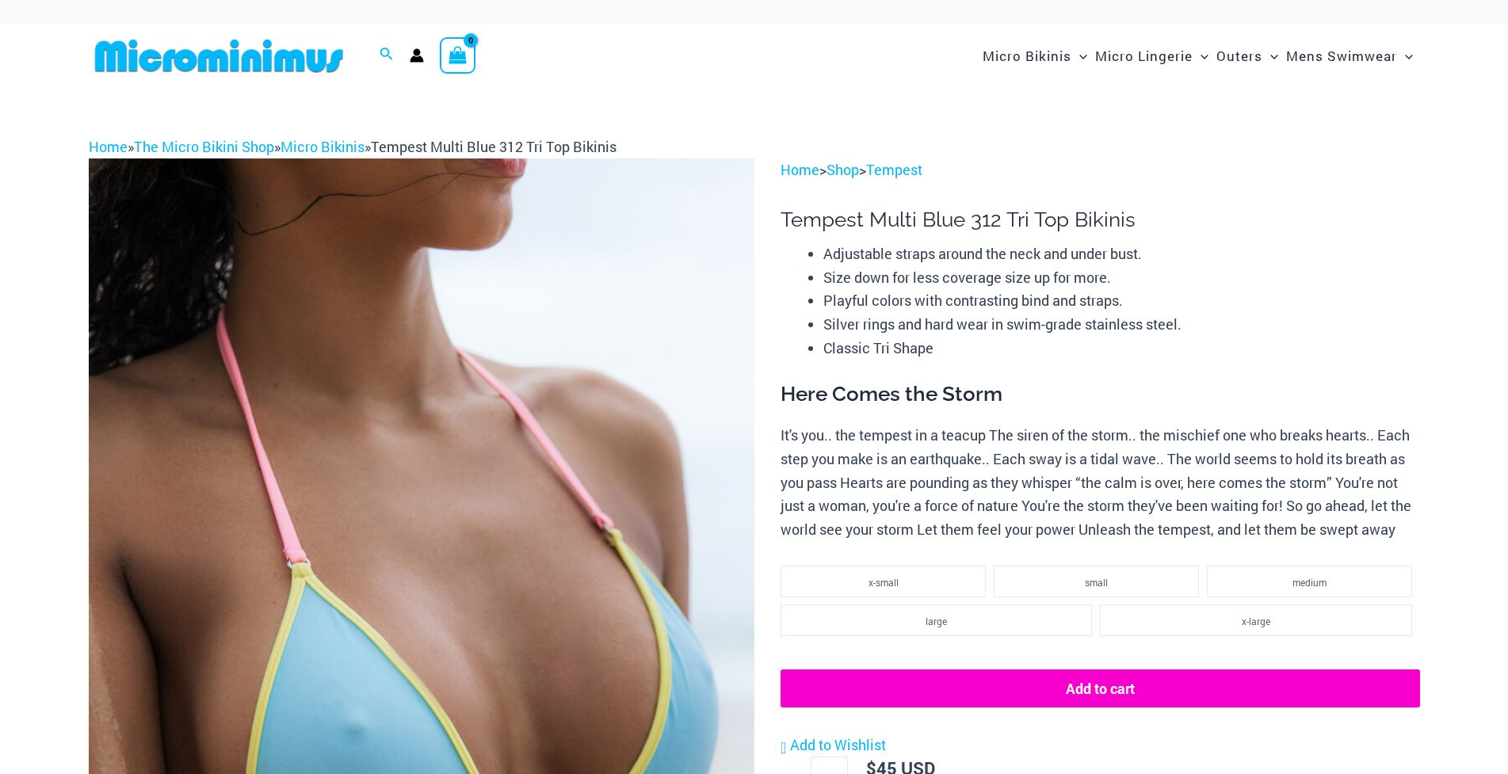
scroll to position [57, 0]
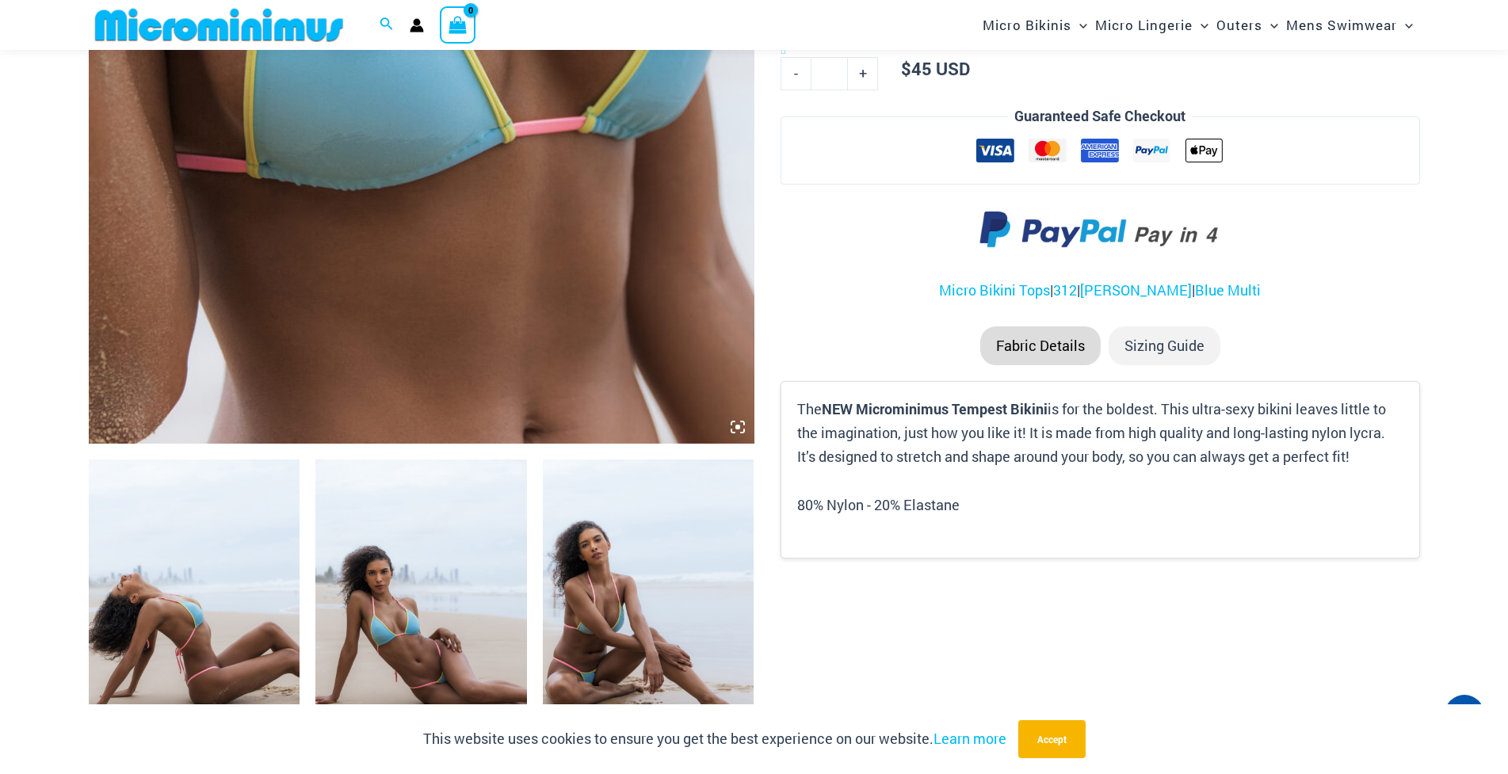
click at [736, 426] on icon at bounding box center [737, 427] width 5 height 5
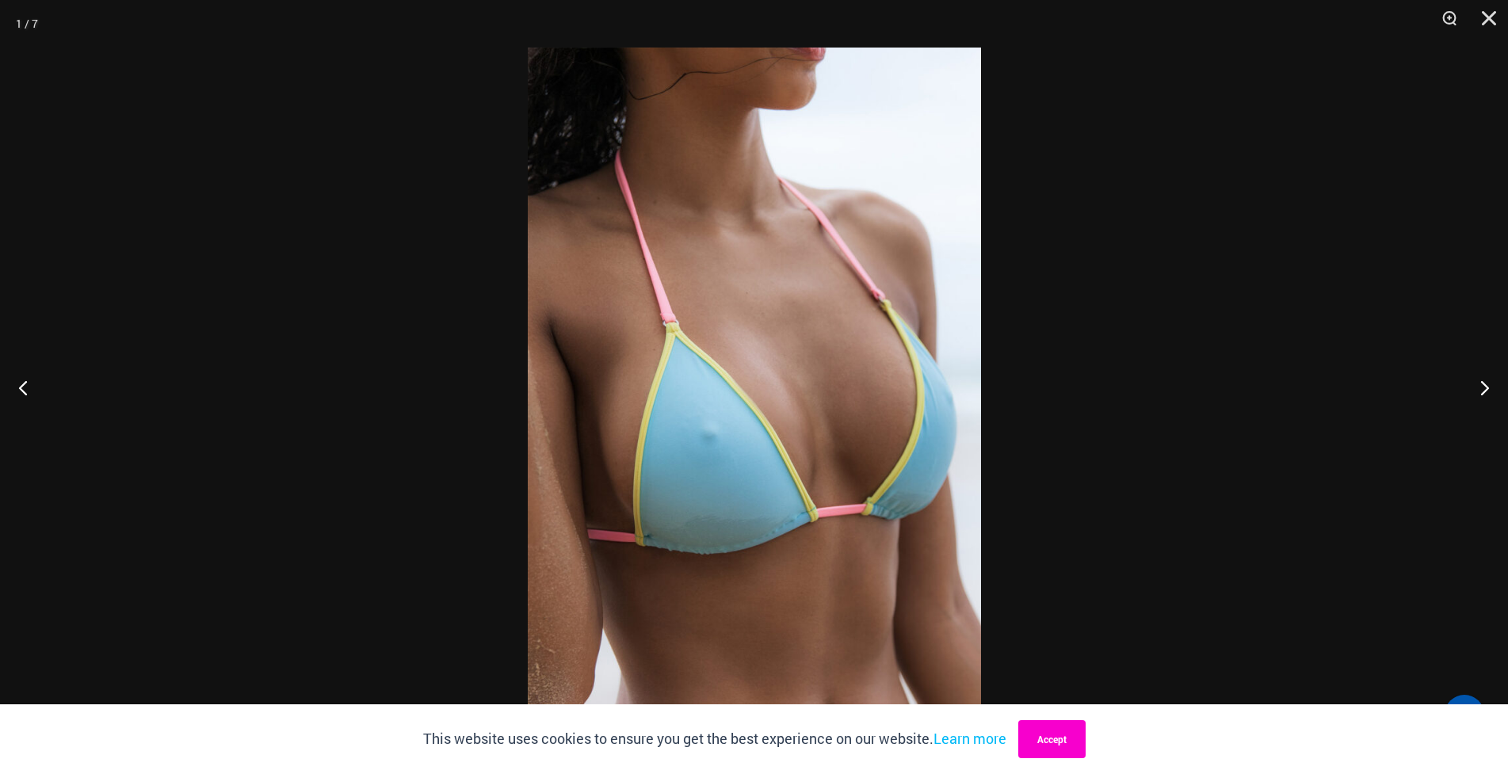
click at [1044, 740] on button "Accept" at bounding box center [1051, 739] width 67 height 38
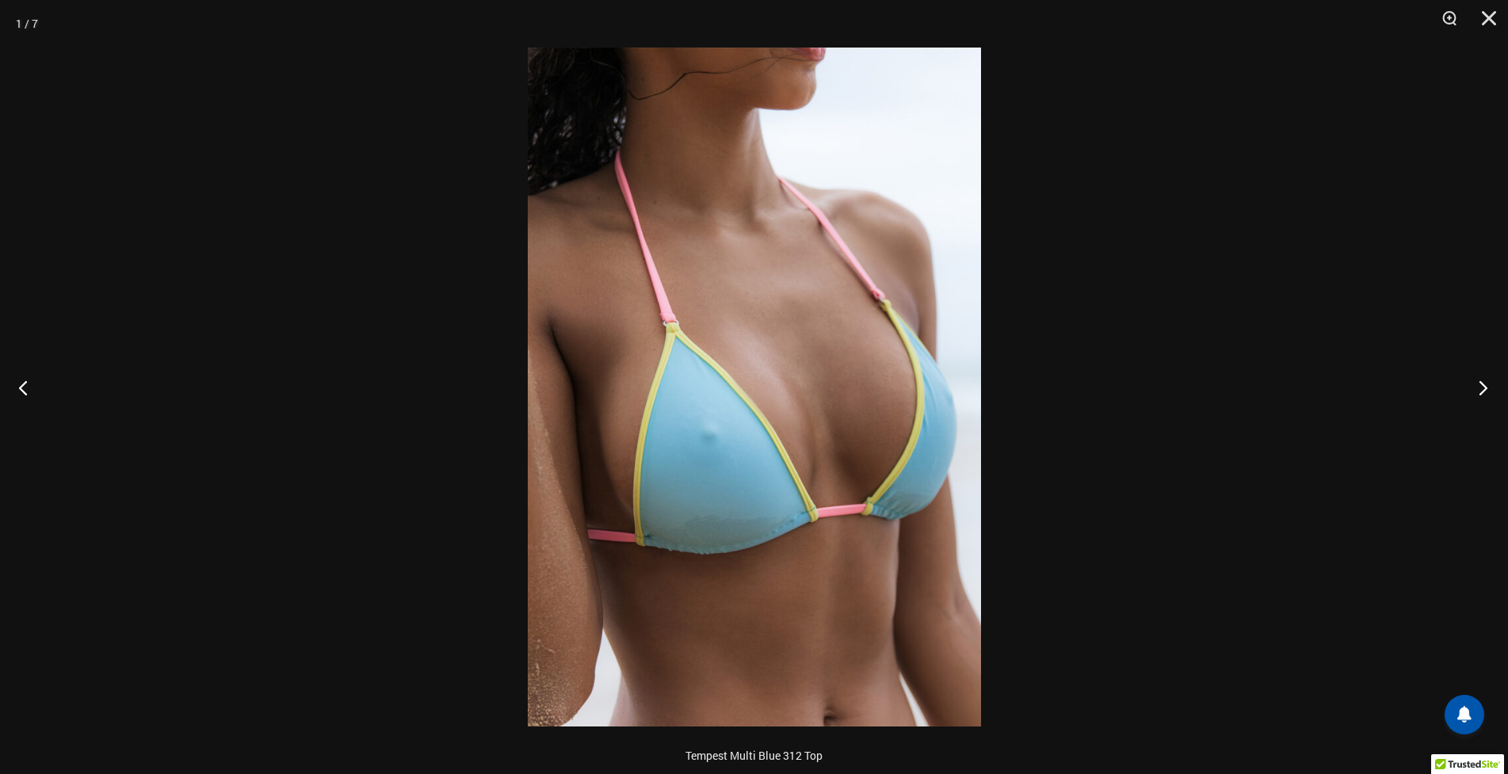
click at [1475, 391] on button "Next" at bounding box center [1478, 387] width 59 height 79
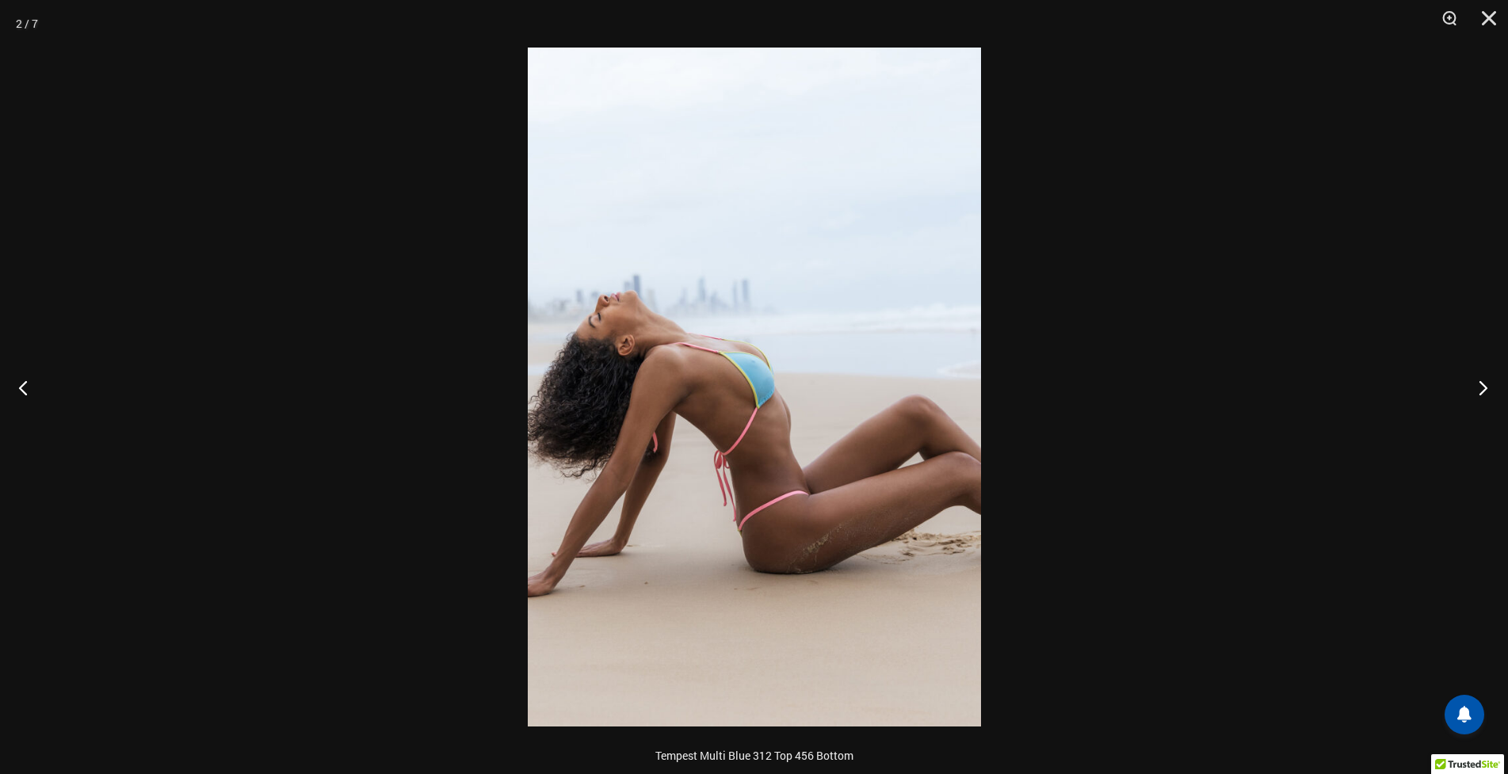
click at [1475, 391] on button "Next" at bounding box center [1478, 387] width 59 height 79
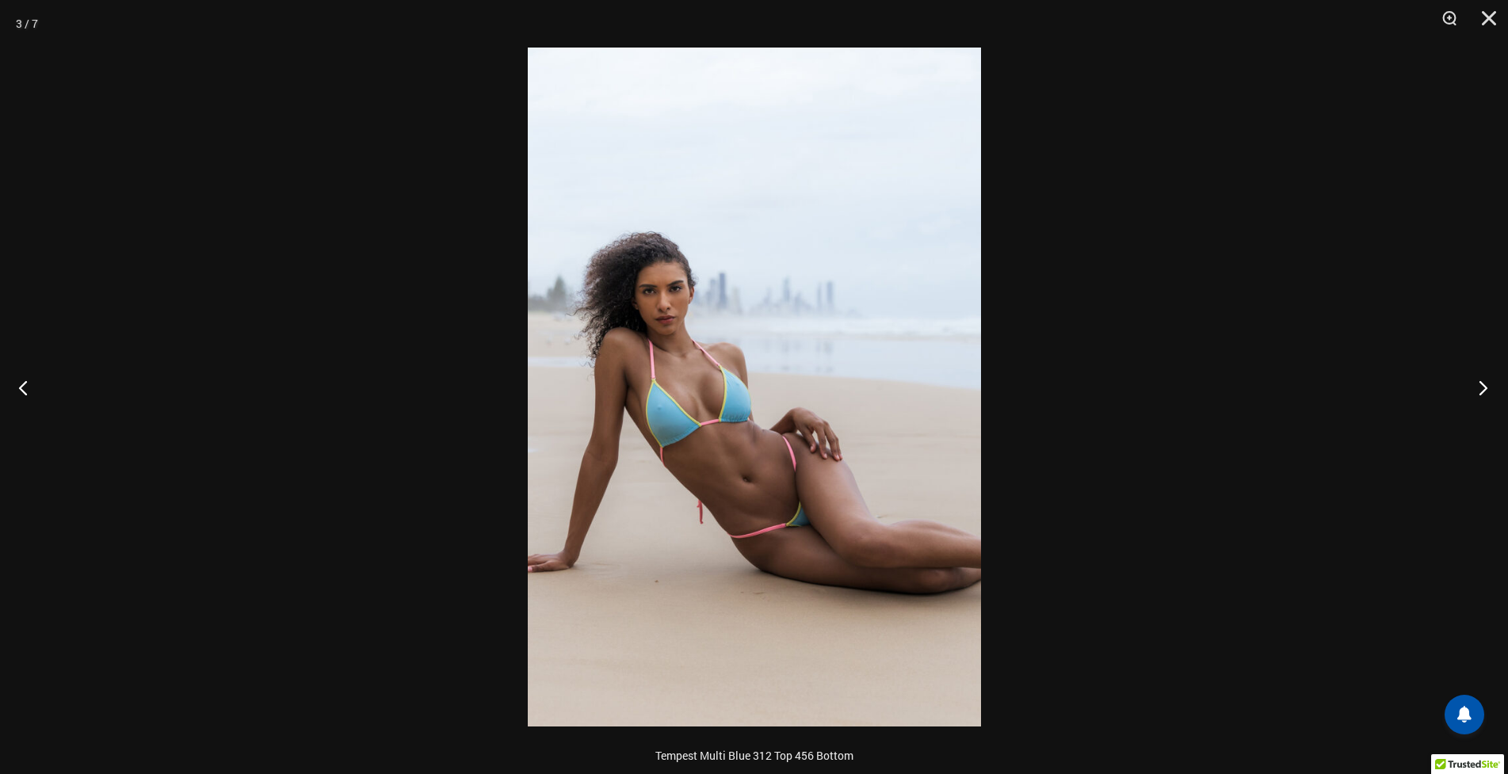
click at [1475, 391] on button "Next" at bounding box center [1478, 387] width 59 height 79
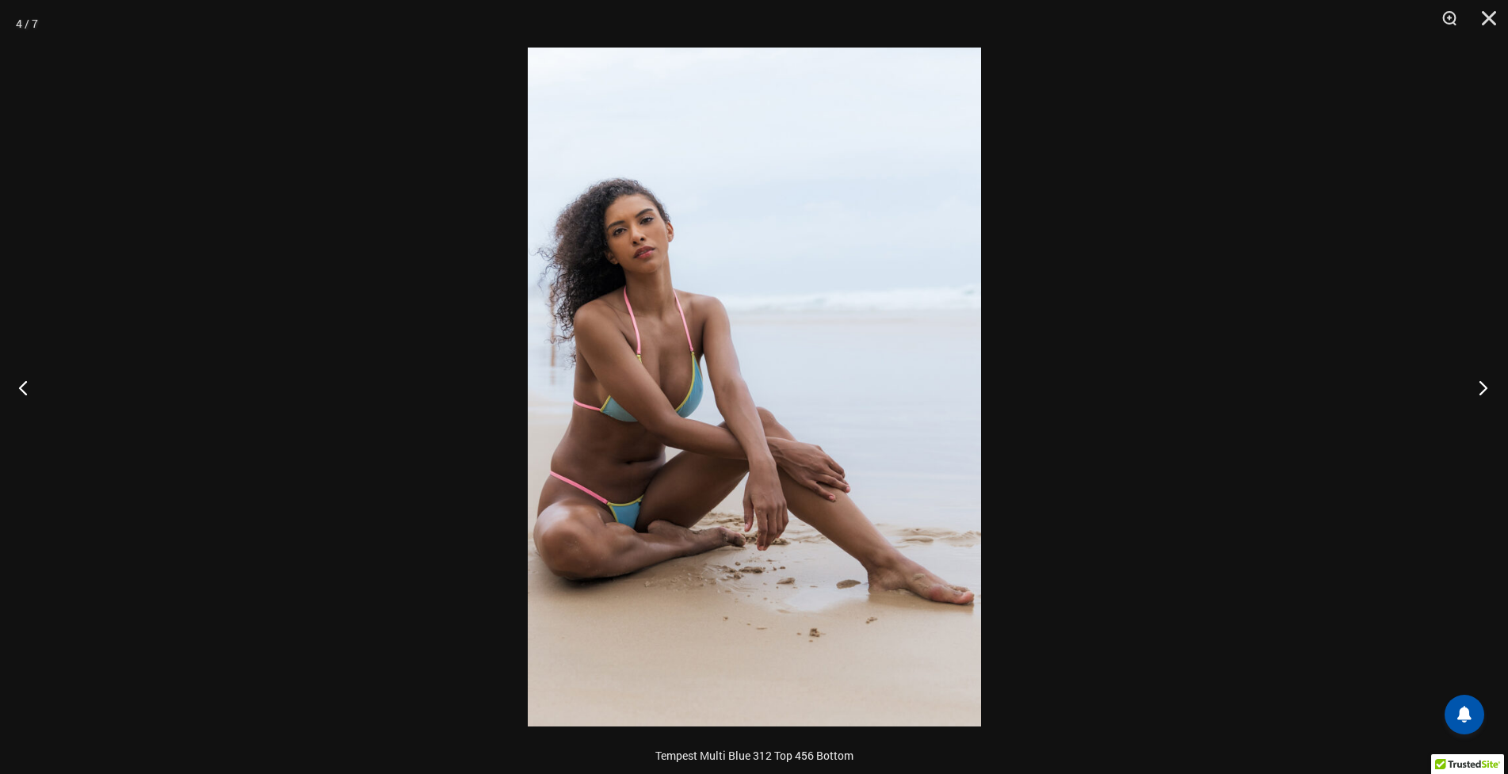
click at [1475, 391] on button "Next" at bounding box center [1478, 387] width 59 height 79
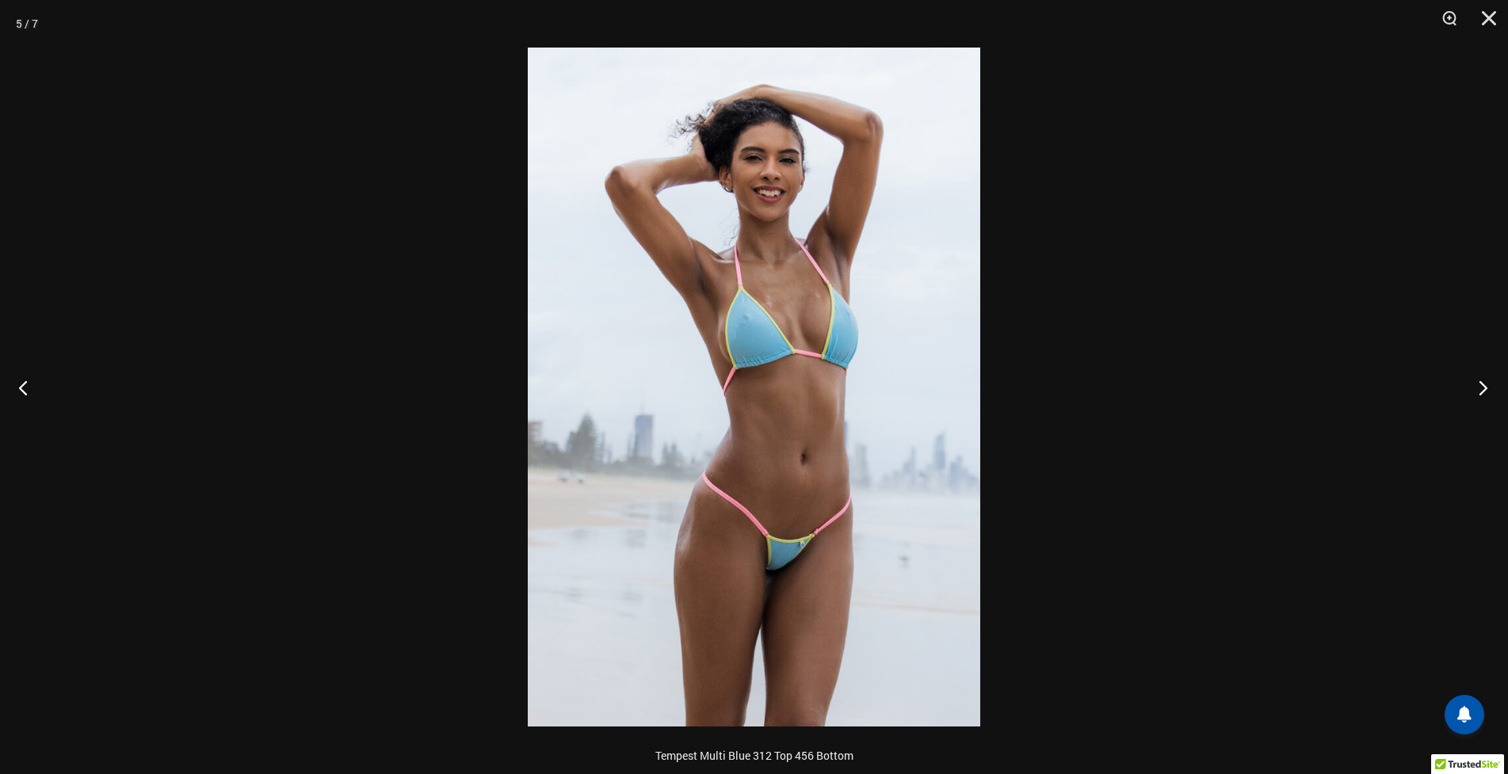
click at [1472, 391] on button "Next" at bounding box center [1478, 387] width 59 height 79
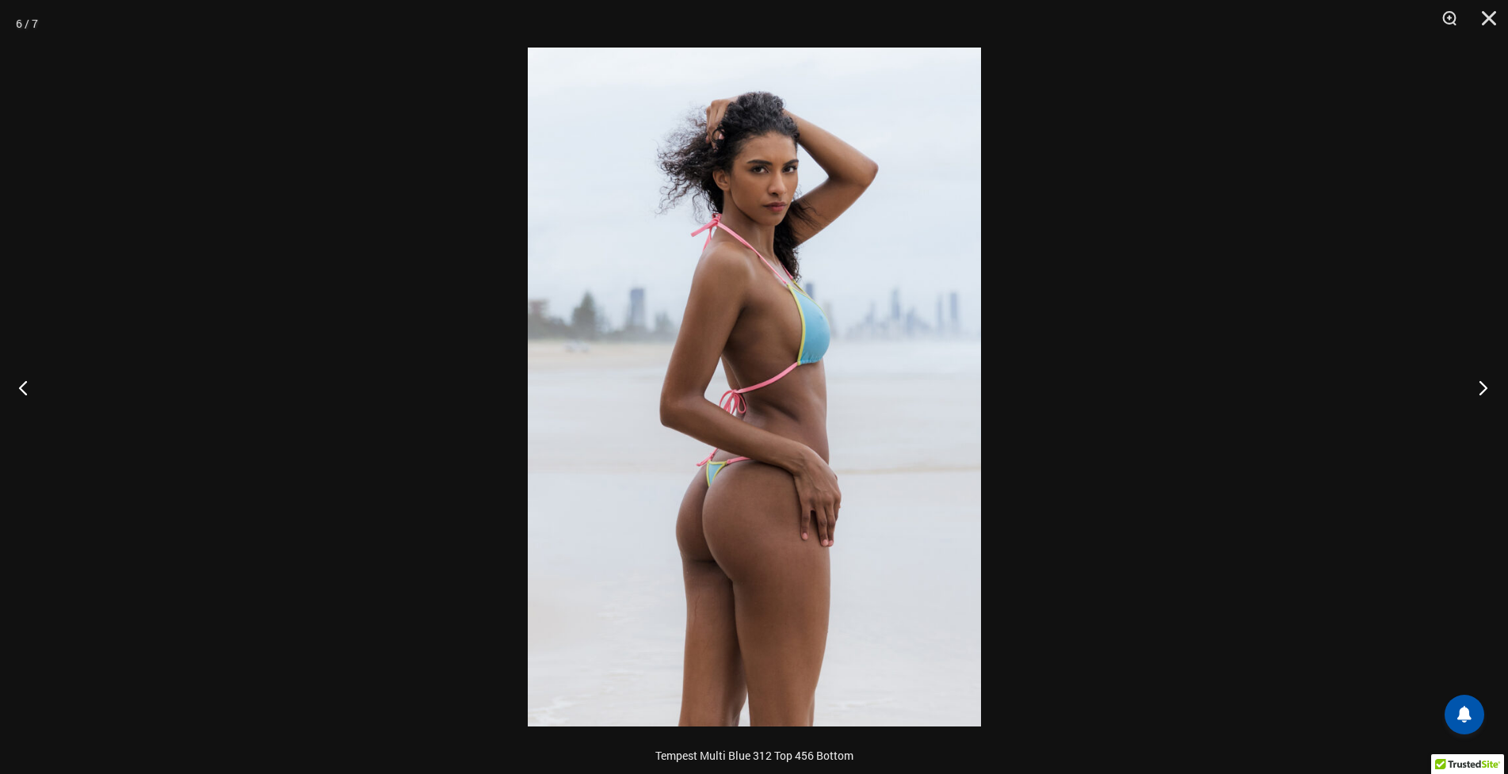
click at [1472, 391] on button "Next" at bounding box center [1478, 387] width 59 height 79
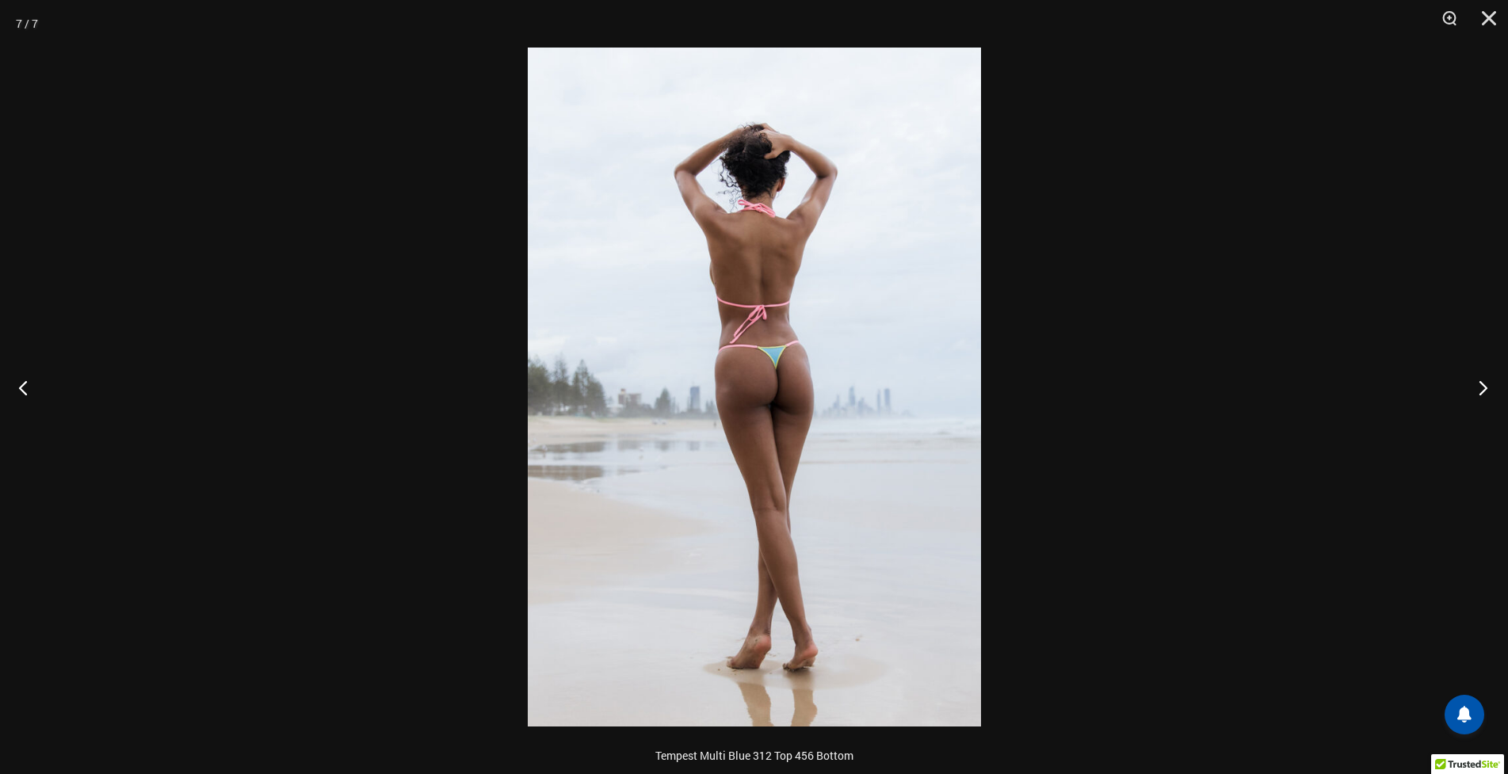
click at [1472, 391] on button "Next" at bounding box center [1478, 387] width 59 height 79
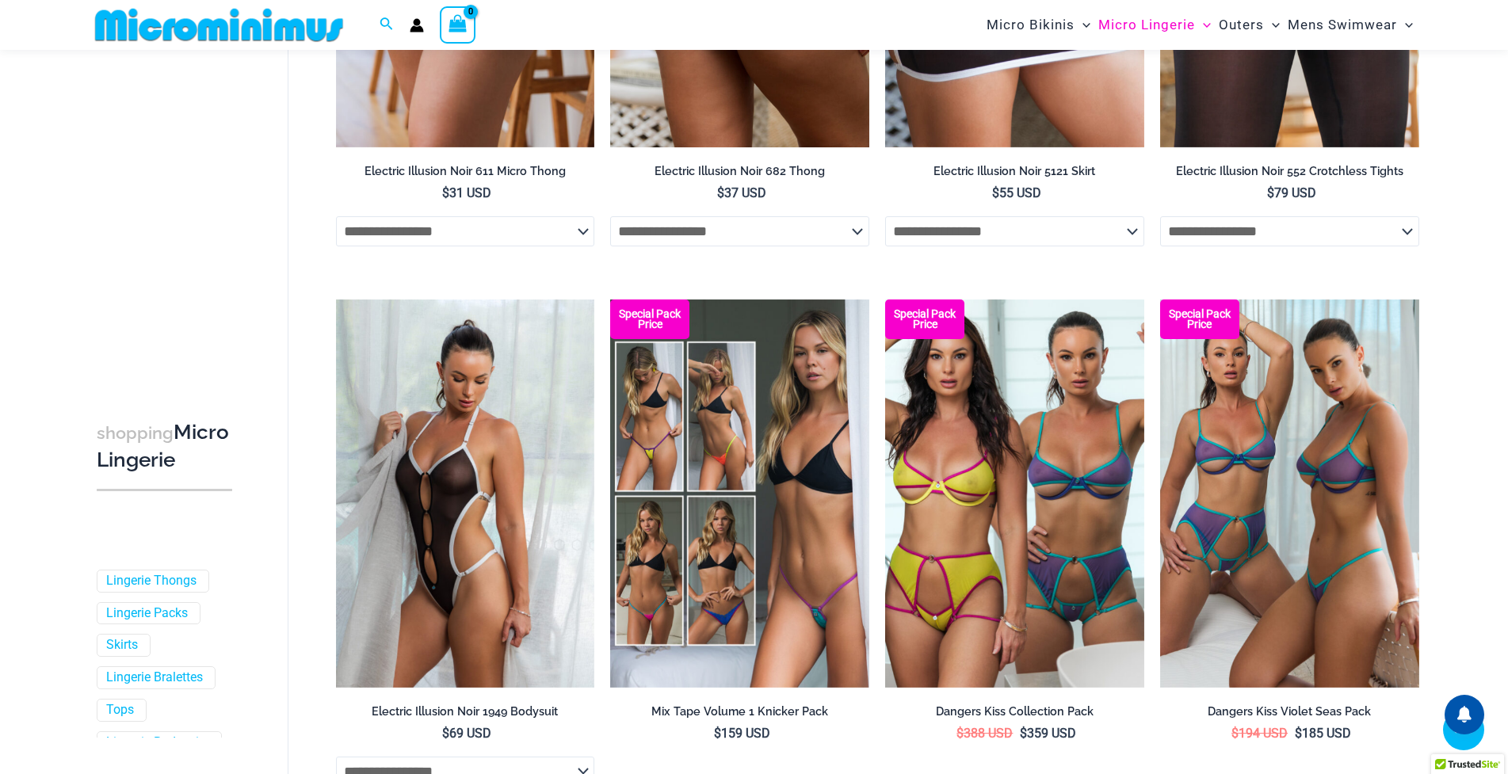
scroll to position [2694, 0]
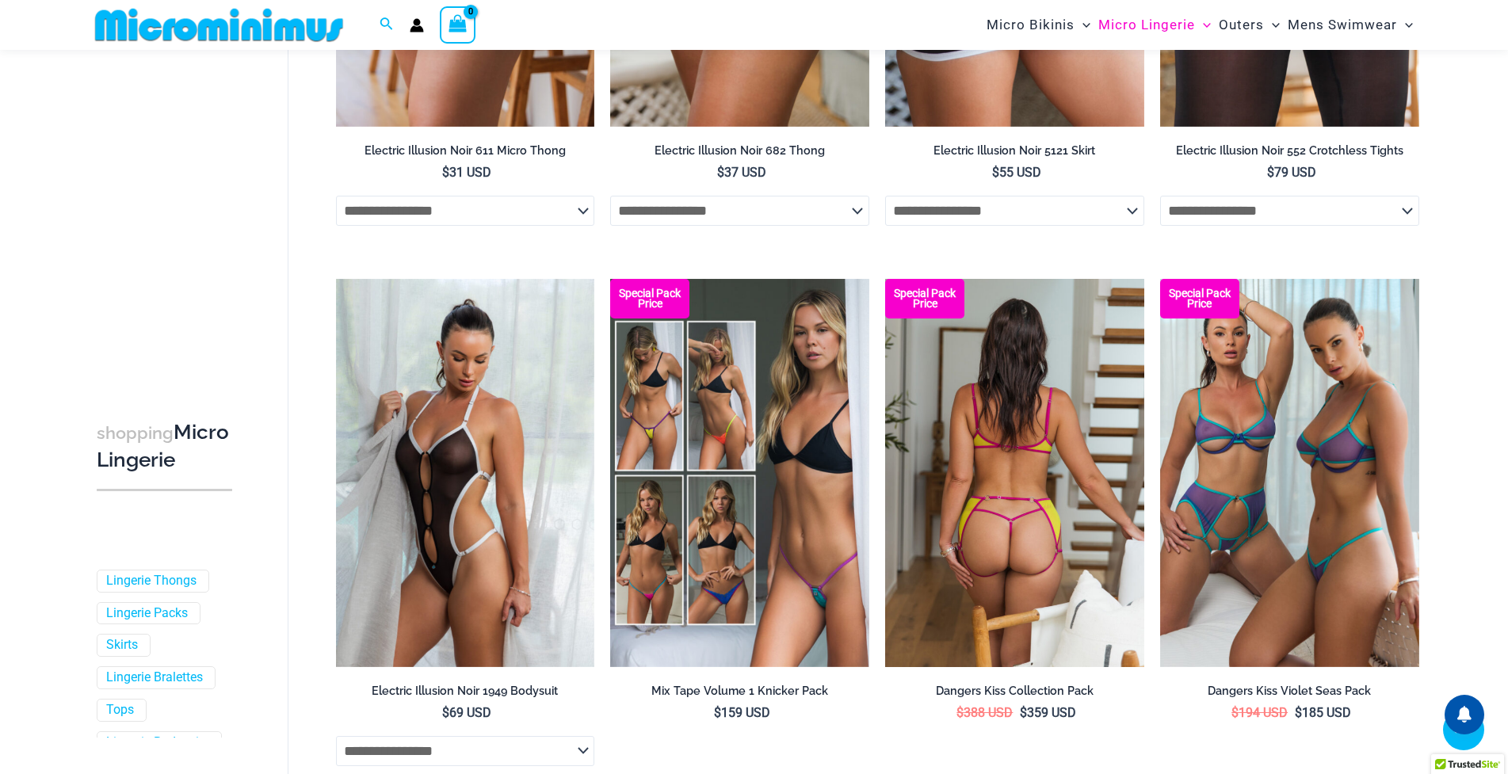
click at [998, 480] on img at bounding box center [1014, 473] width 259 height 388
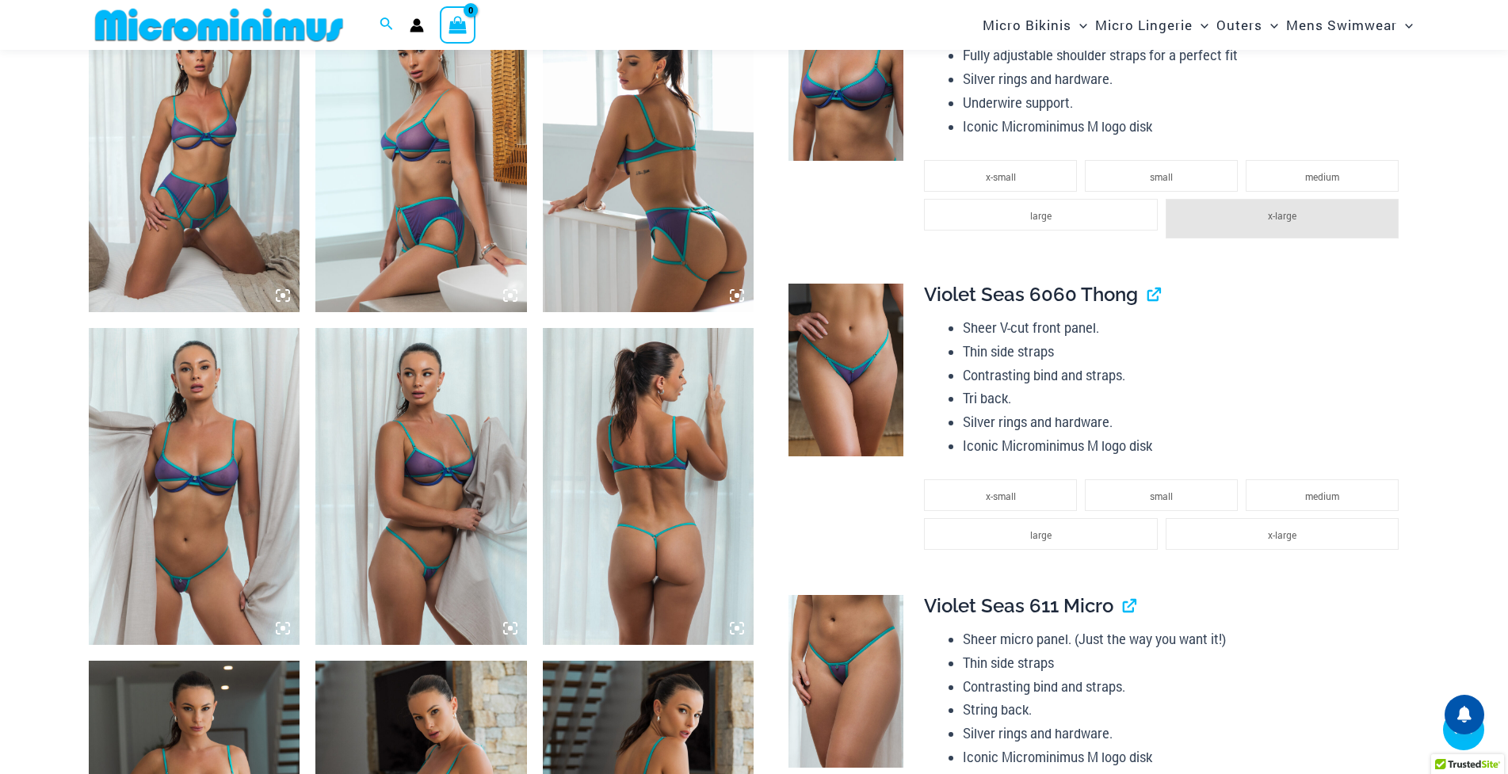
scroll to position [2205, 0]
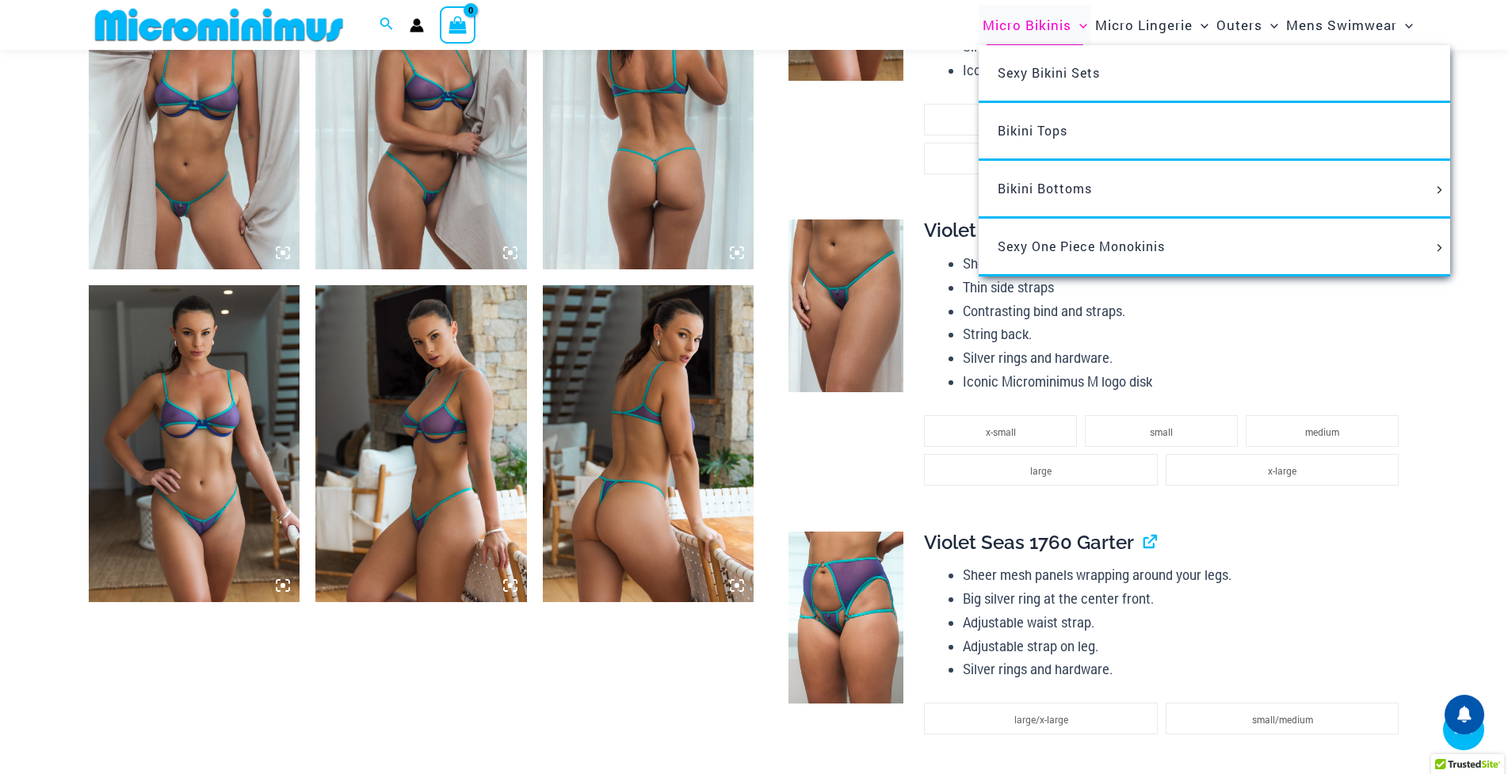
click at [1037, 25] on span "Micro Bikinis" at bounding box center [1027, 25] width 89 height 40
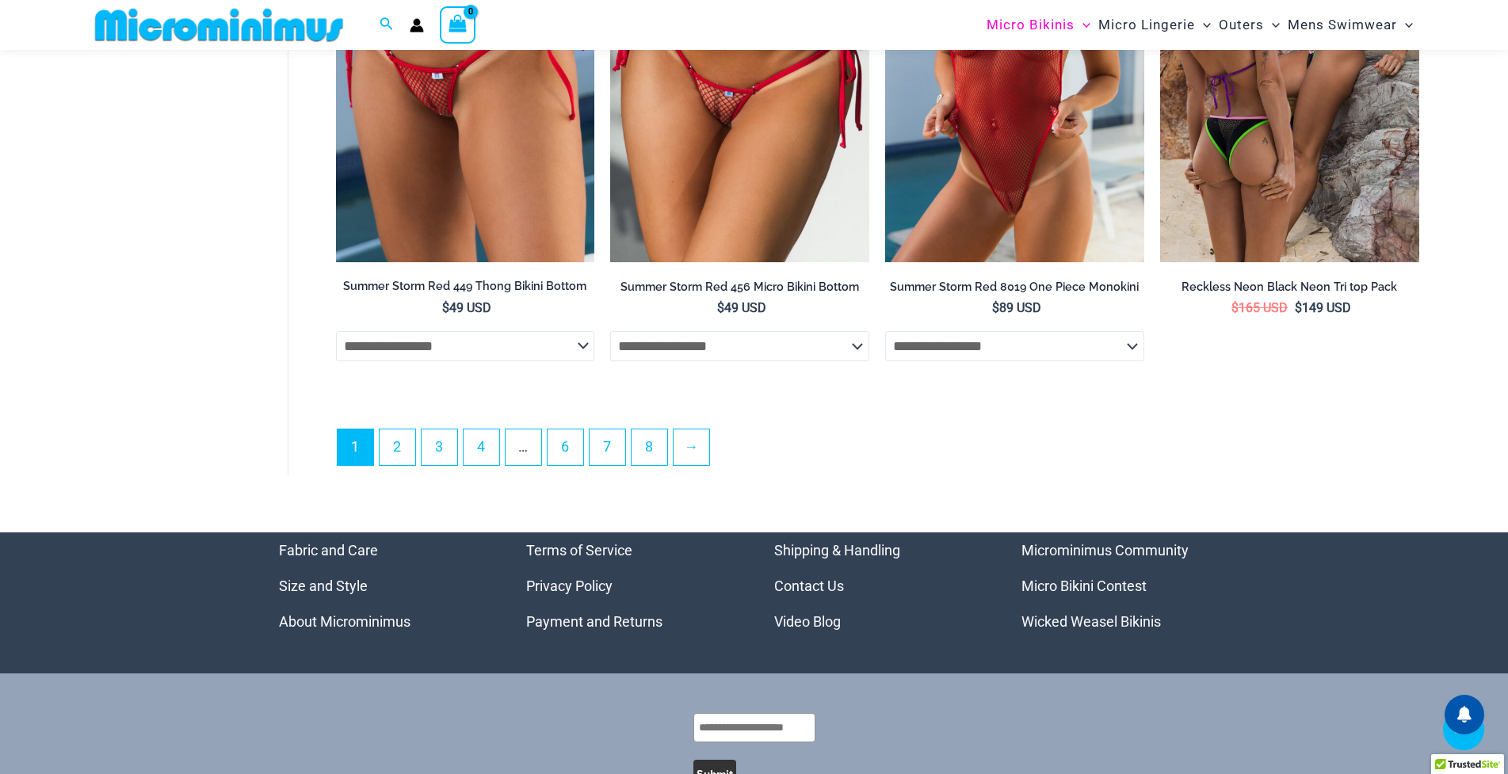
scroll to position [4438, 0]
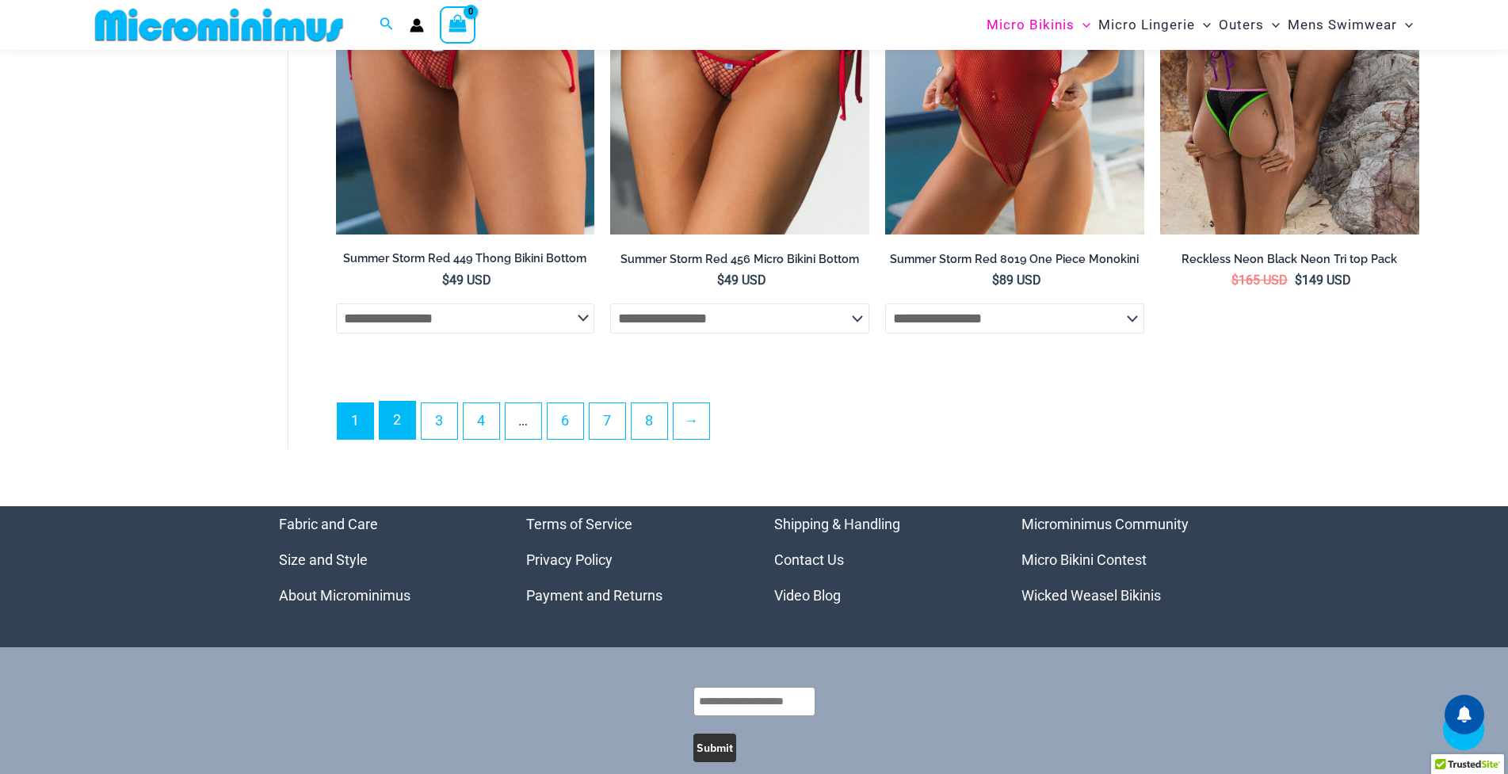
click at [388, 418] on link "2" at bounding box center [398, 420] width 36 height 37
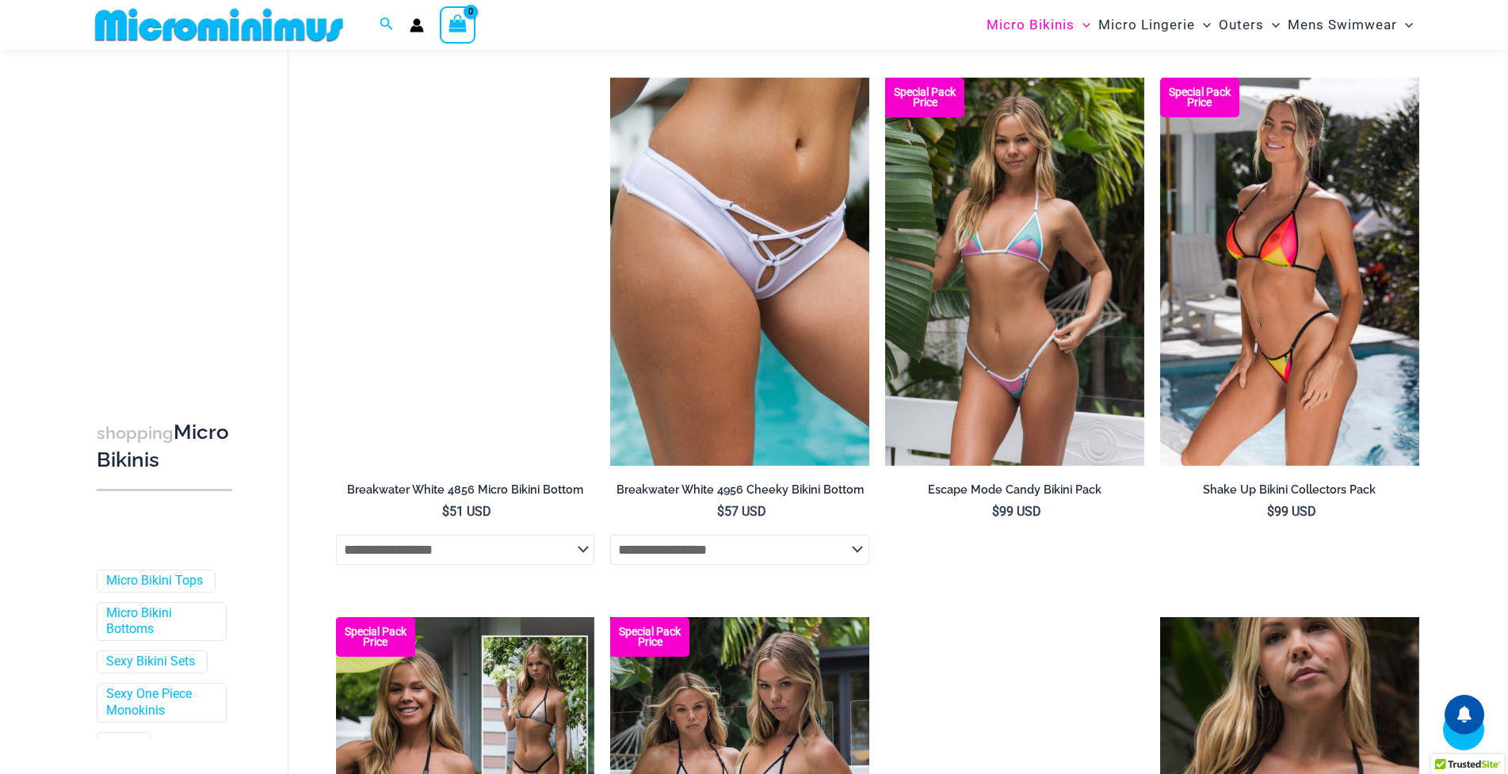
scroll to position [1740, 0]
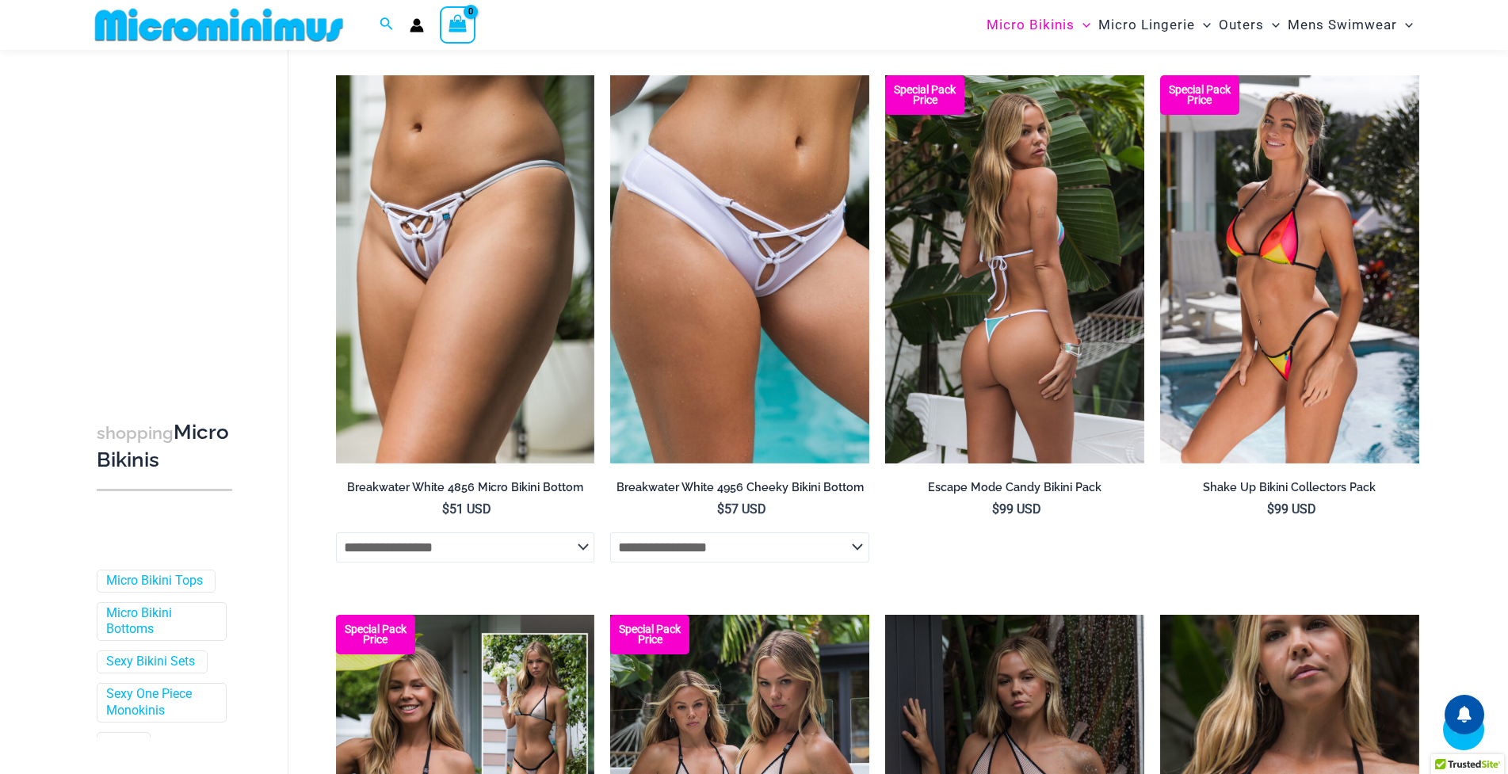
click at [1009, 340] on img at bounding box center [1014, 269] width 259 height 388
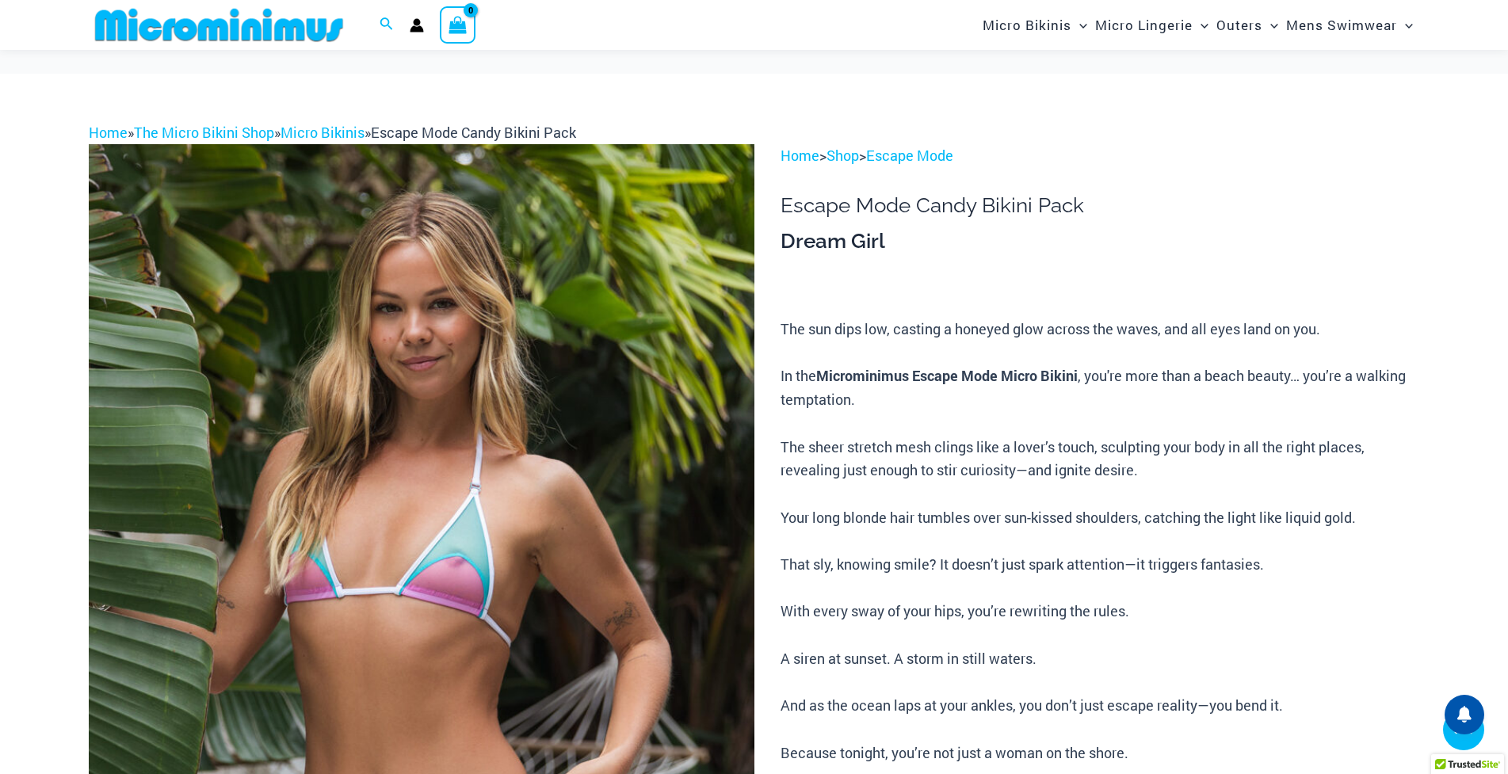
scroll to position [1095, 0]
